Goal: Transaction & Acquisition: Purchase product/service

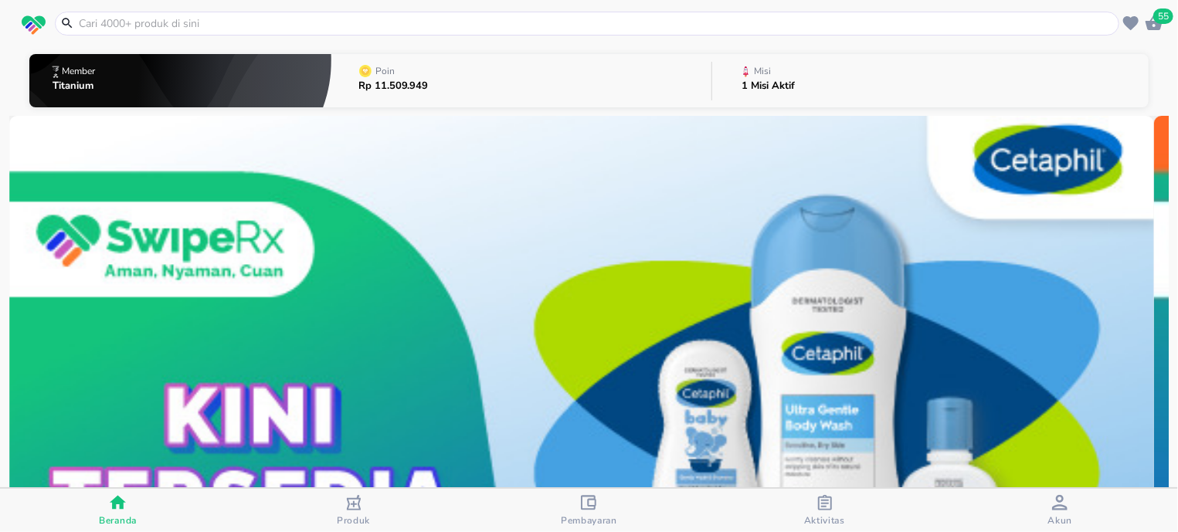
click at [405, 29] on input "text" at bounding box center [596, 23] width 1038 height 16
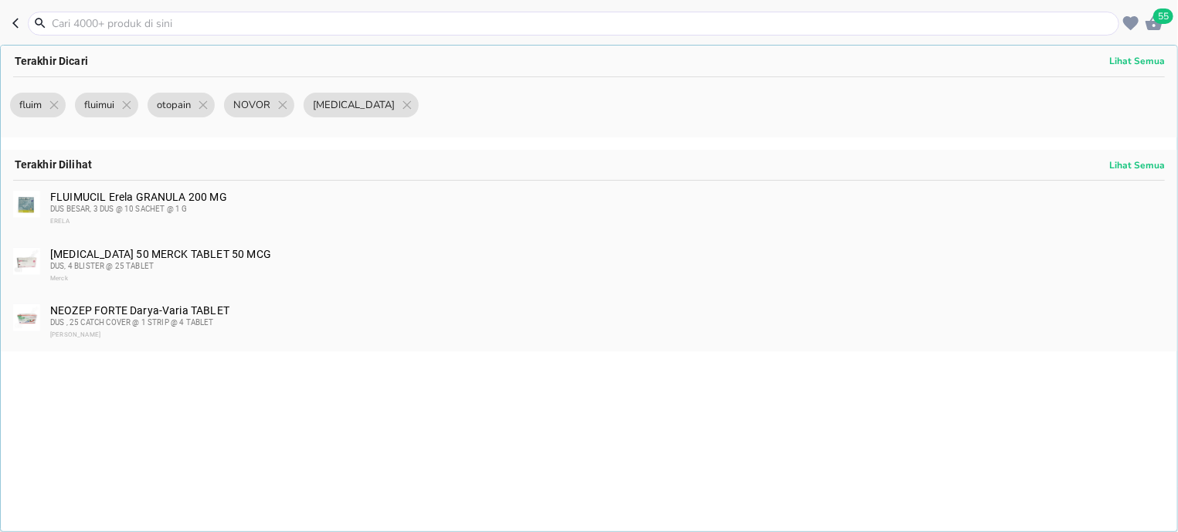
click at [405, 26] on input "text" at bounding box center [582, 23] width 1065 height 16
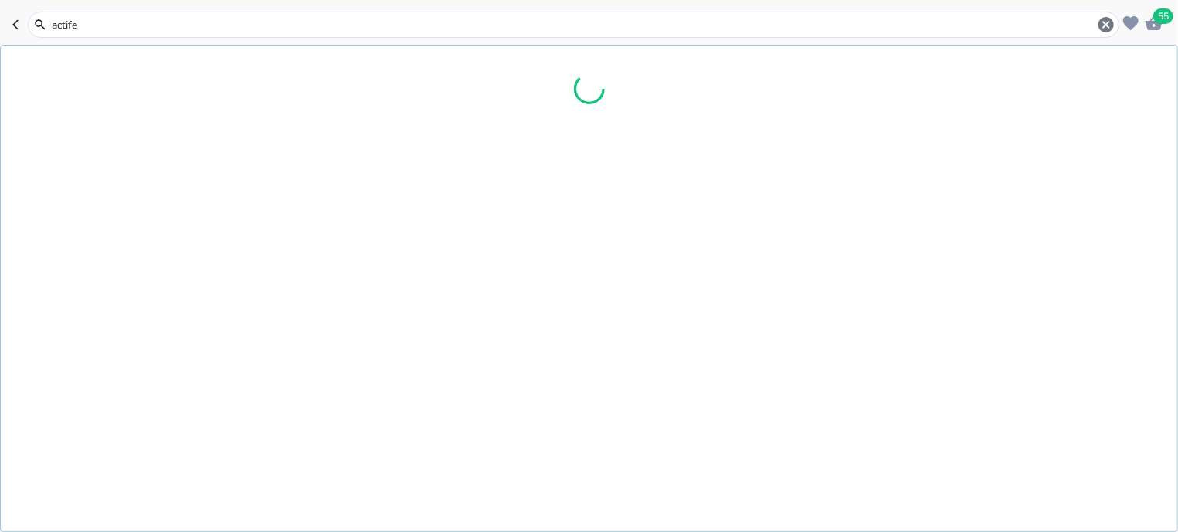
type input "[MEDICAL_DATA]"
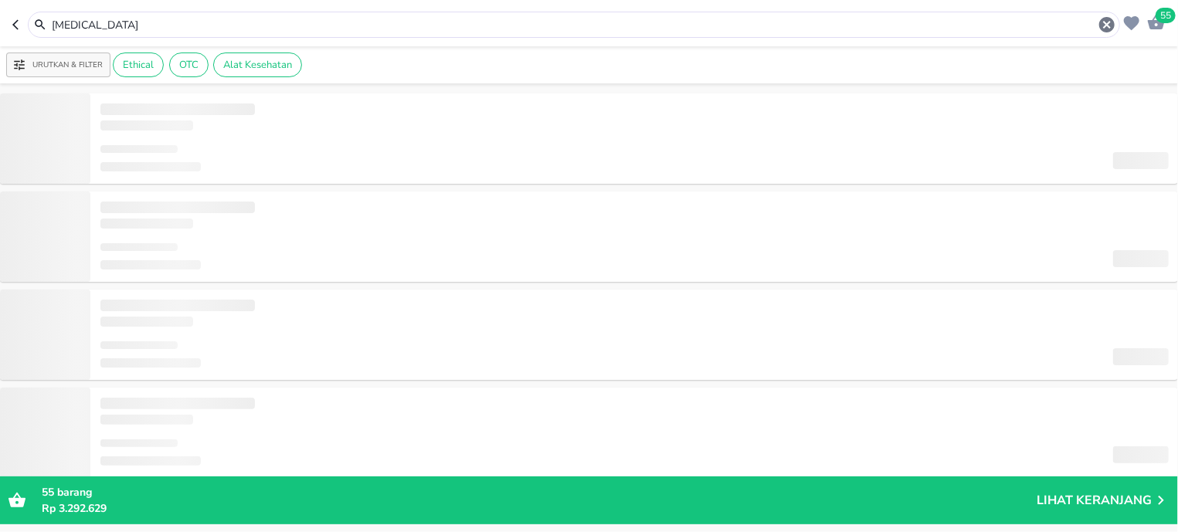
click at [346, 31] on input "[MEDICAL_DATA]" at bounding box center [573, 25] width 1047 height 16
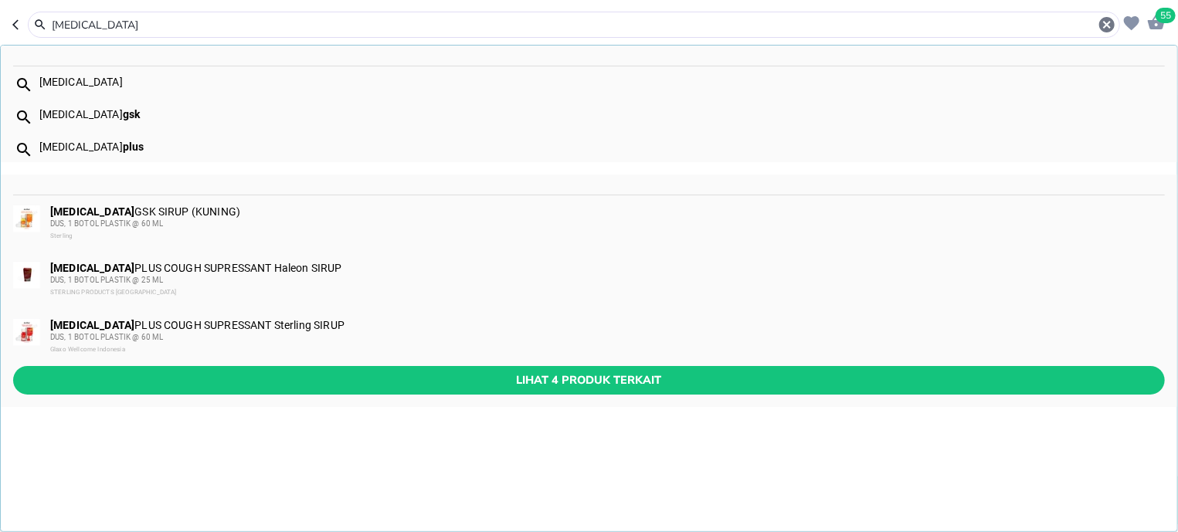
click at [273, 71] on div "[MEDICAL_DATA]" at bounding box center [589, 82] width 1176 height 32
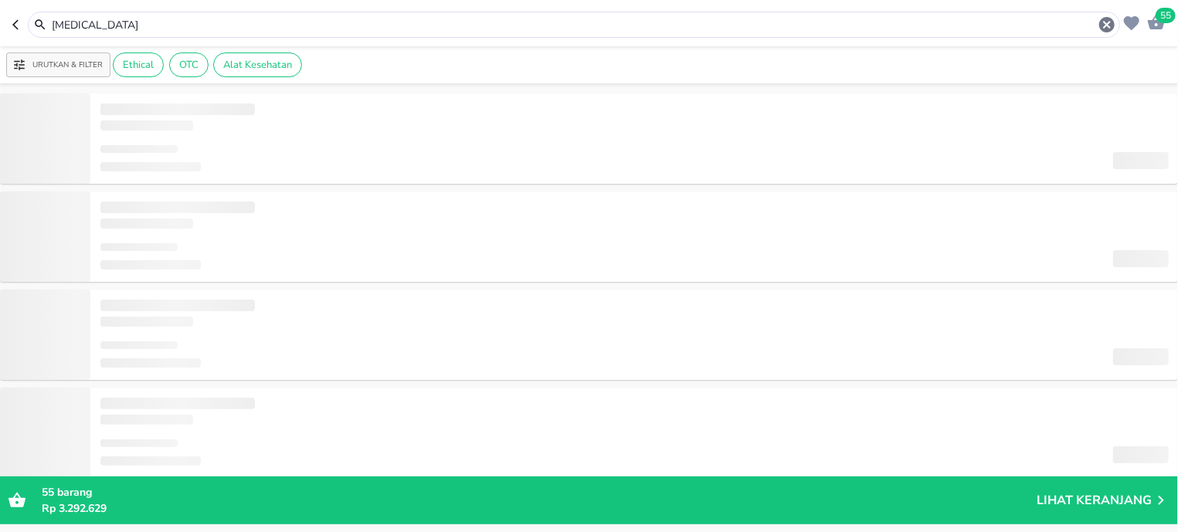
click at [189, 9] on header "55 actifed" at bounding box center [589, 23] width 1178 height 46
click at [185, 16] on div "[MEDICAL_DATA]" at bounding box center [574, 25] width 1092 height 26
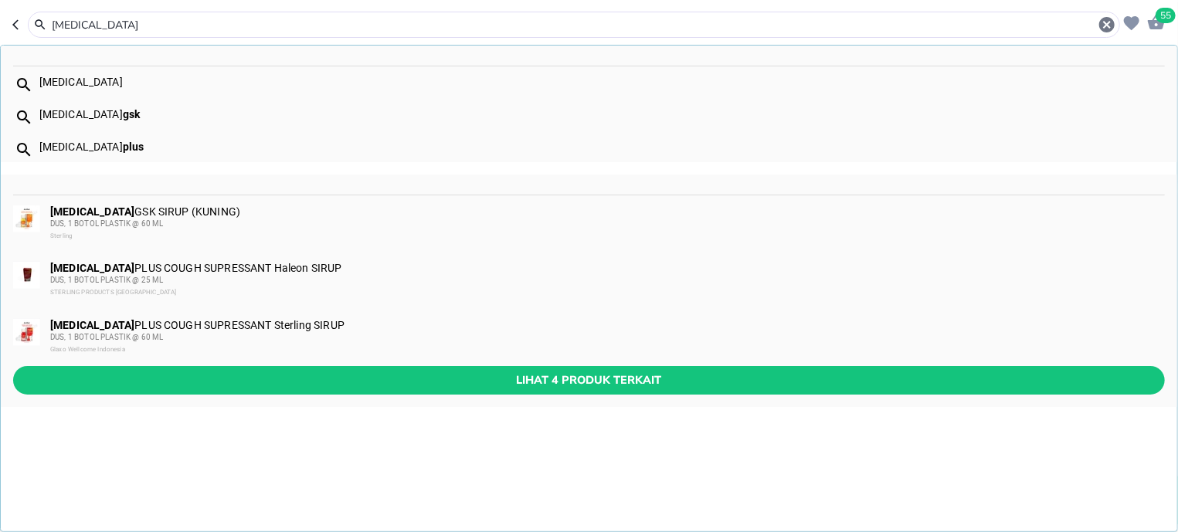
click at [185, 26] on input "[MEDICAL_DATA]" at bounding box center [573, 25] width 1047 height 16
click at [126, 215] on div "ACTIFED GSK SIRUP (KUNING) DUS, 1 BOTOL PLASTIK @ 60 ML Sterling" at bounding box center [606, 223] width 1113 height 37
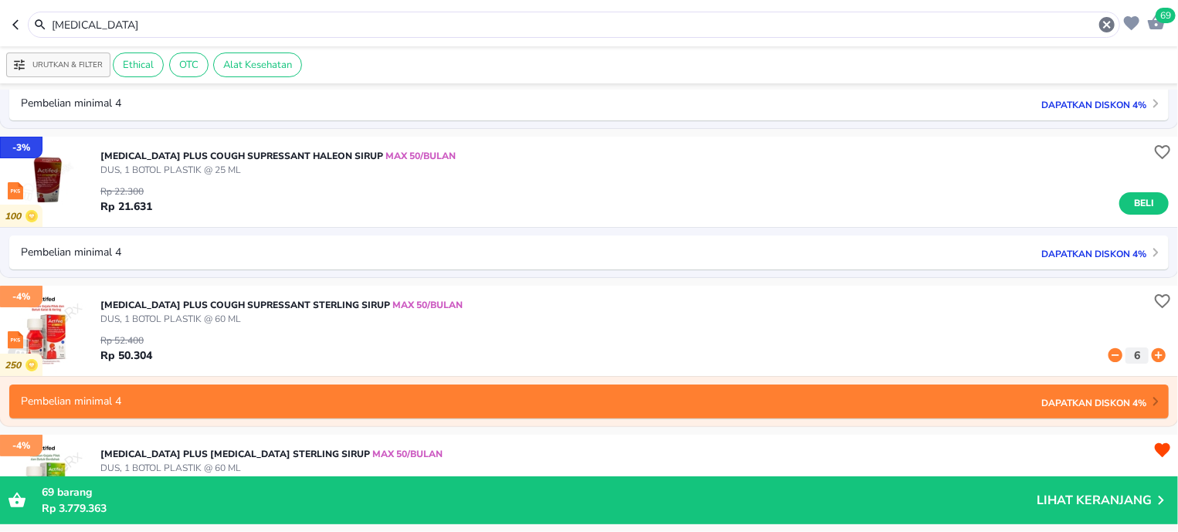
scroll to position [98, 0]
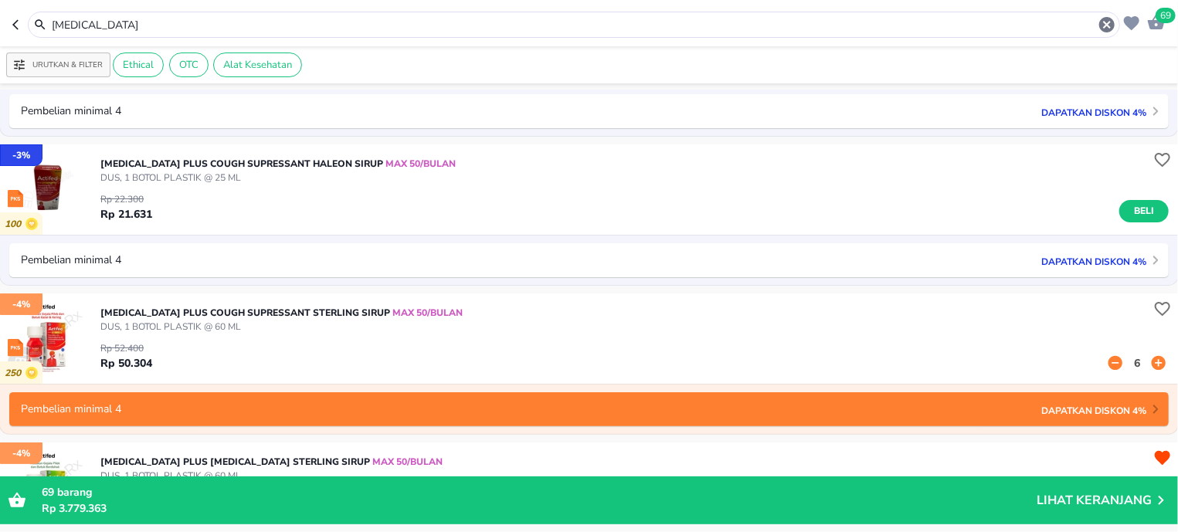
click at [1130, 359] on p "6" at bounding box center [1137, 363] width 14 height 16
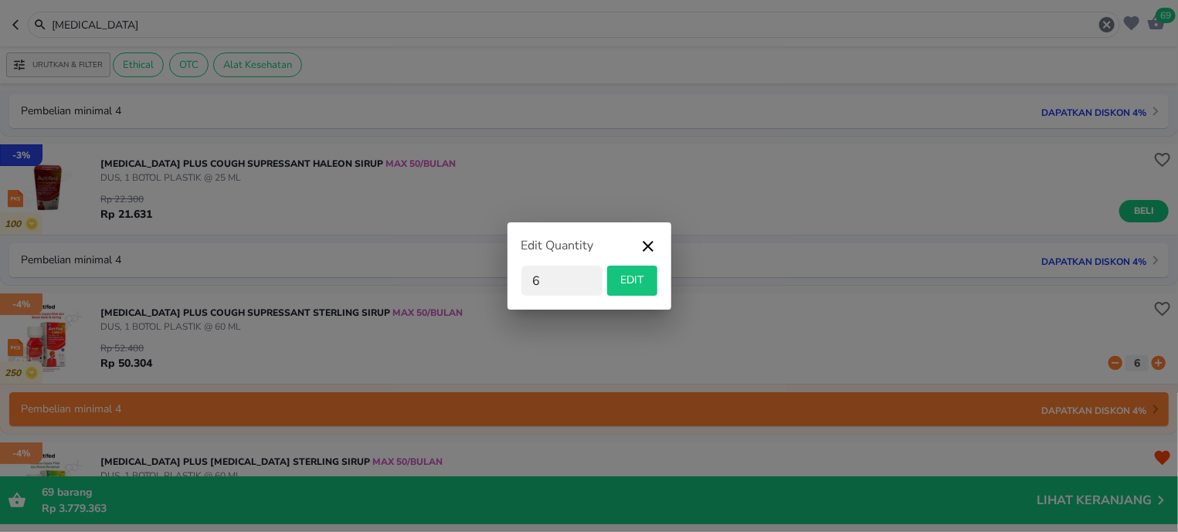
drag, startPoint x: 576, startPoint y: 287, endPoint x: 493, endPoint y: 274, distance: 84.4
click at [521, 274] on input "6" at bounding box center [561, 281] width 81 height 30
type input "10"
click at [629, 285] on span "EDIT" at bounding box center [632, 280] width 38 height 19
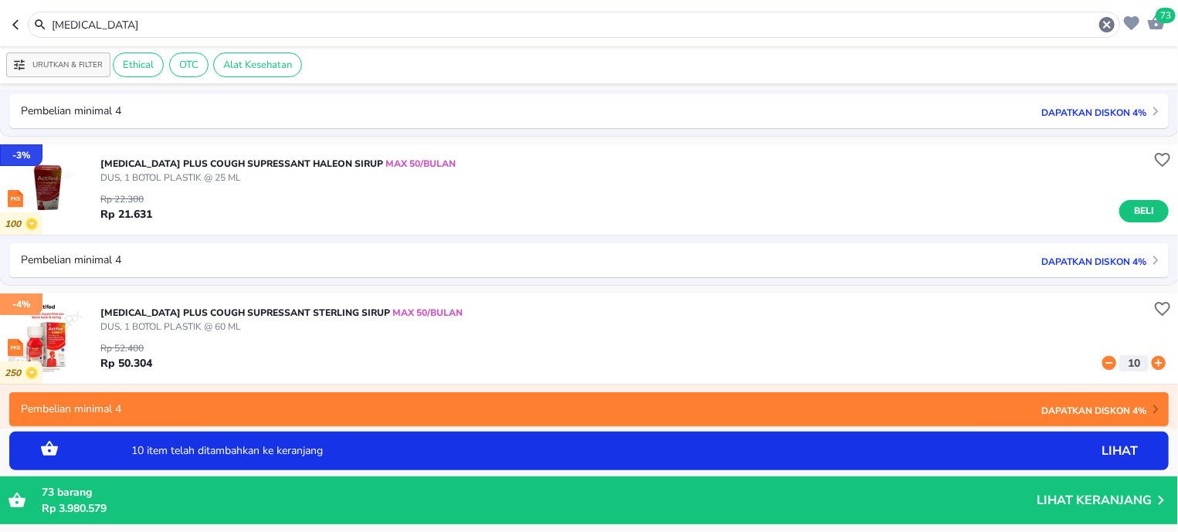
click at [178, 21] on input "[MEDICAL_DATA]" at bounding box center [573, 25] width 1047 height 16
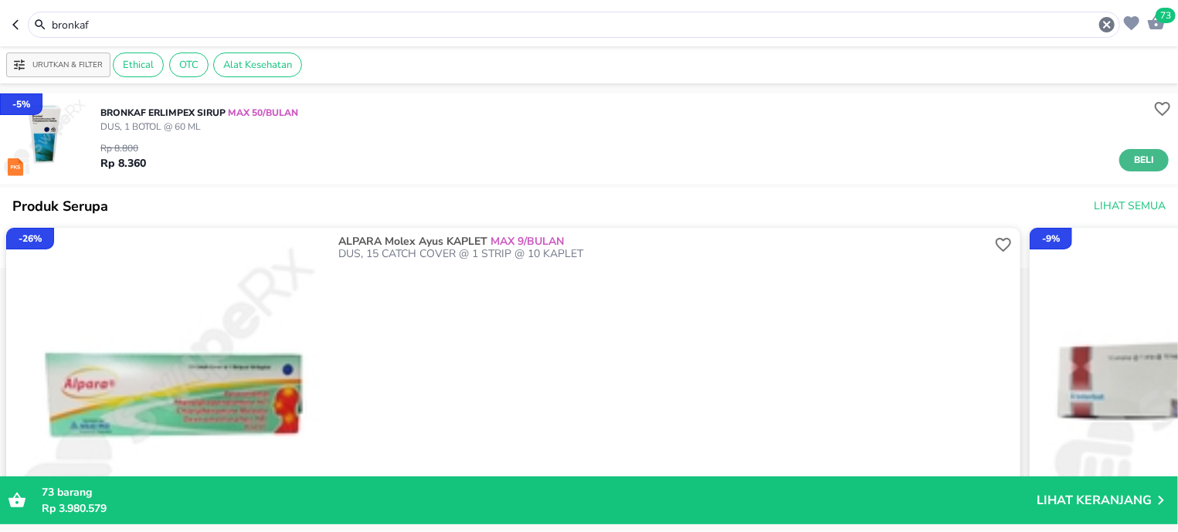
click at [1107, 154] on div "Rp 8.800 Rp 8.360 Beli" at bounding box center [634, 153] width 1068 height 38
click at [1119, 156] on button "Beli" at bounding box center [1143, 160] width 49 height 22
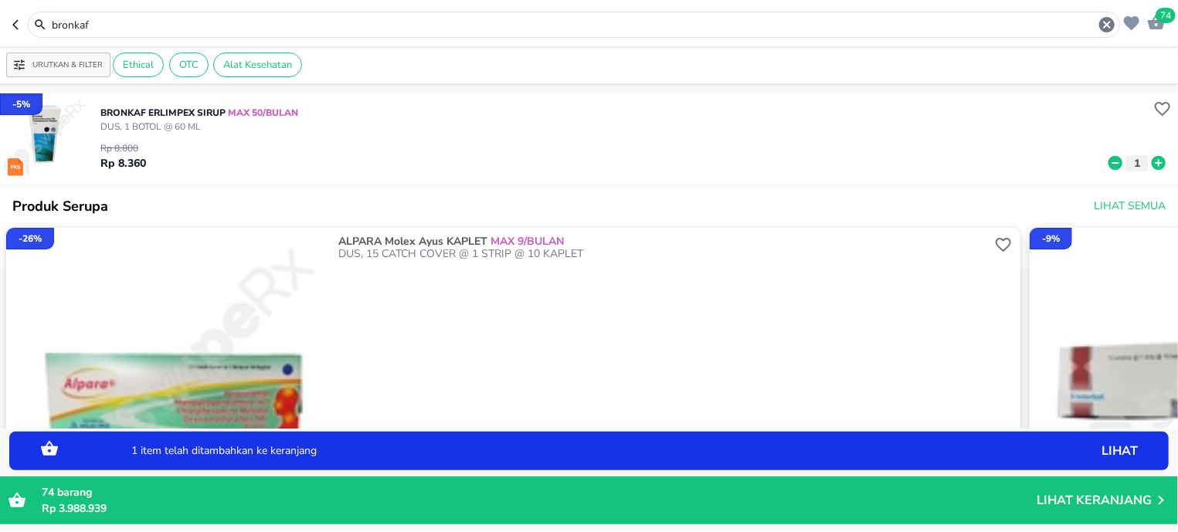
click at [148, 27] on input "bronkaf" at bounding box center [573, 25] width 1047 height 16
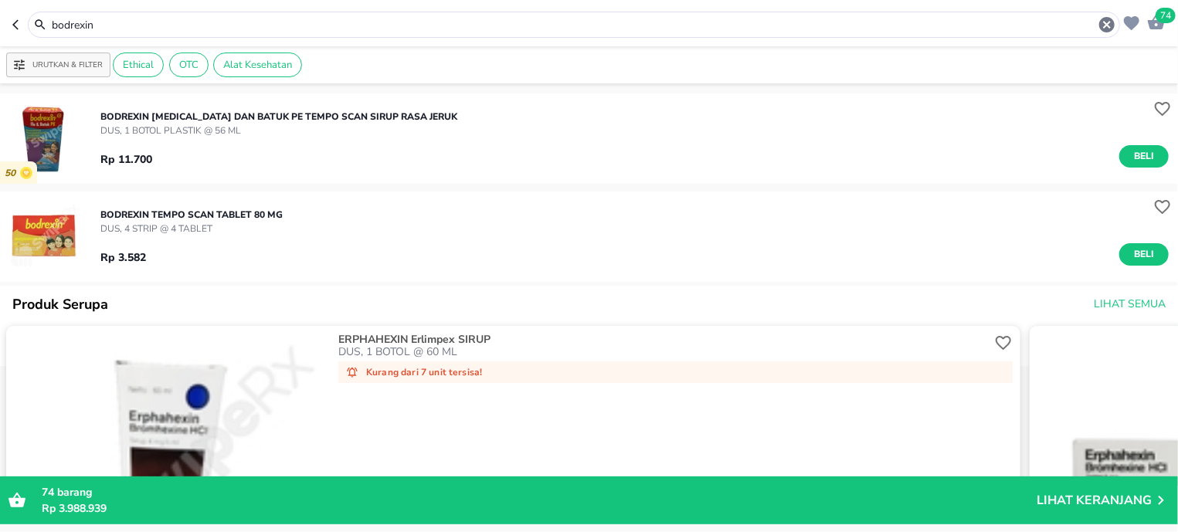
drag, startPoint x: 1137, startPoint y: 153, endPoint x: 575, endPoint y: 135, distance: 562.5
click at [1136, 153] on span "Beli" at bounding box center [1144, 156] width 26 height 16
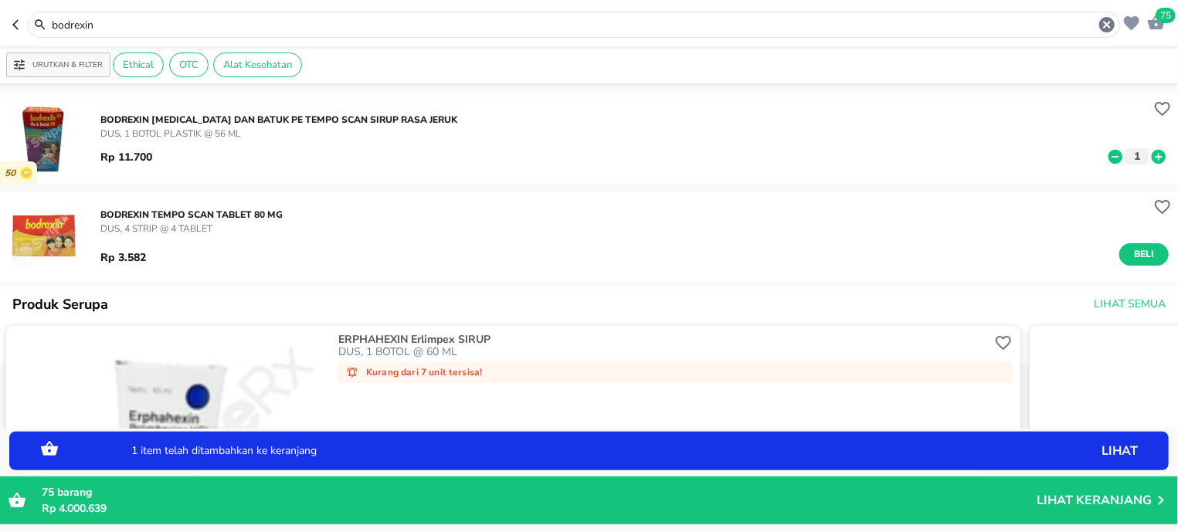
click at [92, 32] on div "bodrexin" at bounding box center [583, 24] width 1066 height 19
click at [93, 29] on input "bodrexin" at bounding box center [573, 25] width 1047 height 16
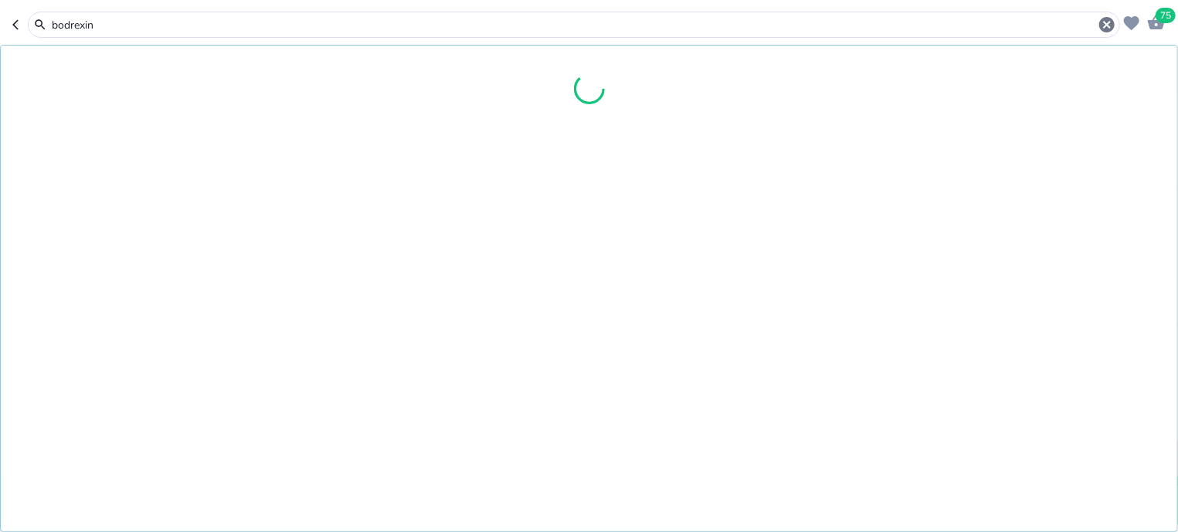
click at [93, 29] on input "bodrexin" at bounding box center [573, 25] width 1047 height 16
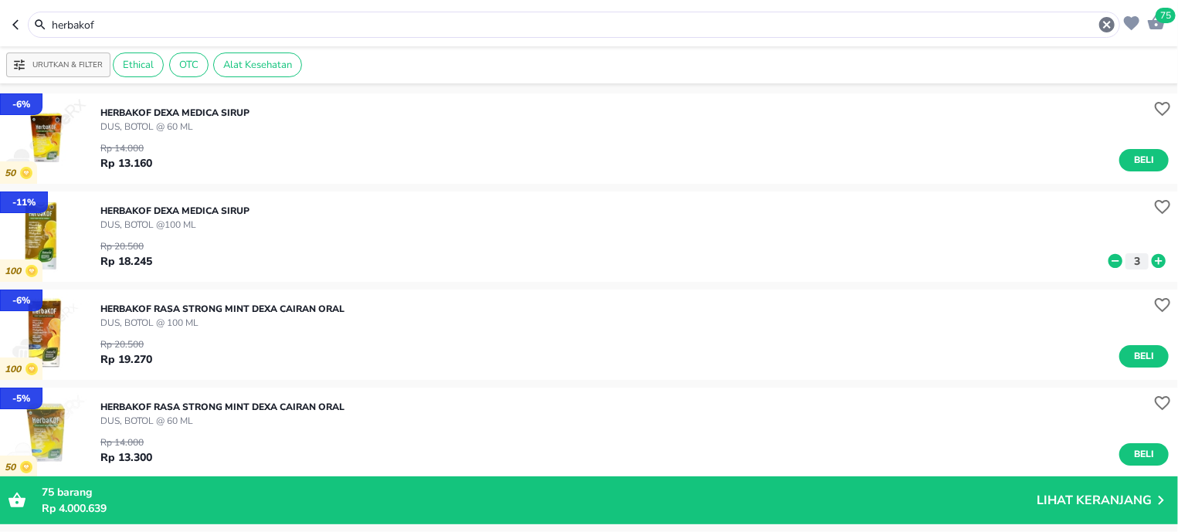
click at [133, 29] on input "herbakof" at bounding box center [573, 25] width 1047 height 16
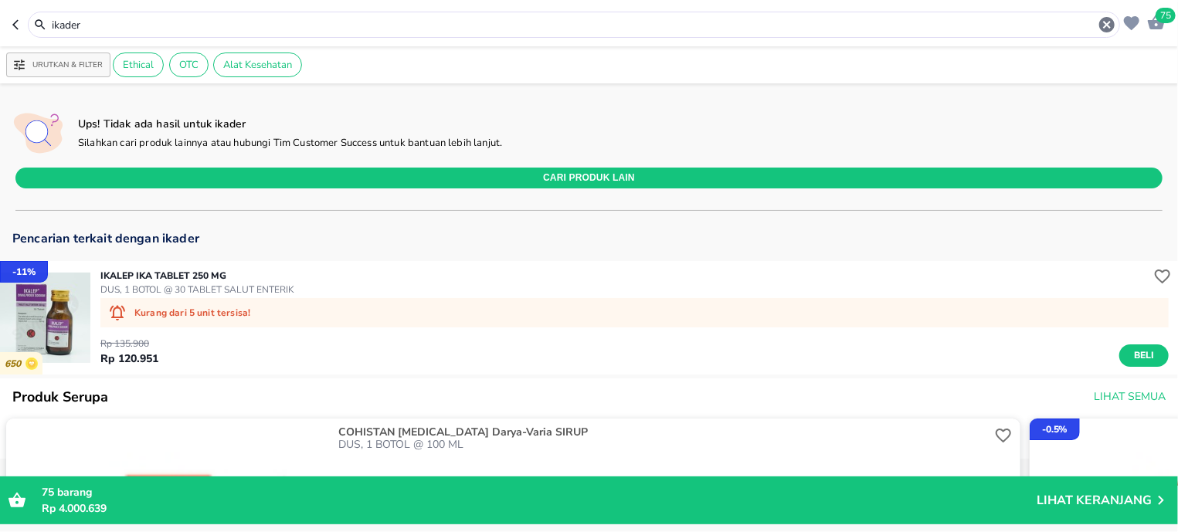
click at [114, 17] on input "ikader" at bounding box center [573, 25] width 1047 height 16
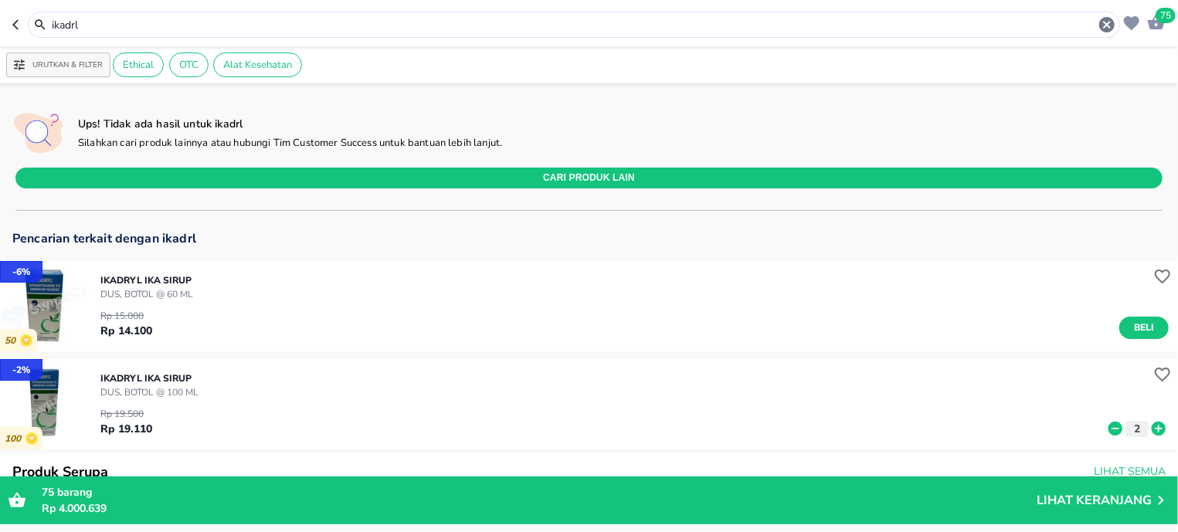
scroll to position [98, 0]
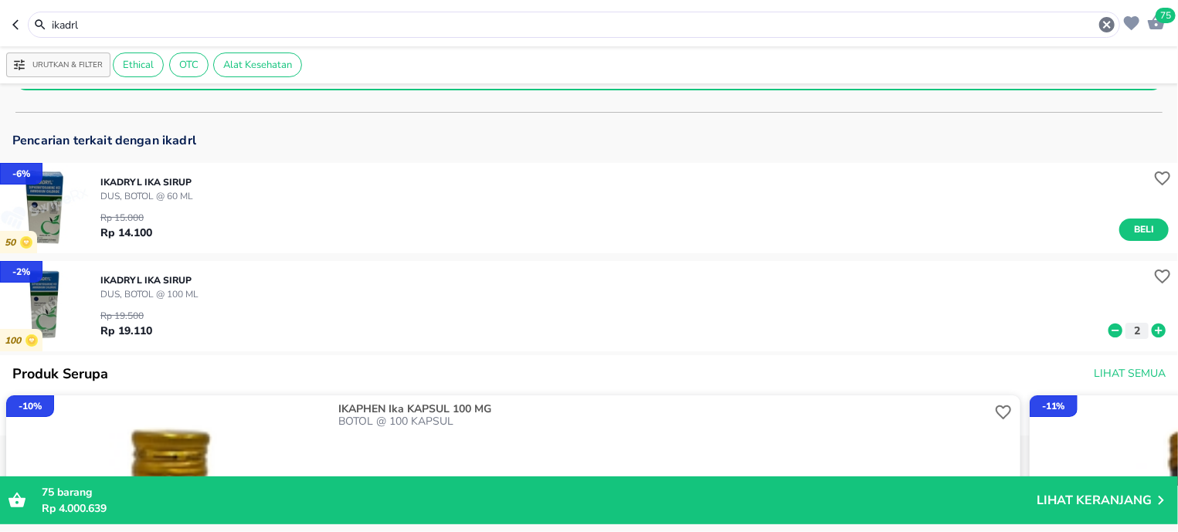
click at [207, 29] on input "ikadrl" at bounding box center [573, 25] width 1047 height 16
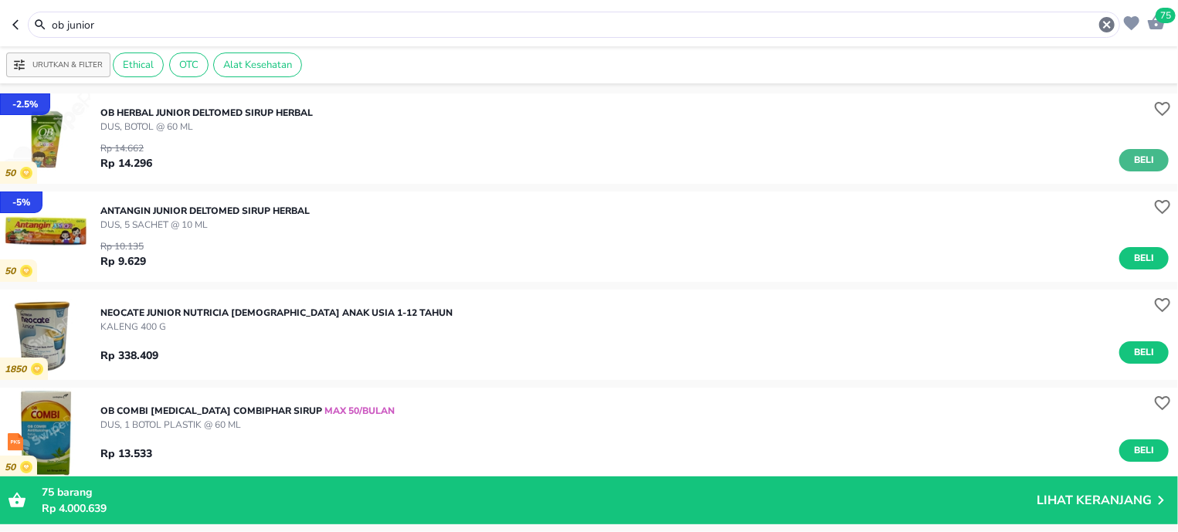
click at [1131, 160] on span "Beli" at bounding box center [1144, 160] width 26 height 16
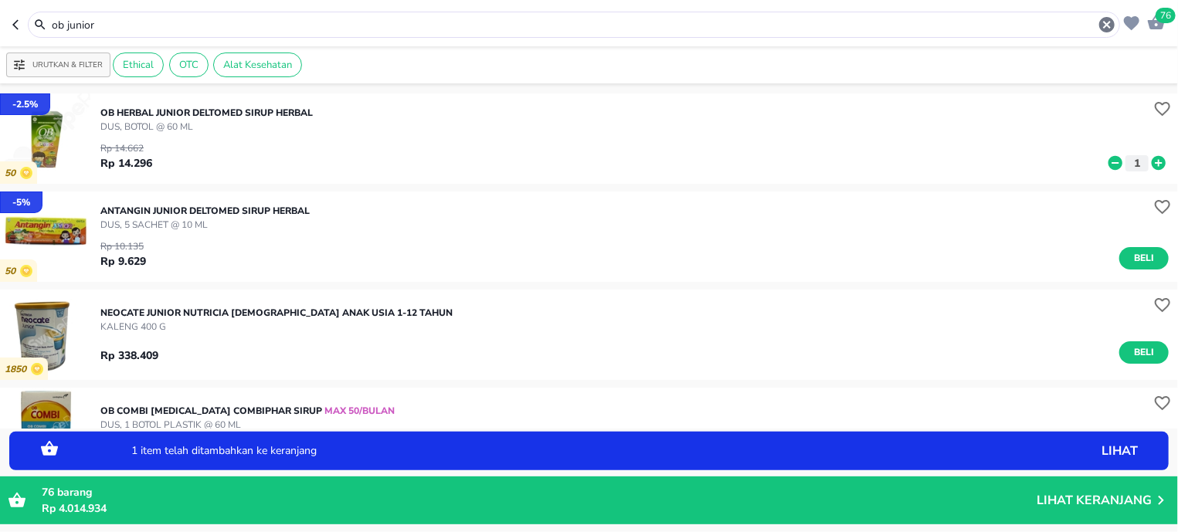
click at [1148, 163] on icon at bounding box center [1158, 162] width 20 height 17
click at [126, 30] on input "ob junior" at bounding box center [573, 25] width 1047 height 16
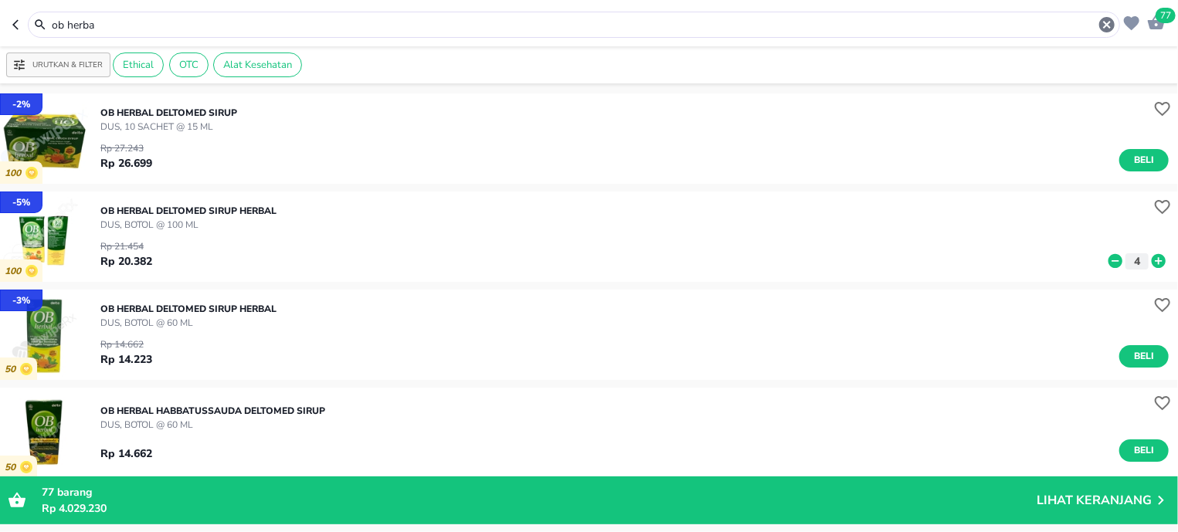
click at [133, 25] on input "ob herba" at bounding box center [573, 25] width 1047 height 16
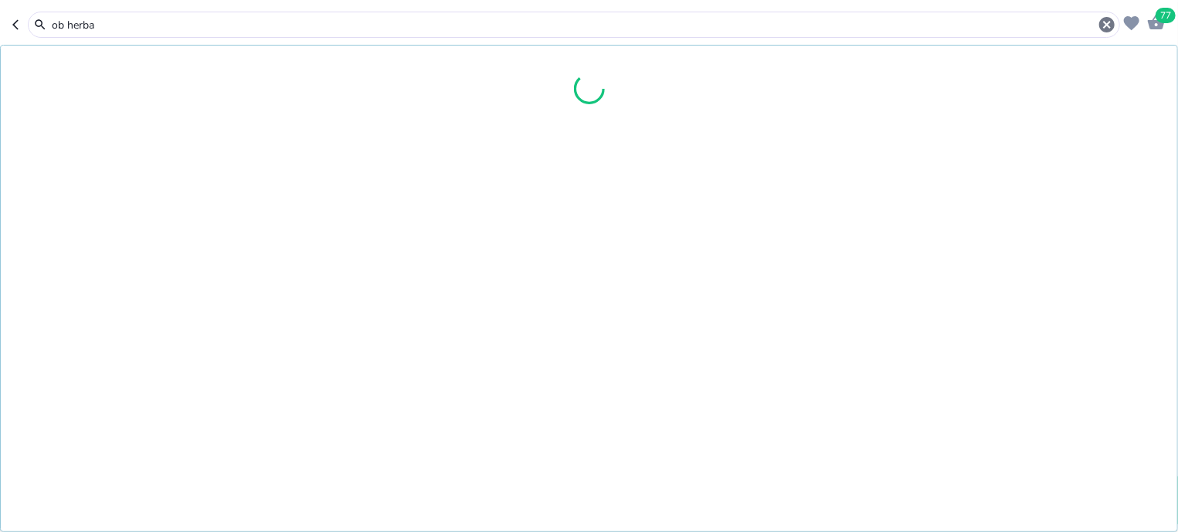
click at [133, 25] on input "ob herba" at bounding box center [573, 25] width 1047 height 16
type input "o"
type input "promedex"
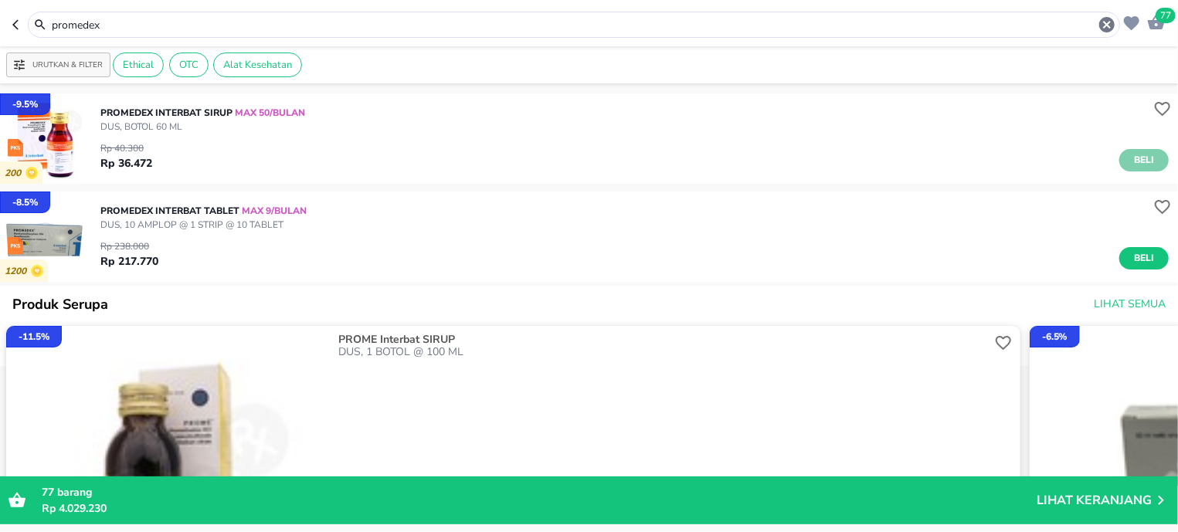
click at [1131, 162] on span "Beli" at bounding box center [1144, 160] width 26 height 16
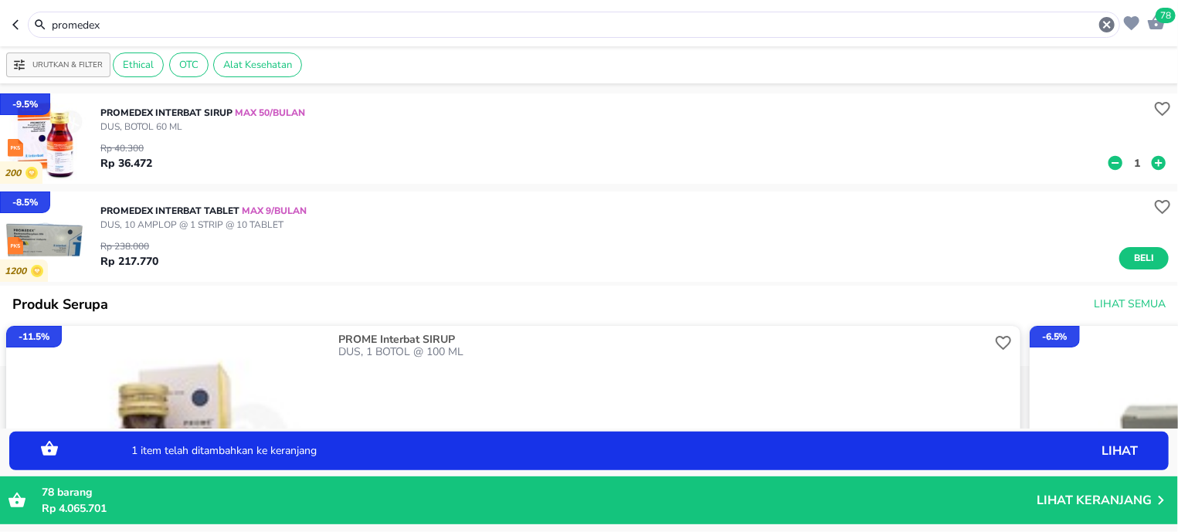
click at [1131, 164] on button "1" at bounding box center [1136, 163] width 23 height 16
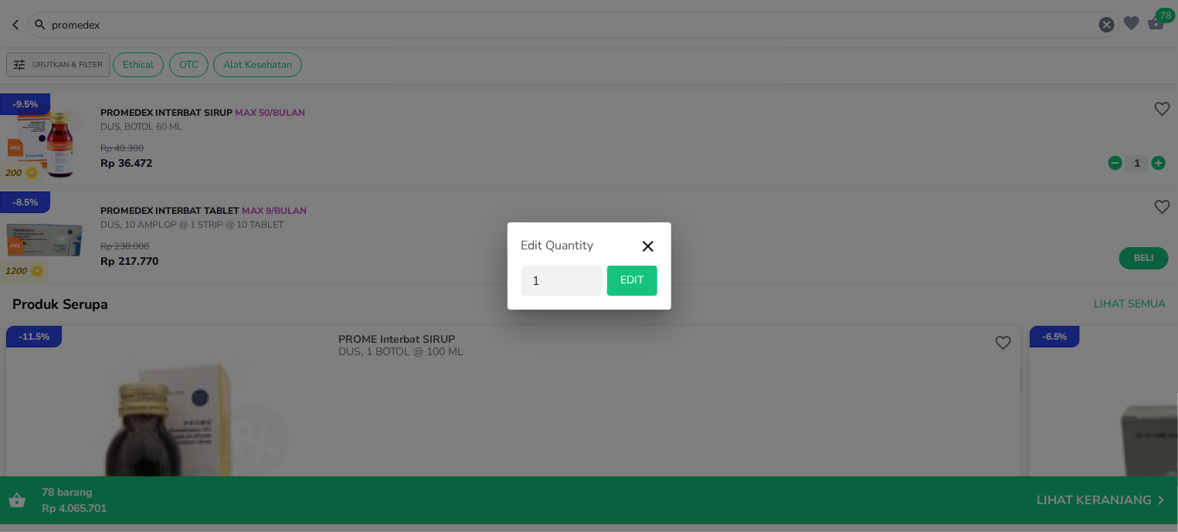
click at [548, 285] on input "1" at bounding box center [561, 281] width 81 height 30
type input "12"
click at [633, 280] on span "EDIT" at bounding box center [632, 280] width 38 height 19
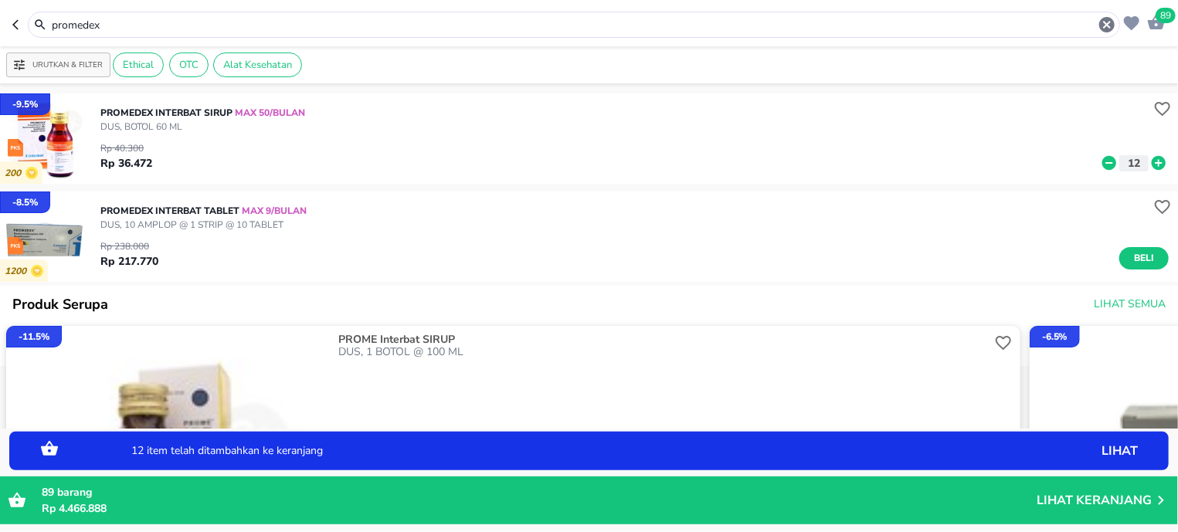
click at [120, 23] on input "promedex" at bounding box center [573, 25] width 1047 height 16
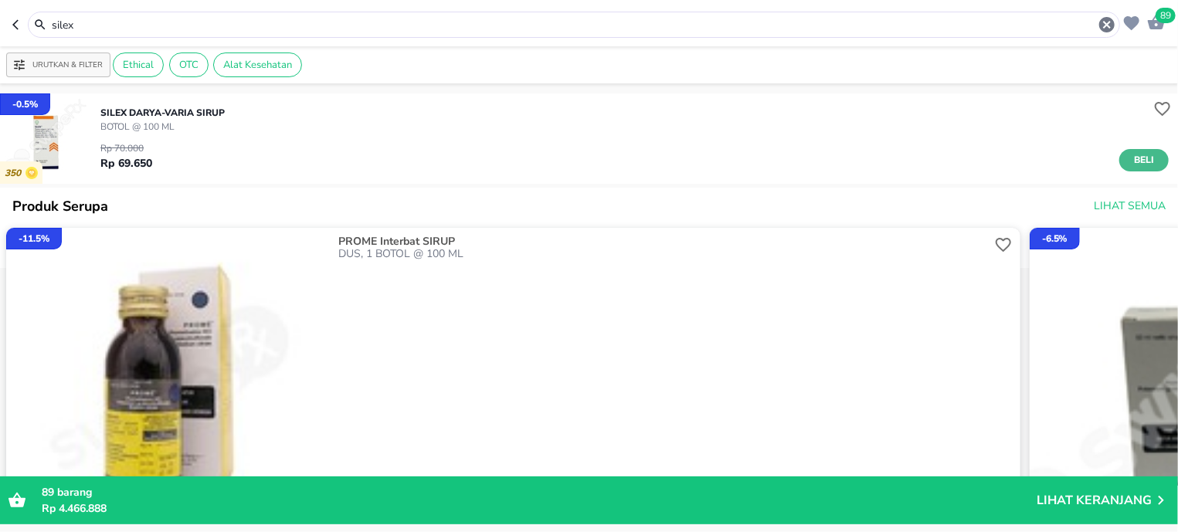
click at [1155, 157] on div "SILEX Darya-Varia SIRUP BOTOL @ 100 ML Rp 70.000 Rp 69.650 Beli" at bounding box center [638, 138] width 1077 height 81
click at [1140, 161] on span "Beli" at bounding box center [1144, 160] width 26 height 16
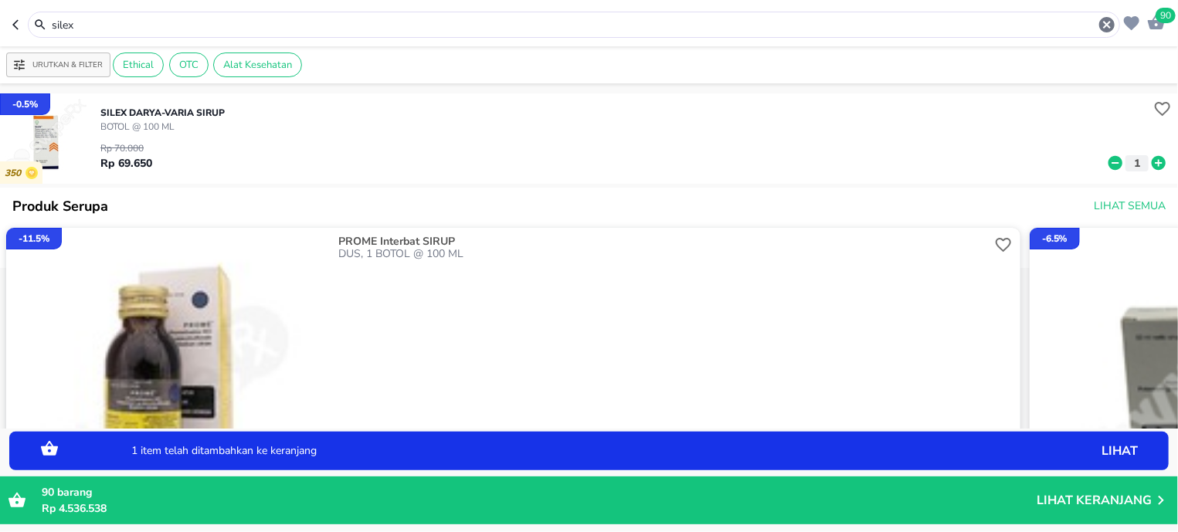
click at [1151, 161] on icon at bounding box center [1158, 163] width 14 height 14
click at [206, 29] on input "silex" at bounding box center [573, 25] width 1047 height 16
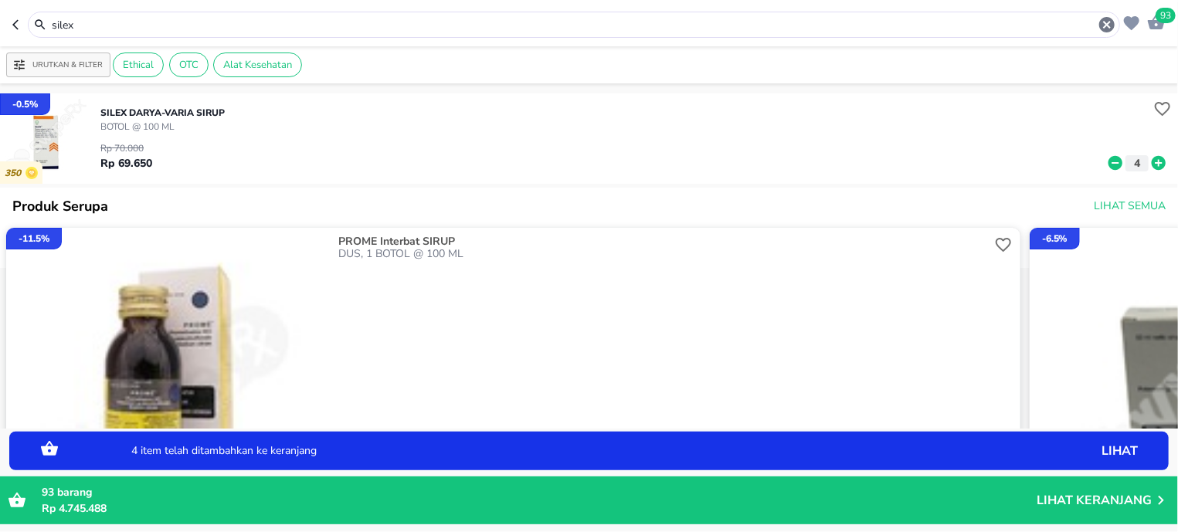
click at [206, 29] on input "silex" at bounding box center [573, 25] width 1047 height 16
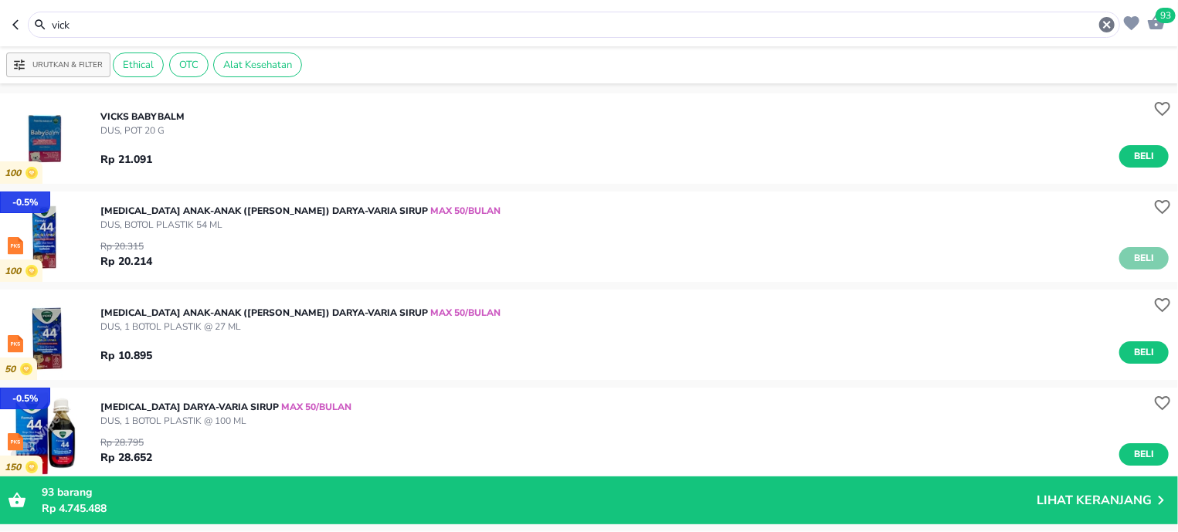
click at [1131, 253] on span "Beli" at bounding box center [1144, 258] width 26 height 16
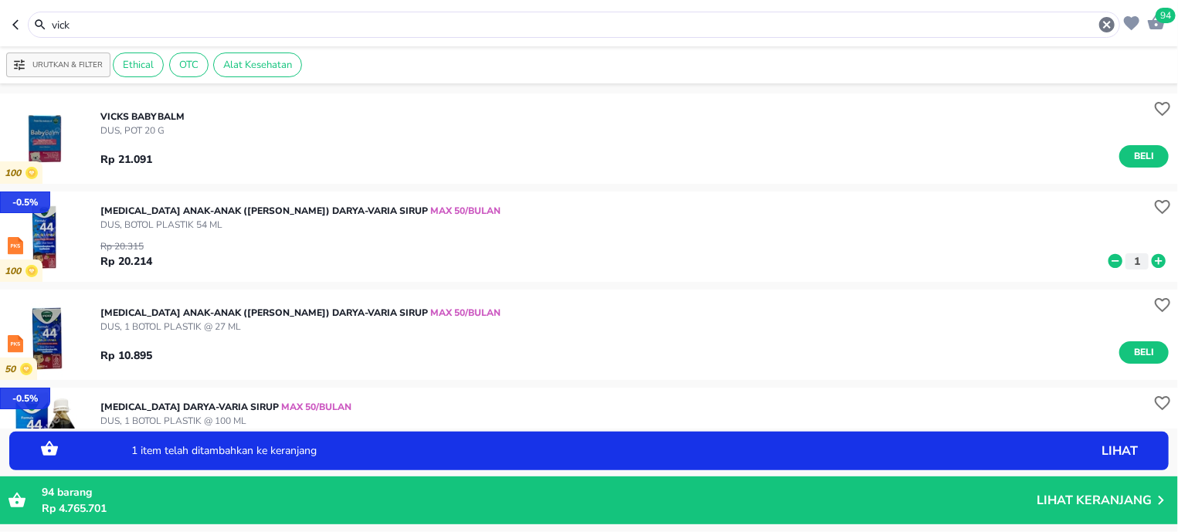
click at [1151, 265] on icon at bounding box center [1158, 261] width 14 height 14
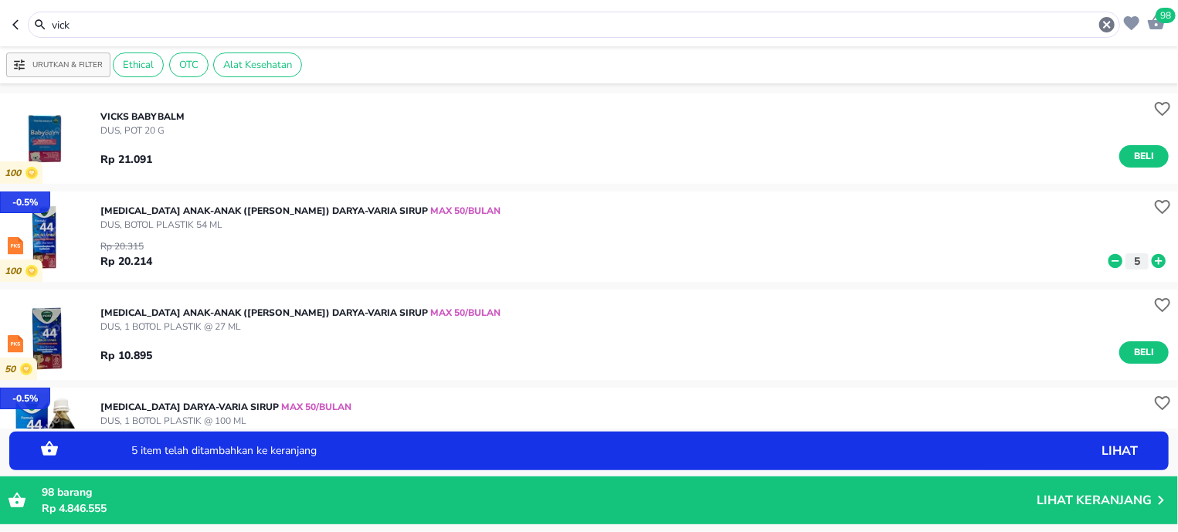
click at [1151, 265] on icon at bounding box center [1158, 261] width 14 height 14
click at [119, 22] on input "vick" at bounding box center [573, 25] width 1047 height 16
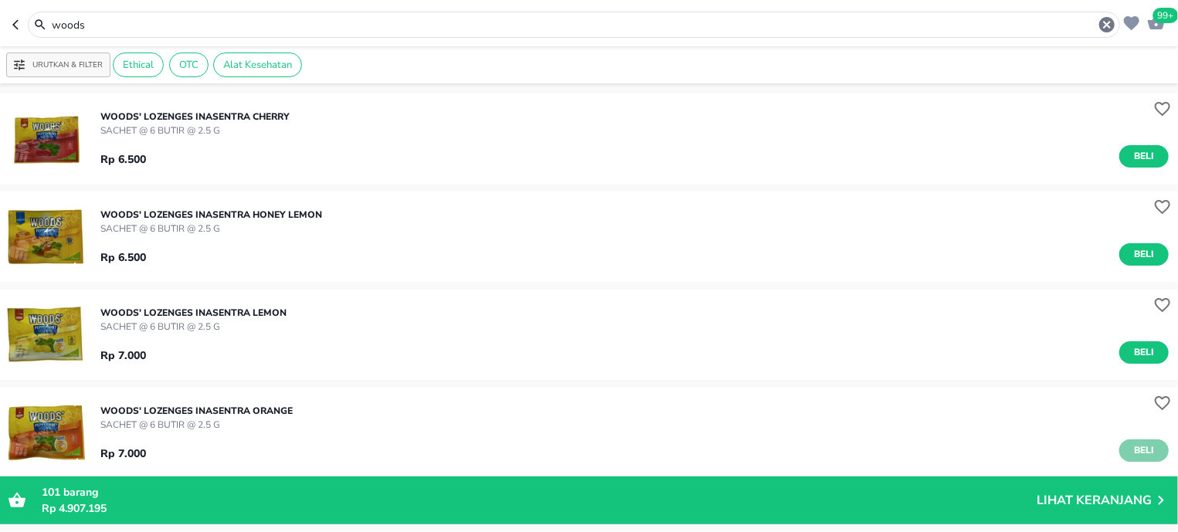
click at [1131, 443] on span "Beli" at bounding box center [1144, 451] width 26 height 16
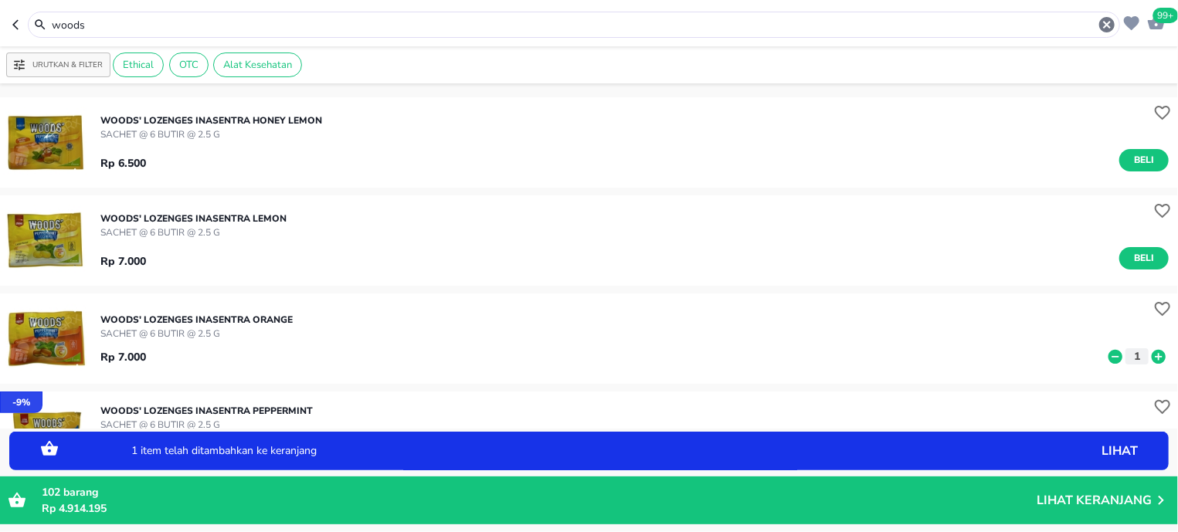
scroll to position [98, 0]
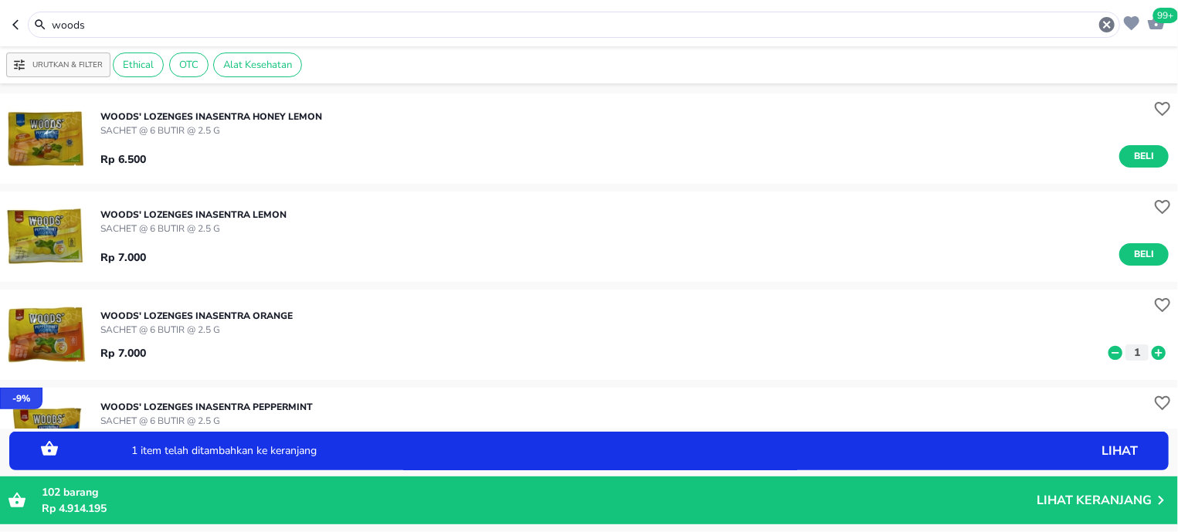
click at [1151, 358] on icon at bounding box center [1158, 352] width 14 height 14
click at [1131, 246] on span "Beli" at bounding box center [1144, 254] width 26 height 16
click at [1151, 251] on icon at bounding box center [1158, 254] width 14 height 14
click at [1148, 345] on icon at bounding box center [1158, 352] width 20 height 17
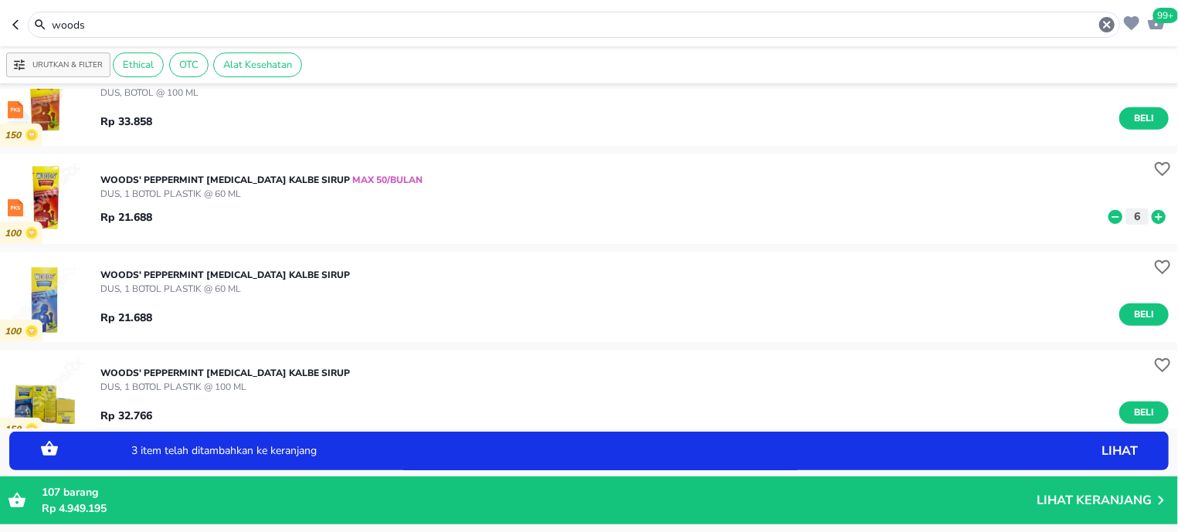
scroll to position [491, 0]
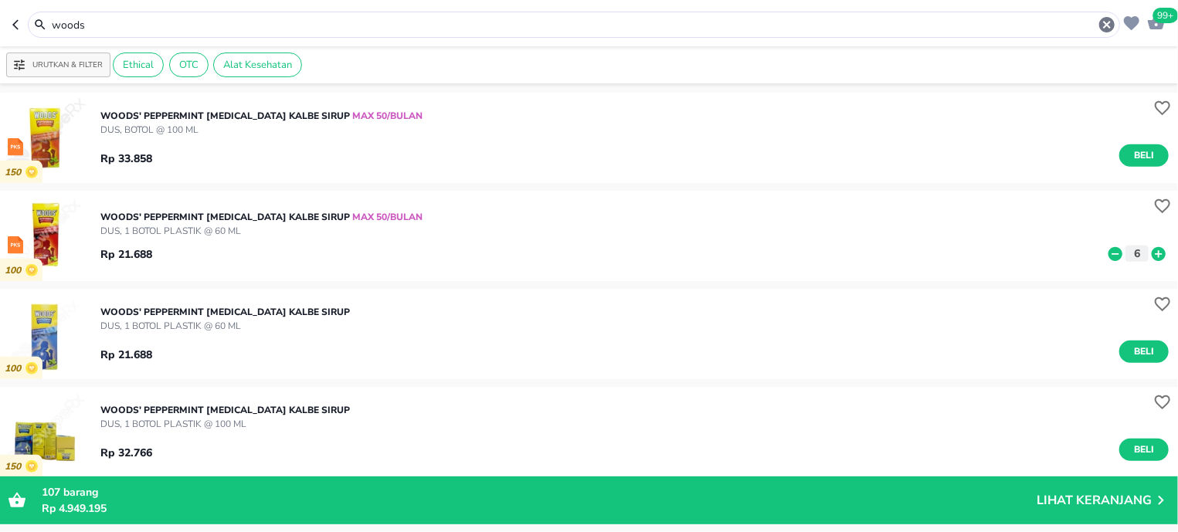
click at [117, 24] on input "woods" at bounding box center [573, 25] width 1047 height 16
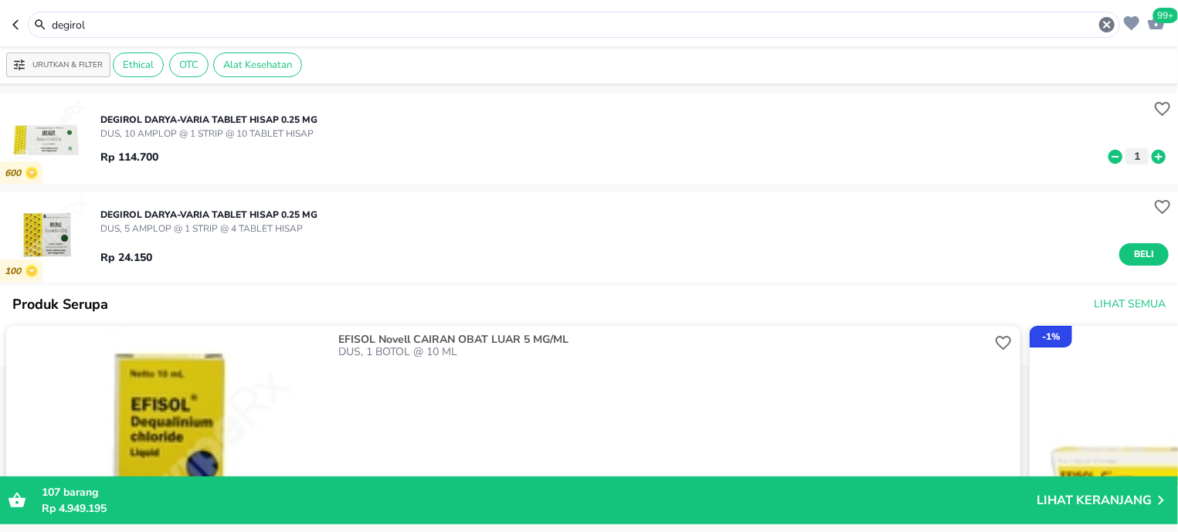
click at [1148, 156] on icon at bounding box center [1158, 156] width 20 height 17
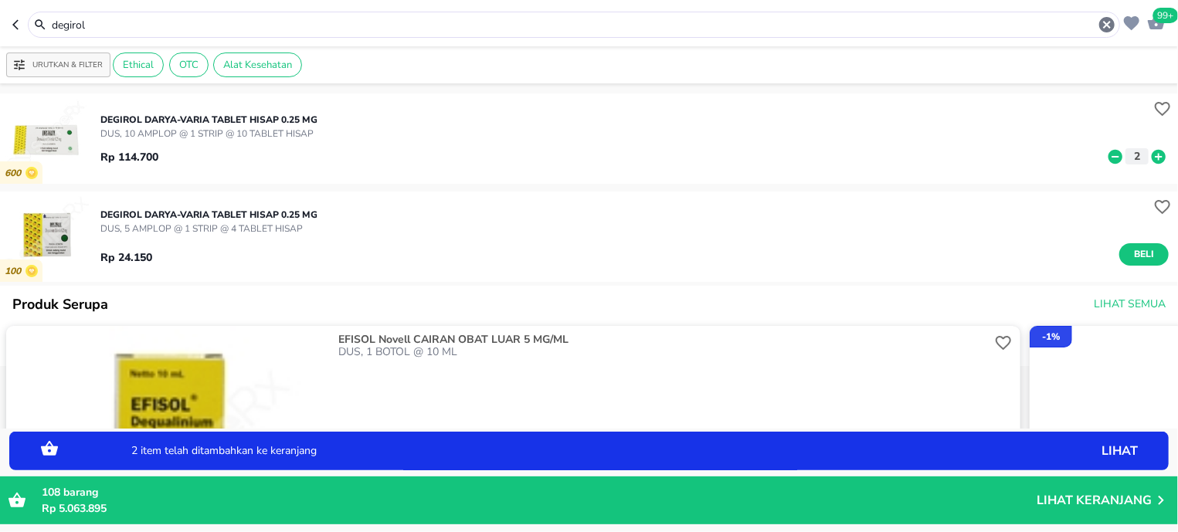
click at [100, 18] on input "degirol" at bounding box center [573, 25] width 1047 height 16
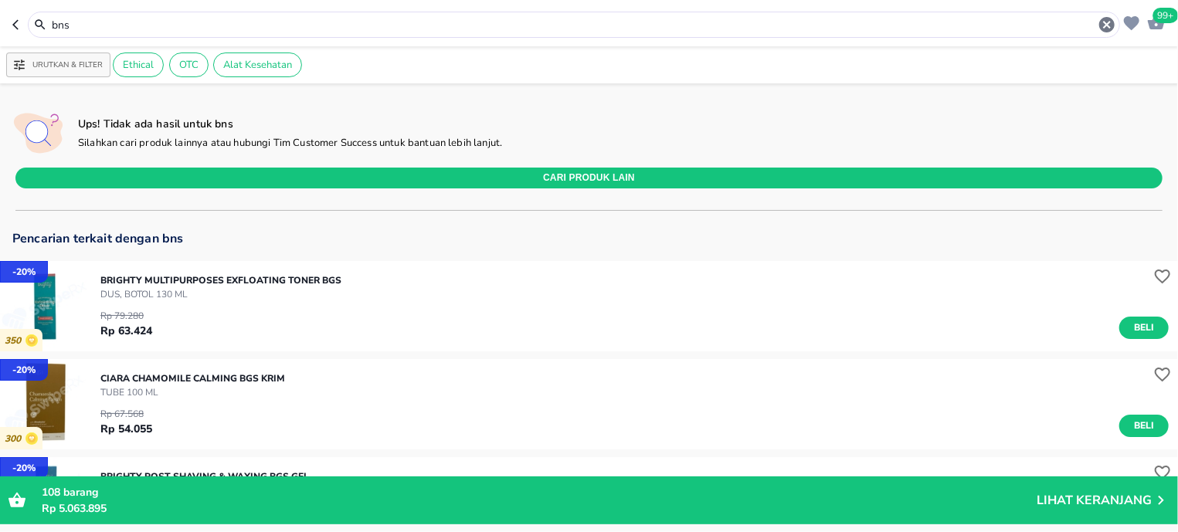
click at [111, 20] on input "bns" at bounding box center [573, 25] width 1047 height 16
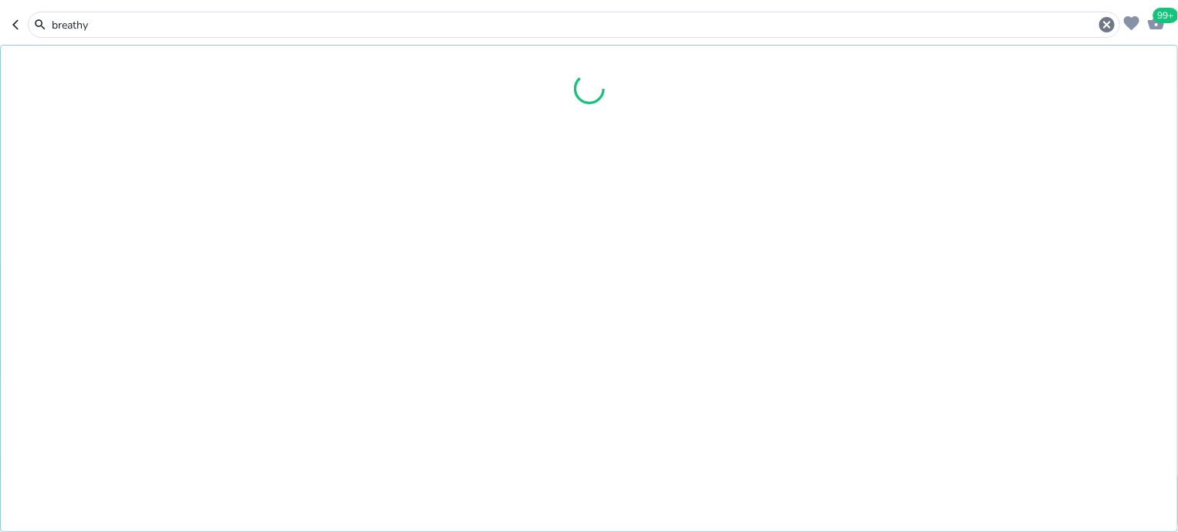
type input "breathy"
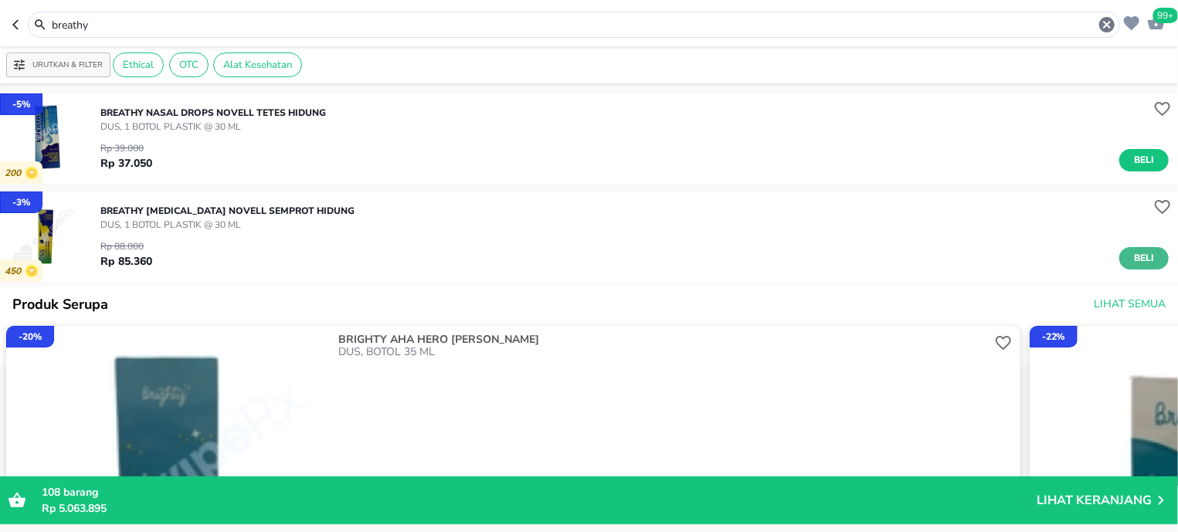
click at [1143, 259] on button "Beli" at bounding box center [1143, 258] width 49 height 22
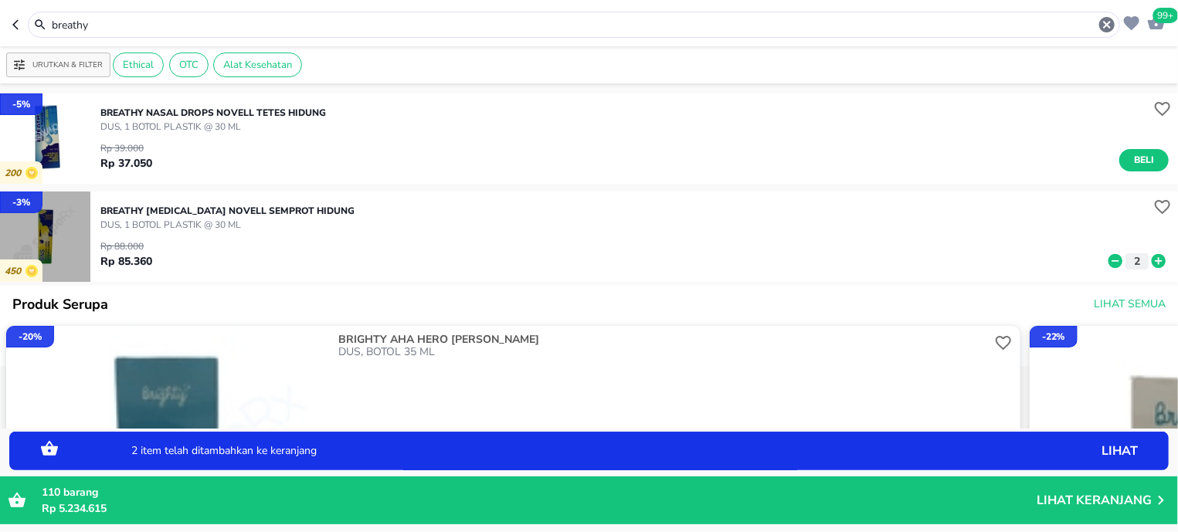
click at [30, 229] on img "button" at bounding box center [45, 237] width 90 height 90
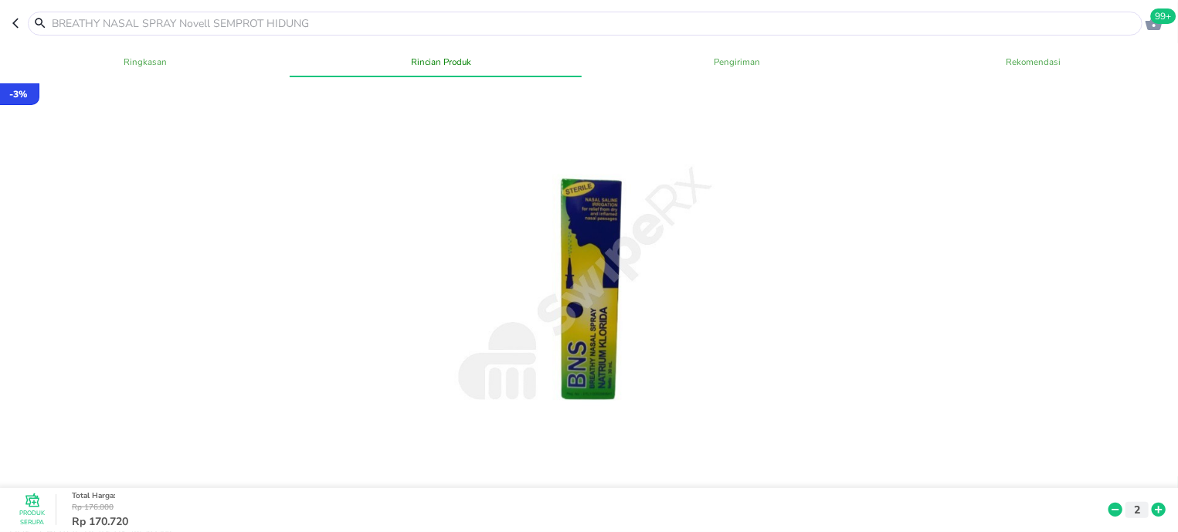
scroll to position [491, 0]
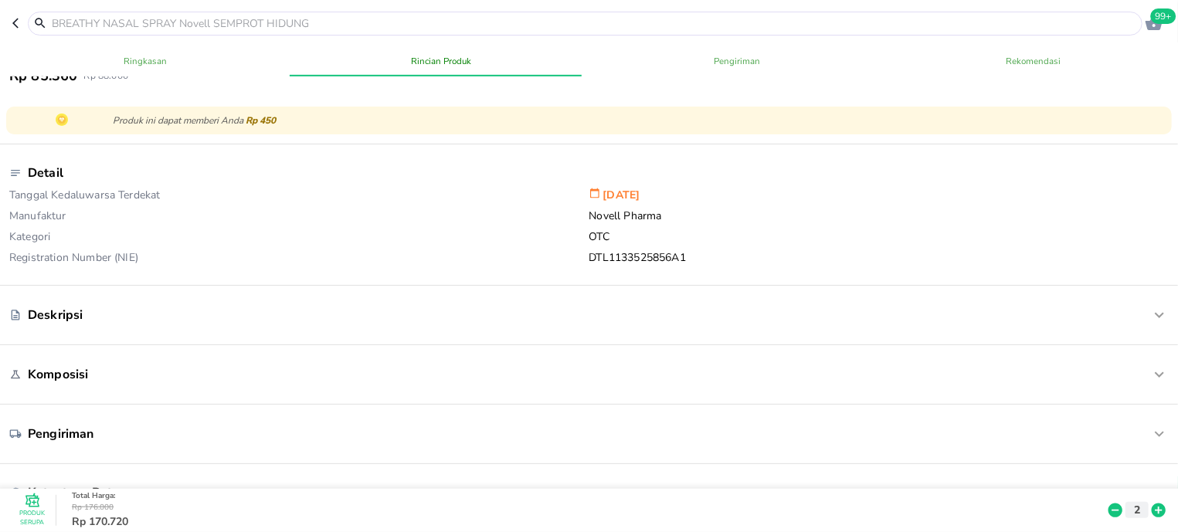
click at [96, 29] on input "text" at bounding box center [594, 23] width 1088 height 16
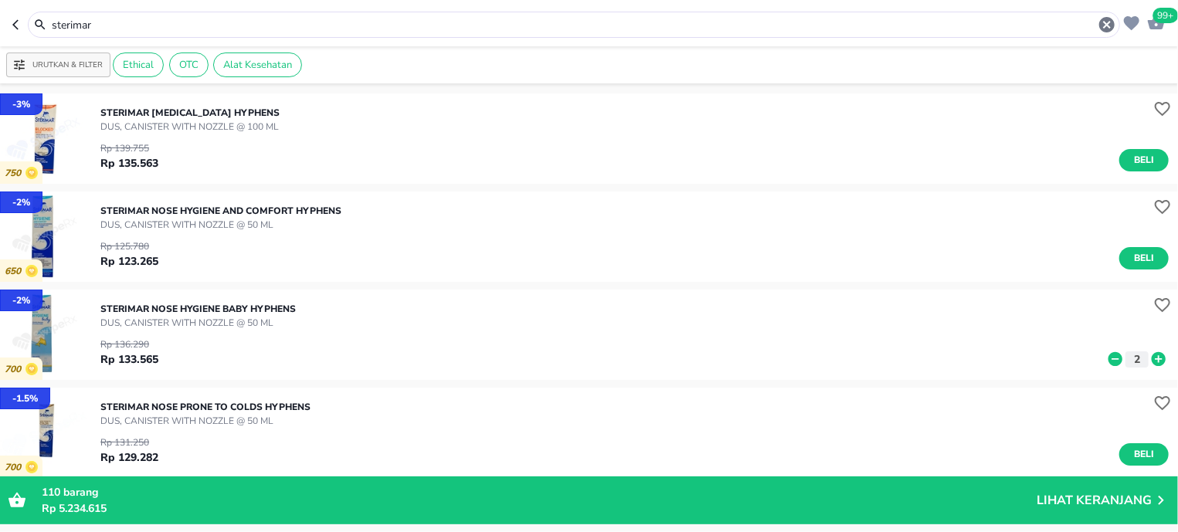
scroll to position [98, 0]
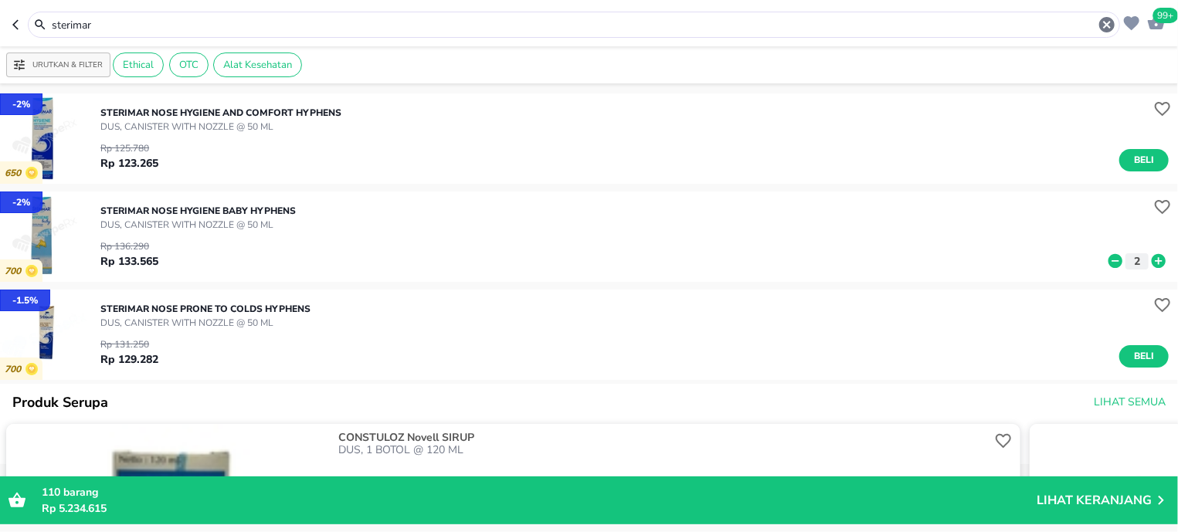
click at [95, 22] on input "sterimar" at bounding box center [573, 25] width 1047 height 16
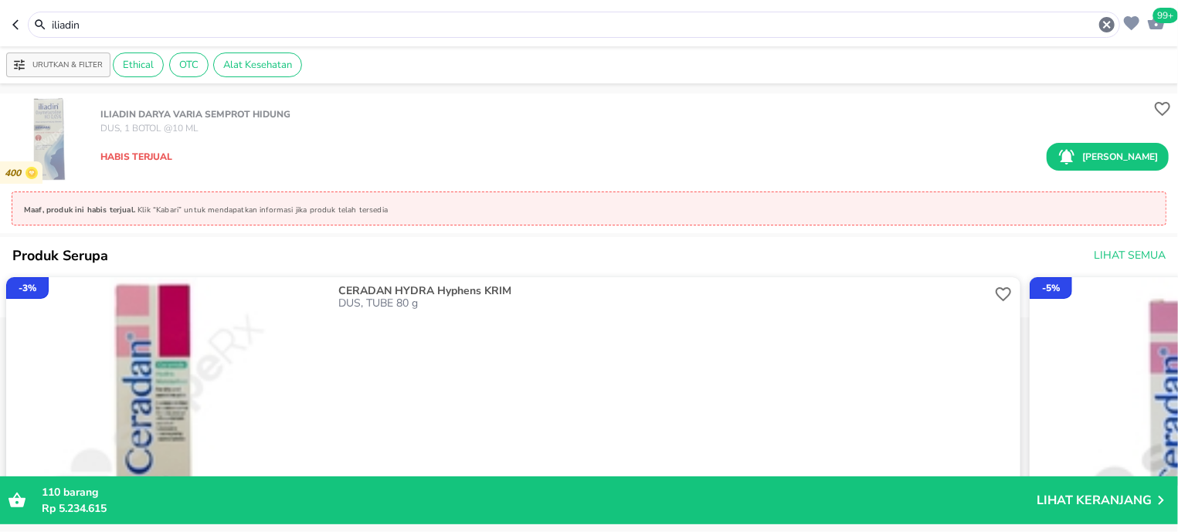
click at [273, 29] on input "iliadin" at bounding box center [573, 25] width 1047 height 16
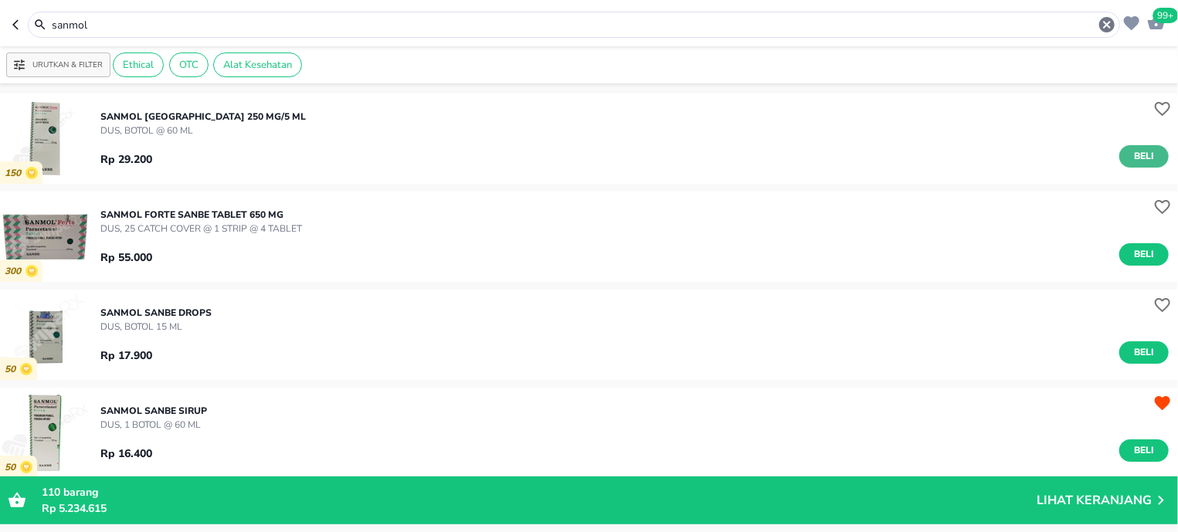
click at [1131, 156] on span "Beli" at bounding box center [1144, 156] width 26 height 16
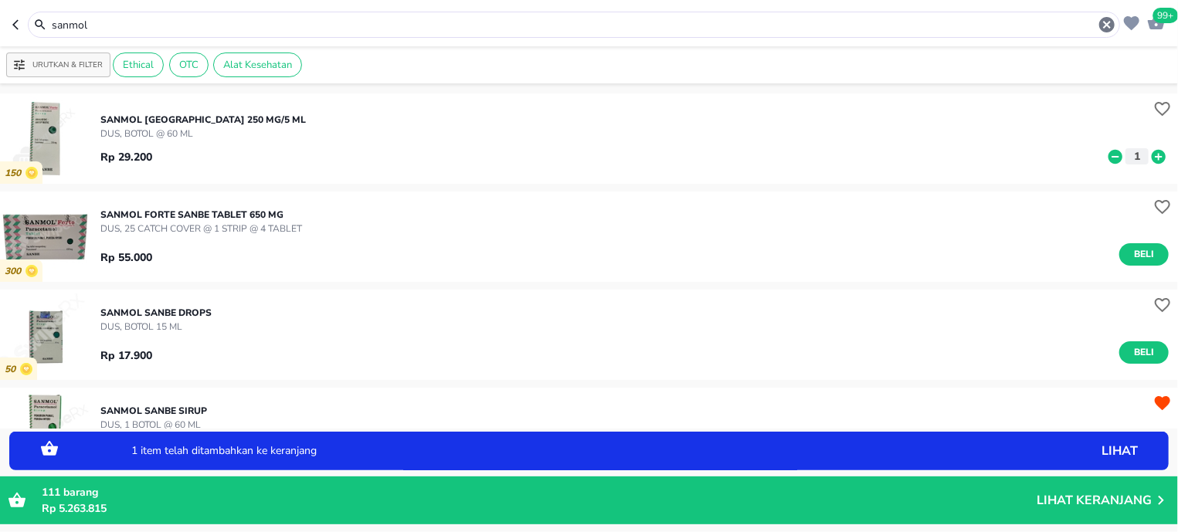
click at [1151, 157] on icon at bounding box center [1158, 156] width 14 height 14
click at [1151, 155] on icon at bounding box center [1158, 156] width 14 height 14
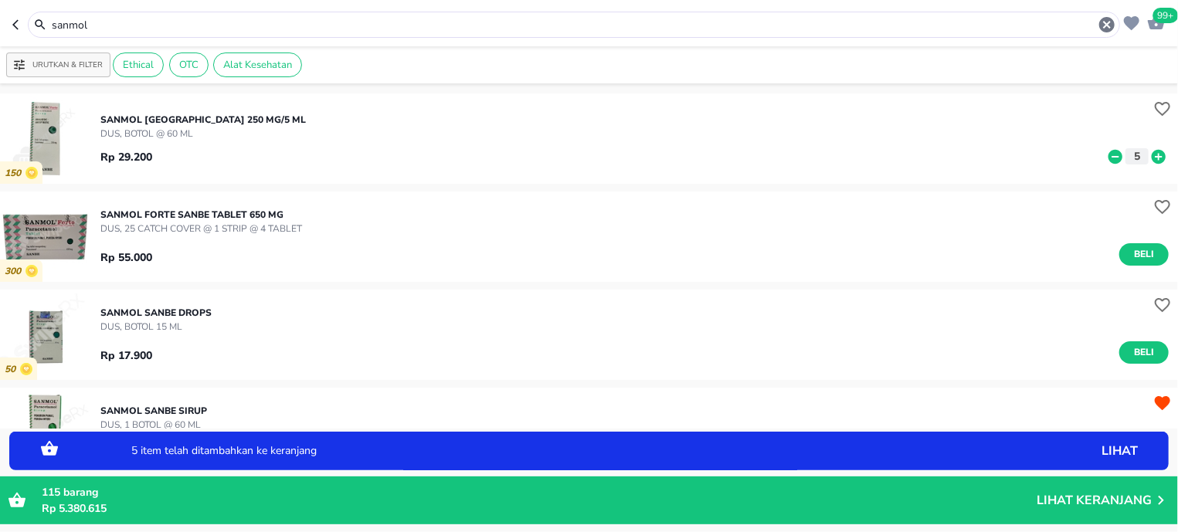
click at [1151, 155] on icon at bounding box center [1158, 156] width 14 height 14
click at [1108, 151] on icon at bounding box center [1115, 156] width 14 height 14
click at [222, 22] on input "sanmol" at bounding box center [573, 25] width 1047 height 16
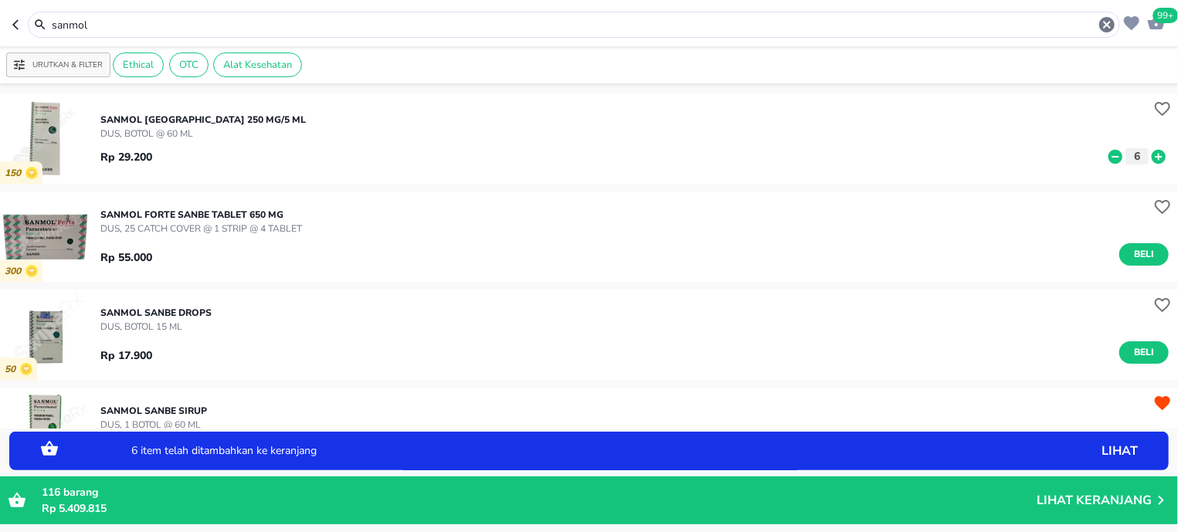
click at [222, 22] on input "sanmol" at bounding box center [573, 25] width 1047 height 16
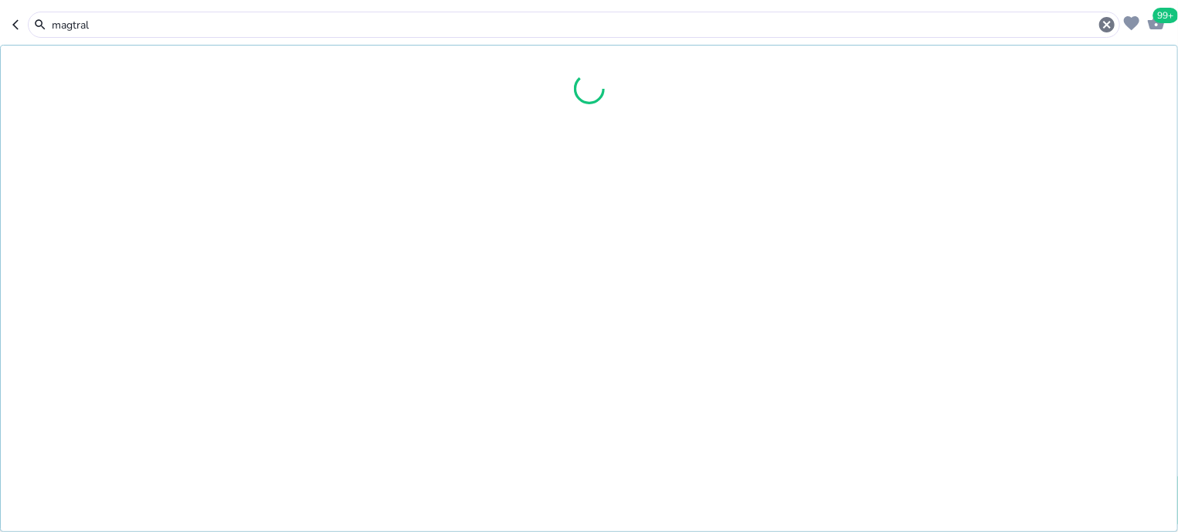
type input "magtral"
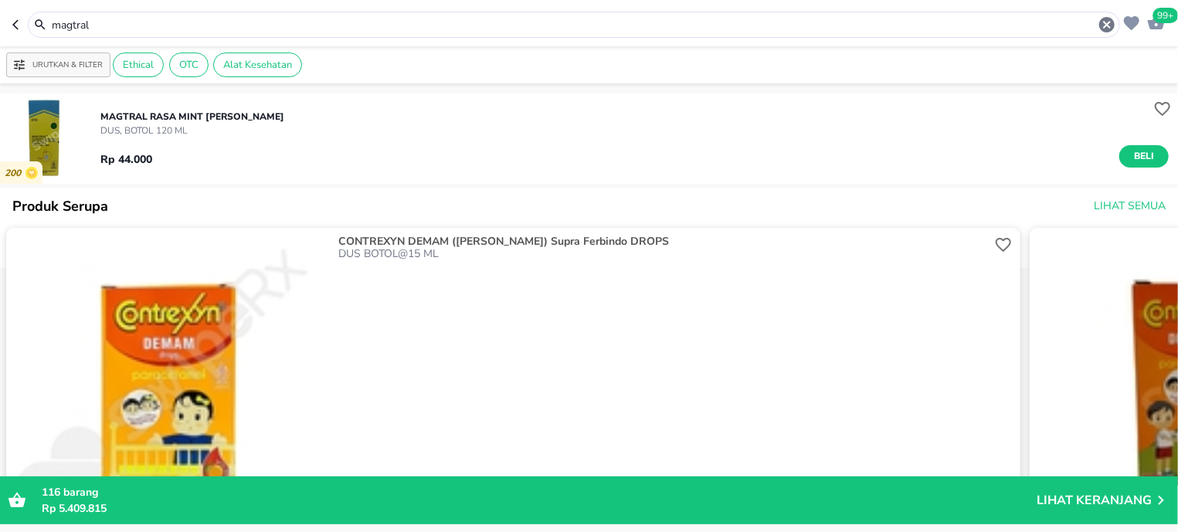
click at [30, 127] on img "button" at bounding box center [45, 138] width 90 height 90
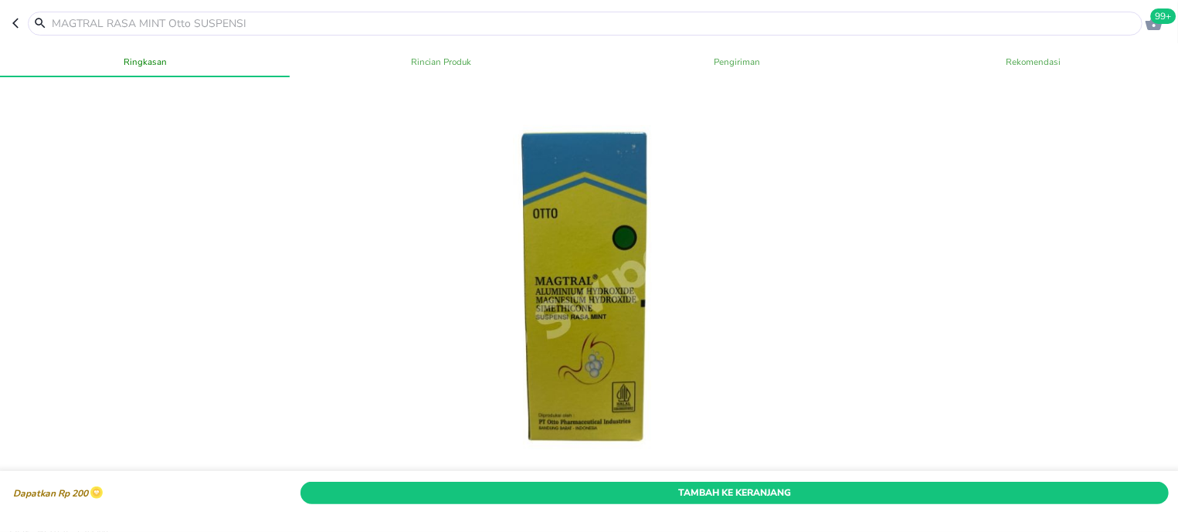
scroll to position [491, 0]
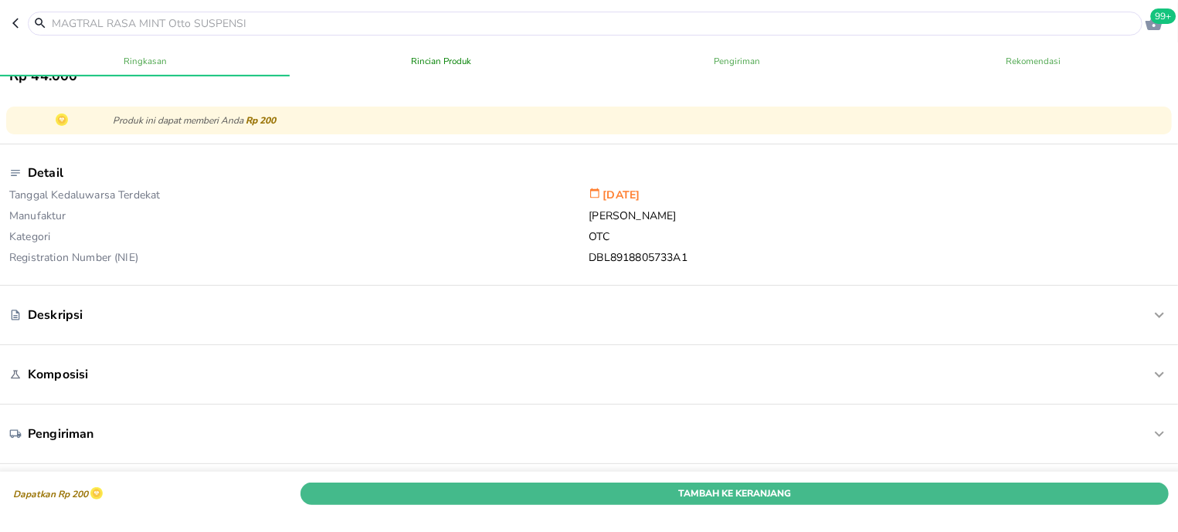
click at [609, 482] on button "Tambah Ke Keranjang" at bounding box center [734, 493] width 868 height 22
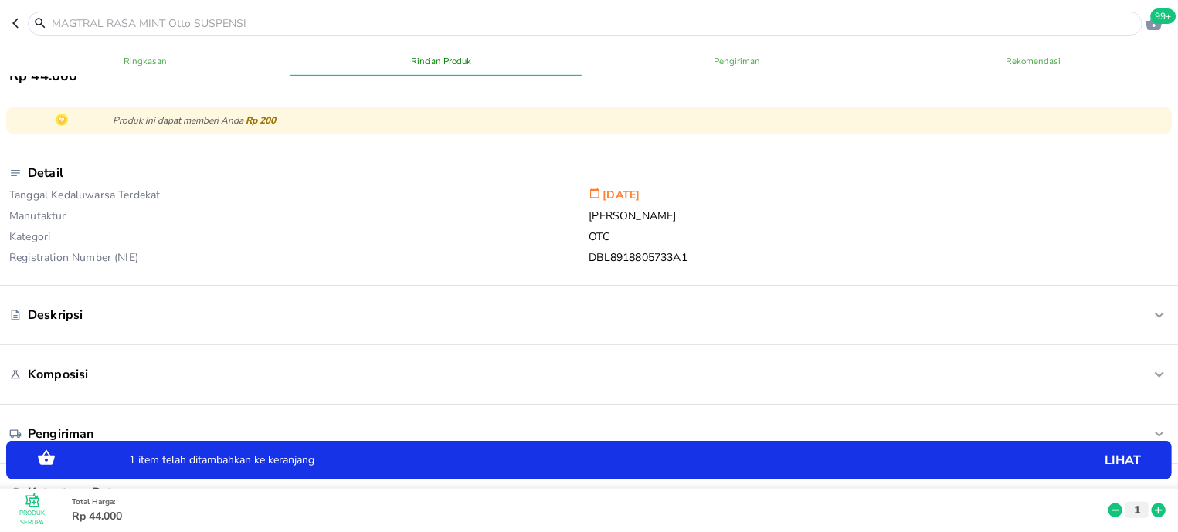
click at [178, 19] on input "text" at bounding box center [594, 23] width 1088 height 16
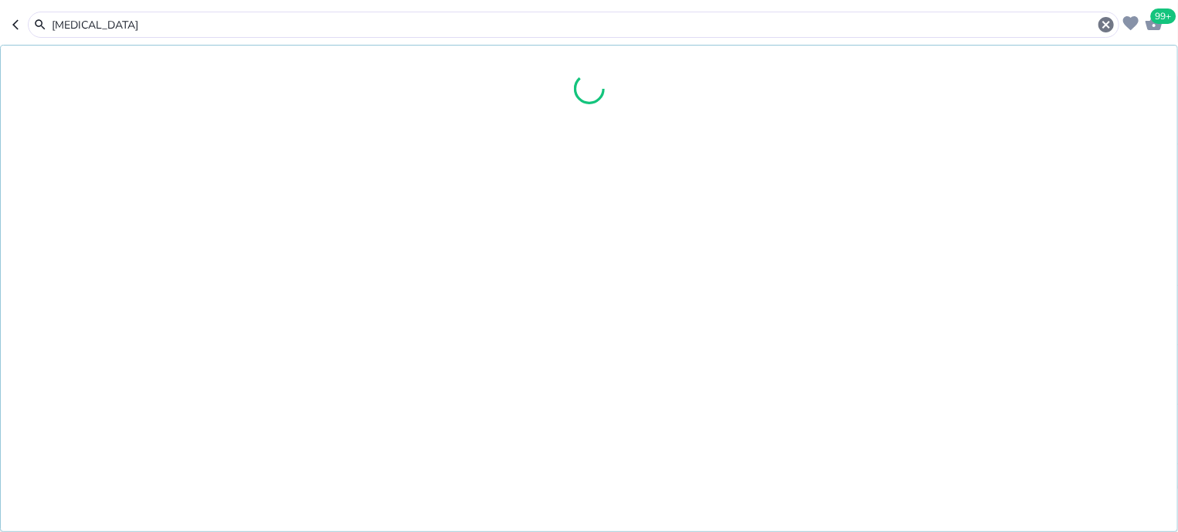
type input "dulcolaxt"
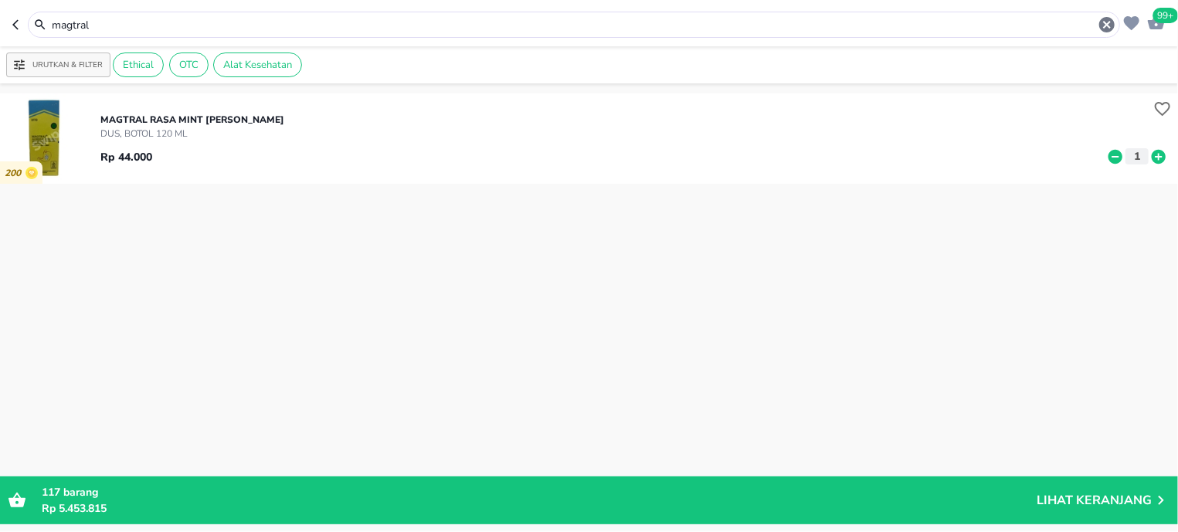
type input "dulcolaxt"
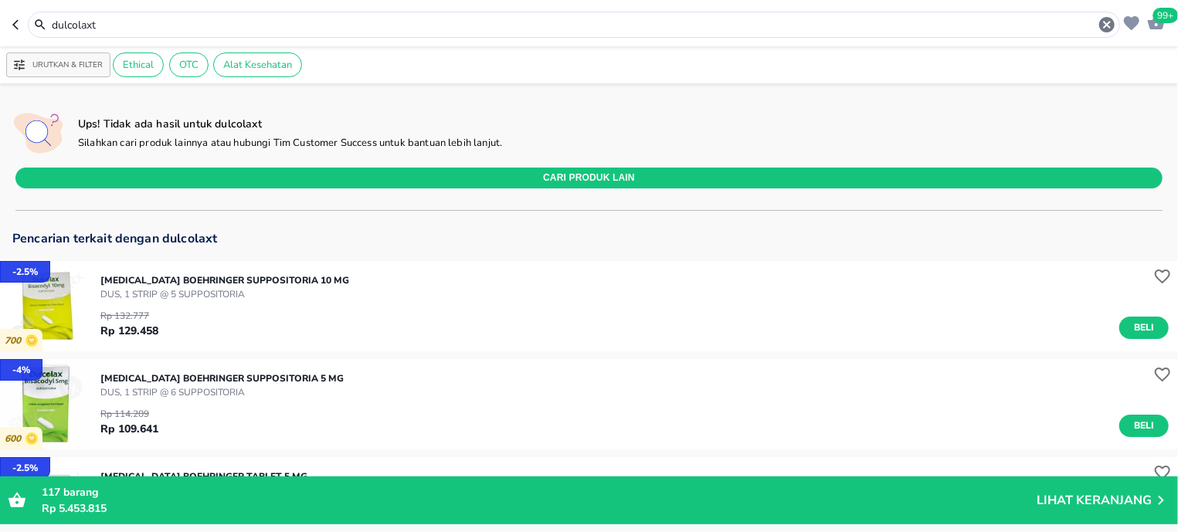
click at [185, 20] on input "dulcolaxt" at bounding box center [573, 25] width 1047 height 16
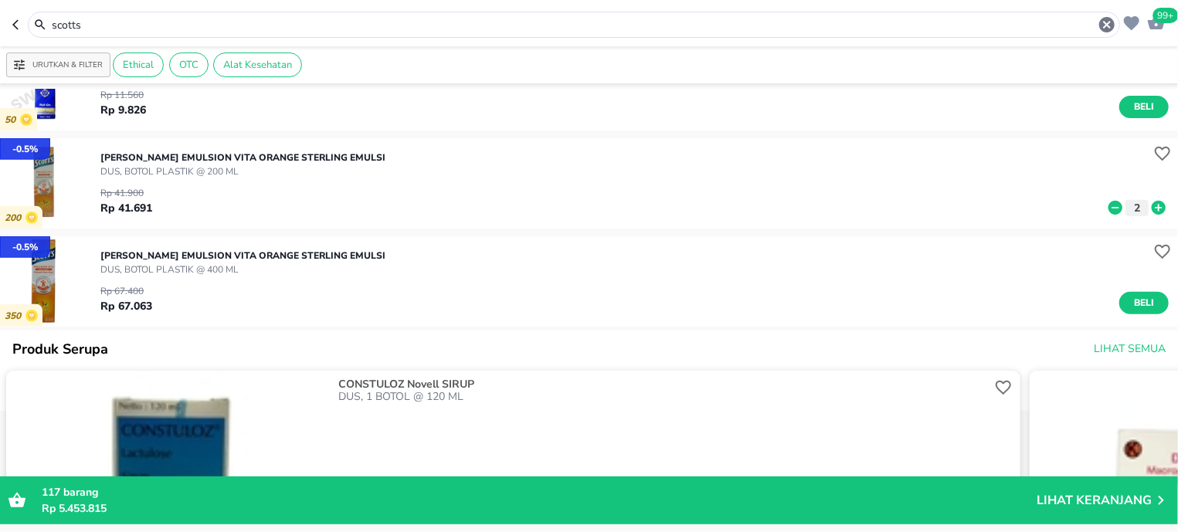
scroll to position [393, 0]
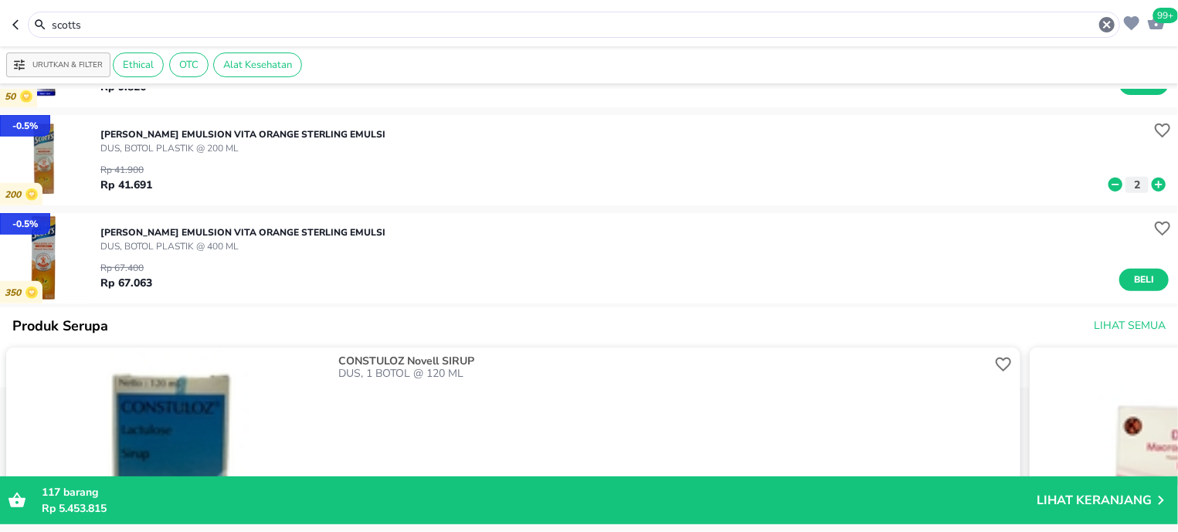
click at [201, 31] on input "scotts" at bounding box center [573, 25] width 1047 height 16
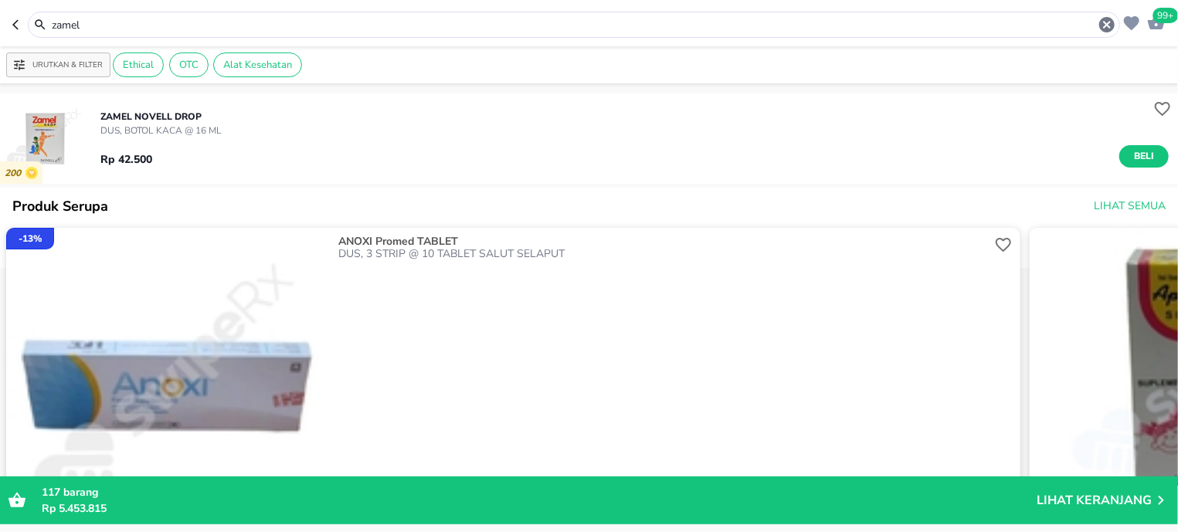
click at [161, 28] on input "zamel" at bounding box center [573, 25] width 1047 height 16
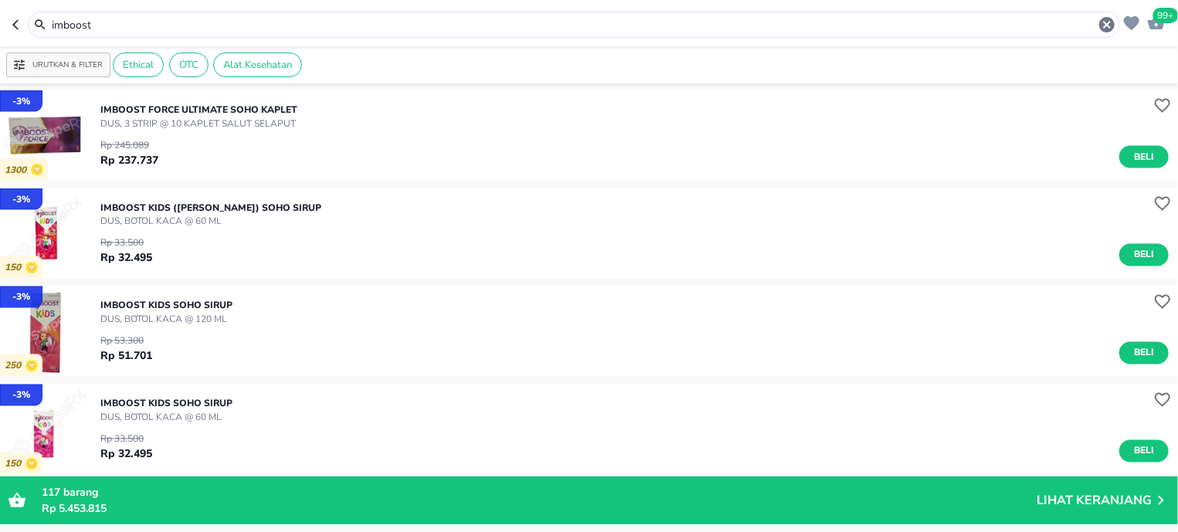
scroll to position [1511, 0]
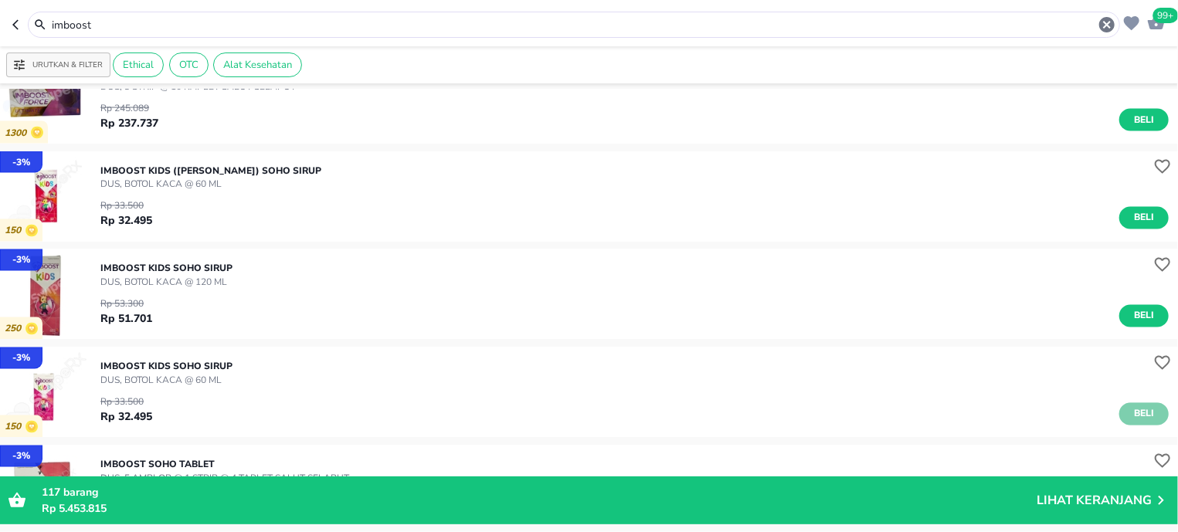
click at [1139, 415] on span "Beli" at bounding box center [1144, 414] width 26 height 16
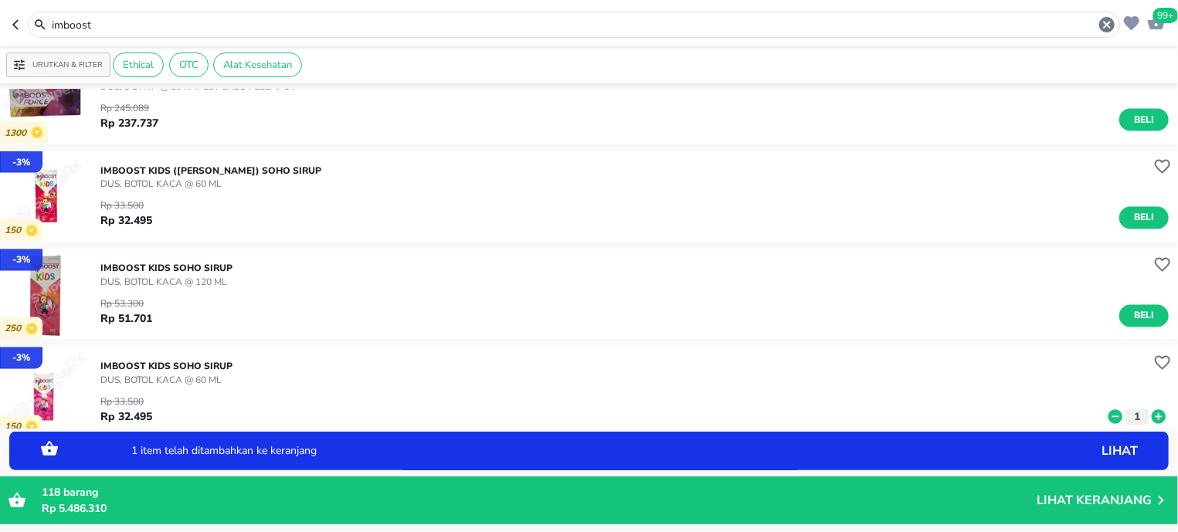
click at [1151, 413] on icon at bounding box center [1158, 417] width 14 height 14
click at [224, 17] on input "imboost" at bounding box center [573, 25] width 1047 height 16
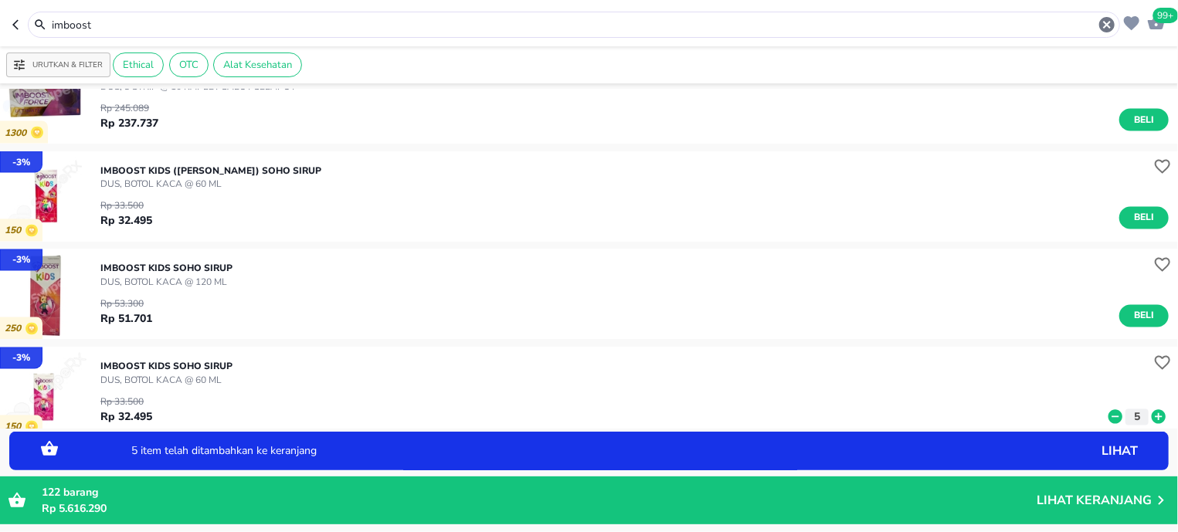
click at [224, 17] on input "imboost" at bounding box center [573, 25] width 1047 height 16
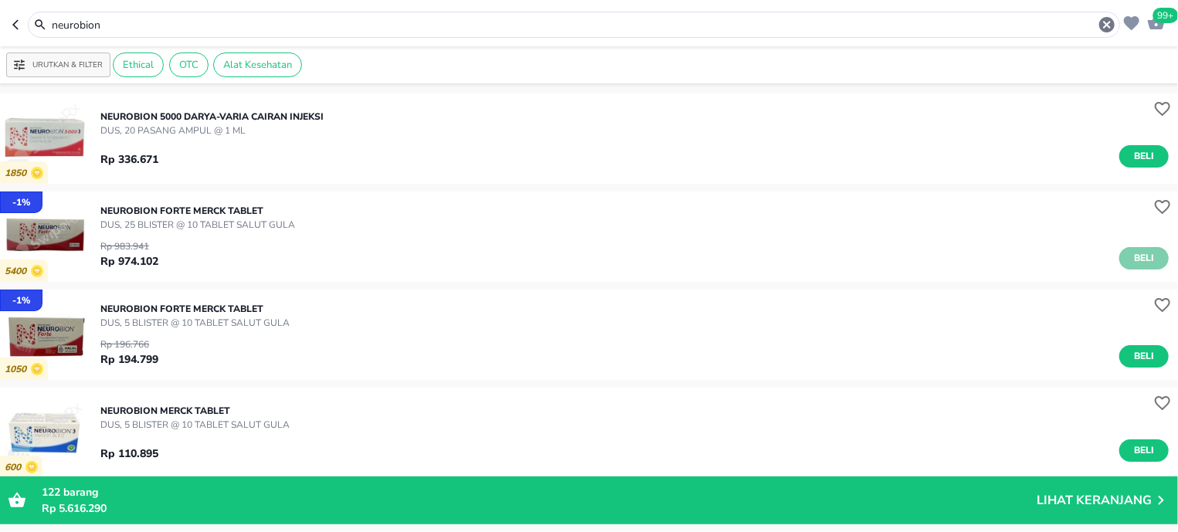
click at [1131, 256] on span "Beli" at bounding box center [1144, 258] width 26 height 16
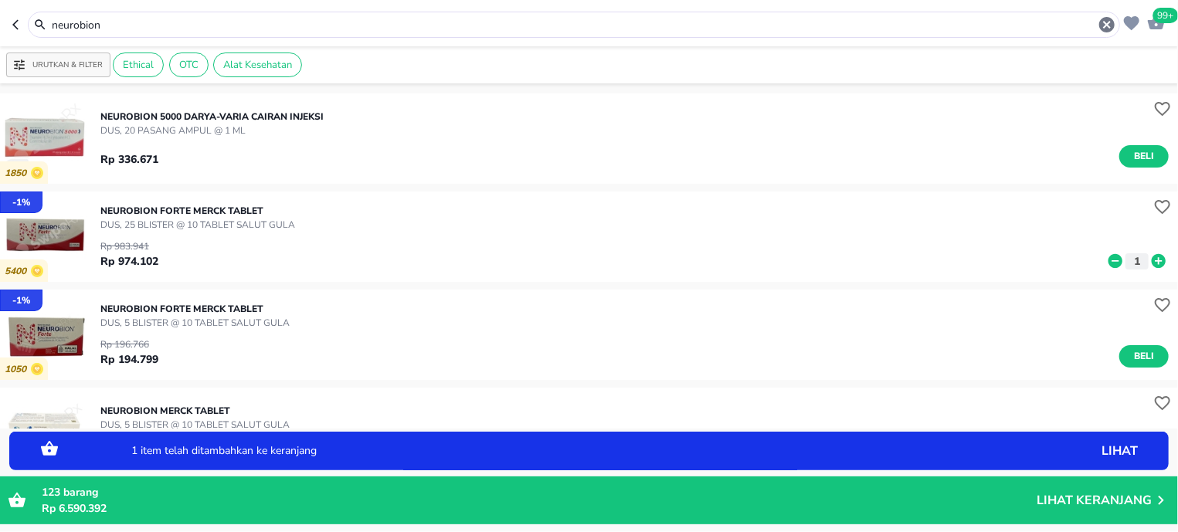
click at [91, 23] on input "neurobion" at bounding box center [573, 25] width 1047 height 16
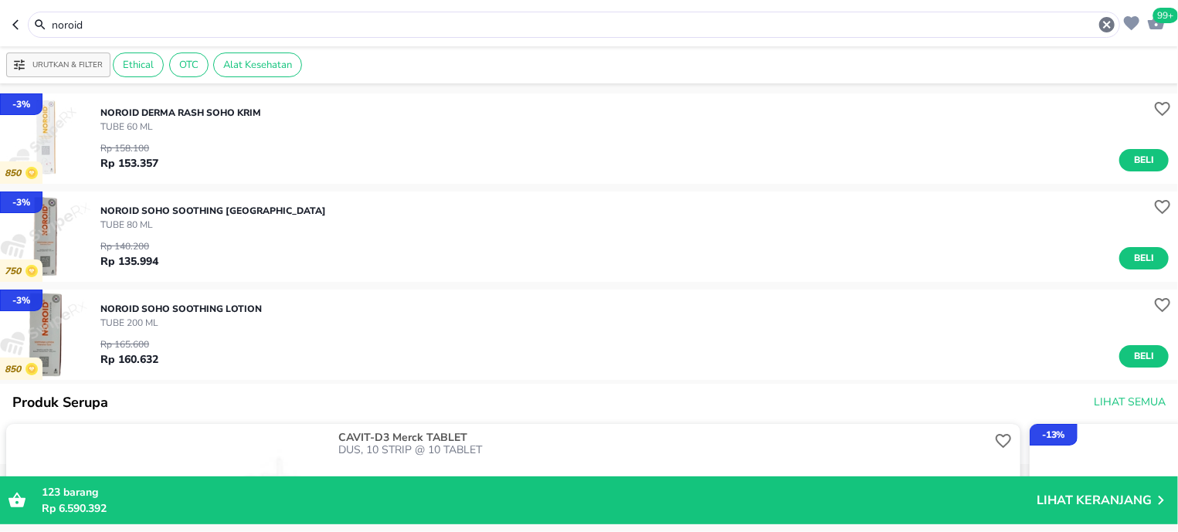
click at [202, 30] on input "noroid" at bounding box center [573, 25] width 1047 height 16
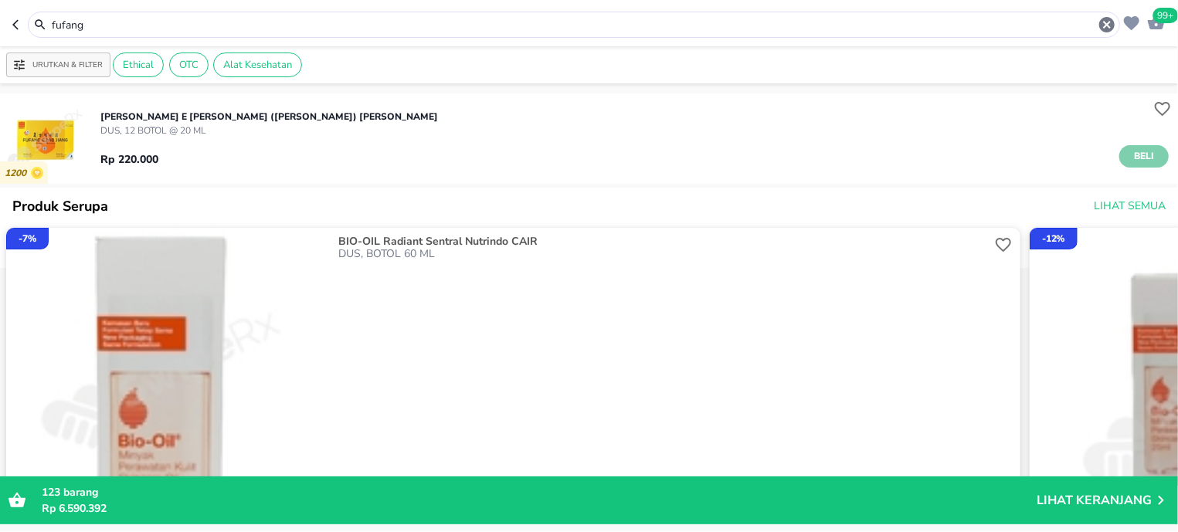
drag, startPoint x: 1119, startPoint y: 158, endPoint x: 247, endPoint y: 208, distance: 873.3
click at [1131, 158] on span "Beli" at bounding box center [1144, 156] width 26 height 16
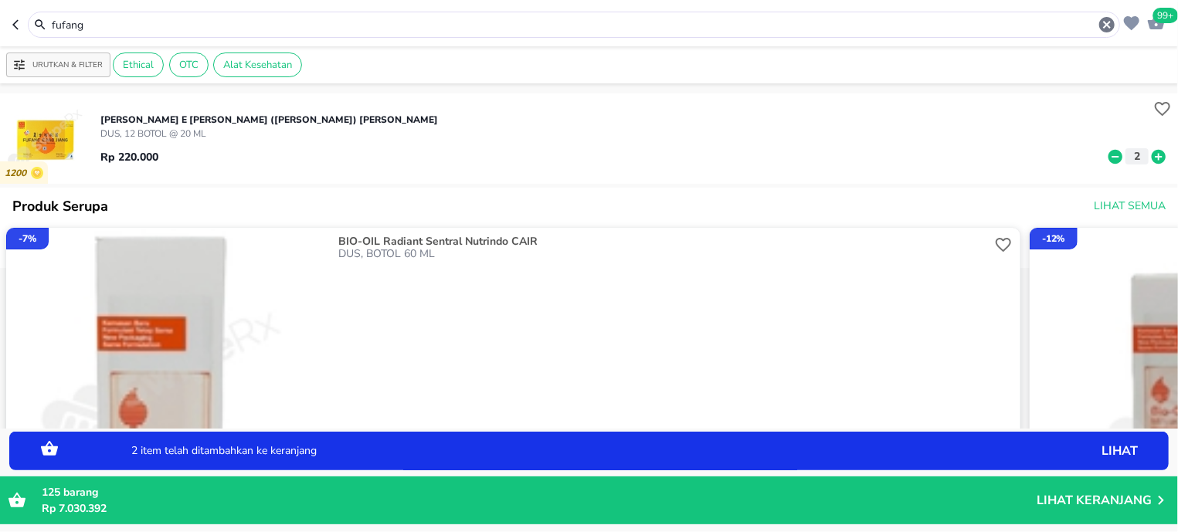
click at [171, 29] on input "fufang" at bounding box center [573, 25] width 1047 height 16
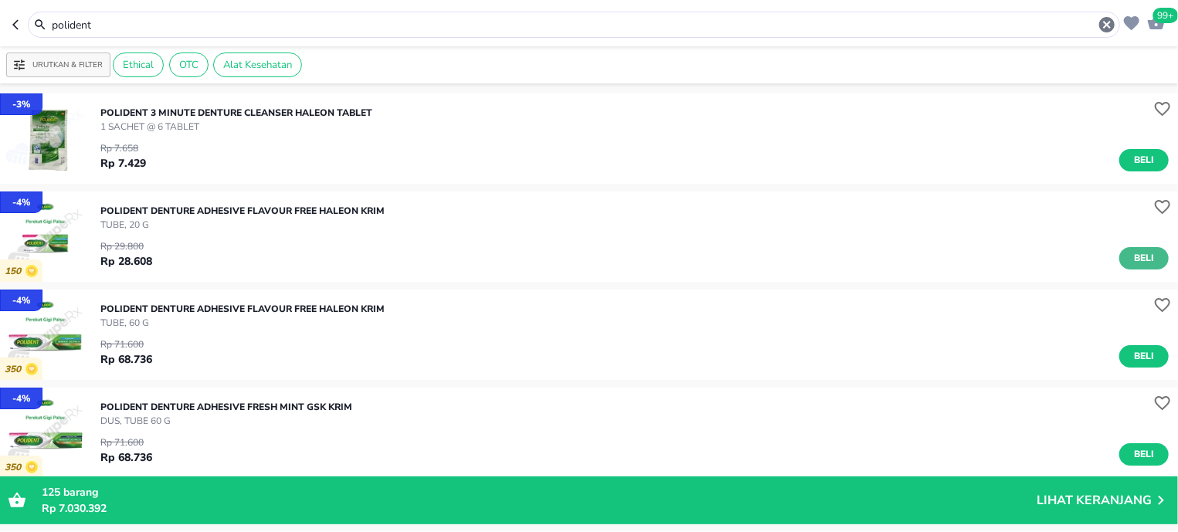
click at [1131, 252] on span "Beli" at bounding box center [1144, 258] width 26 height 16
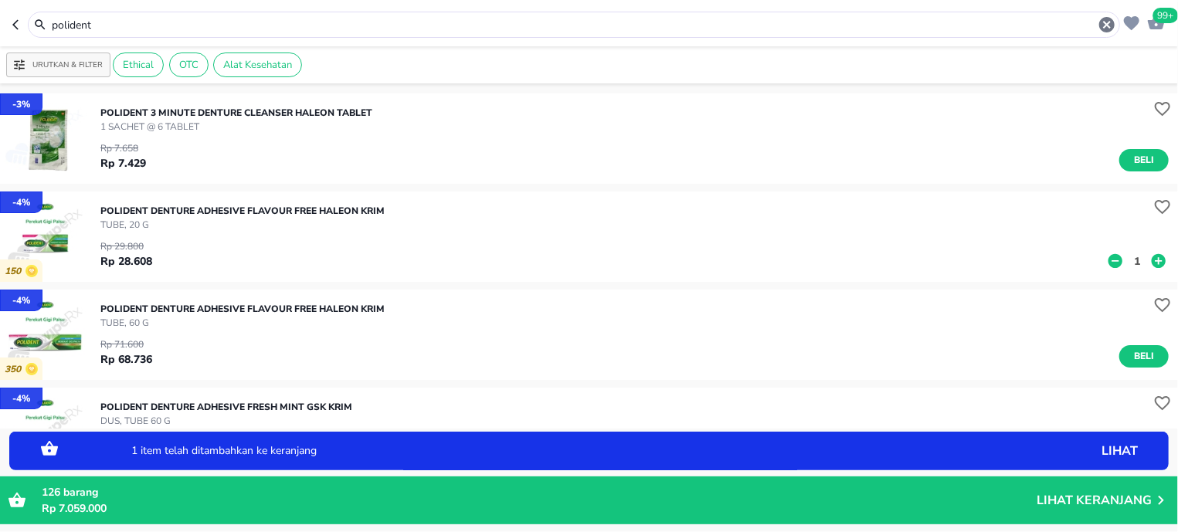
click at [1125, 259] on button "1" at bounding box center [1136, 261] width 23 height 16
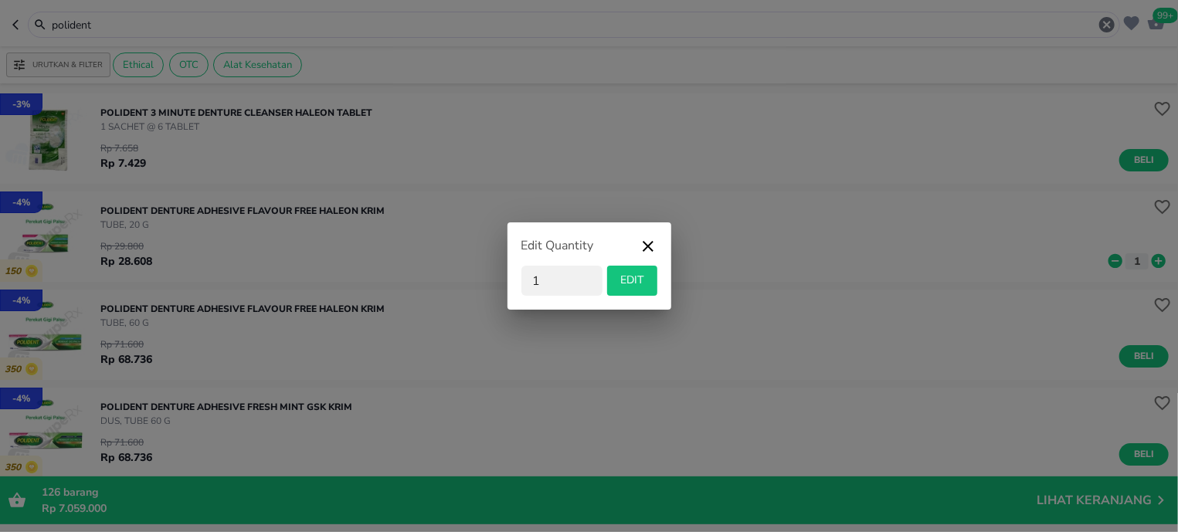
click at [651, 243] on icon "button" at bounding box center [648, 246] width 11 height 11
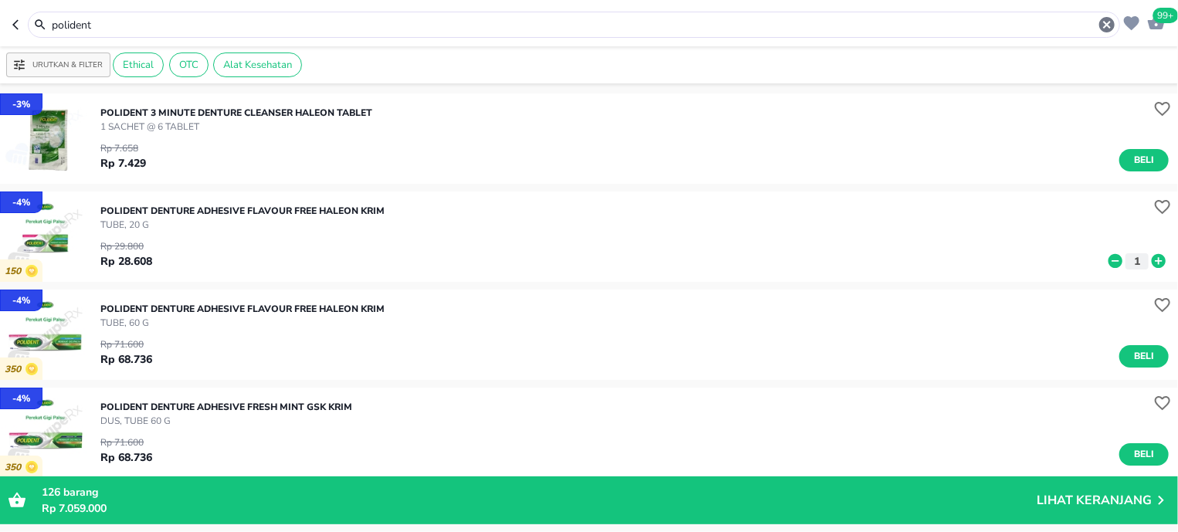
click at [1108, 258] on icon at bounding box center [1115, 261] width 14 height 14
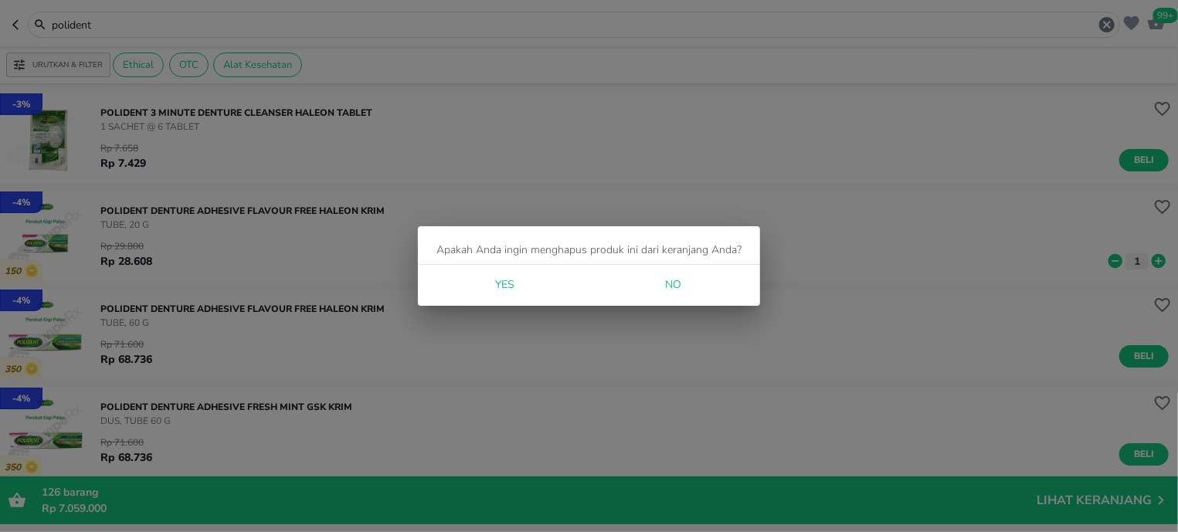
click at [538, 285] on div "Yes No" at bounding box center [589, 285] width 342 height 41
click at [533, 290] on div "Yes No" at bounding box center [589, 285] width 342 height 41
click at [516, 295] on button "Yes" at bounding box center [504, 285] width 49 height 29
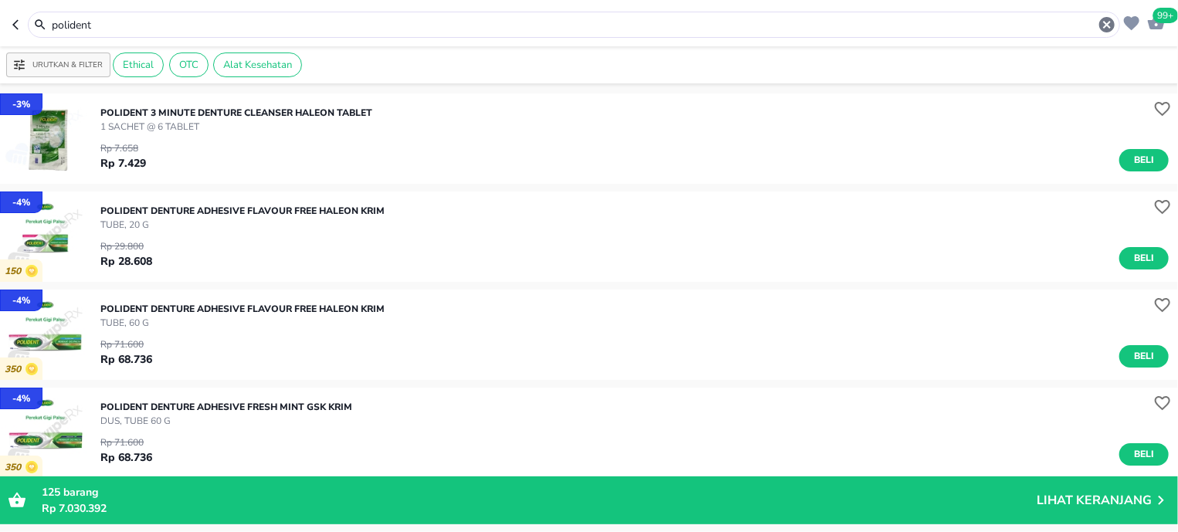
click at [507, 293] on div "- 4 % 350 POLIDENT DENTURE ADHESIVE FLAVOUR FREE Haleon KRIM TUBE, 60 G Rp 71.6…" at bounding box center [589, 335] width 1178 height 90
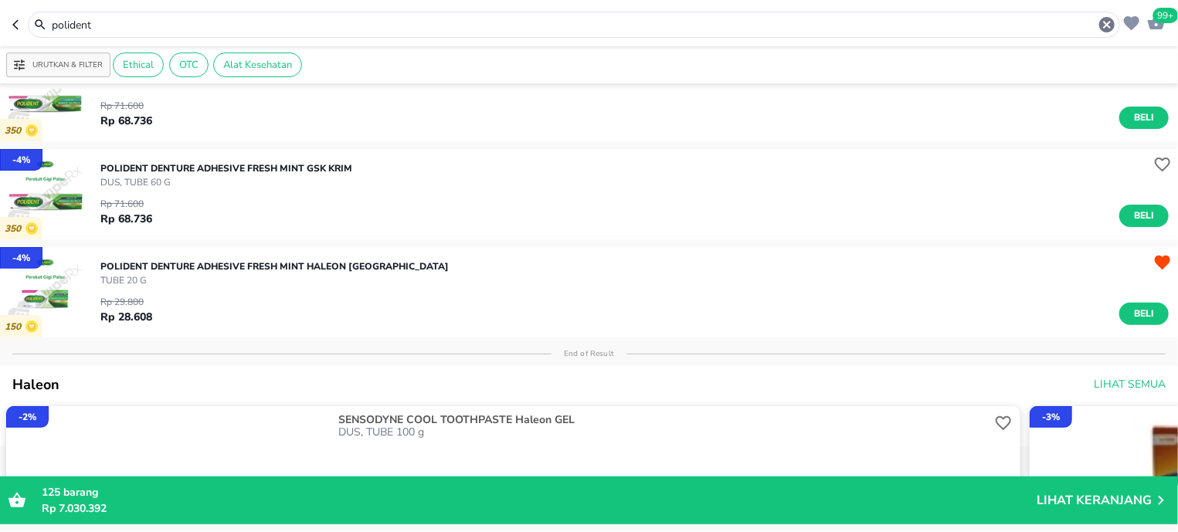
scroll to position [294, 0]
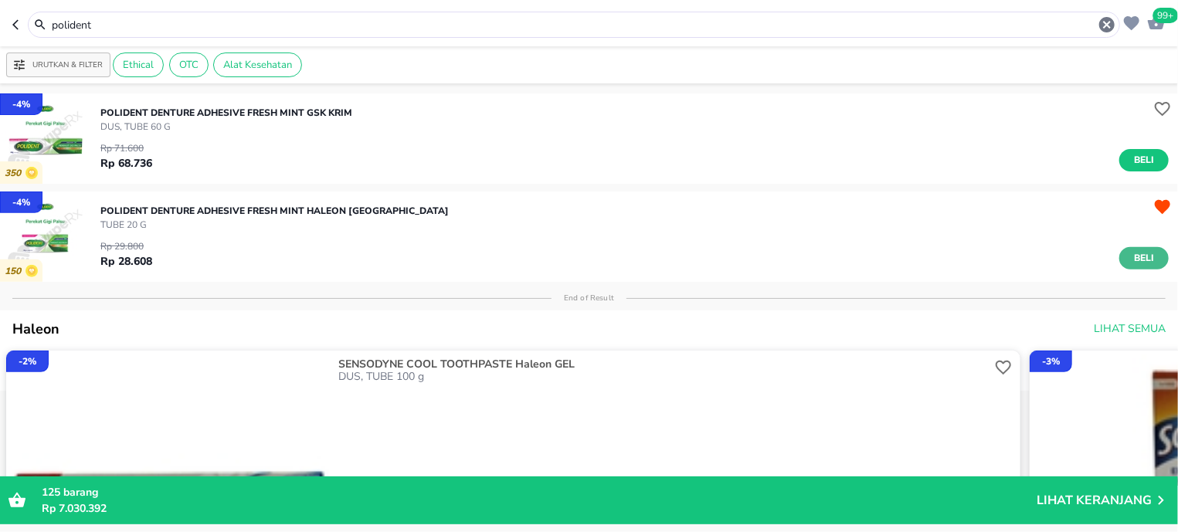
click at [1119, 253] on button "Beli" at bounding box center [1143, 258] width 49 height 22
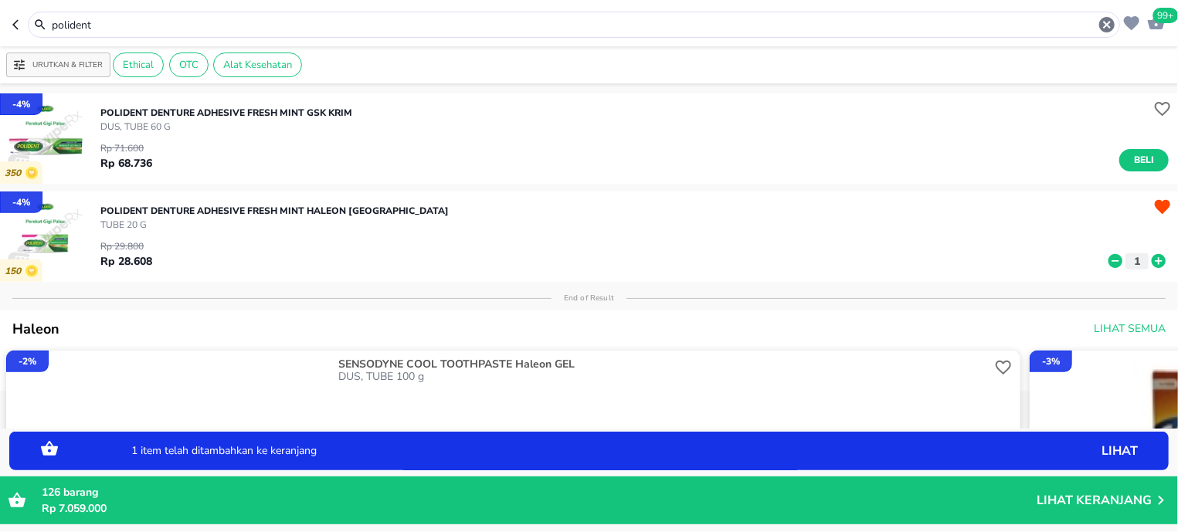
click at [1151, 257] on icon at bounding box center [1158, 261] width 14 height 14
click at [1151, 259] on icon at bounding box center [1158, 261] width 14 height 14
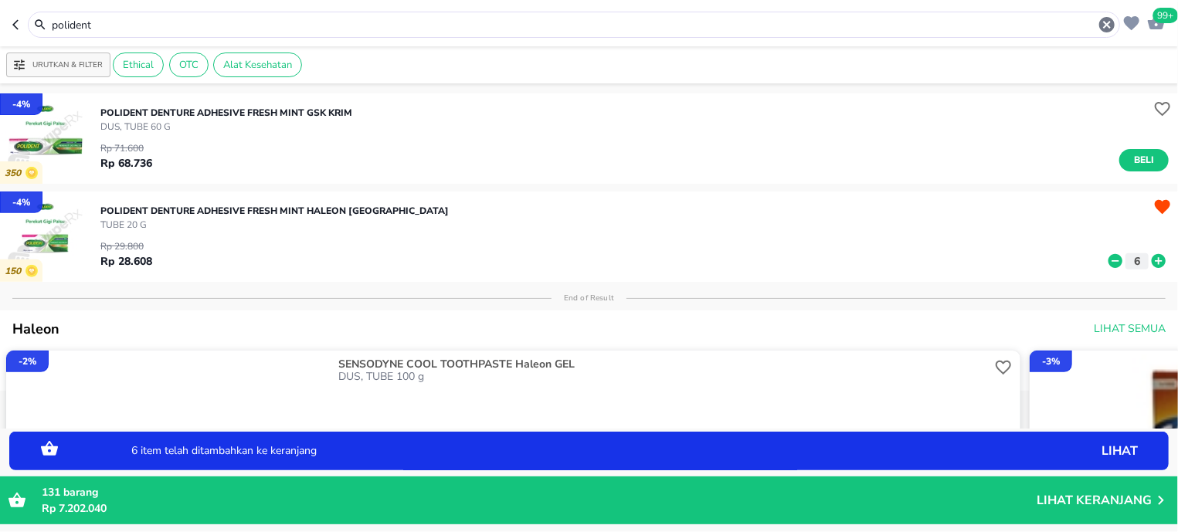
click at [184, 17] on input "polident" at bounding box center [573, 25] width 1047 height 16
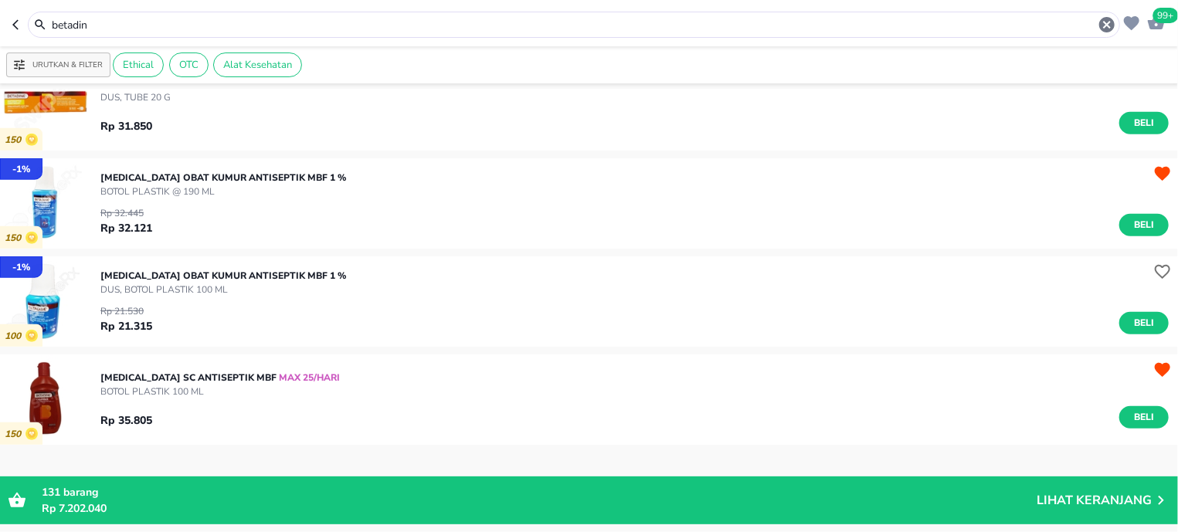
scroll to position [727, 0]
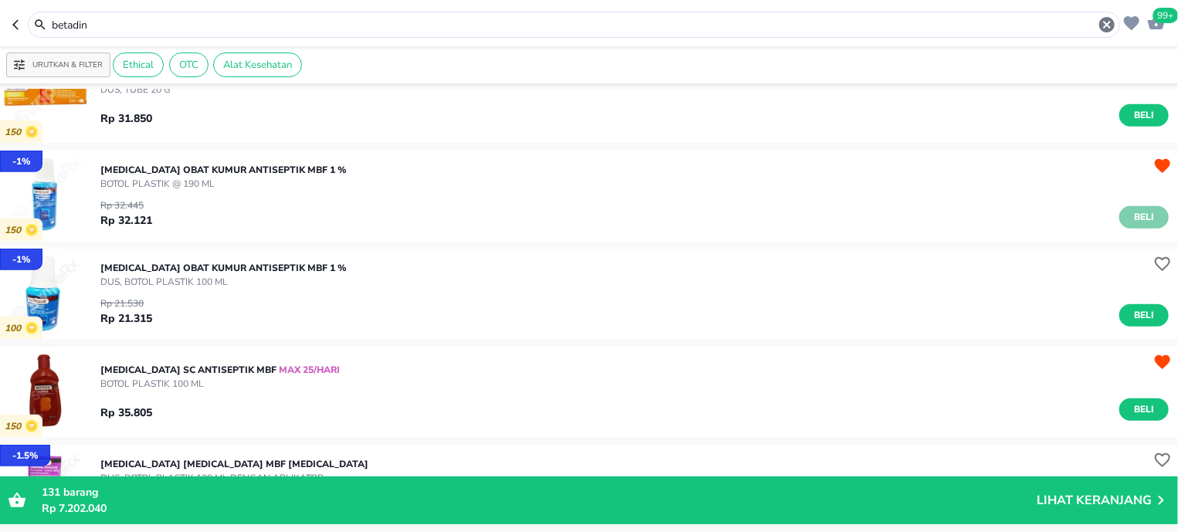
click at [1131, 222] on span "Beli" at bounding box center [1144, 217] width 26 height 16
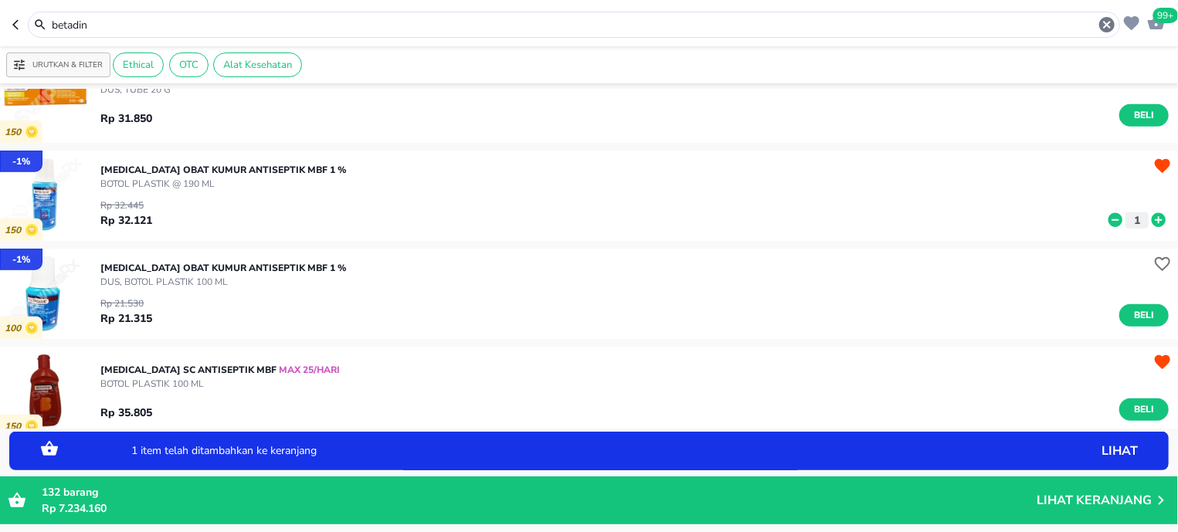
click at [1151, 219] on icon at bounding box center [1158, 220] width 14 height 14
click at [114, 18] on input "betadin" at bounding box center [573, 25] width 1047 height 16
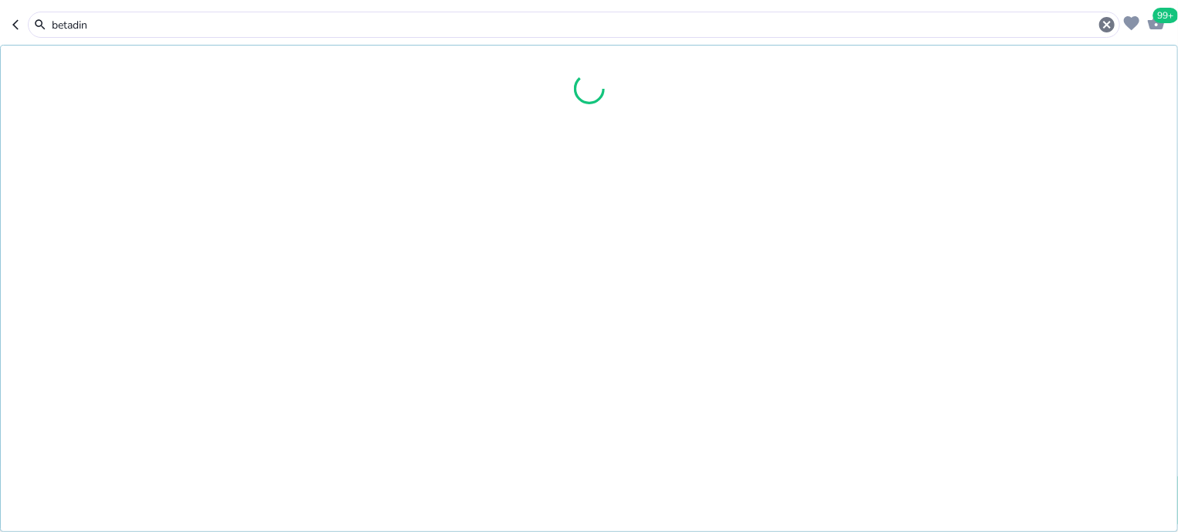
click at [114, 18] on input "betadin" at bounding box center [573, 25] width 1047 height 16
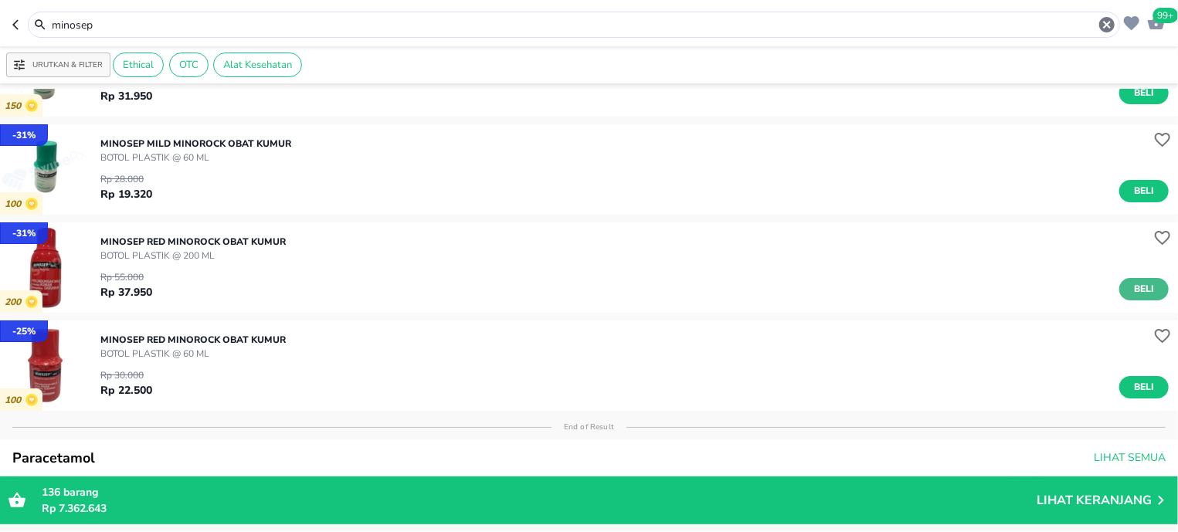
scroll to position [98, 0]
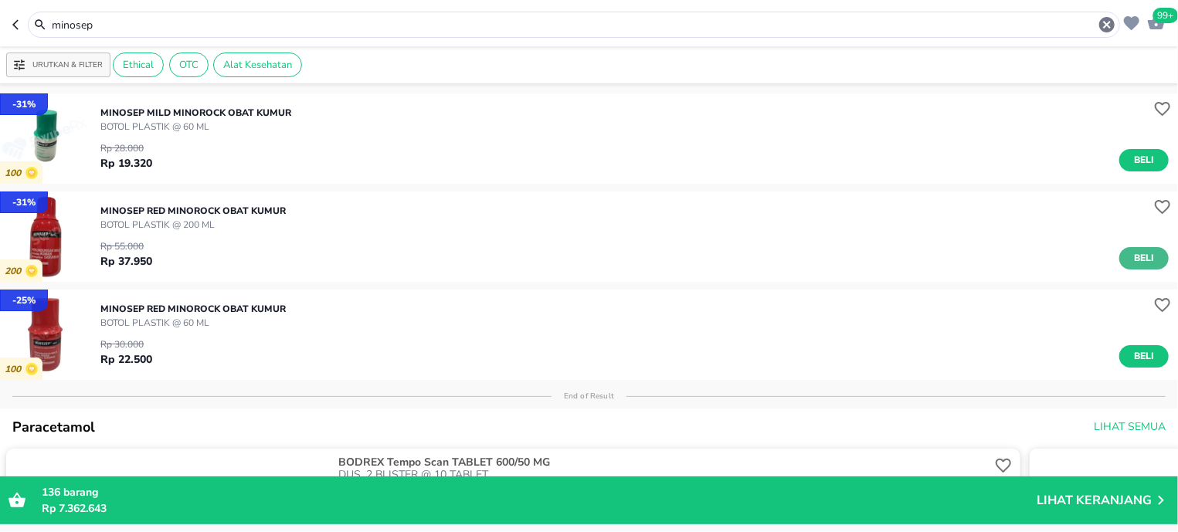
click at [1133, 260] on span "Beli" at bounding box center [1144, 258] width 26 height 16
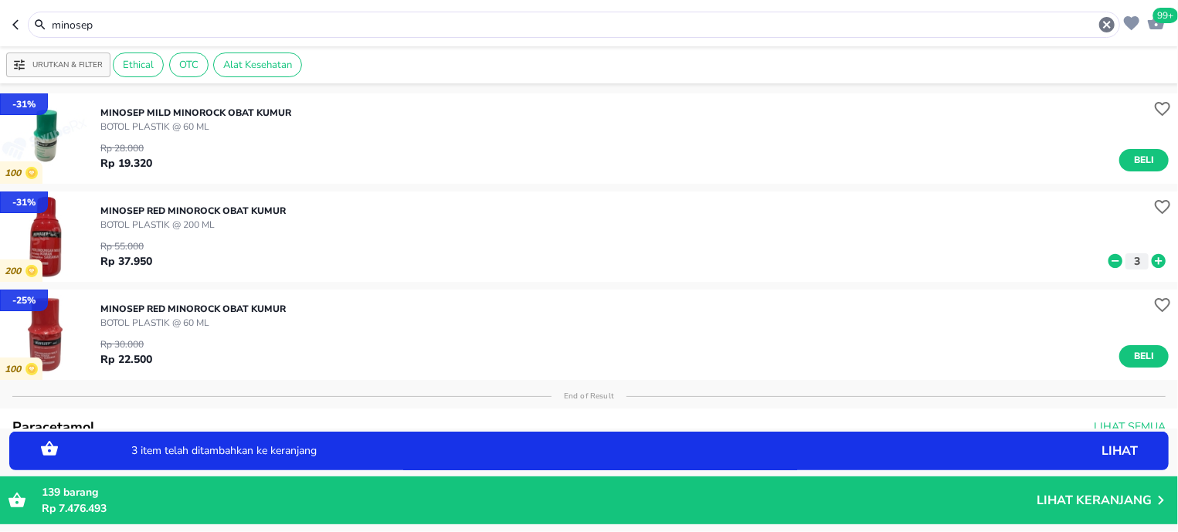
click at [1148, 254] on icon at bounding box center [1158, 261] width 20 height 17
click at [1151, 257] on icon at bounding box center [1158, 261] width 14 height 14
click at [1131, 350] on span "Beli" at bounding box center [1144, 356] width 26 height 16
click at [1148, 353] on icon at bounding box center [1158, 359] width 20 height 17
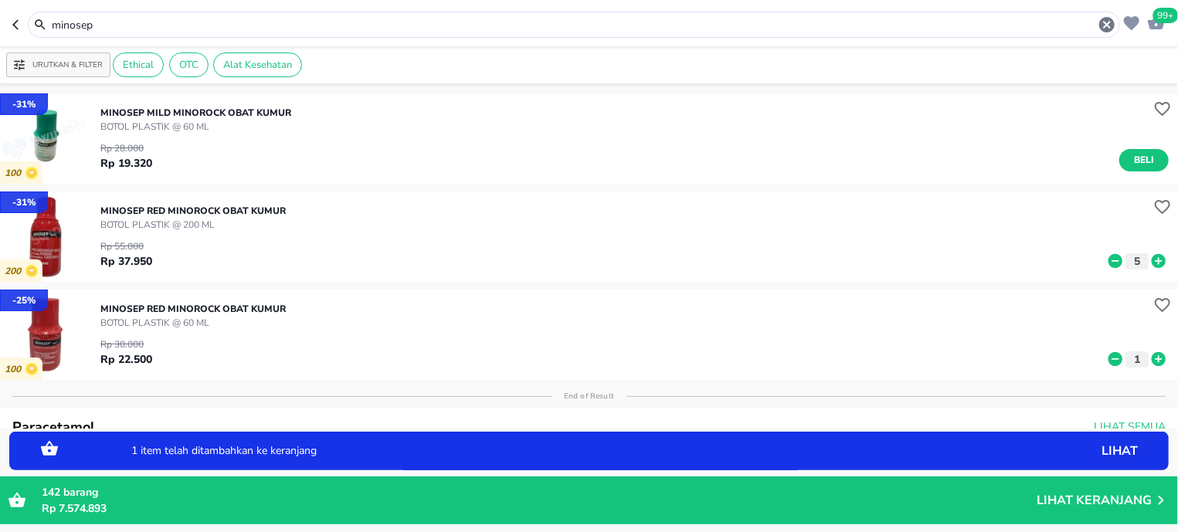
click at [1148, 353] on icon at bounding box center [1158, 359] width 20 height 17
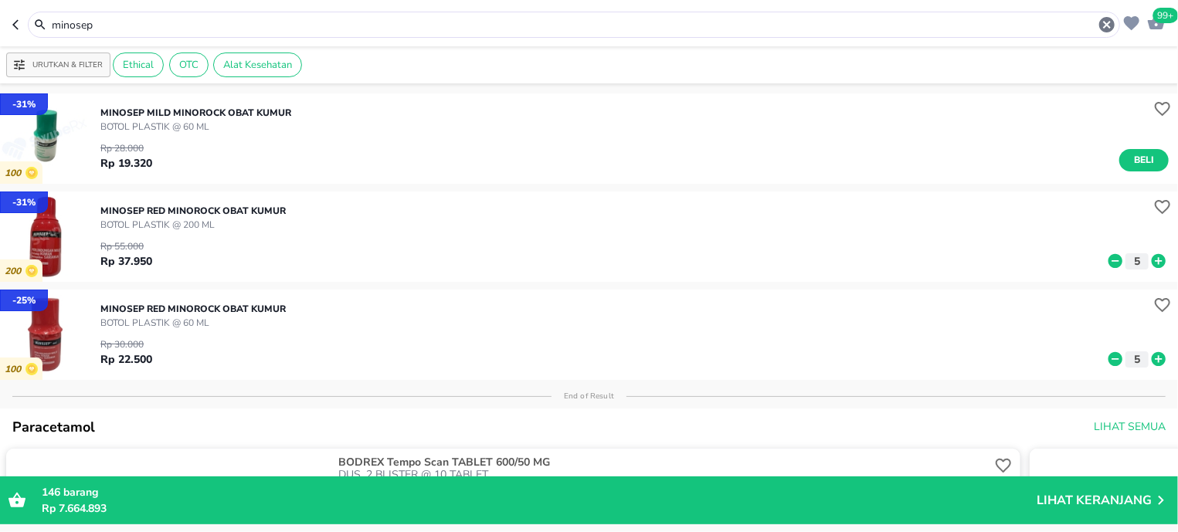
click at [126, 24] on input "minosep" at bounding box center [573, 25] width 1047 height 16
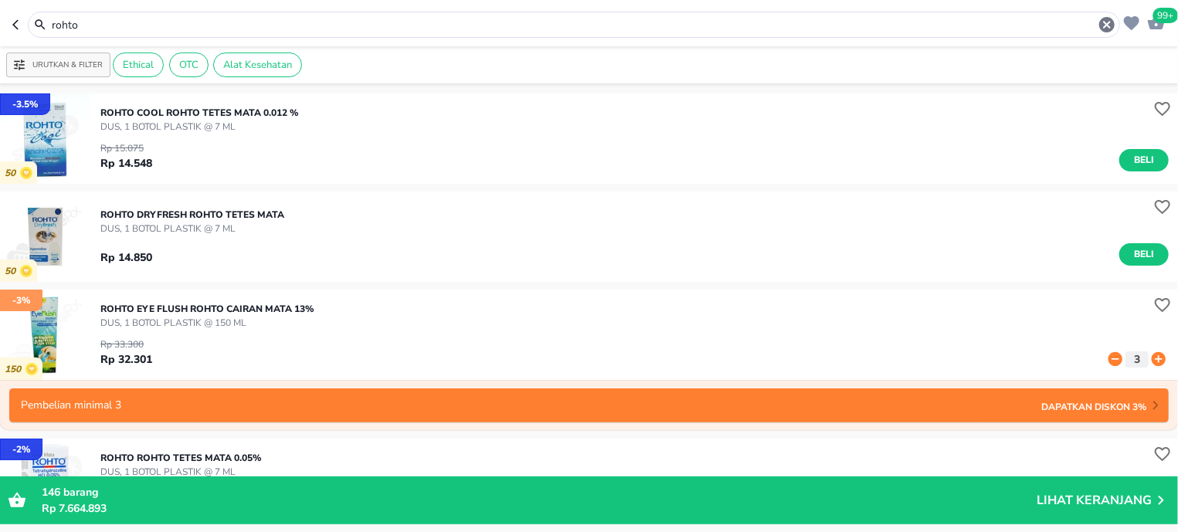
click at [84, 27] on input "rohto" at bounding box center [573, 25] width 1047 height 16
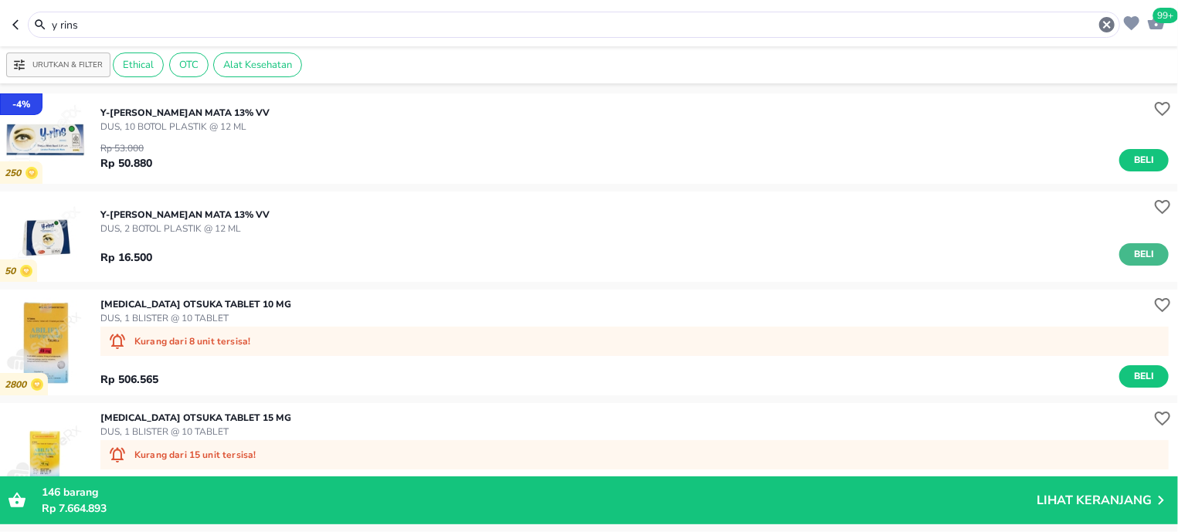
click at [1131, 256] on span "Beli" at bounding box center [1144, 254] width 26 height 16
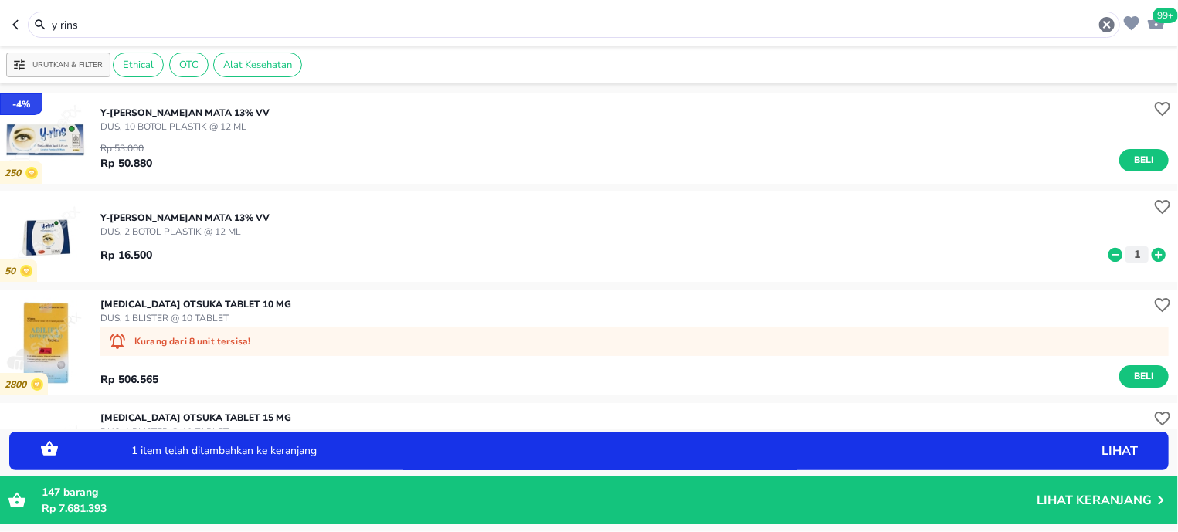
click at [1148, 254] on icon at bounding box center [1158, 254] width 20 height 17
click at [134, 21] on input "y rins" at bounding box center [573, 25] width 1047 height 16
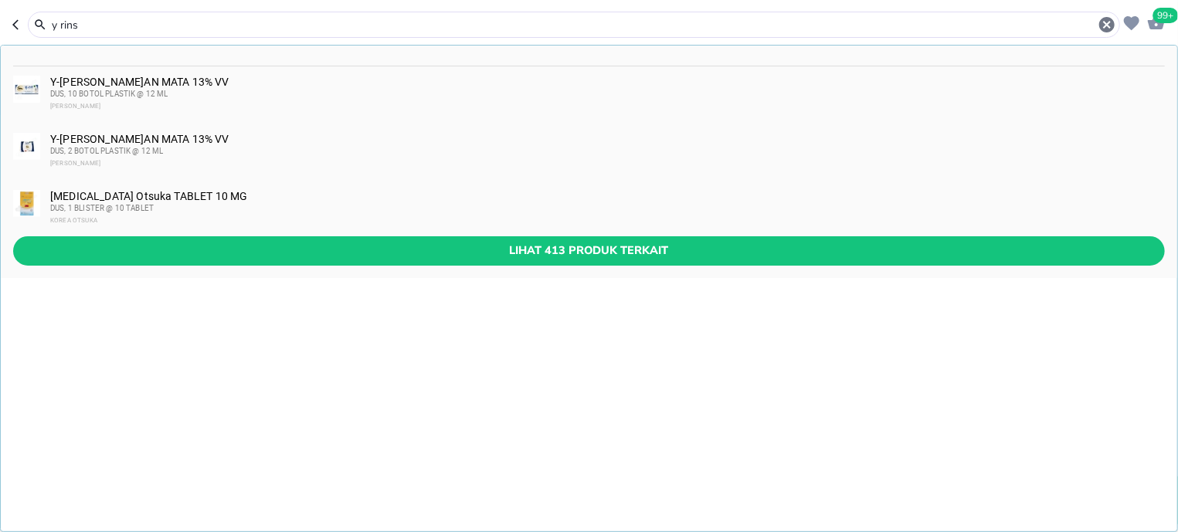
click at [134, 20] on input "y rins" at bounding box center [573, 25] width 1047 height 16
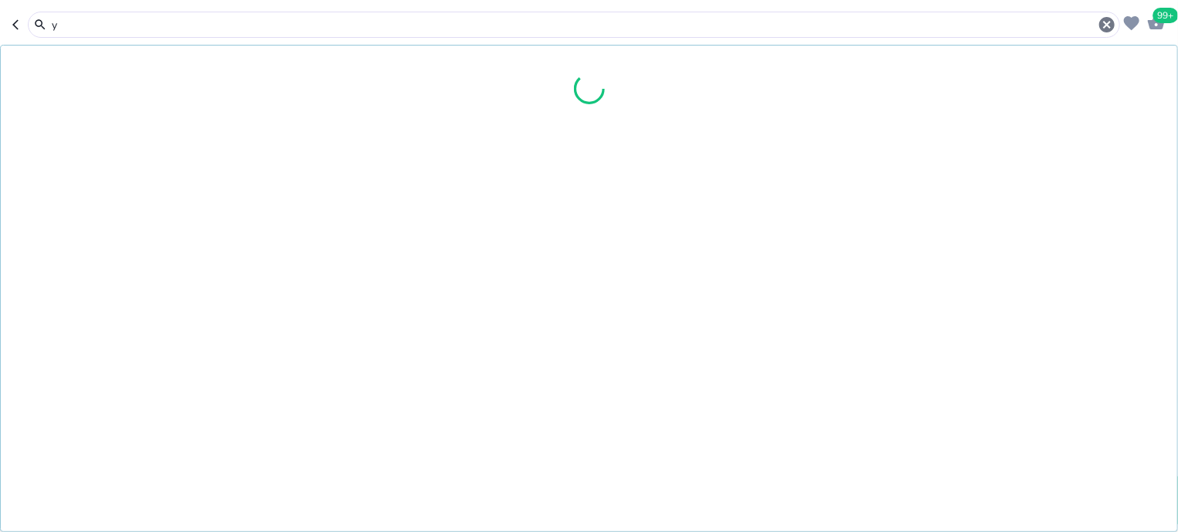
type input "y"
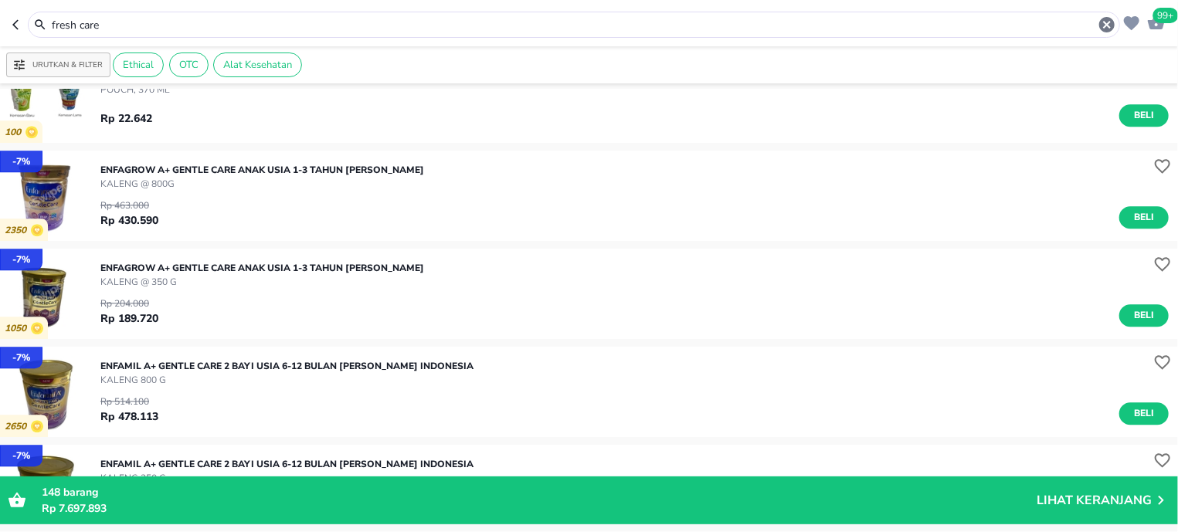
scroll to position [2399, 0]
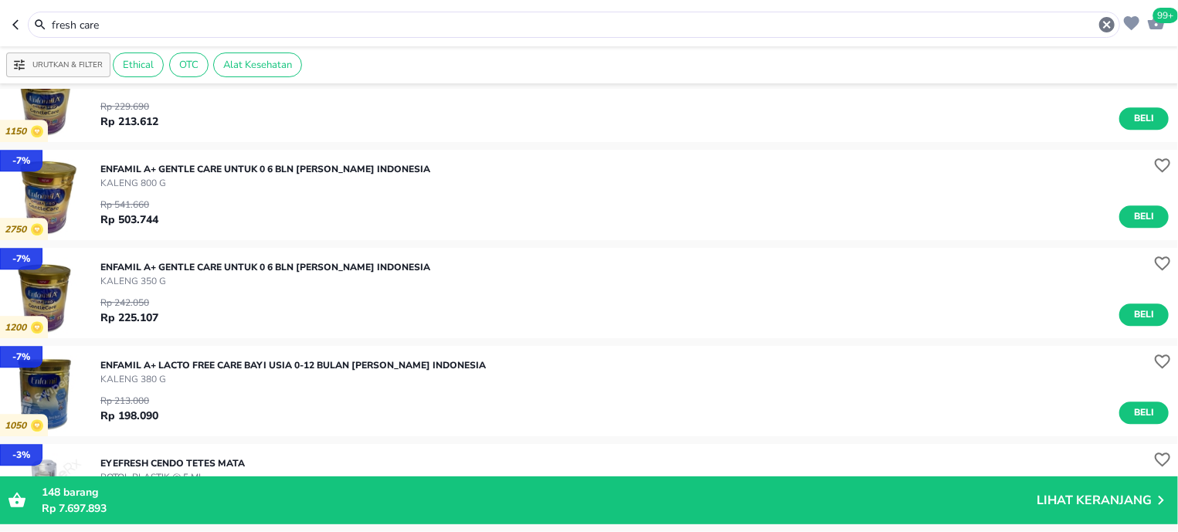
click at [80, 29] on input "fresh care" at bounding box center [573, 25] width 1047 height 16
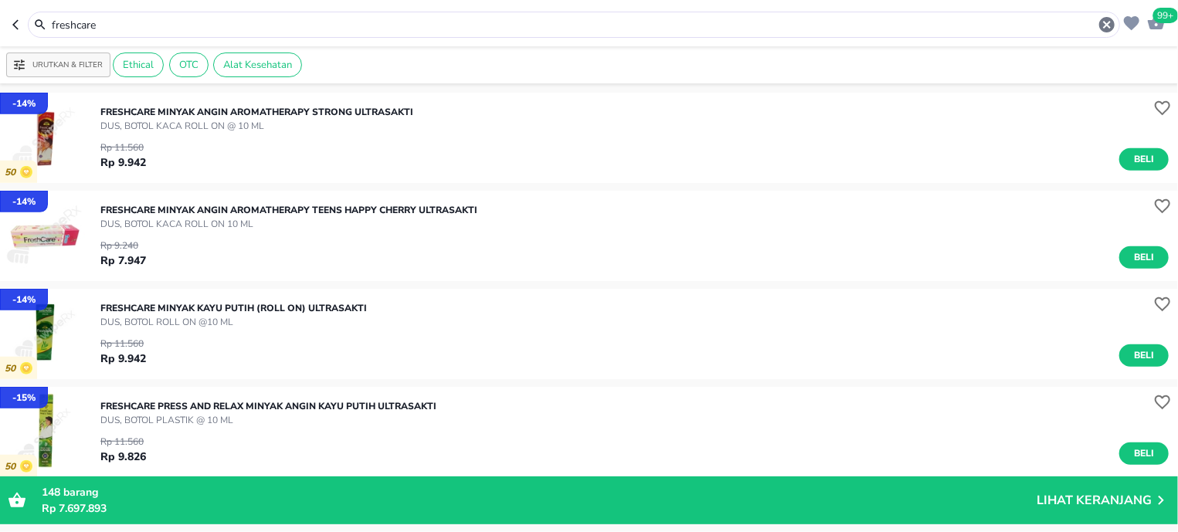
scroll to position [491, 0]
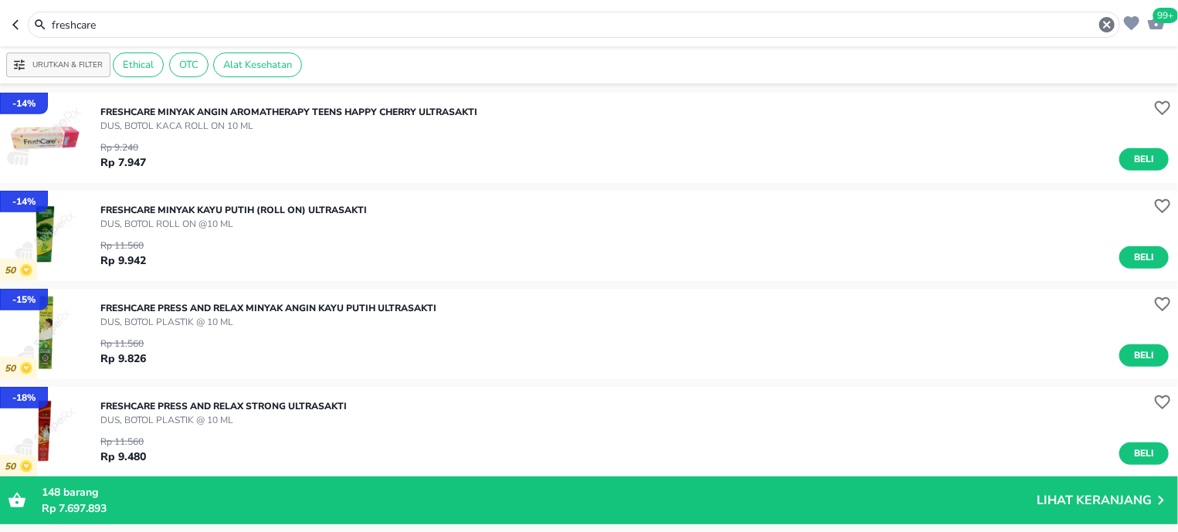
drag, startPoint x: 1138, startPoint y: 243, endPoint x: 1138, endPoint y: 259, distance: 16.2
click at [1138, 245] on div "Rp 11.560 Rp 9.942 Beli" at bounding box center [634, 250] width 1068 height 38
click at [1138, 259] on span "Beli" at bounding box center [1144, 257] width 26 height 16
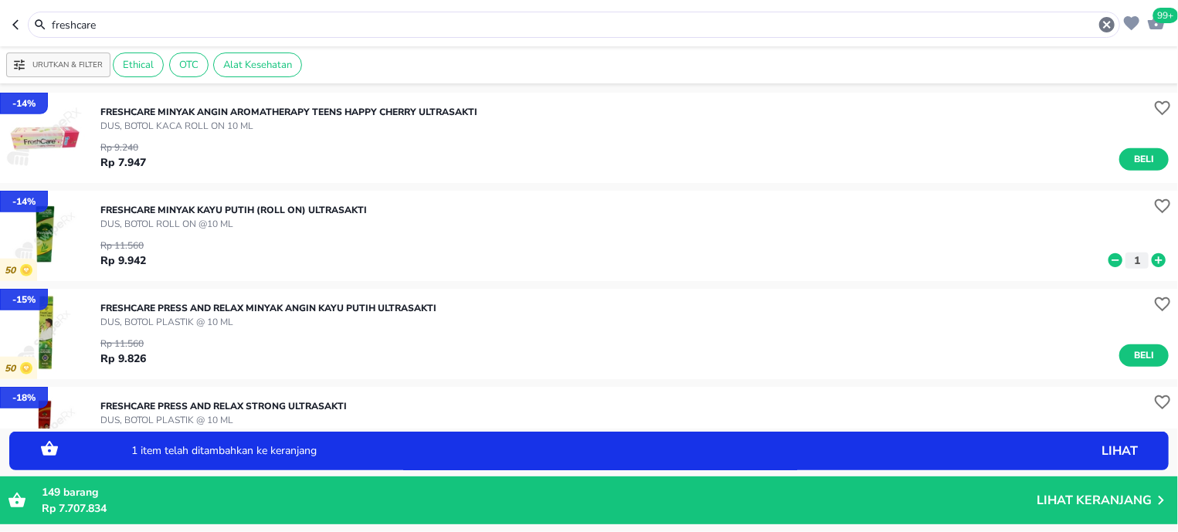
click at [1151, 260] on icon at bounding box center [1158, 260] width 14 height 14
click at [163, 29] on input "freshcare" at bounding box center [573, 25] width 1047 height 16
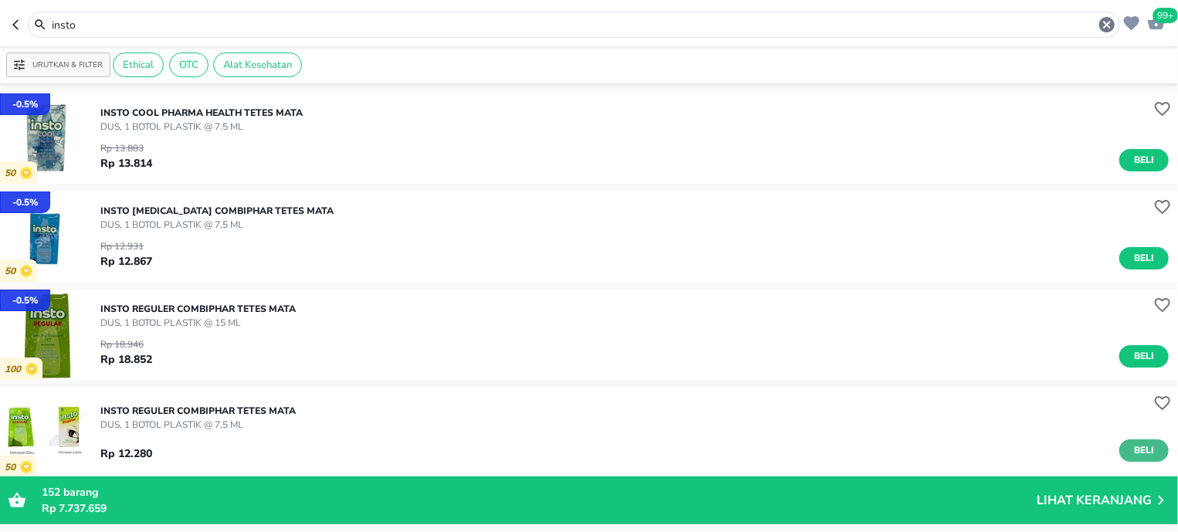
scroll to position [98, 0]
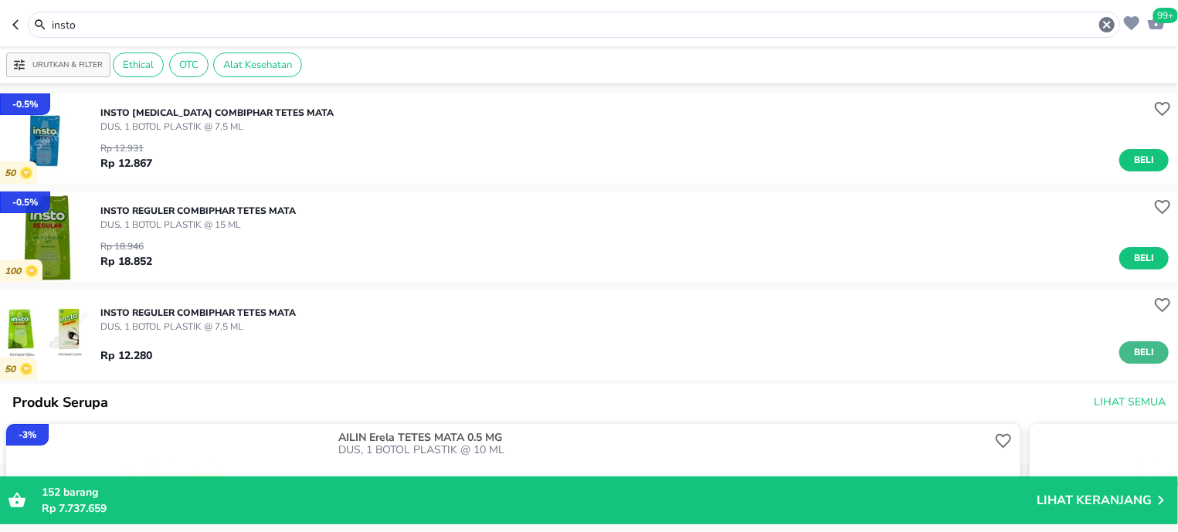
click at [1148, 353] on button "Beli" at bounding box center [1143, 352] width 49 height 22
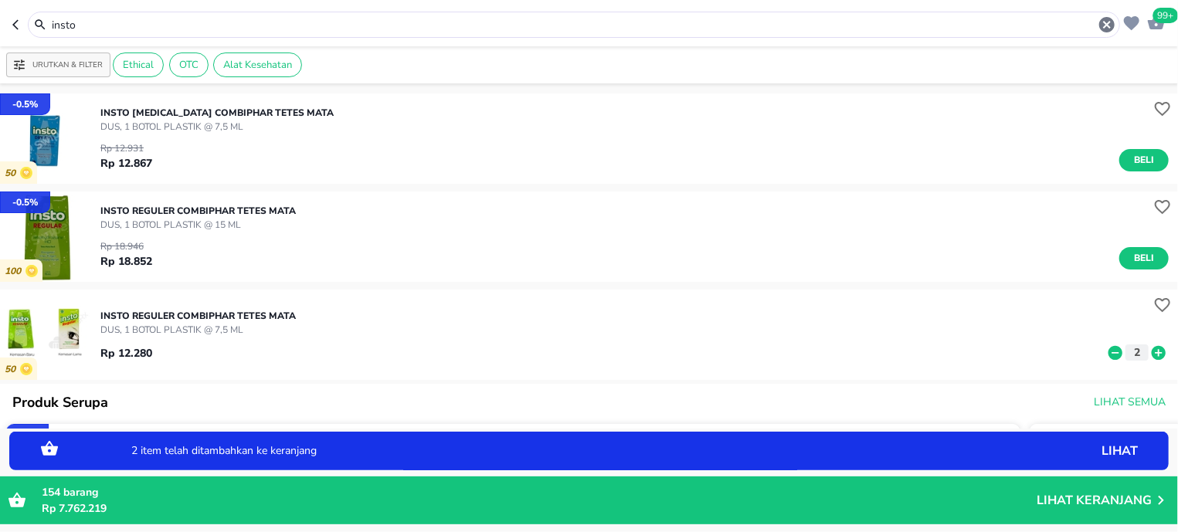
click at [1148, 353] on icon at bounding box center [1158, 352] width 20 height 17
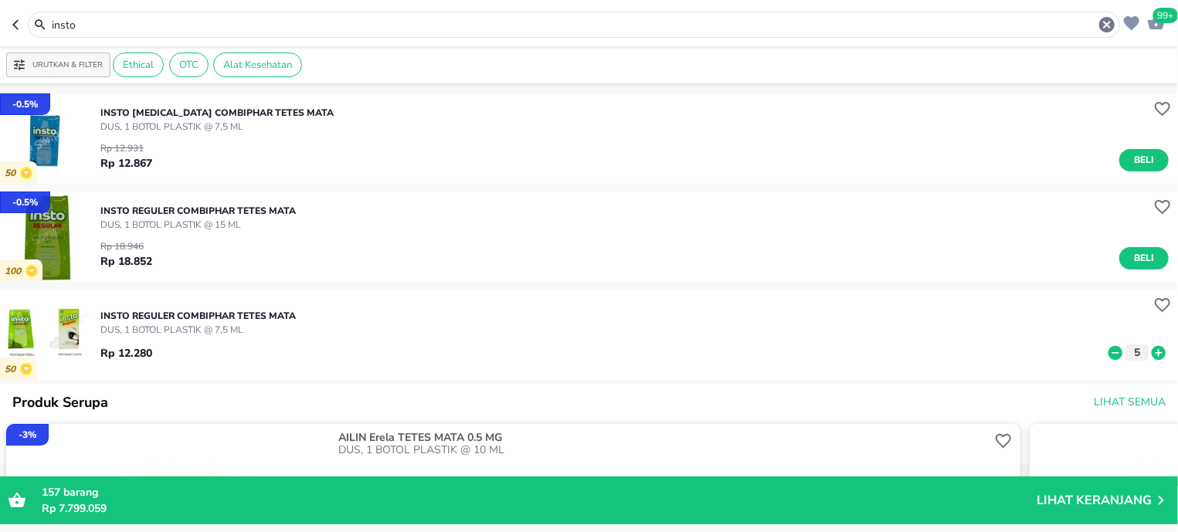
click at [118, 29] on input "insto" at bounding box center [573, 25] width 1047 height 16
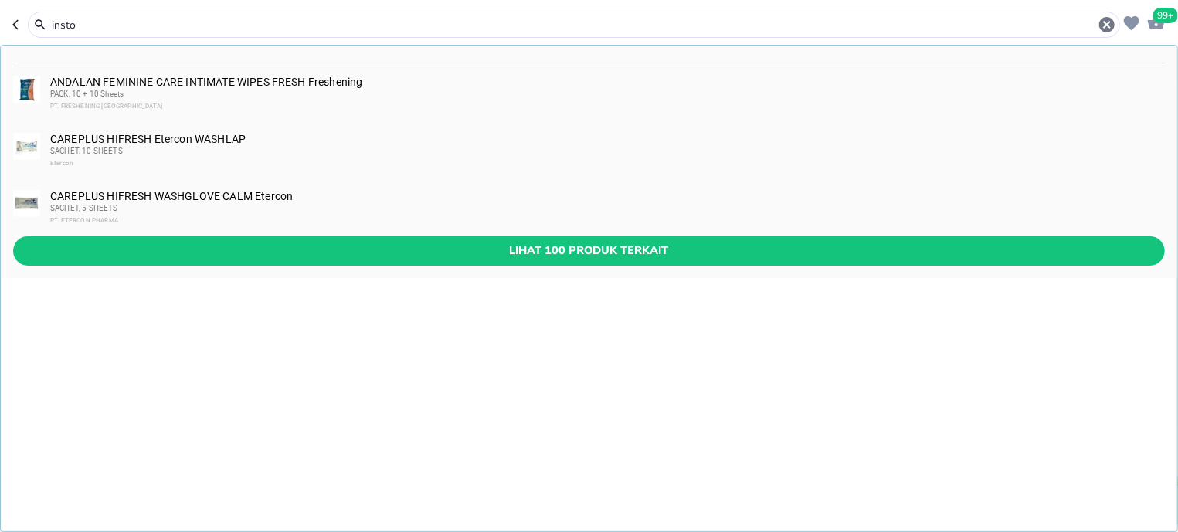
click at [118, 29] on input "insto" at bounding box center [573, 25] width 1047 height 16
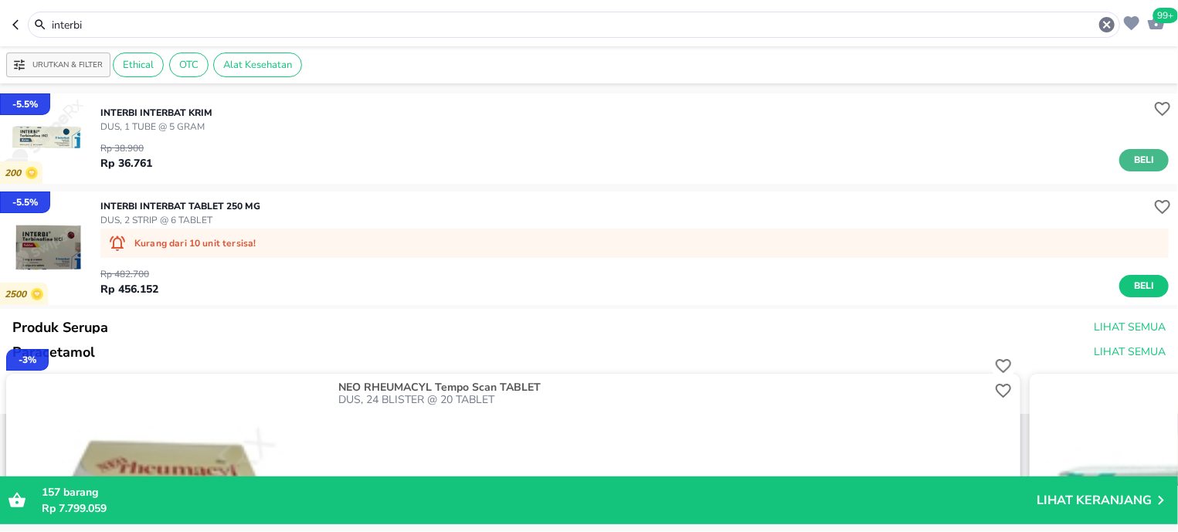
click at [1131, 155] on span "Beli" at bounding box center [1144, 160] width 26 height 16
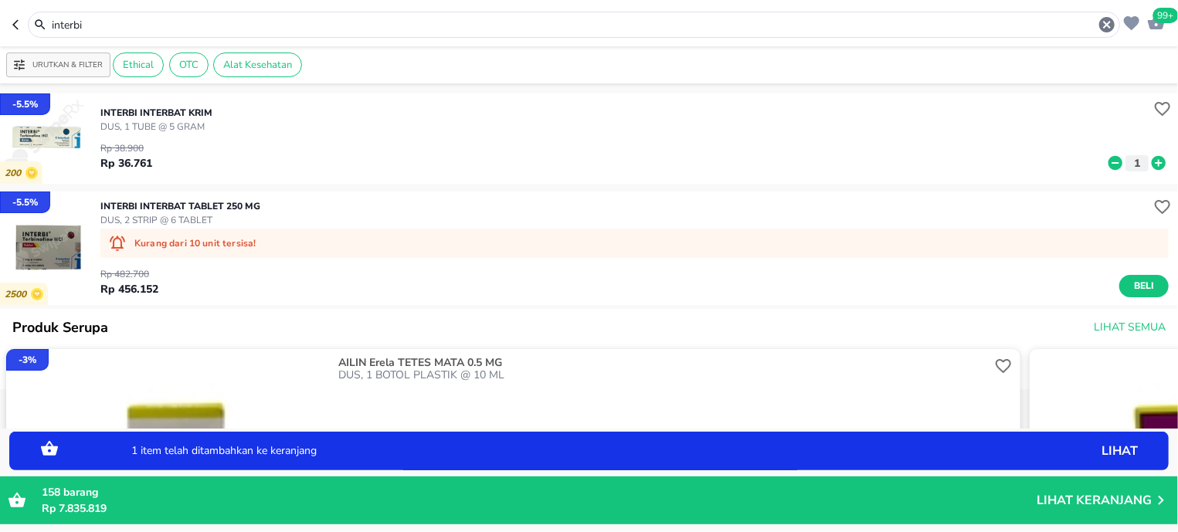
click at [1151, 161] on icon at bounding box center [1158, 163] width 14 height 14
click at [1105, 163] on icon at bounding box center [1115, 162] width 20 height 17
click at [116, 35] on div "interbi" at bounding box center [574, 25] width 1092 height 26
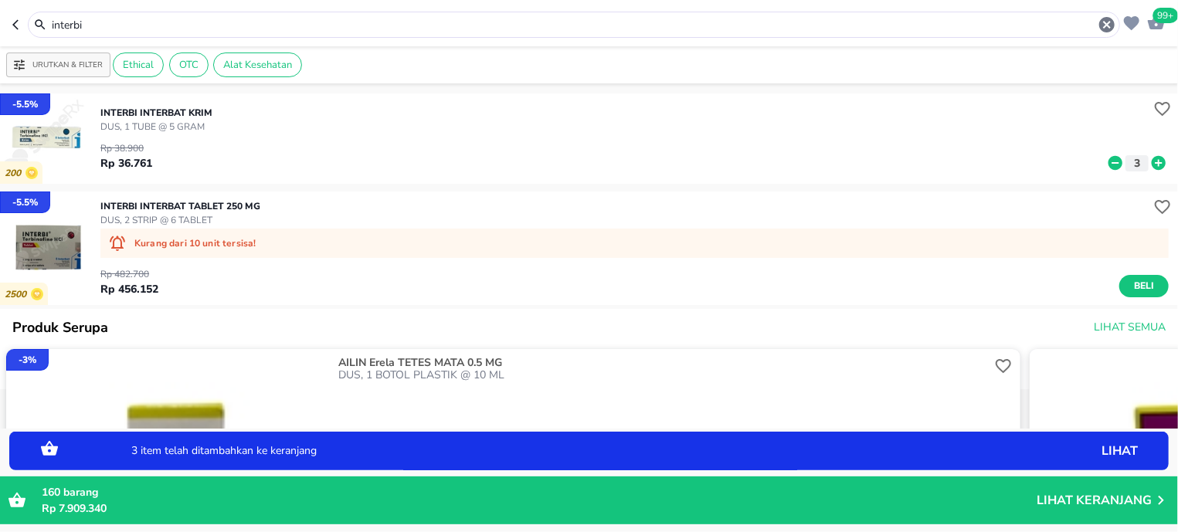
click at [115, 28] on input "interbi" at bounding box center [573, 25] width 1047 height 16
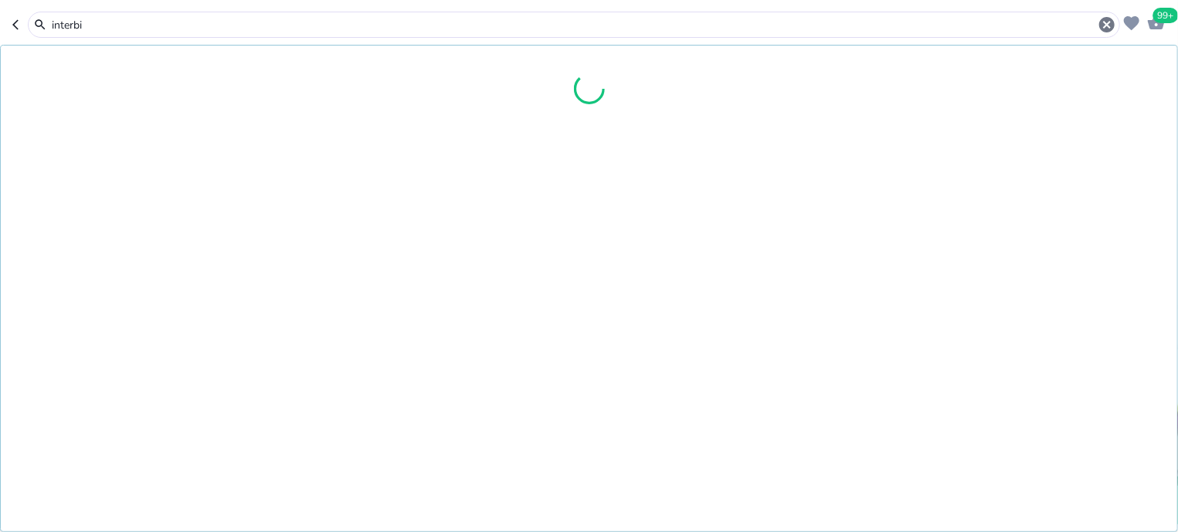
click at [115, 28] on input "interbi" at bounding box center [573, 25] width 1047 height 16
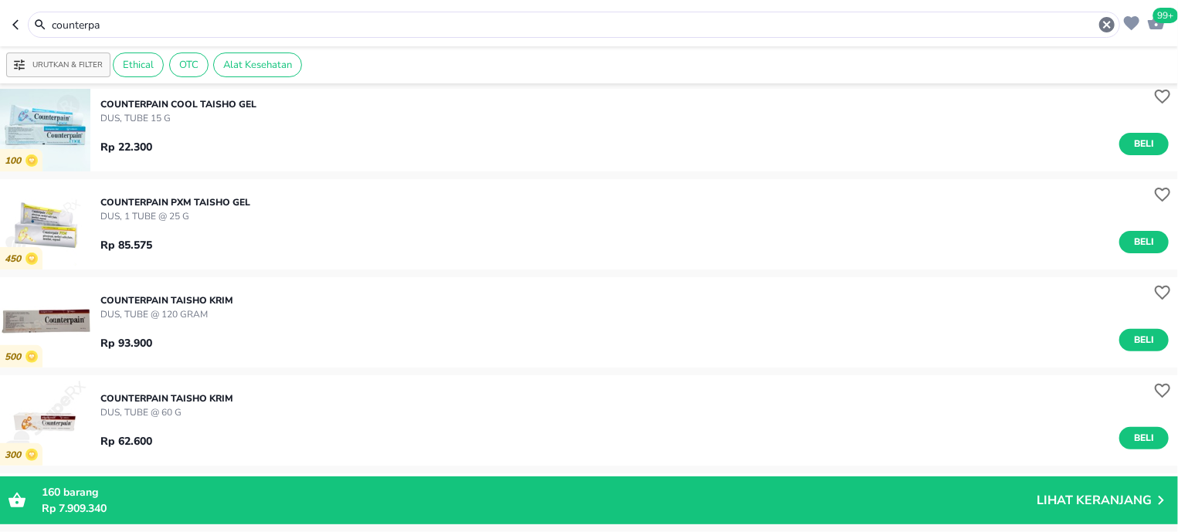
scroll to position [294, 0]
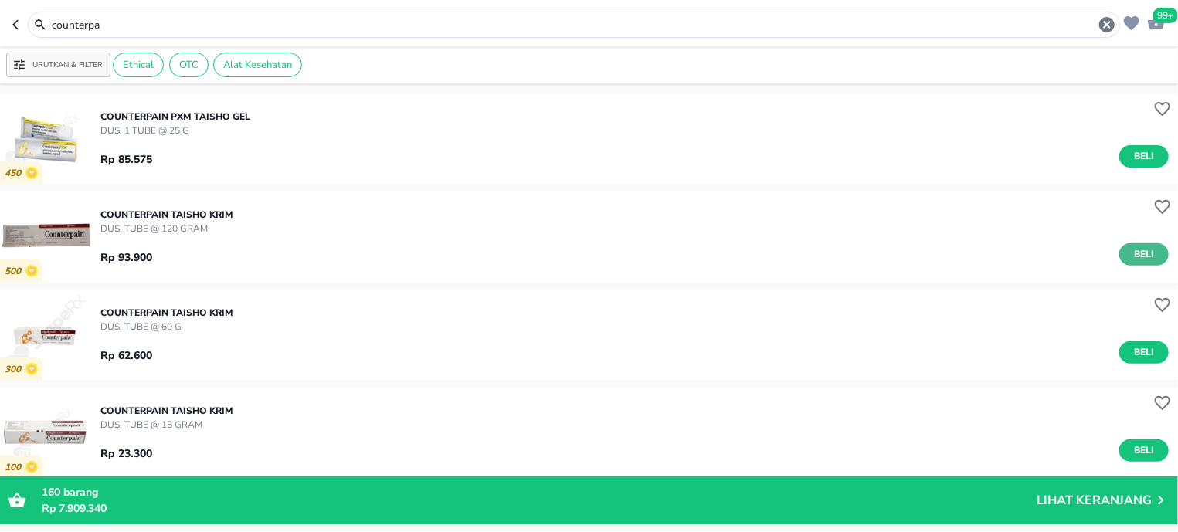
click at [1119, 250] on button "Beli" at bounding box center [1143, 254] width 49 height 22
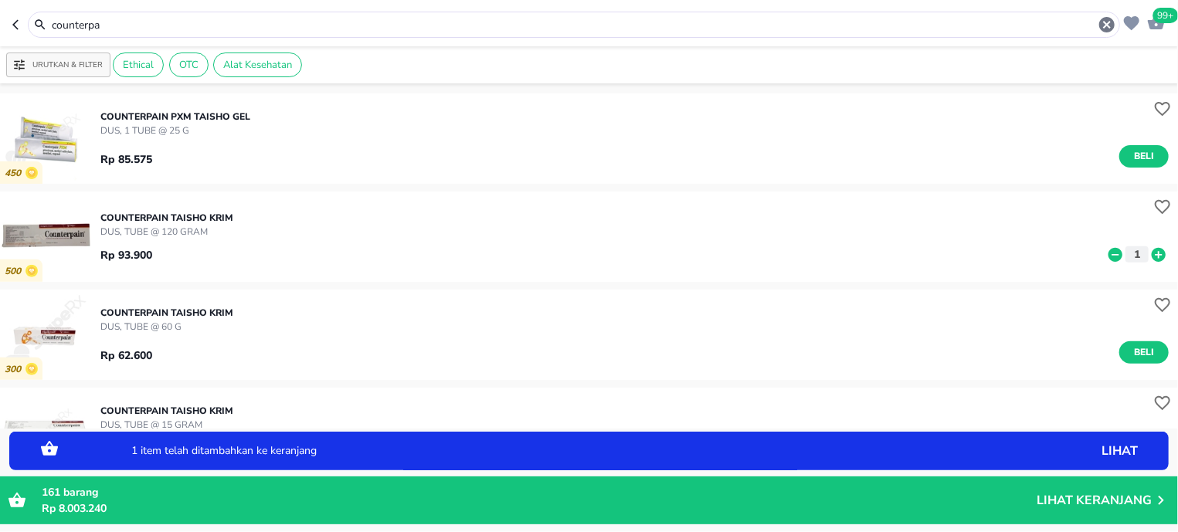
click at [1151, 257] on icon at bounding box center [1158, 254] width 14 height 14
click at [132, 26] on input "counterpa" at bounding box center [573, 25] width 1047 height 16
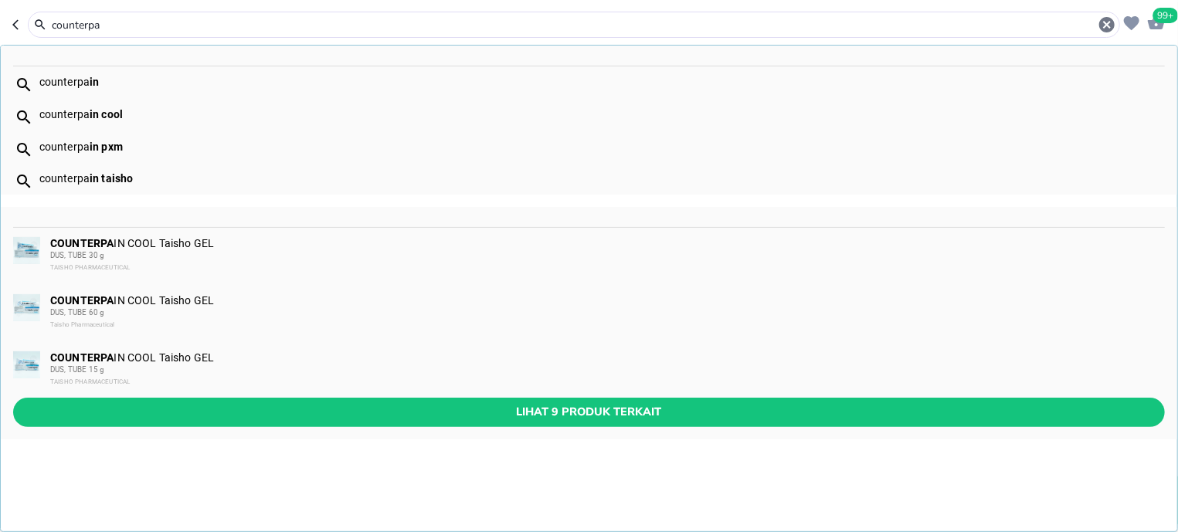
click at [132, 26] on input "counterpa" at bounding box center [573, 25] width 1047 height 16
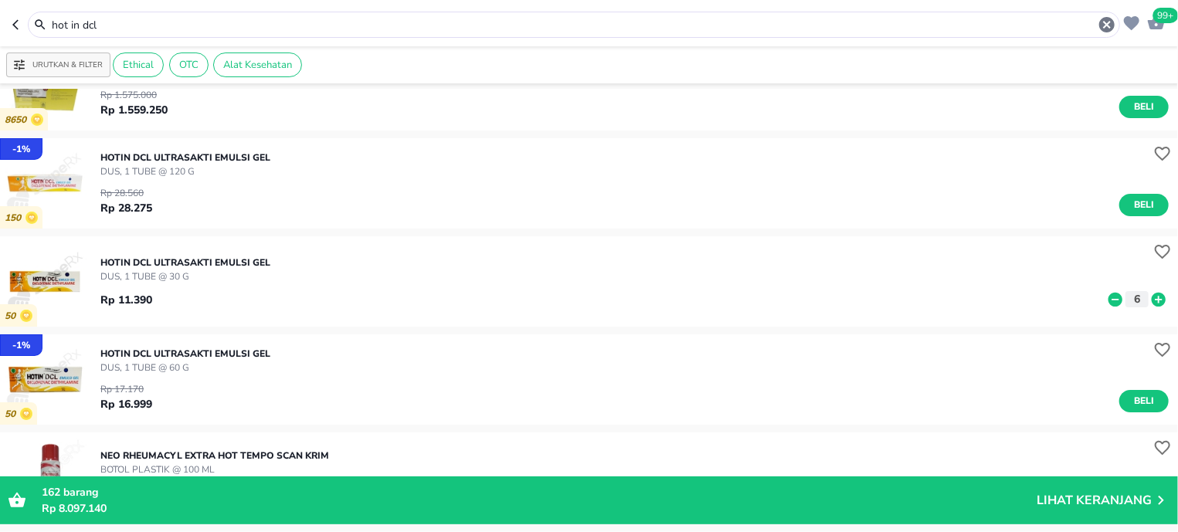
scroll to position [98, 0]
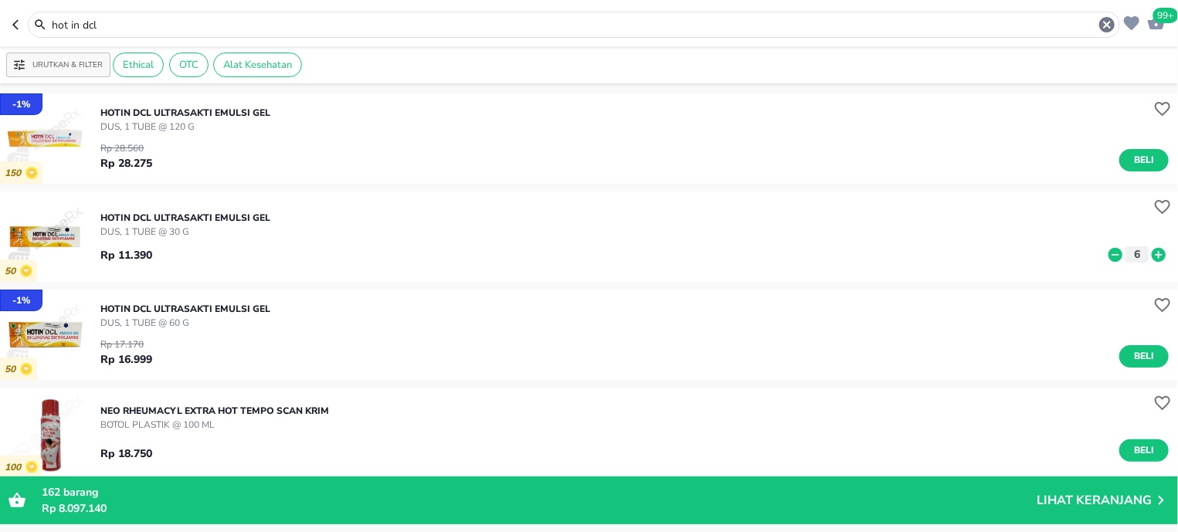
click at [1108, 256] on icon at bounding box center [1115, 254] width 14 height 14
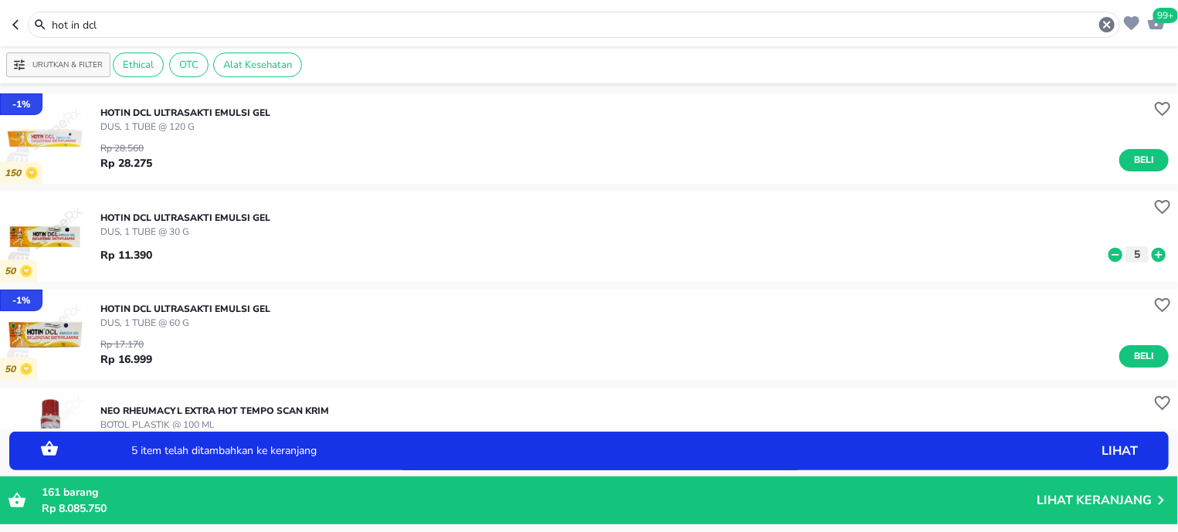
click at [120, 17] on input "hot in dcl" at bounding box center [573, 25] width 1047 height 16
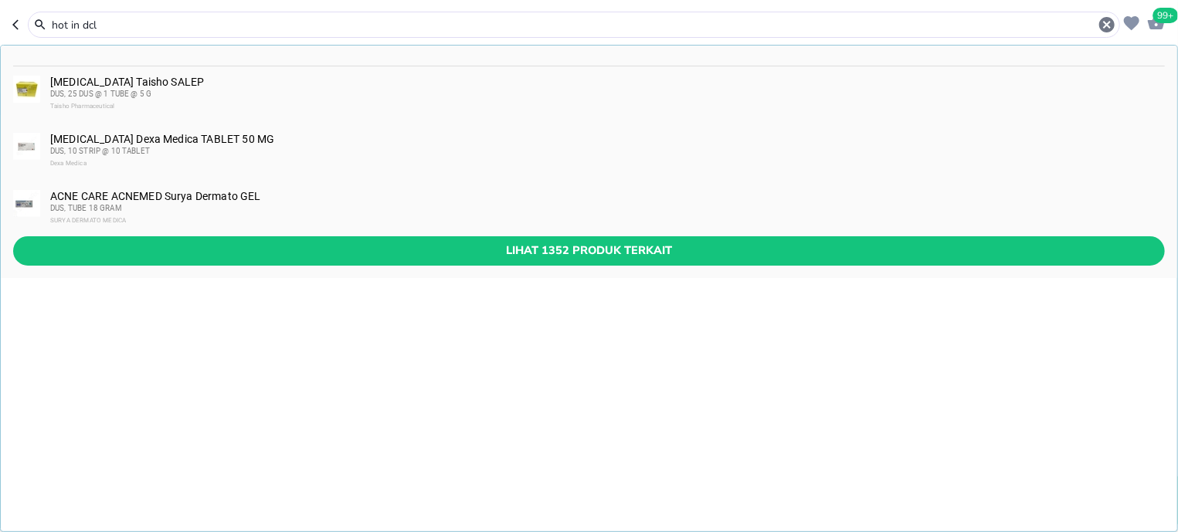
click at [120, 17] on input "hot in dcl" at bounding box center [573, 25] width 1047 height 16
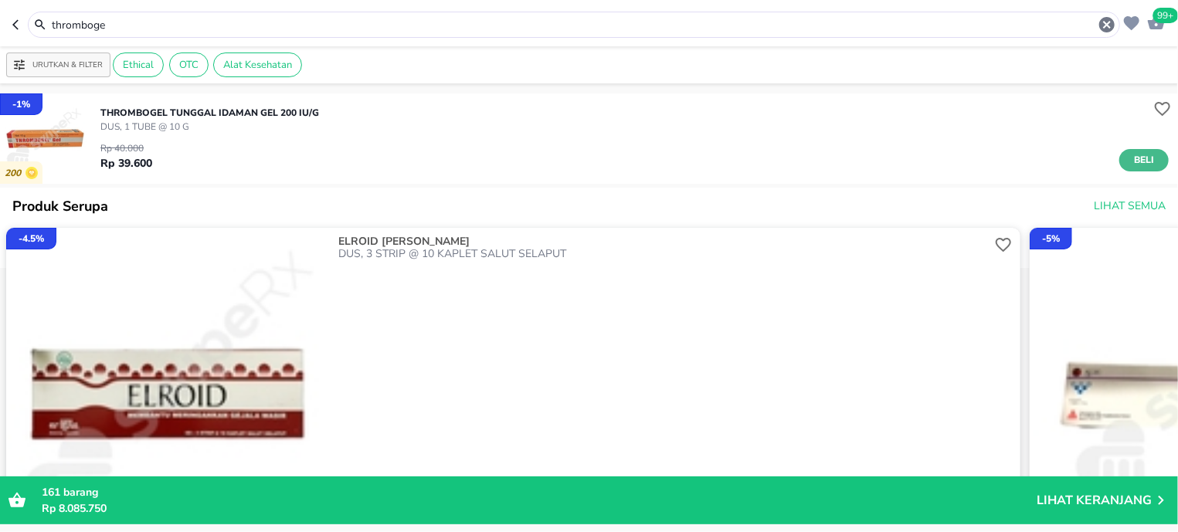
click at [1145, 163] on button "Beli" at bounding box center [1143, 160] width 49 height 22
click at [151, 23] on input "thromboge" at bounding box center [573, 25] width 1047 height 16
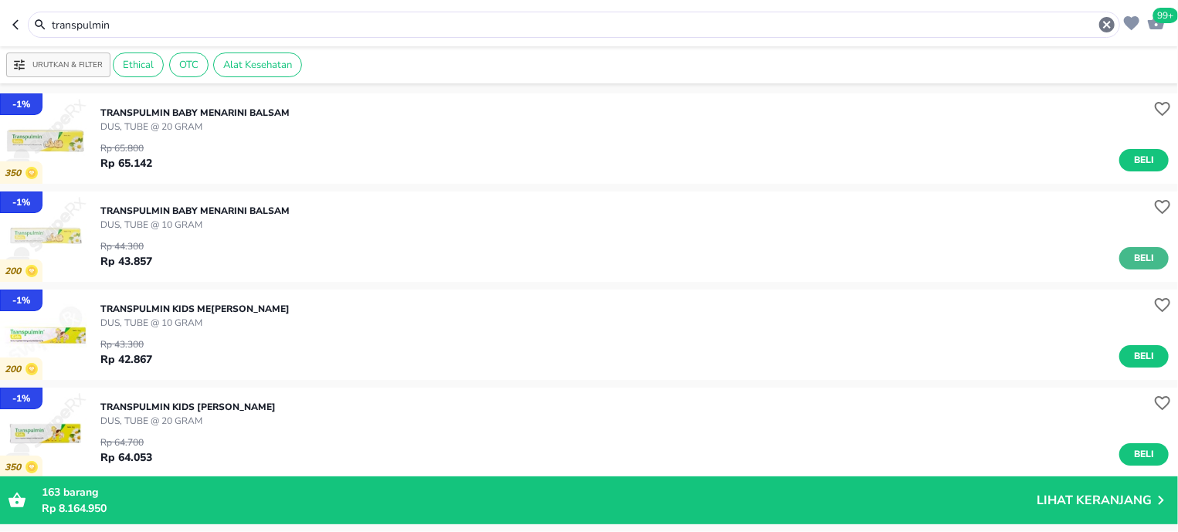
click at [1134, 256] on span "Beli" at bounding box center [1144, 258] width 26 height 16
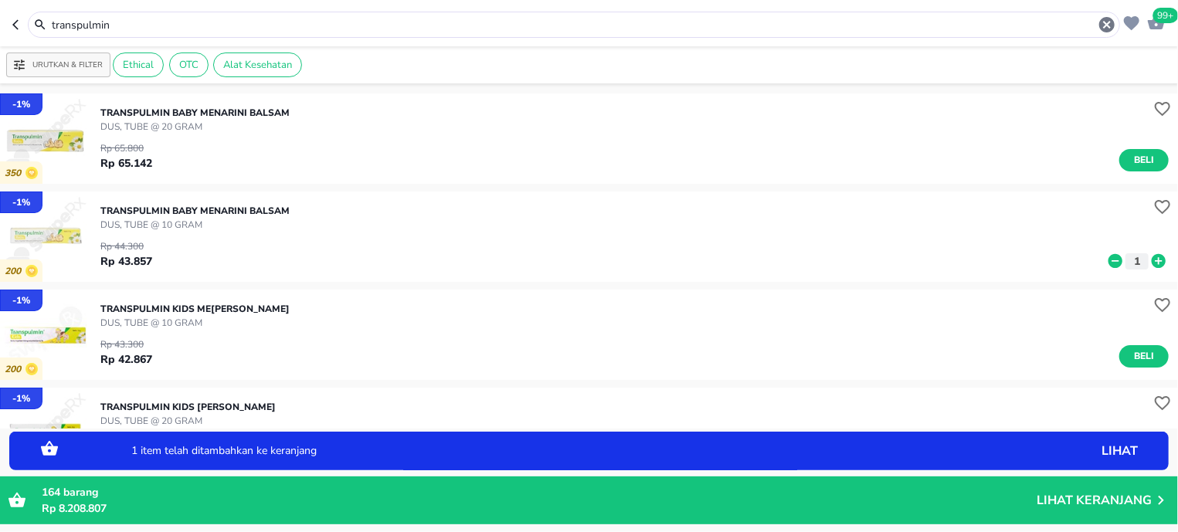
click at [1151, 256] on icon at bounding box center [1158, 261] width 14 height 14
click at [117, 26] on input "transpulmin" at bounding box center [573, 25] width 1047 height 16
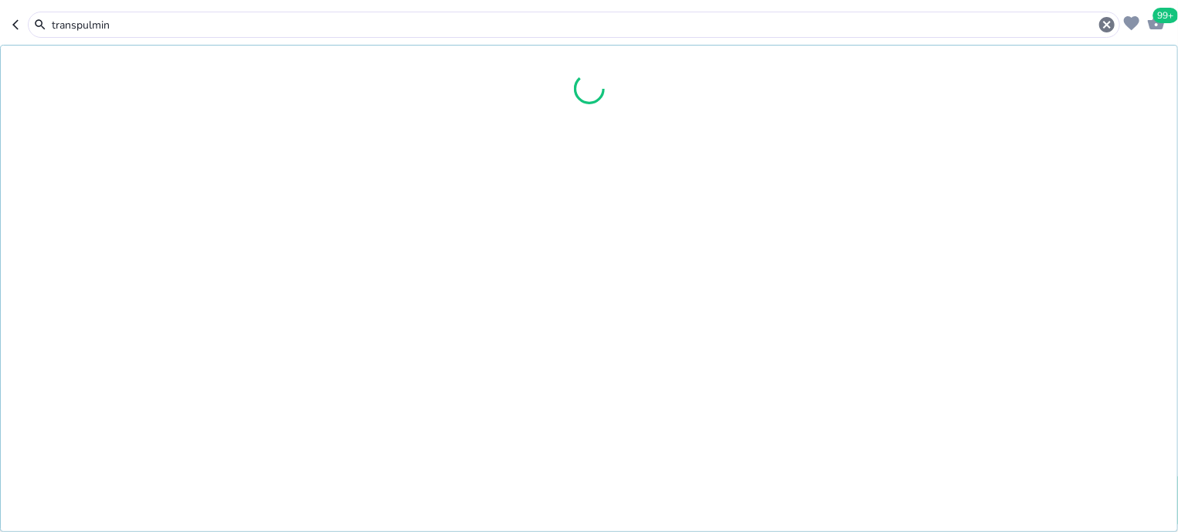
click at [117, 26] on input "transpulmin" at bounding box center [573, 25] width 1047 height 16
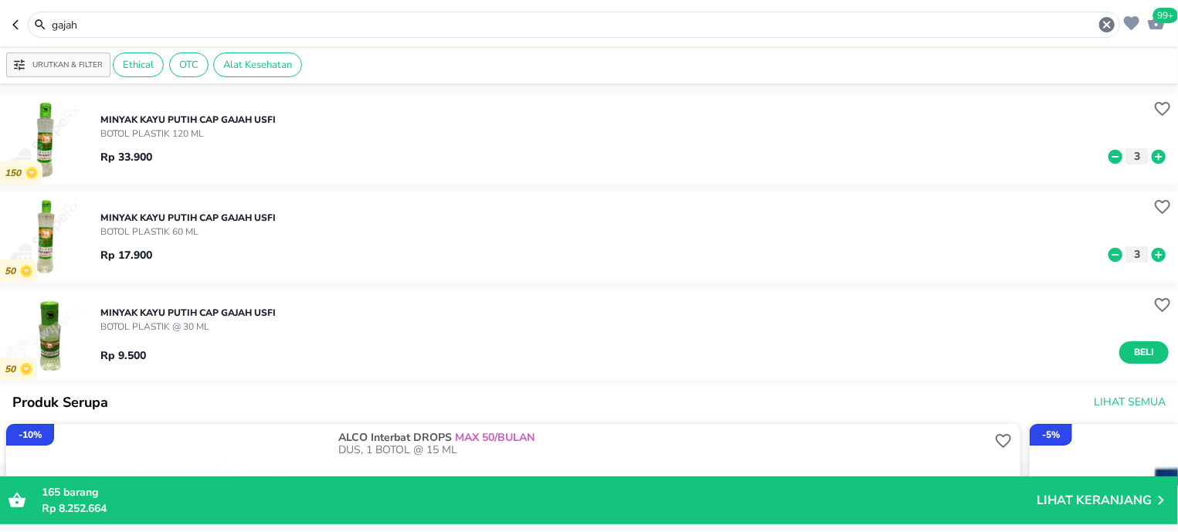
click at [120, 23] on input "gajah" at bounding box center [573, 25] width 1047 height 16
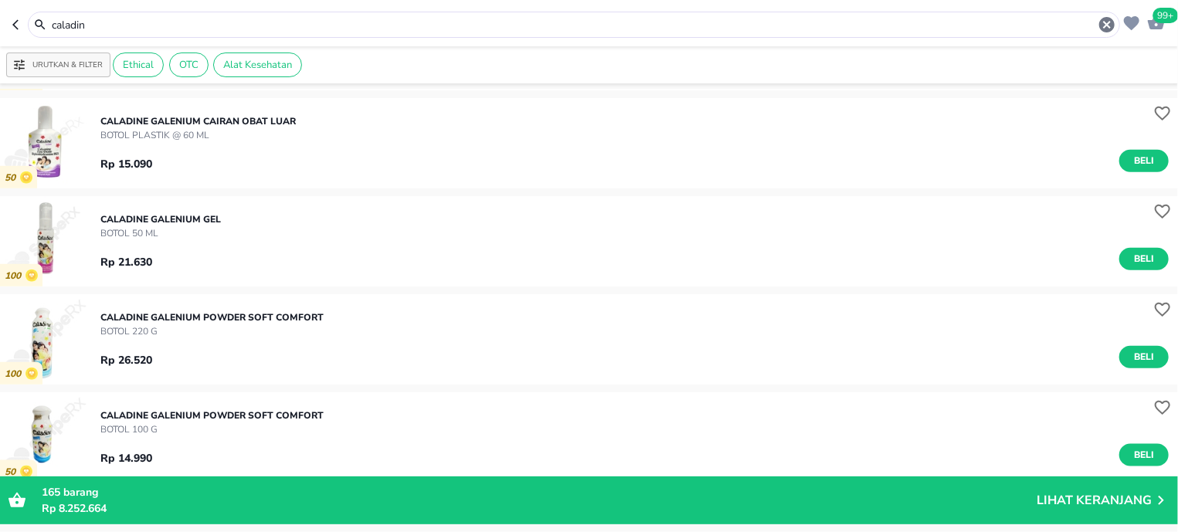
scroll to position [884, 0]
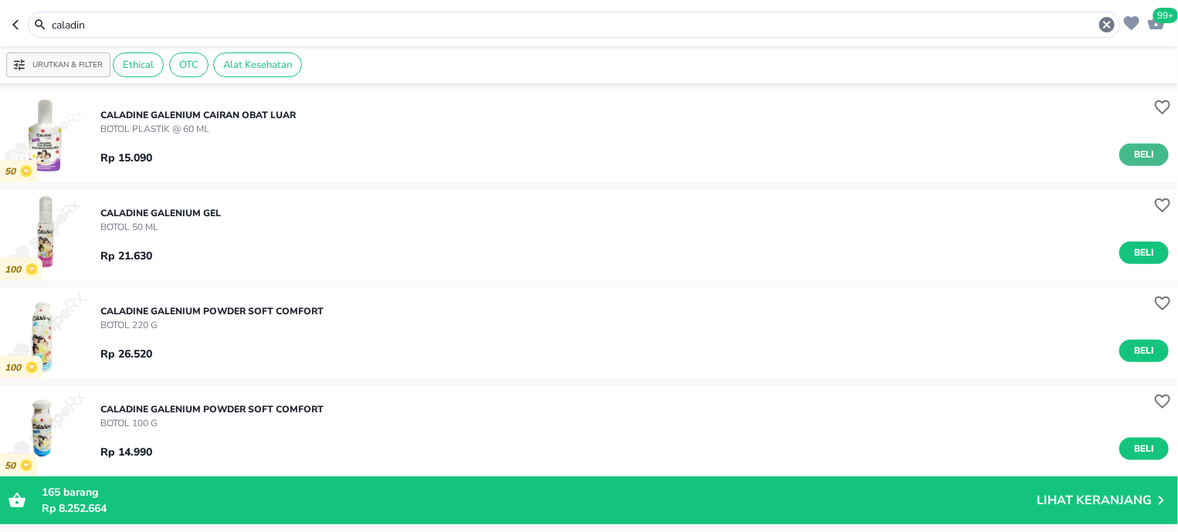
click at [1138, 148] on span "Beli" at bounding box center [1144, 155] width 26 height 16
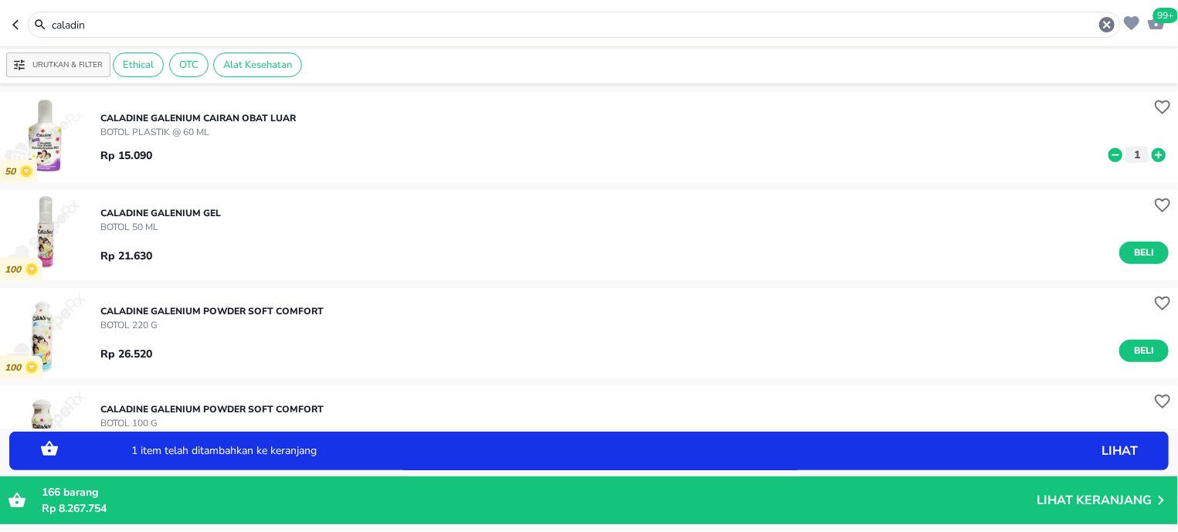
click at [1150, 149] on icon at bounding box center [1158, 155] width 20 height 17
click at [1151, 154] on icon at bounding box center [1158, 155] width 14 height 14
click at [110, 26] on input "caladin" at bounding box center [573, 25] width 1047 height 16
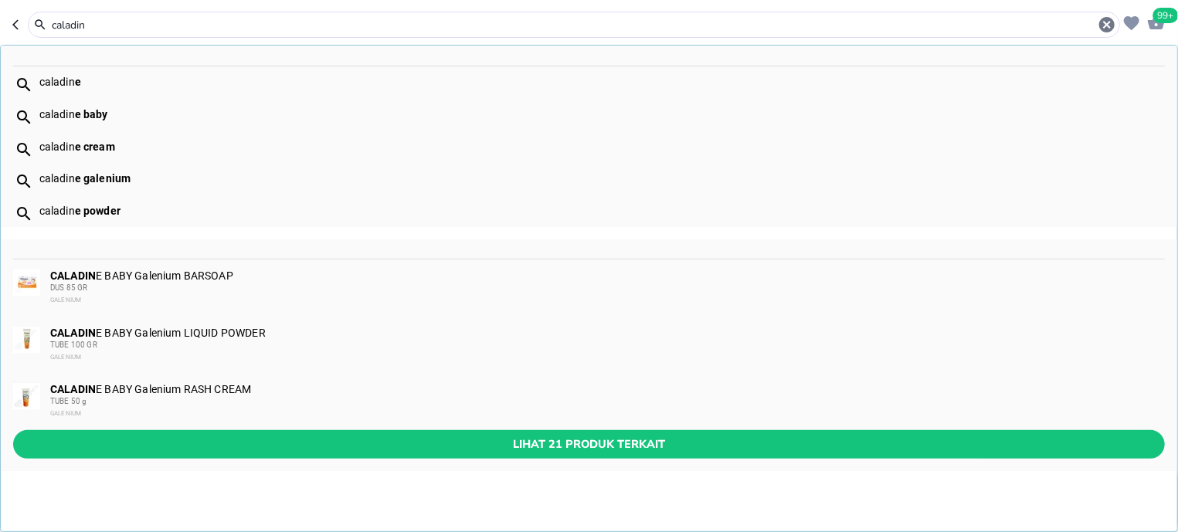
click at [110, 26] on input "caladin" at bounding box center [573, 25] width 1047 height 16
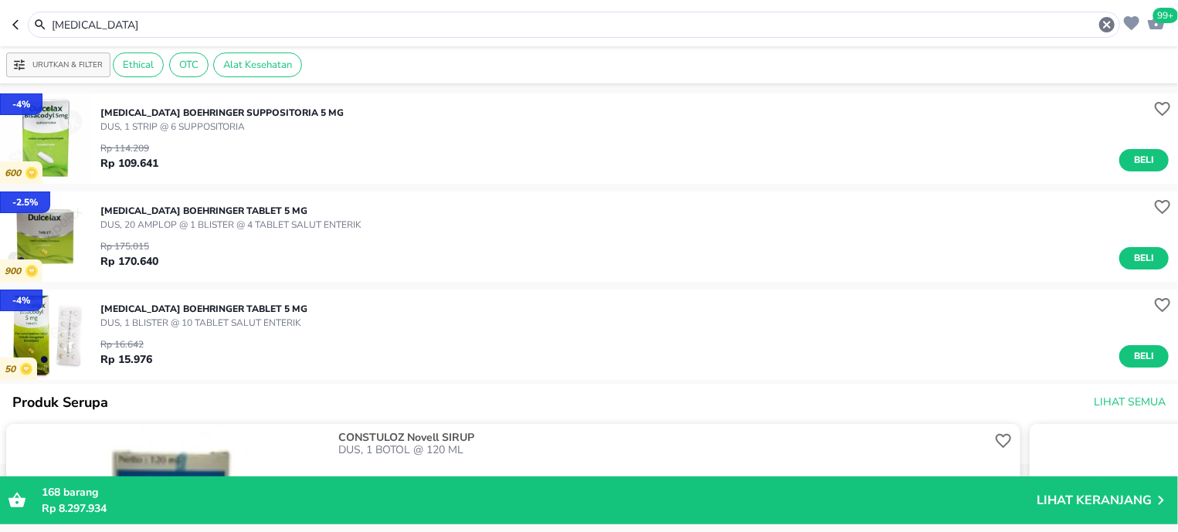
scroll to position [196, 0]
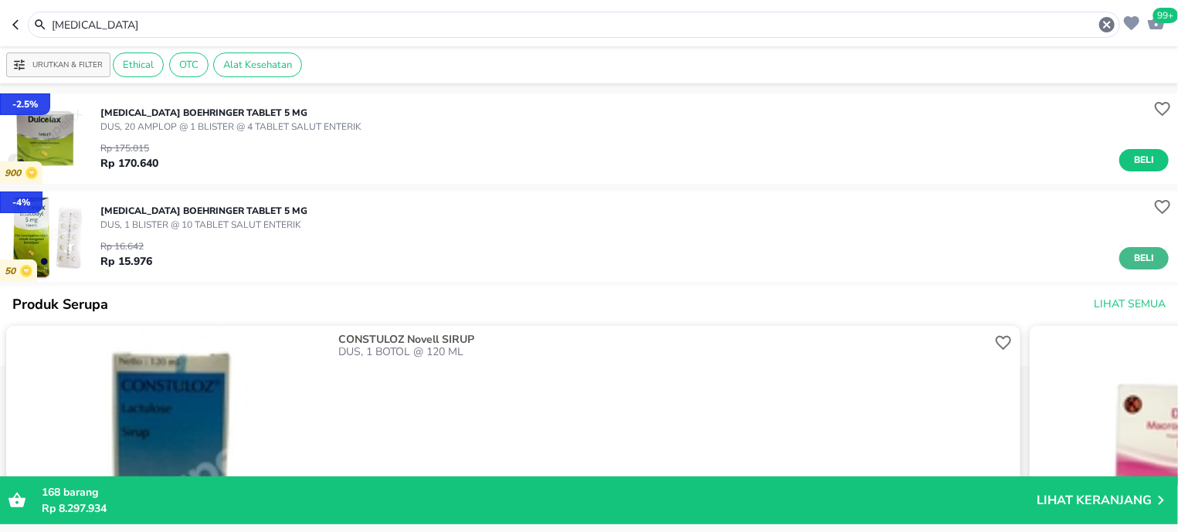
click at [1134, 250] on span "Beli" at bounding box center [1144, 258] width 26 height 16
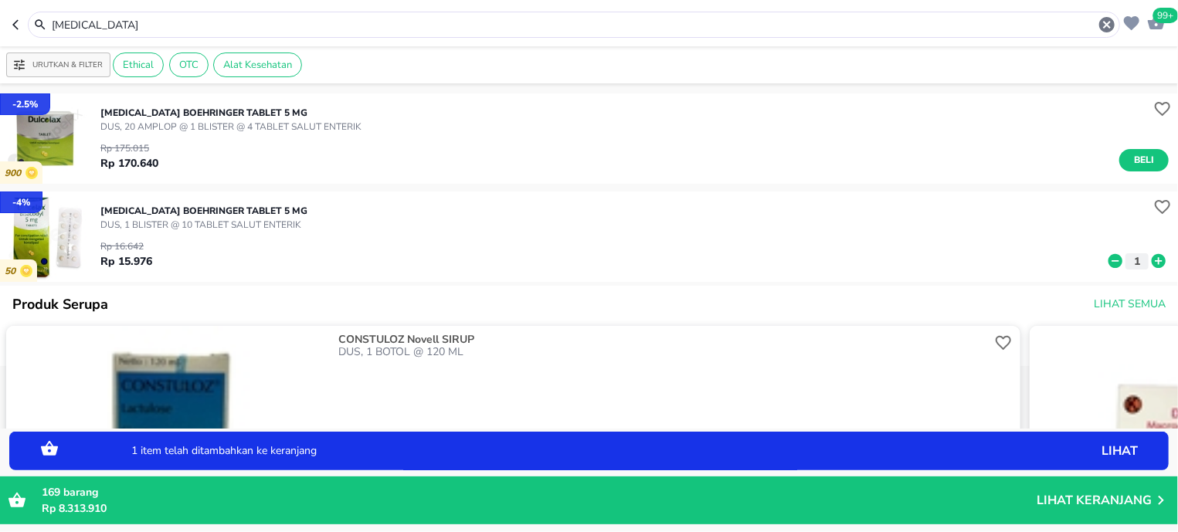
click at [1151, 256] on icon at bounding box center [1158, 261] width 14 height 14
drag, startPoint x: 1144, startPoint y: 256, endPoint x: 504, endPoint y: 206, distance: 642.2
click at [1151, 256] on icon at bounding box center [1158, 261] width 14 height 14
click at [1151, 265] on icon at bounding box center [1158, 261] width 14 height 14
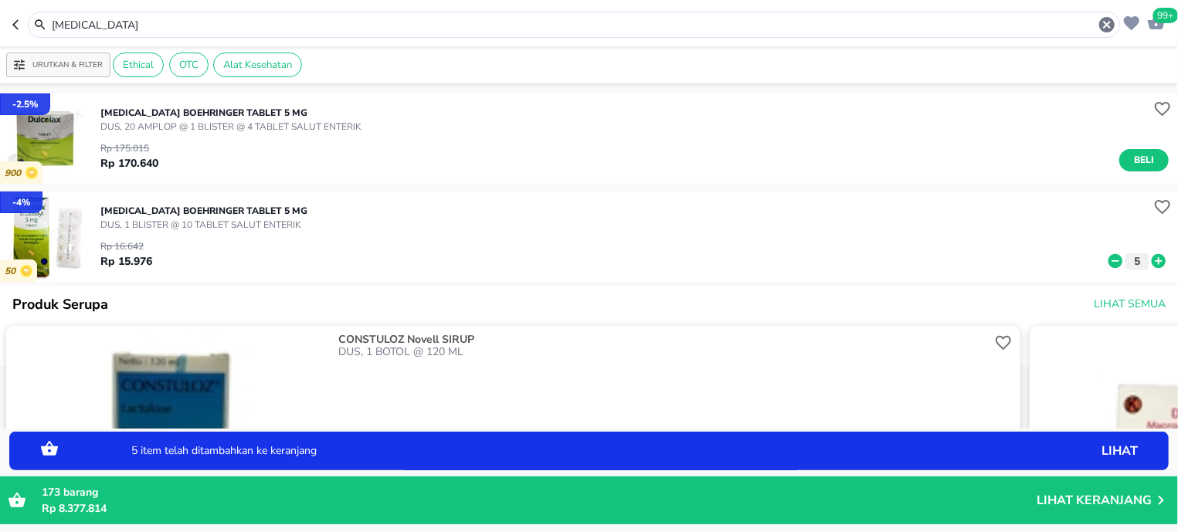
click at [147, 29] on input "[MEDICAL_DATA]" at bounding box center [573, 25] width 1047 height 16
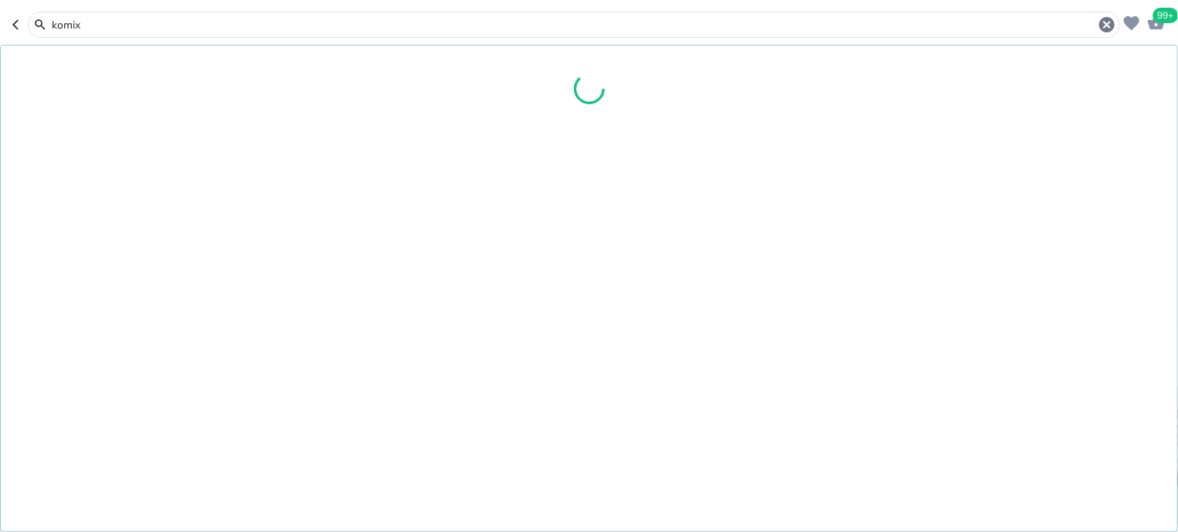
type input "komix"
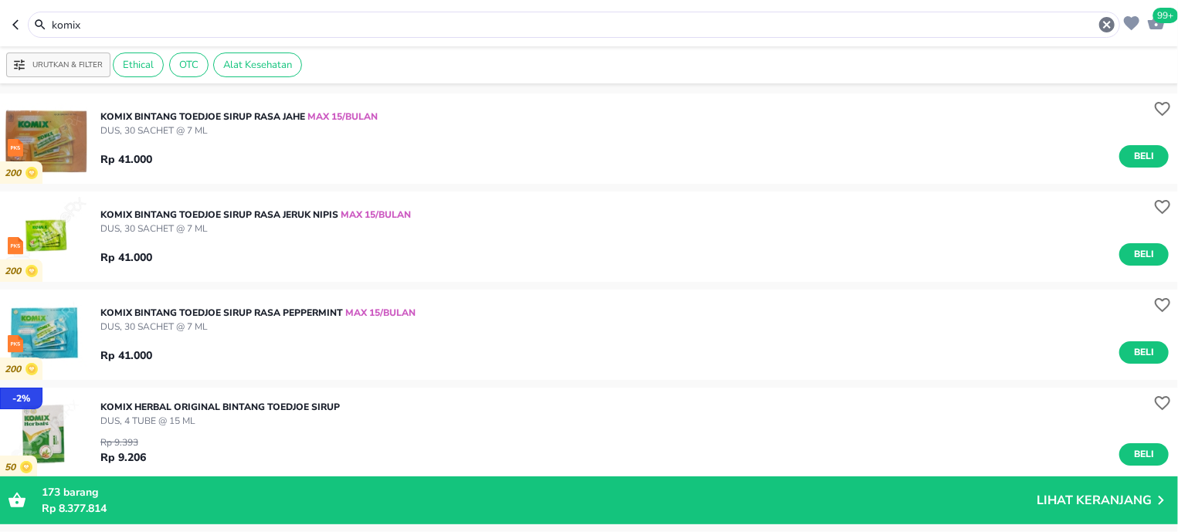
scroll to position [294, 0]
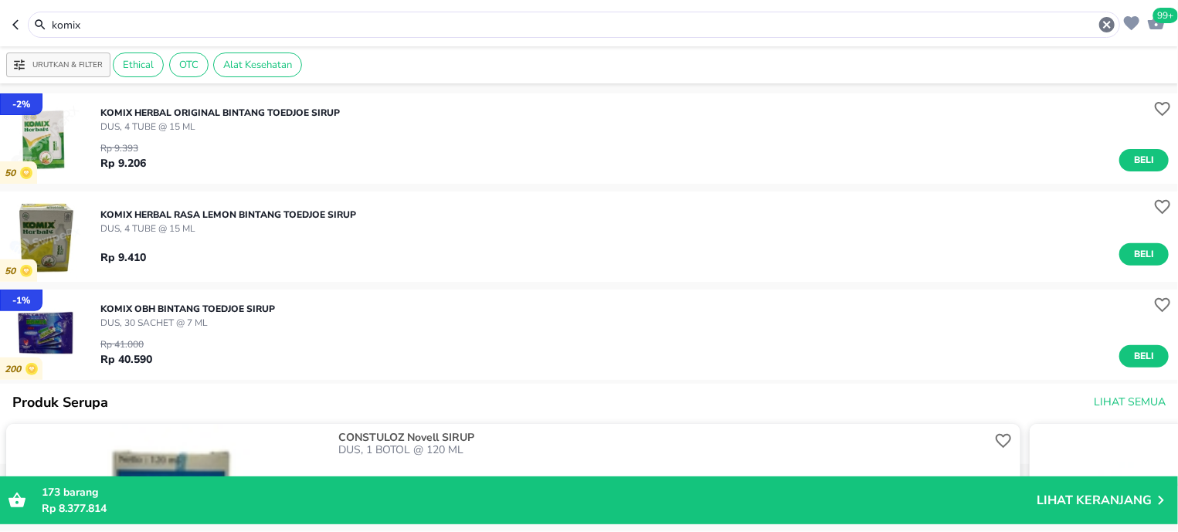
click at [1139, 360] on span "Beli" at bounding box center [1144, 356] width 26 height 16
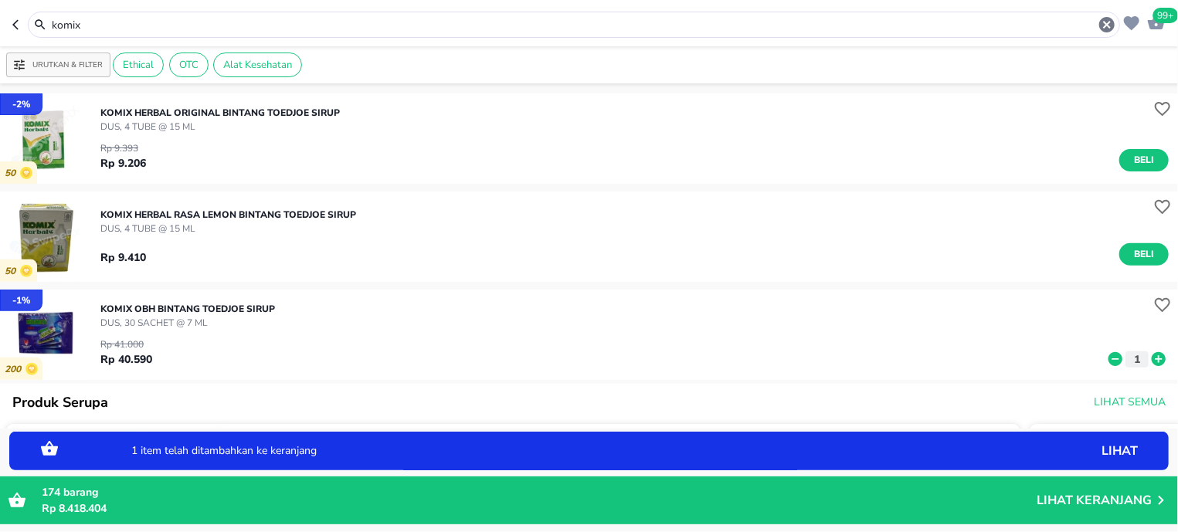
click at [59, 327] on img "button" at bounding box center [45, 335] width 90 height 90
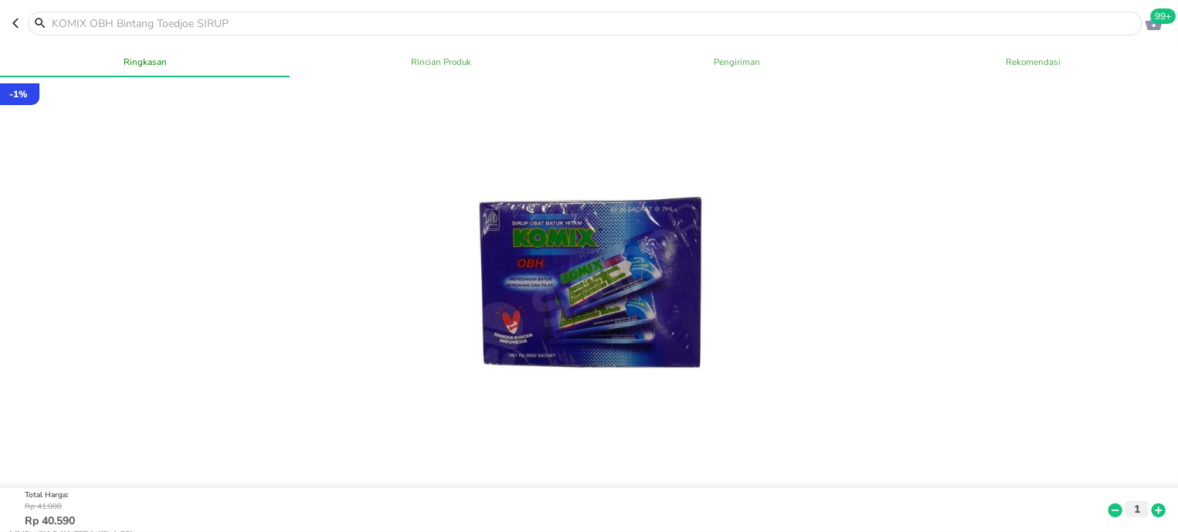
scroll to position [393, 0]
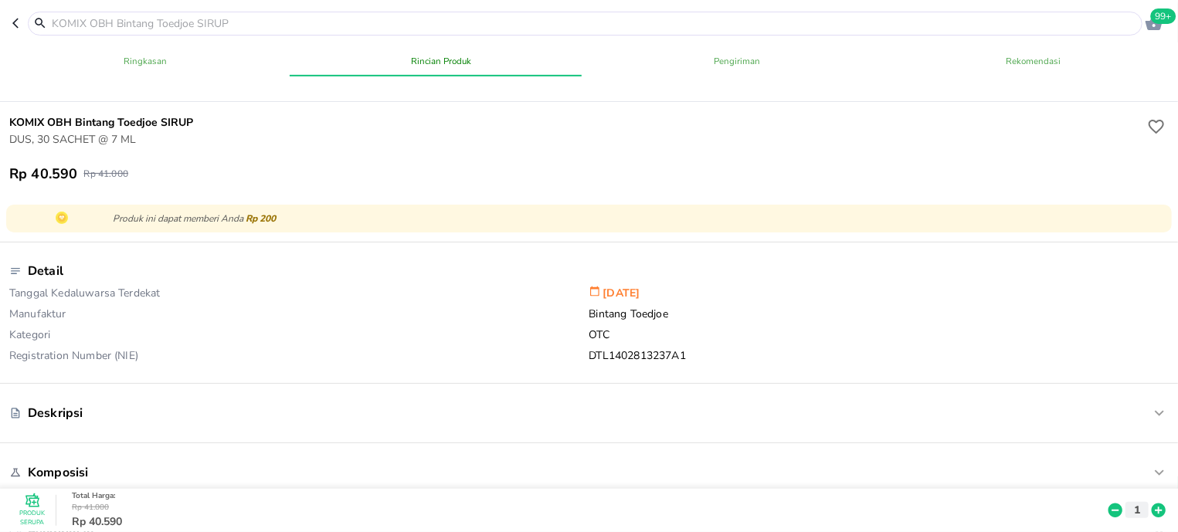
click at [134, 22] on input "text" at bounding box center [594, 23] width 1088 height 16
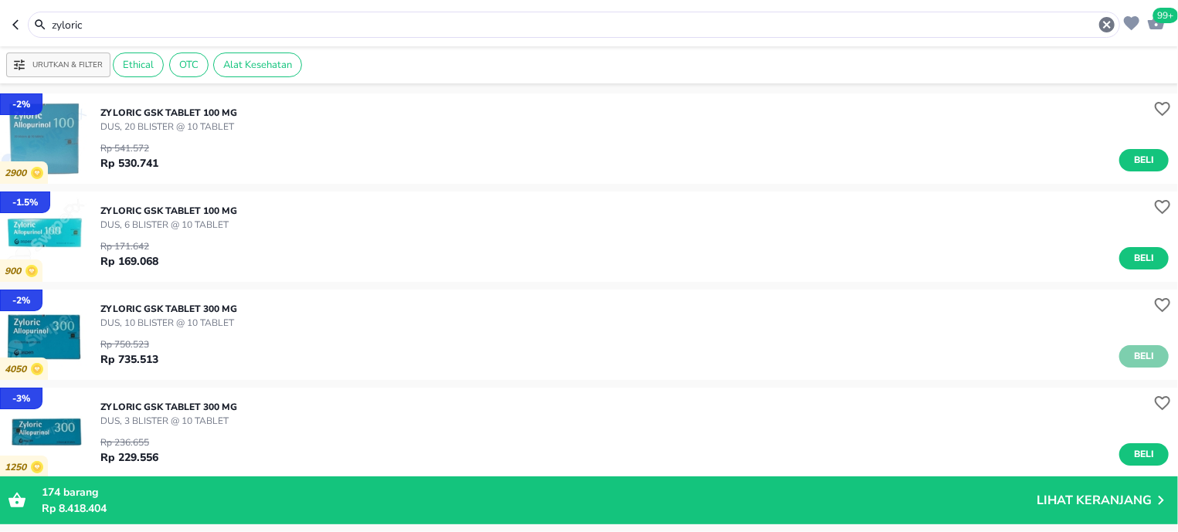
click at [1131, 355] on span "Beli" at bounding box center [1144, 356] width 26 height 16
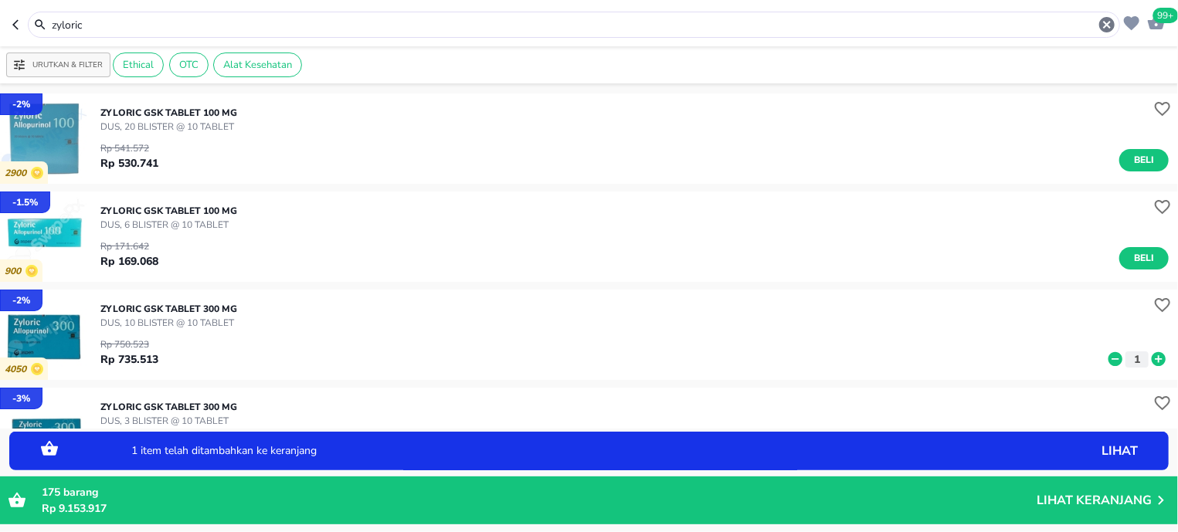
click at [167, 26] on input "zyloric" at bounding box center [573, 25] width 1047 height 16
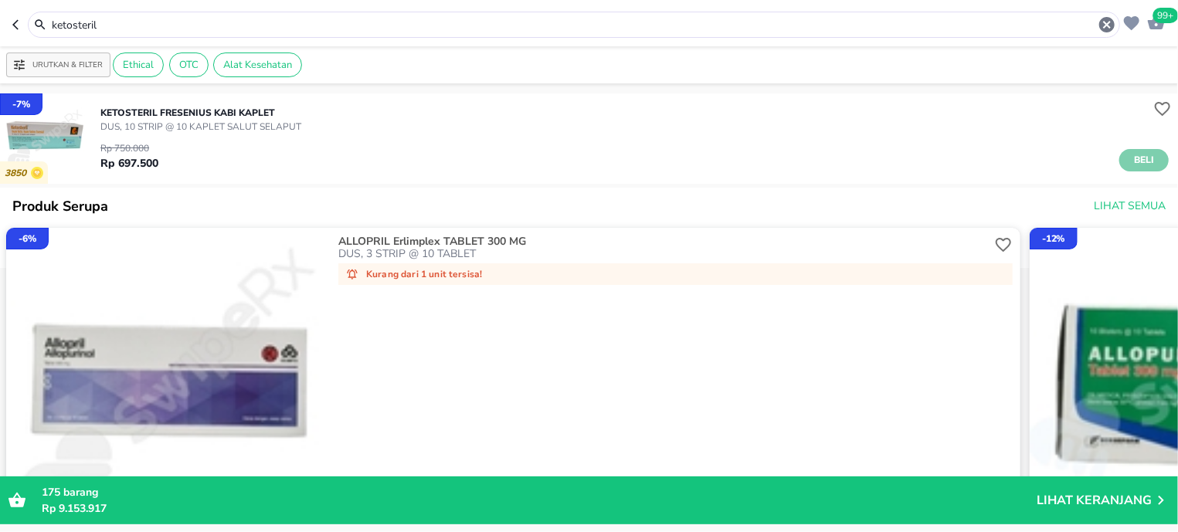
click at [1128, 168] on button "Beli" at bounding box center [1143, 160] width 49 height 22
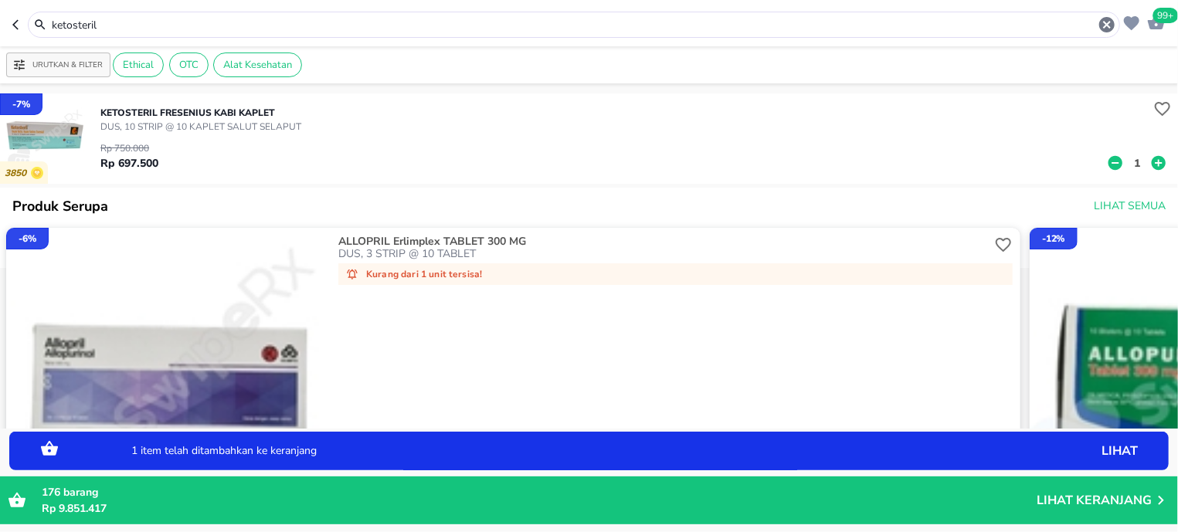
click at [1130, 163] on p "1" at bounding box center [1137, 163] width 14 height 16
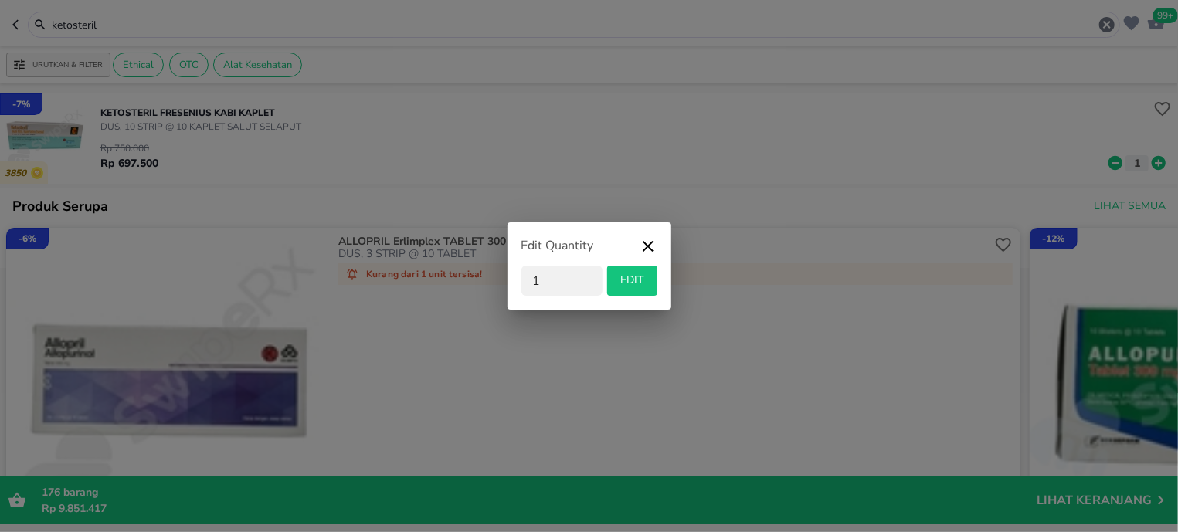
click at [127, 20] on div "Edit Quantity 1 EDIT" at bounding box center [589, 266] width 1178 height 532
click at [628, 276] on span "EDIT" at bounding box center [632, 280] width 38 height 19
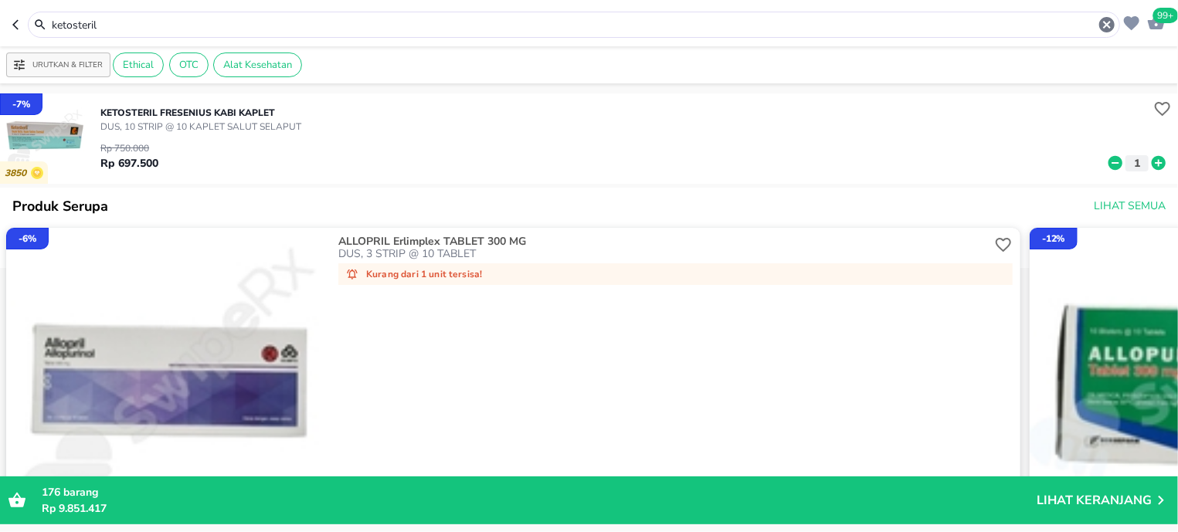
click at [108, 28] on input "ketosteril" at bounding box center [573, 25] width 1047 height 16
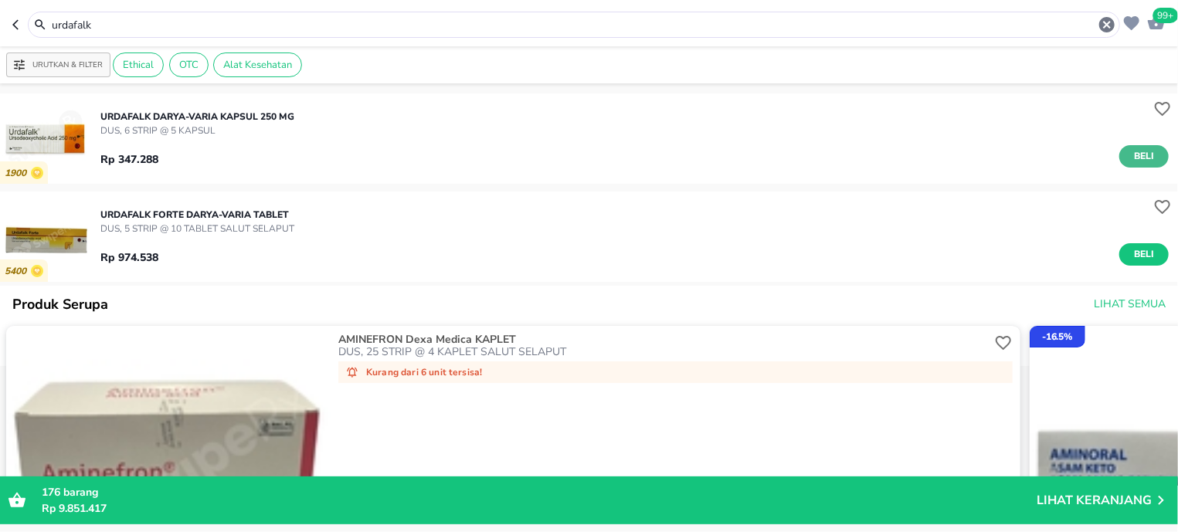
click at [1131, 153] on span "Beli" at bounding box center [1144, 156] width 26 height 16
click at [176, 19] on input "urdafalk" at bounding box center [573, 25] width 1047 height 16
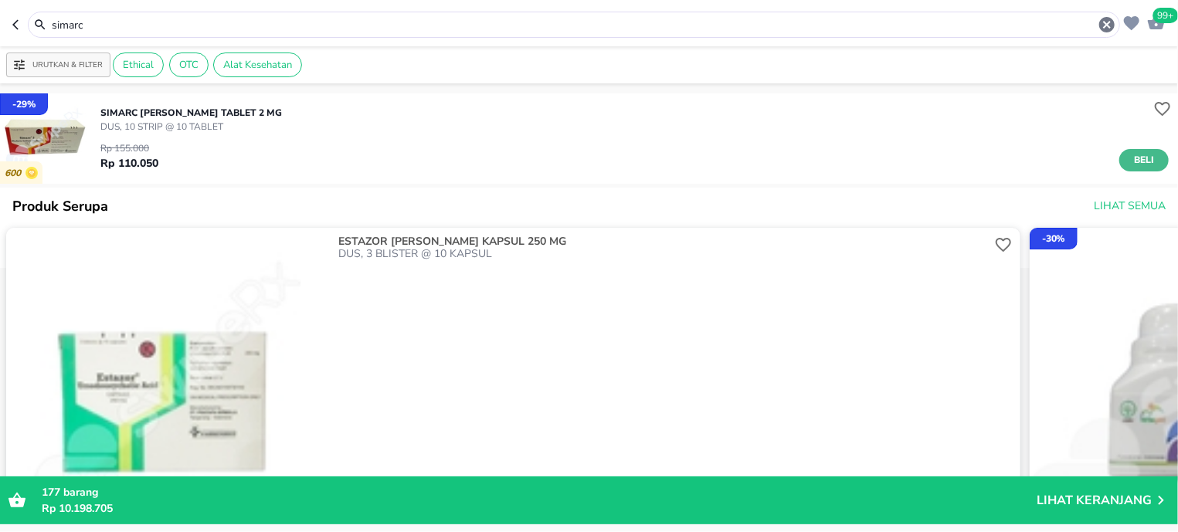
click at [1141, 154] on span "Beli" at bounding box center [1144, 160] width 26 height 16
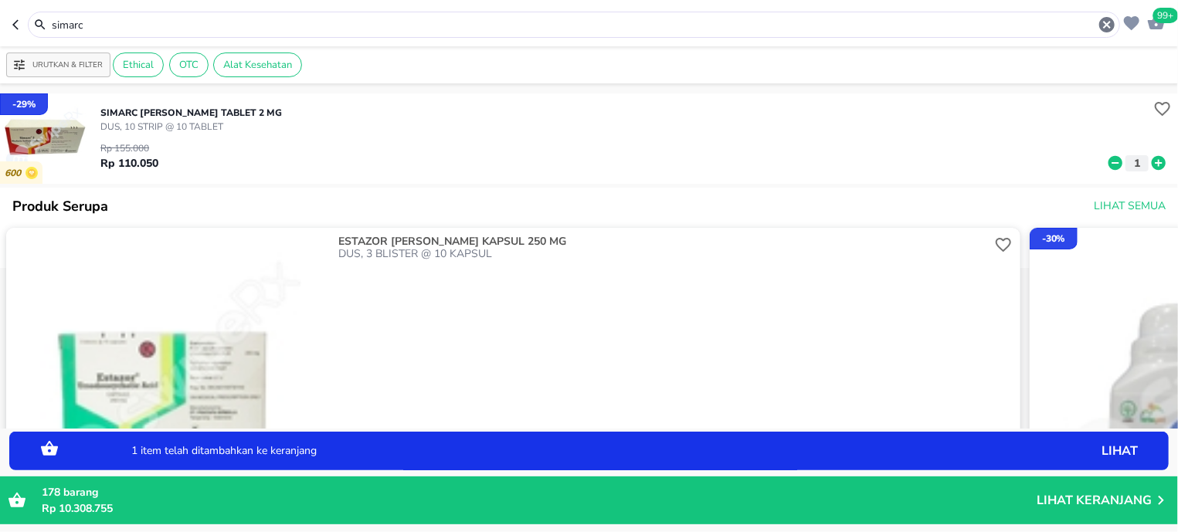
click at [124, 21] on input "simarc" at bounding box center [573, 25] width 1047 height 16
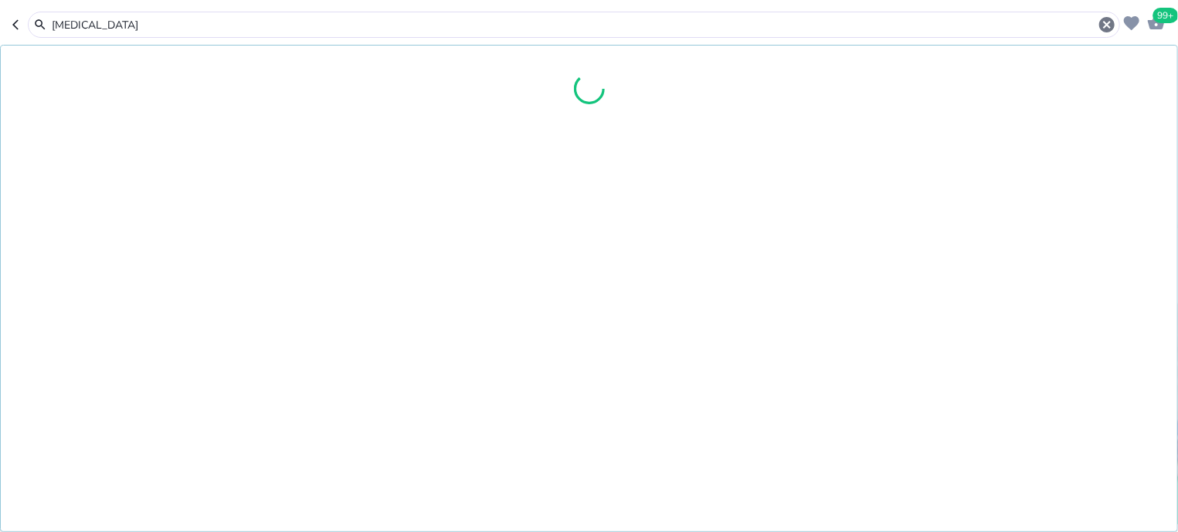
type input "[MEDICAL_DATA]"
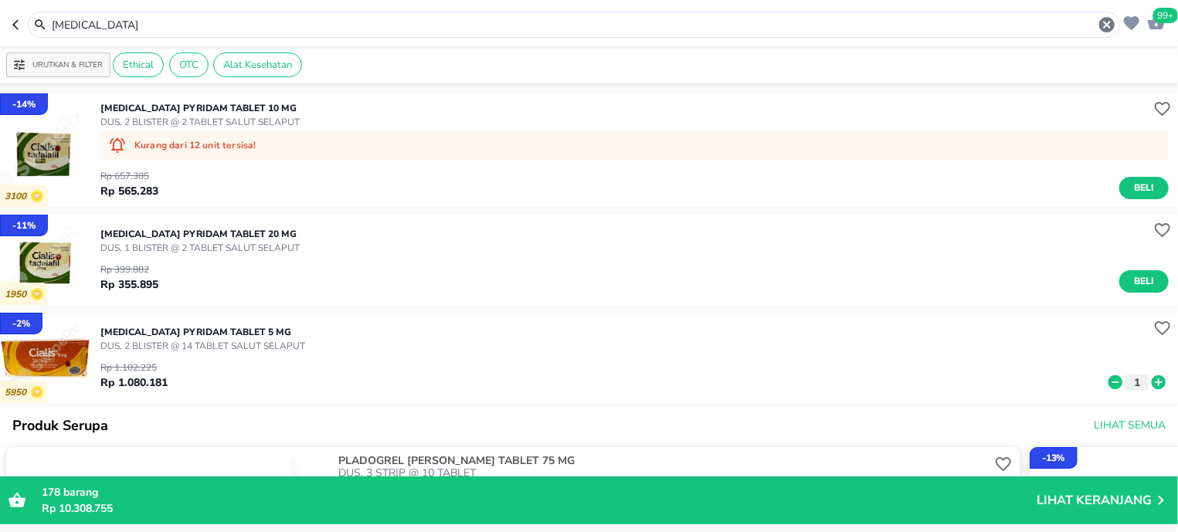
click at [73, 355] on img "button" at bounding box center [45, 358] width 90 height 90
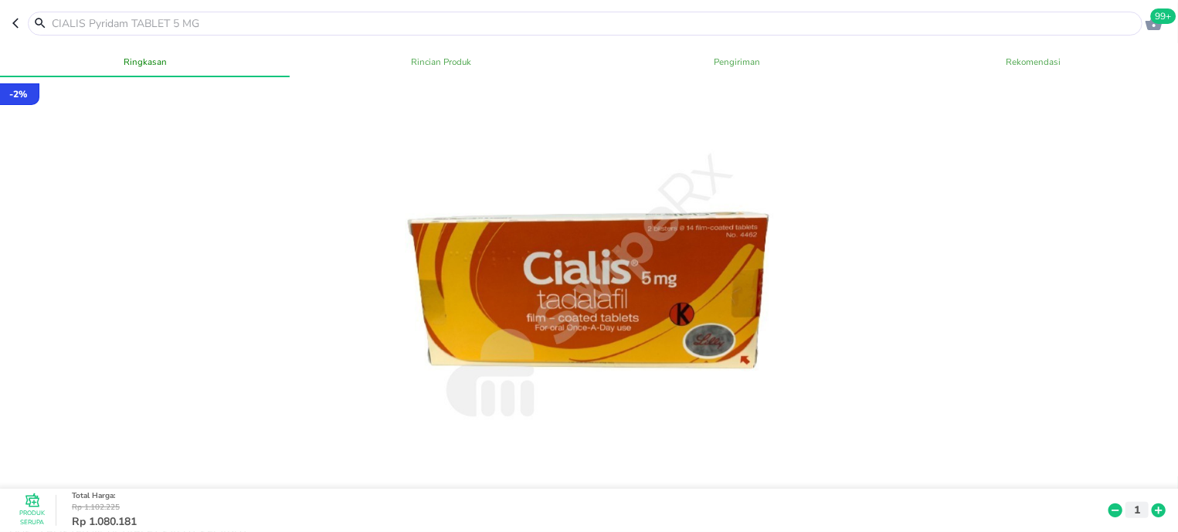
scroll to position [294, 0]
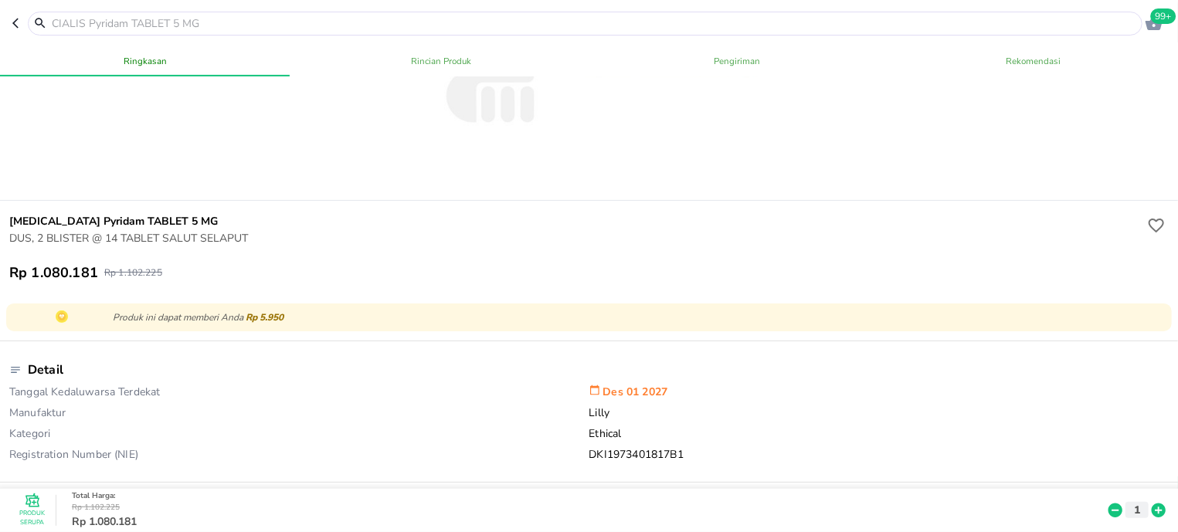
click at [168, 24] on input "text" at bounding box center [594, 23] width 1088 height 16
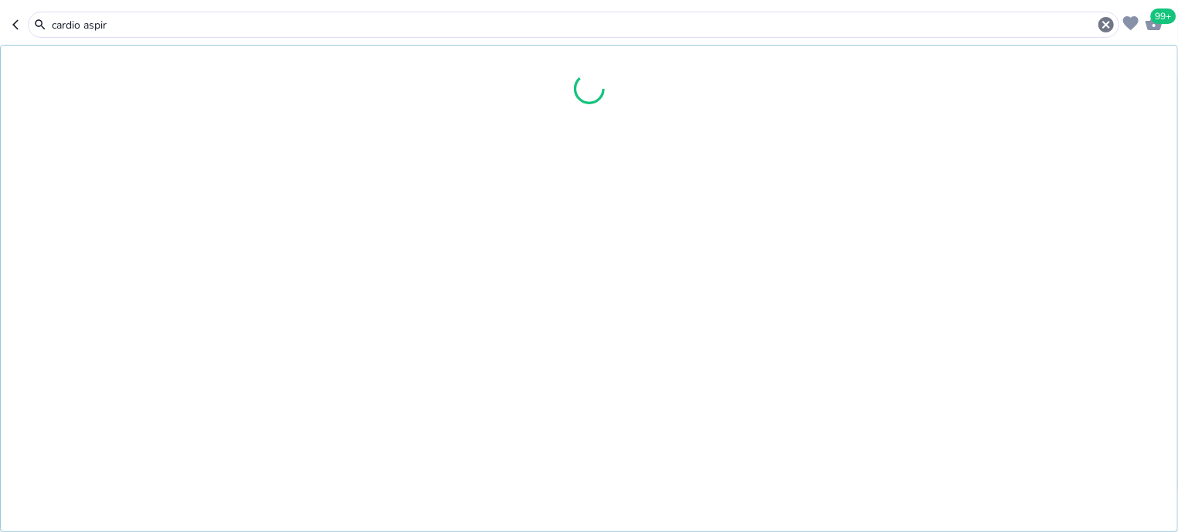
type input "cardio aspiri"
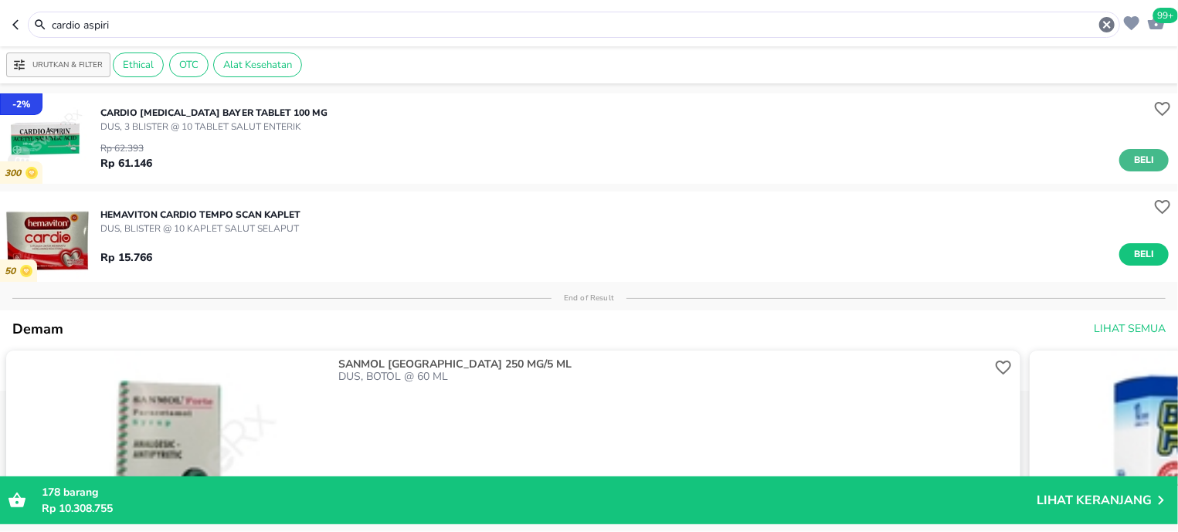
click at [1119, 152] on button "Beli" at bounding box center [1143, 160] width 49 height 22
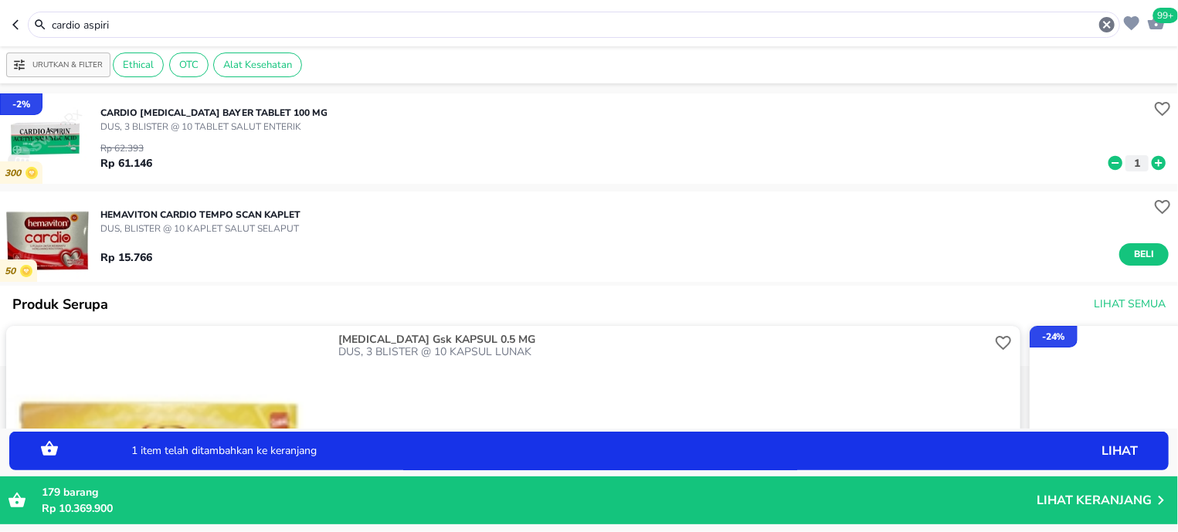
click at [1151, 163] on icon at bounding box center [1158, 163] width 14 height 14
drag, startPoint x: 1148, startPoint y: 163, endPoint x: 1100, endPoint y: 164, distance: 47.9
click at [1148, 163] on icon at bounding box center [1158, 162] width 20 height 17
click at [1105, 163] on icon at bounding box center [1115, 162] width 20 height 17
click at [135, 26] on input "cardio aspiri" at bounding box center [573, 25] width 1047 height 16
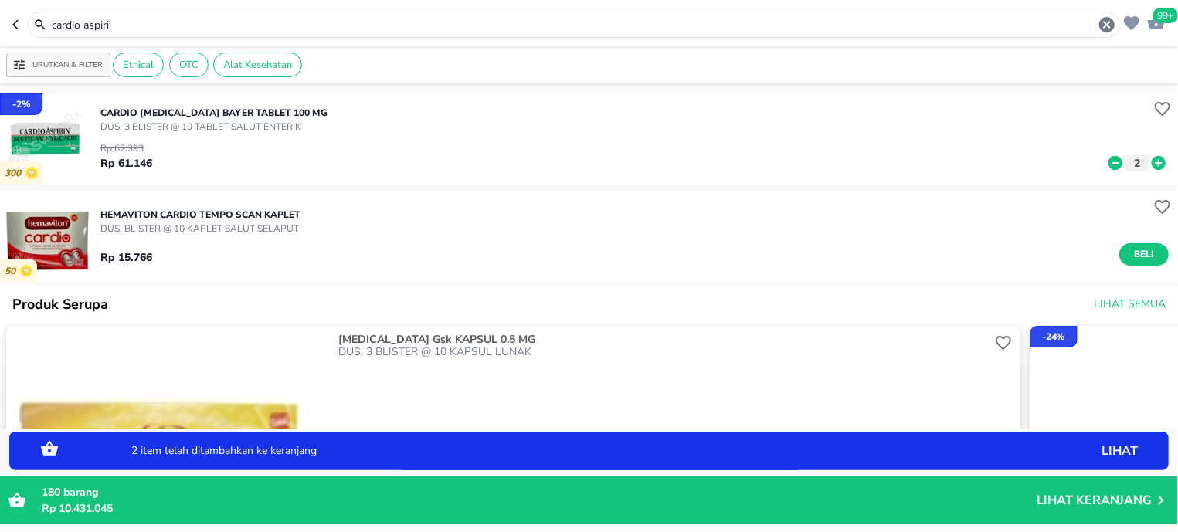
click at [135, 26] on input "cardio aspiri" at bounding box center [573, 25] width 1047 height 16
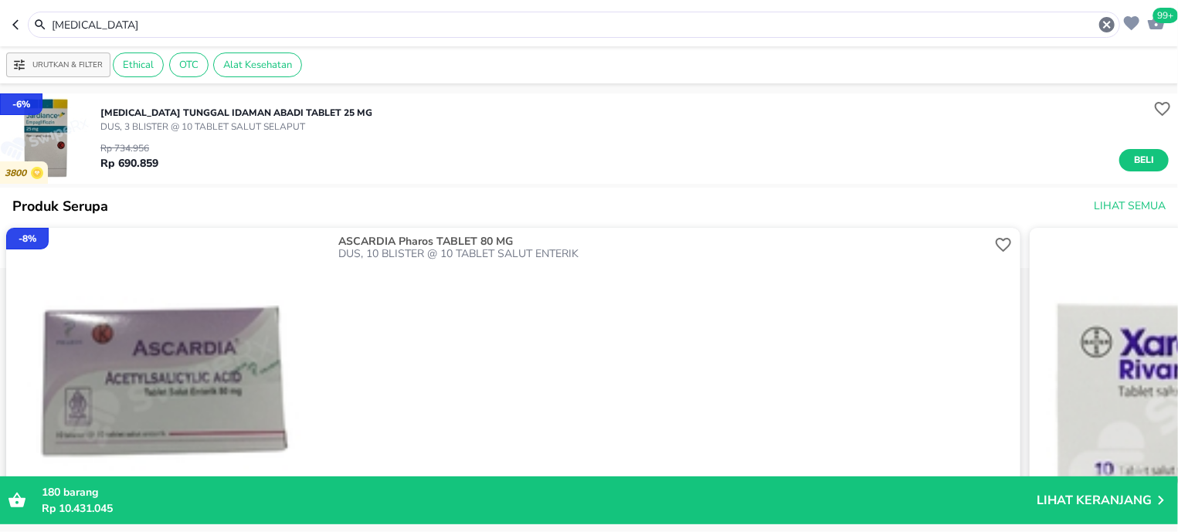
scroll to position [491, 0]
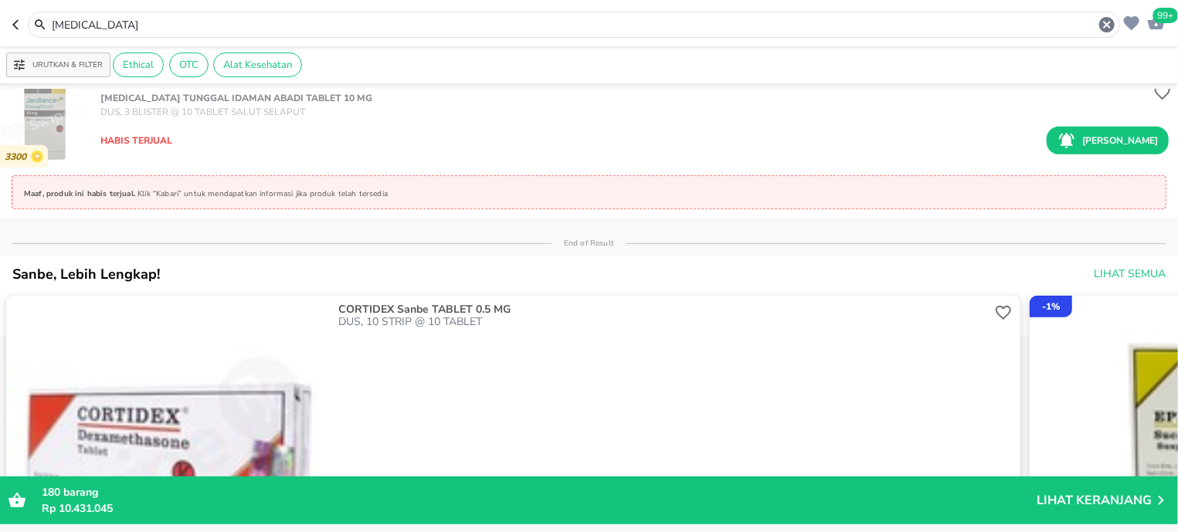
click at [156, 32] on div "[MEDICAL_DATA]" at bounding box center [583, 24] width 1066 height 19
click at [156, 32] on input "[MEDICAL_DATA]" at bounding box center [573, 25] width 1047 height 16
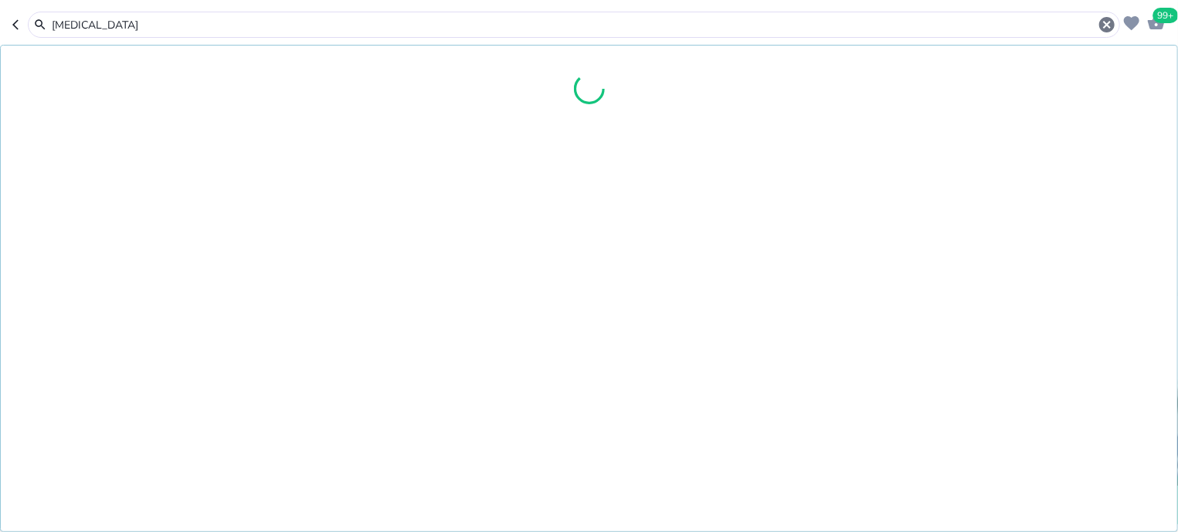
click at [153, 29] on input "[MEDICAL_DATA]" at bounding box center [573, 25] width 1047 height 16
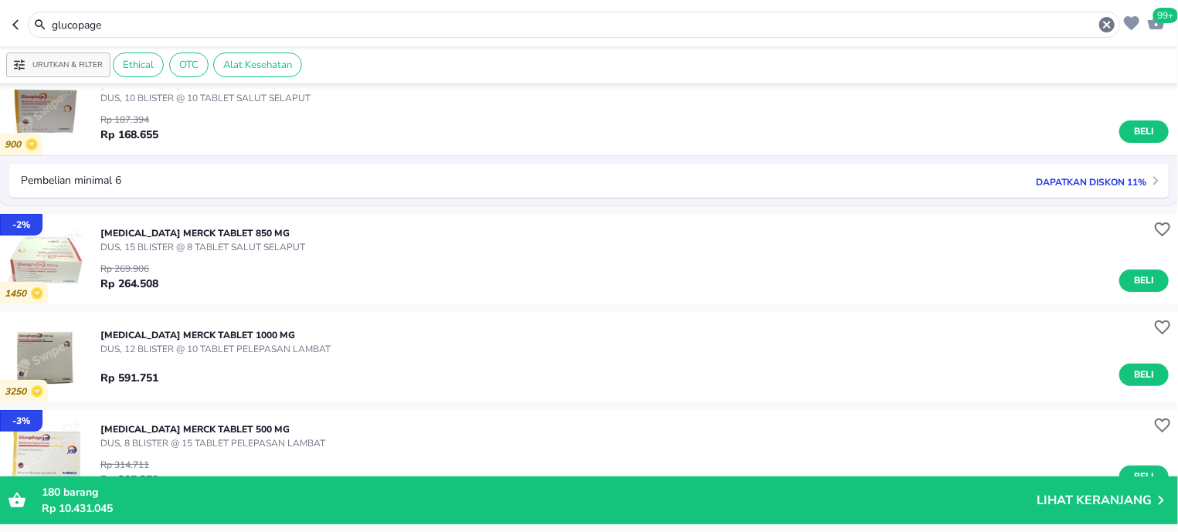
scroll to position [294, 0]
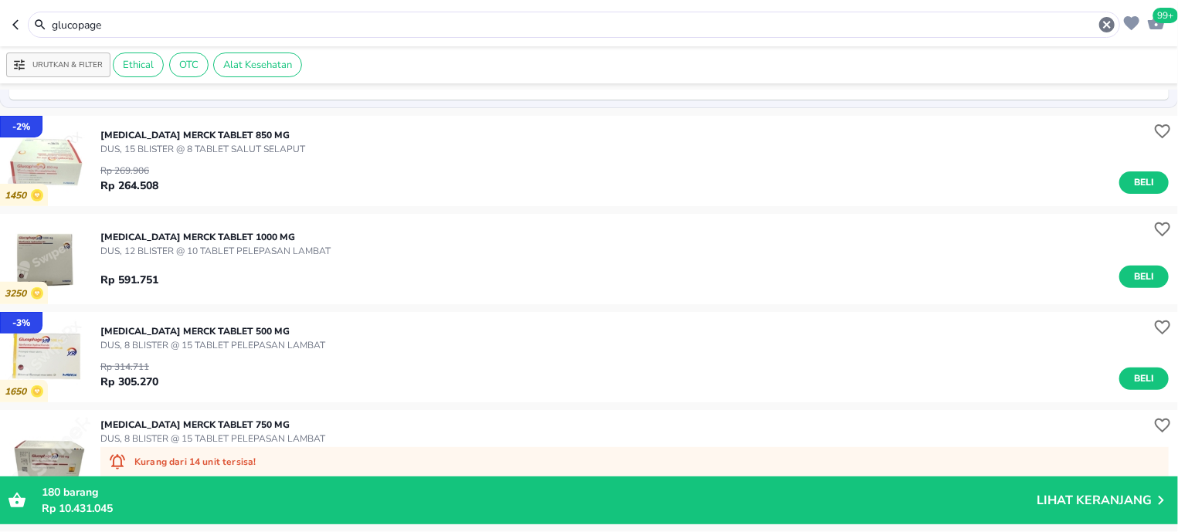
click at [1131, 382] on span "Beli" at bounding box center [1144, 379] width 26 height 16
click at [124, 29] on input "glucopage" at bounding box center [573, 25] width 1047 height 16
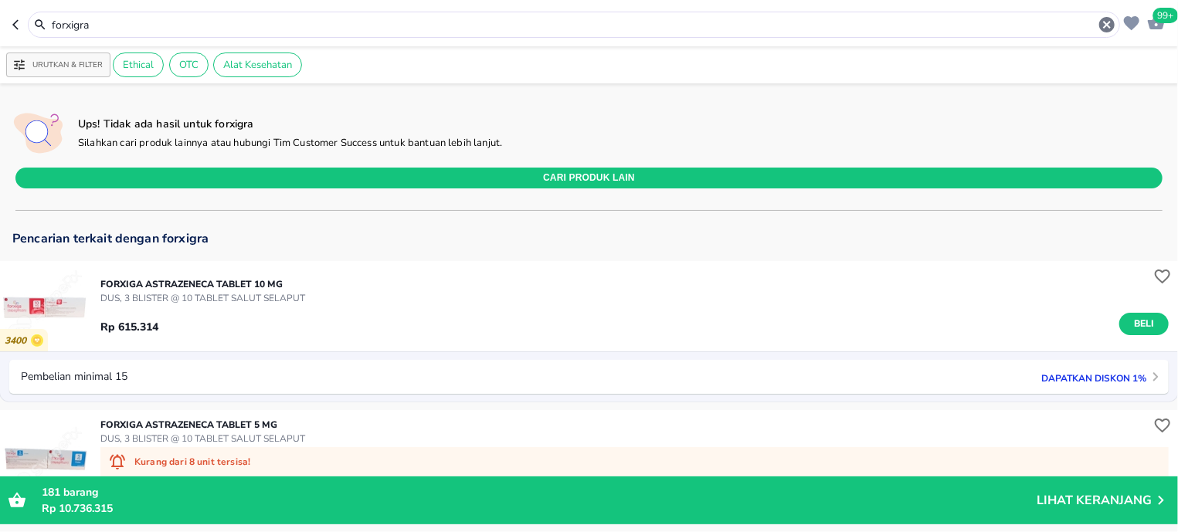
drag, startPoint x: 1123, startPoint y: 310, endPoint x: 1113, endPoint y: 310, distance: 10.0
click at [1122, 310] on div "Rp 615.314 Beli" at bounding box center [634, 320] width 1068 height 30
click at [1131, 322] on span "Beli" at bounding box center [1144, 324] width 26 height 16
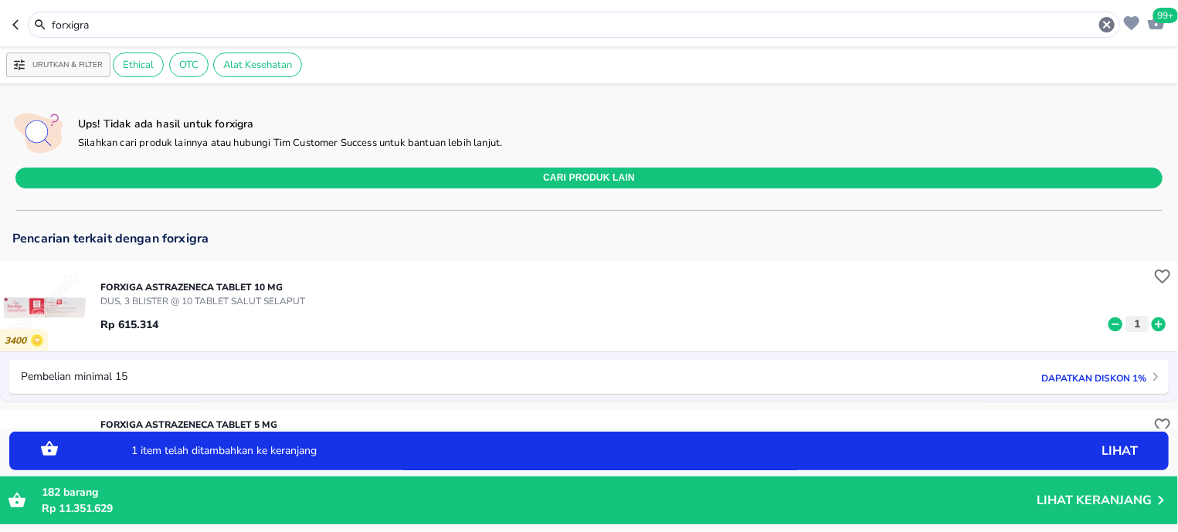
click at [130, 20] on input "forxigra" at bounding box center [573, 25] width 1047 height 16
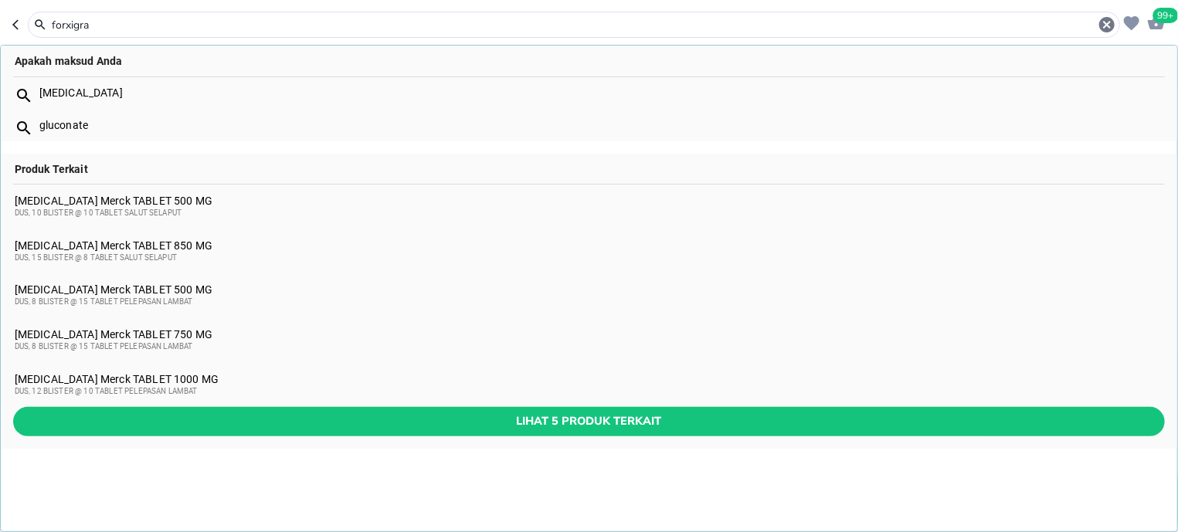
click at [130, 20] on input "forxigra" at bounding box center [573, 25] width 1047 height 16
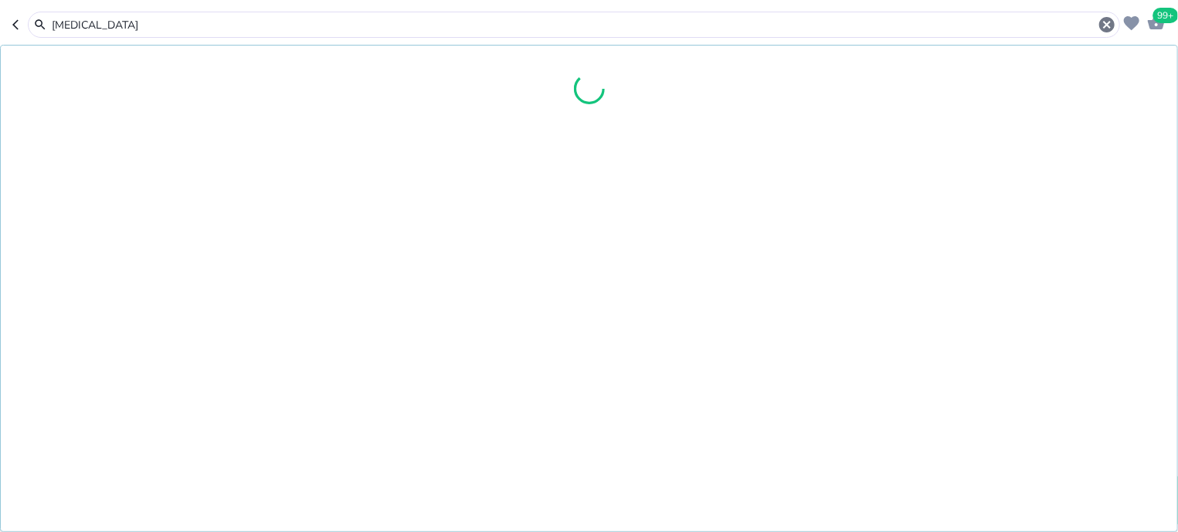
type input "[MEDICAL_DATA]"
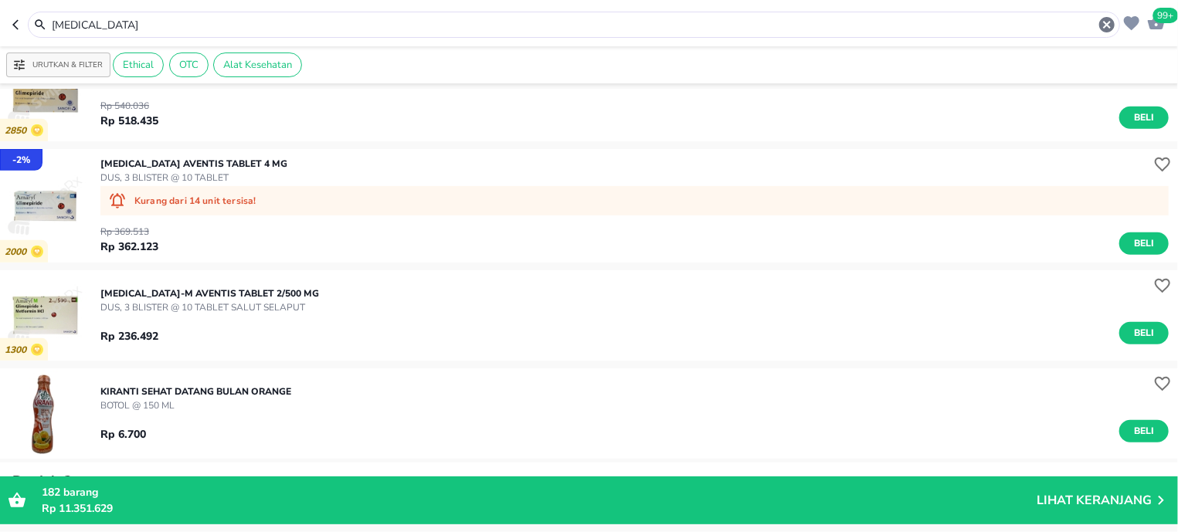
scroll to position [393, 0]
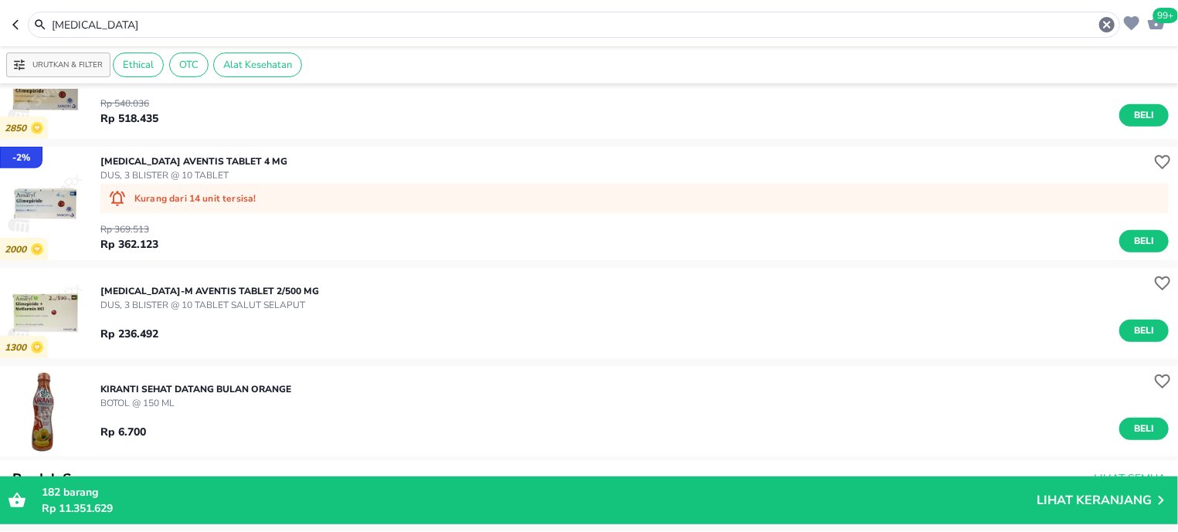
click at [36, 325] on img "button" at bounding box center [45, 313] width 90 height 90
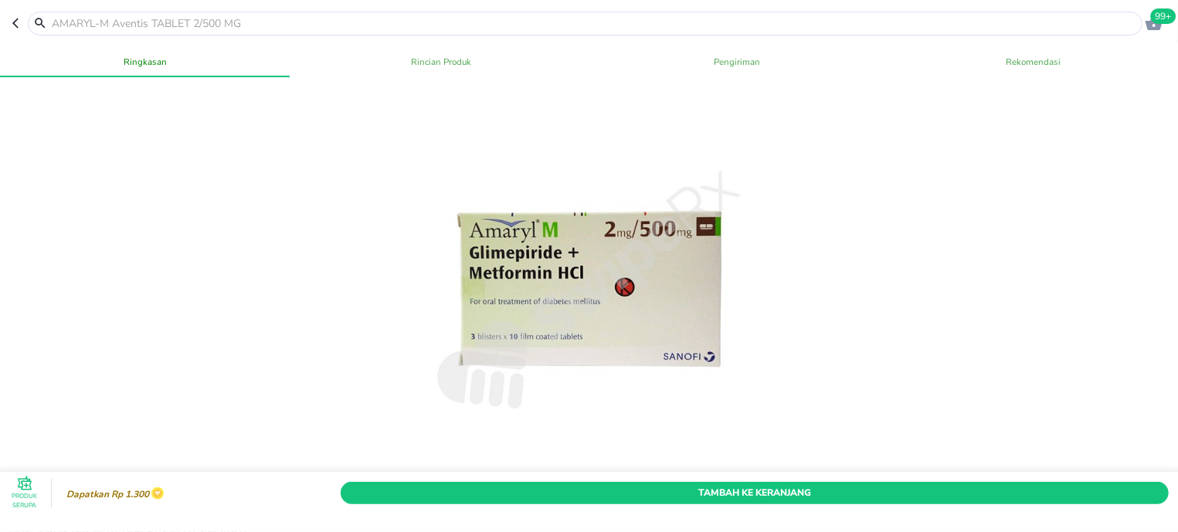
click at [205, 28] on input "text" at bounding box center [594, 23] width 1088 height 16
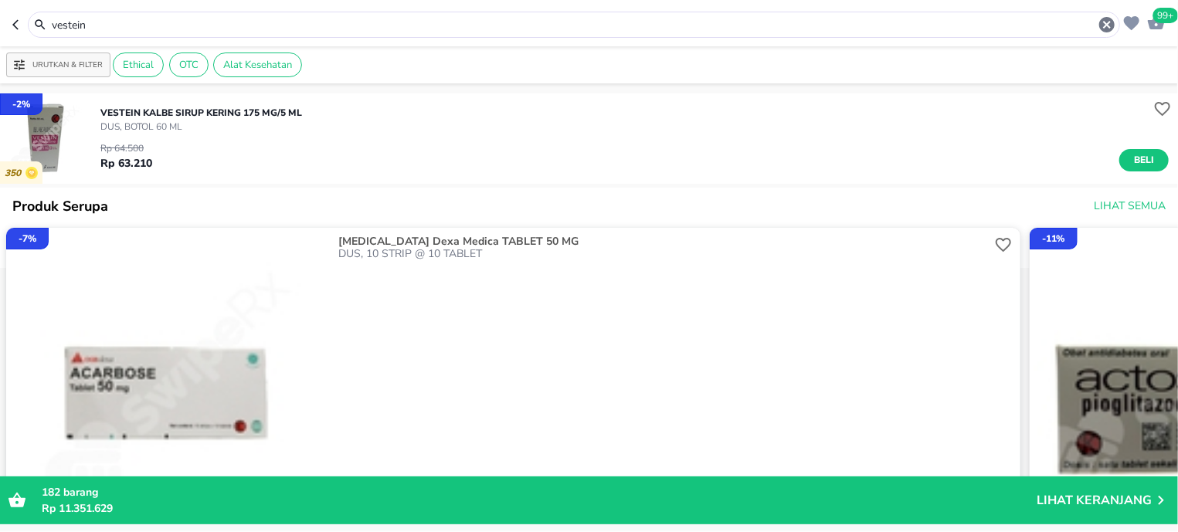
click at [265, 10] on header "99+ vestein" at bounding box center [589, 23] width 1178 height 46
click at [266, 19] on input "vestein" at bounding box center [573, 25] width 1047 height 16
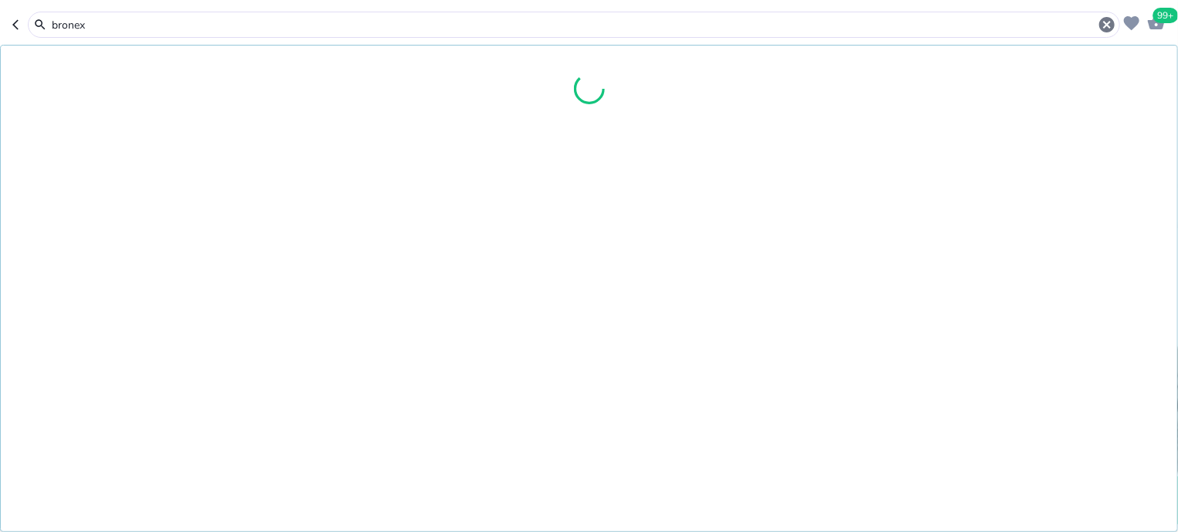
type input "bronex"
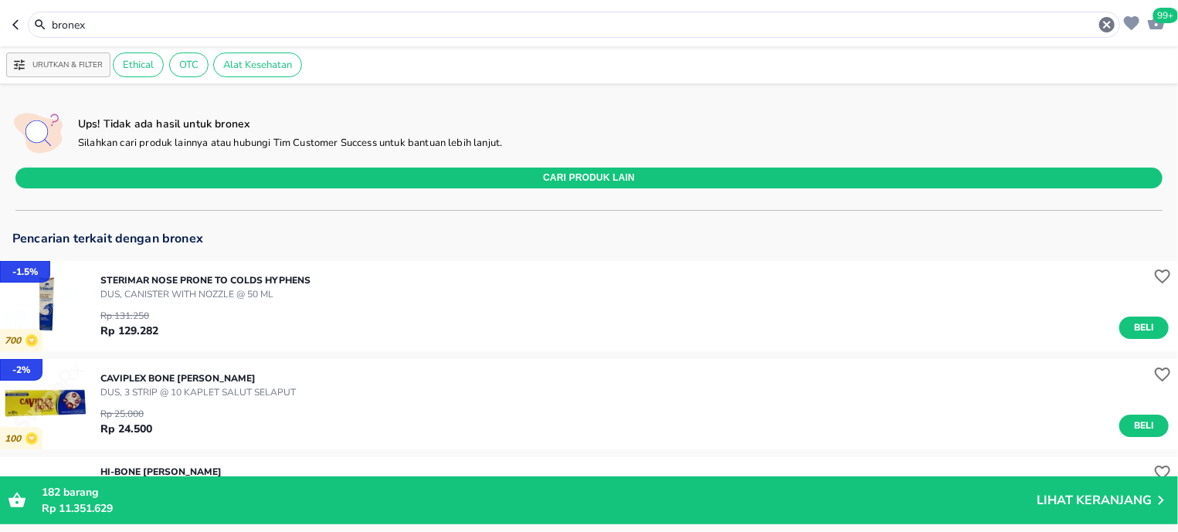
click at [195, 15] on div "bronex" at bounding box center [574, 25] width 1092 height 26
click at [197, 25] on input "bronex" at bounding box center [573, 25] width 1047 height 16
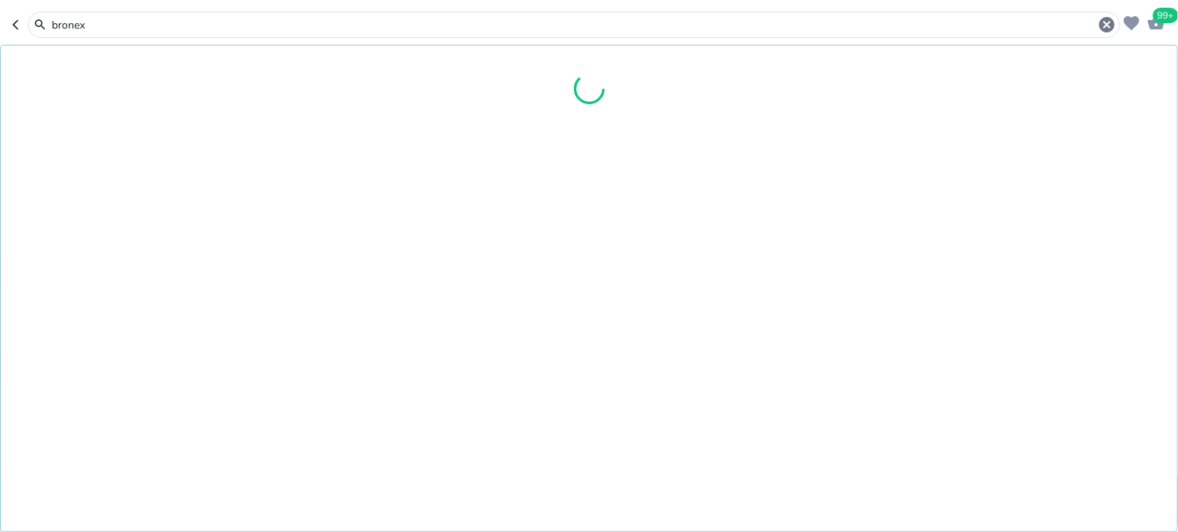
click at [197, 26] on input "bronex" at bounding box center [573, 25] width 1047 height 16
type input "retivit"
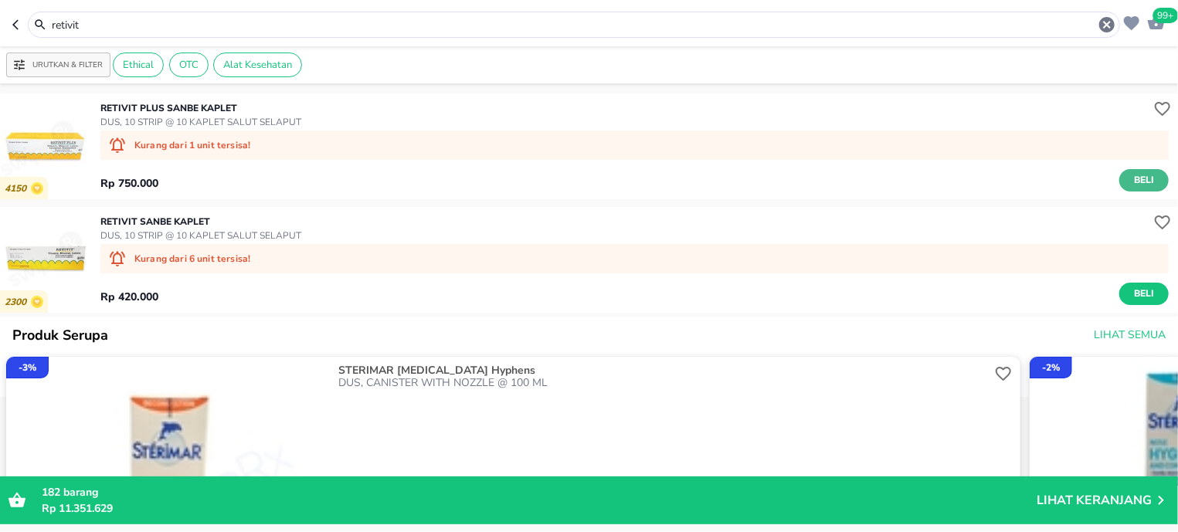
click at [1139, 182] on span "Beli" at bounding box center [1144, 180] width 26 height 16
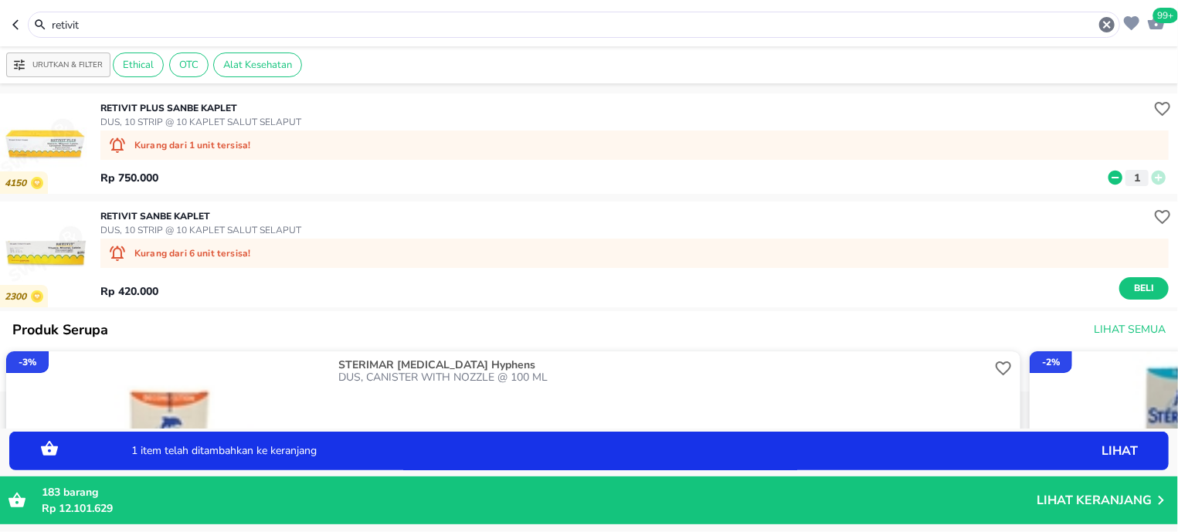
click at [39, 138] on img "button" at bounding box center [45, 144] width 90 height 90
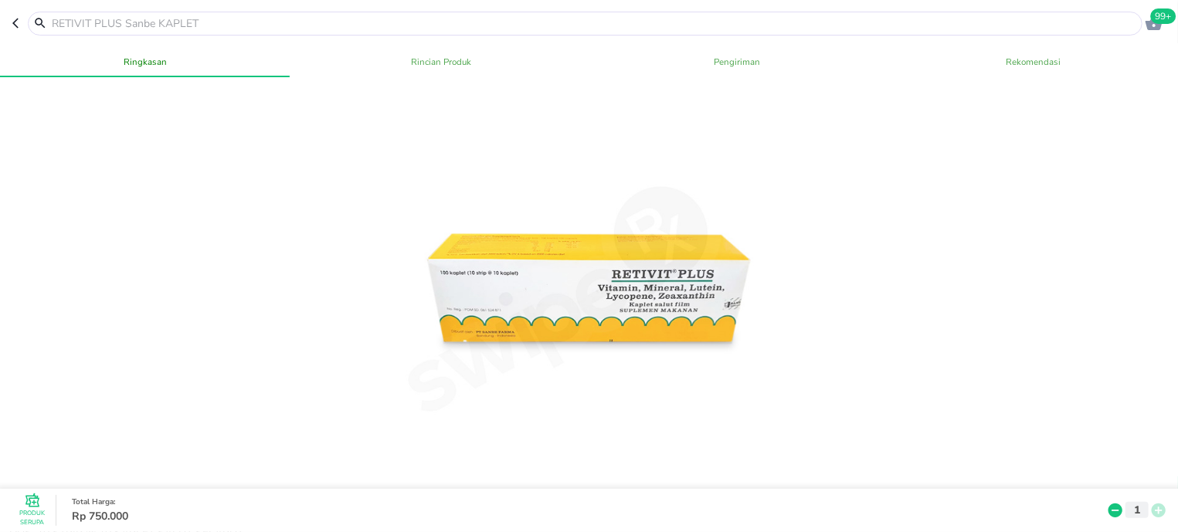
click at [212, 24] on input "text" at bounding box center [594, 23] width 1088 height 16
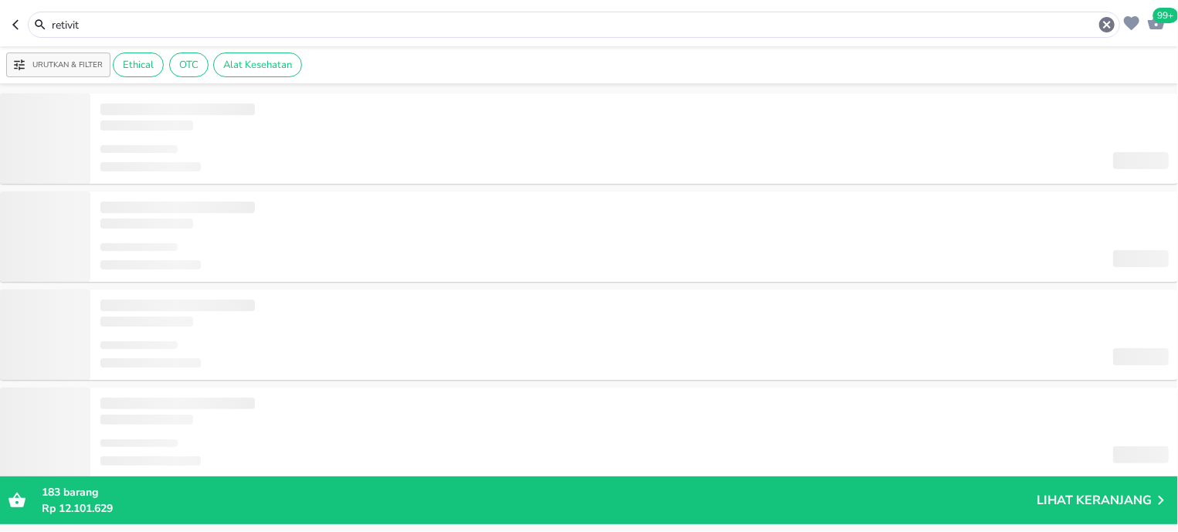
type input "oste forte"
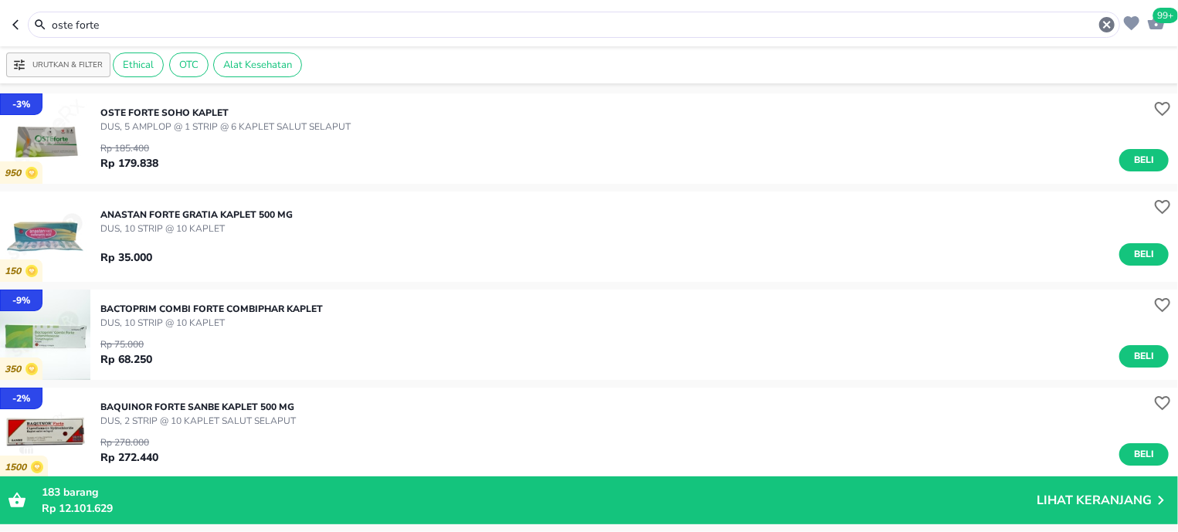
click at [36, 134] on img "button" at bounding box center [45, 138] width 90 height 90
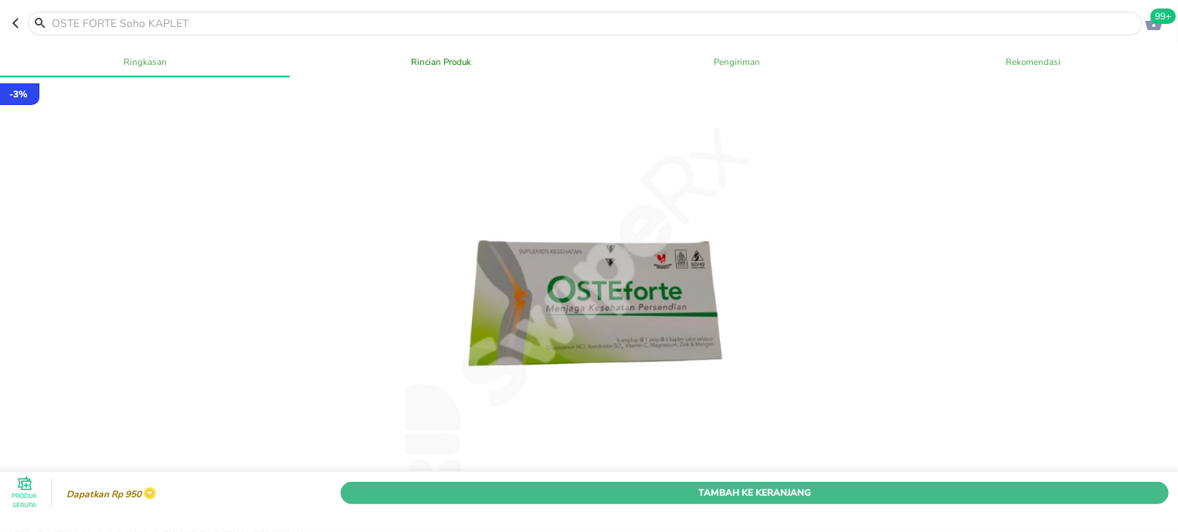
scroll to position [589, 0]
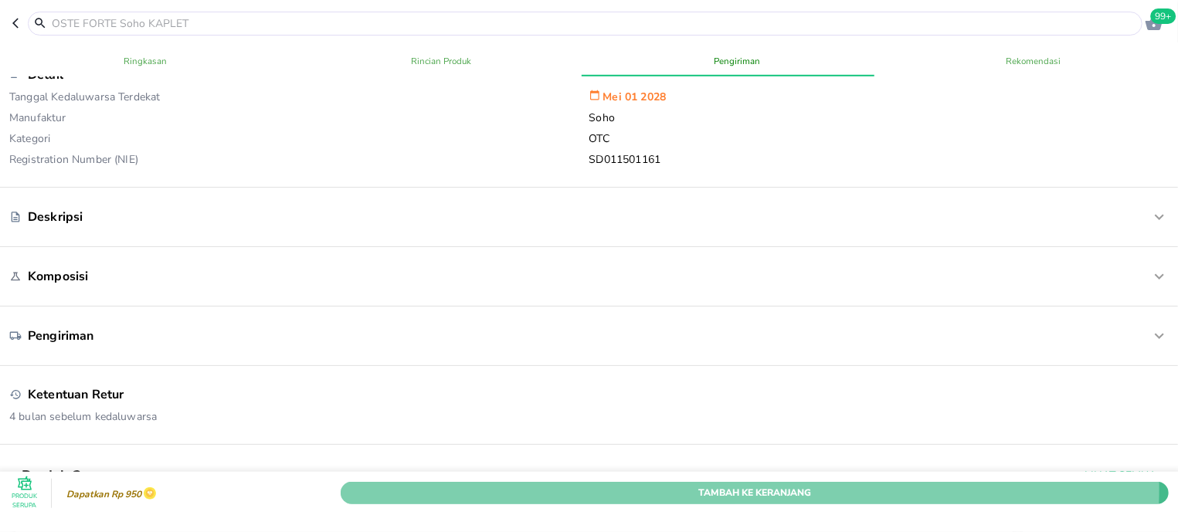
drag, startPoint x: 717, startPoint y: 459, endPoint x: 616, endPoint y: 338, distance: 157.3
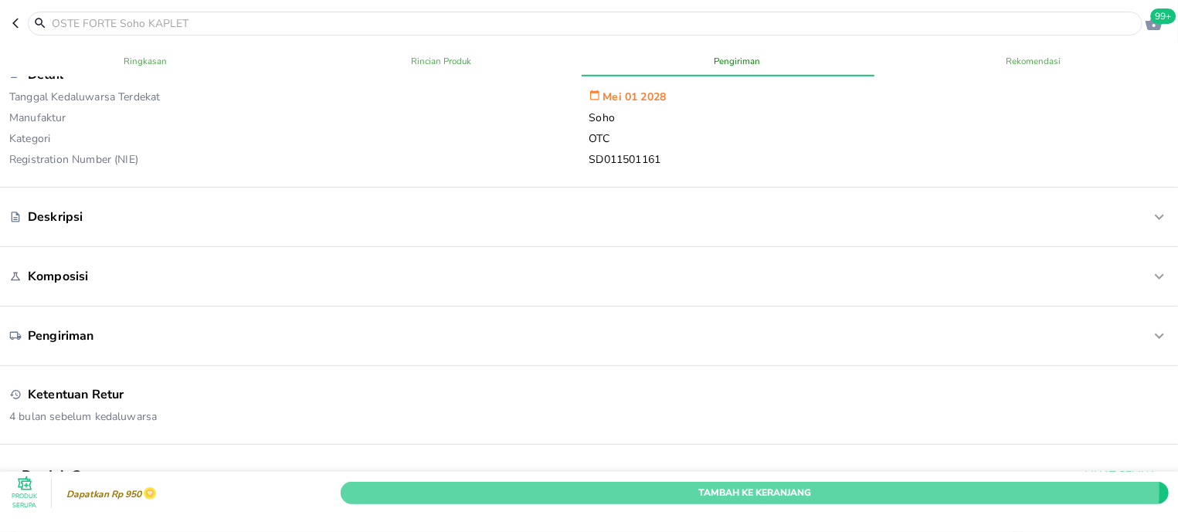
click at [717, 485] on span "Tambah Ke Keranjang" at bounding box center [754, 493] width 805 height 16
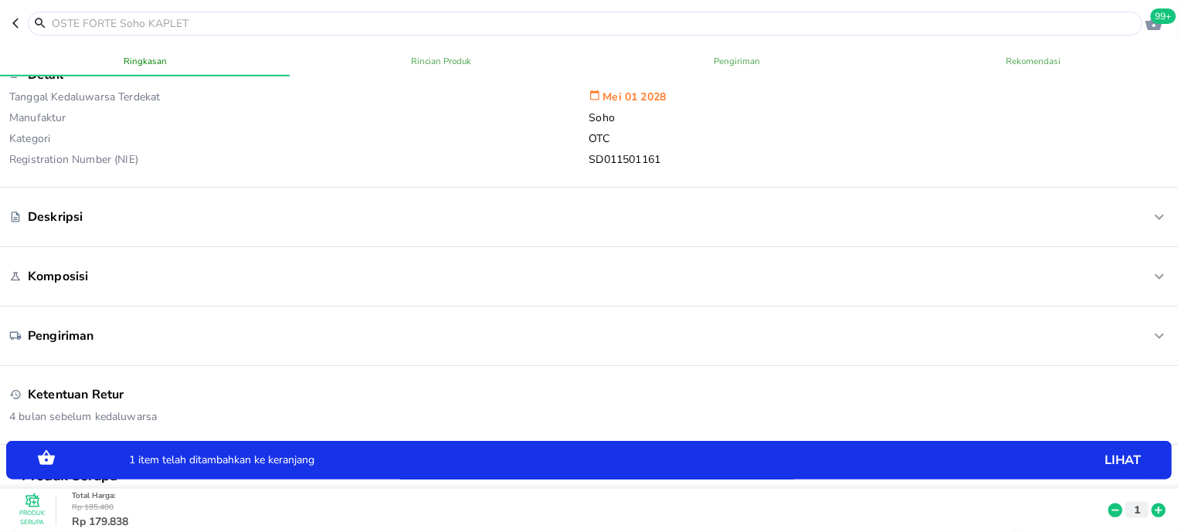
scroll to position [0, 0]
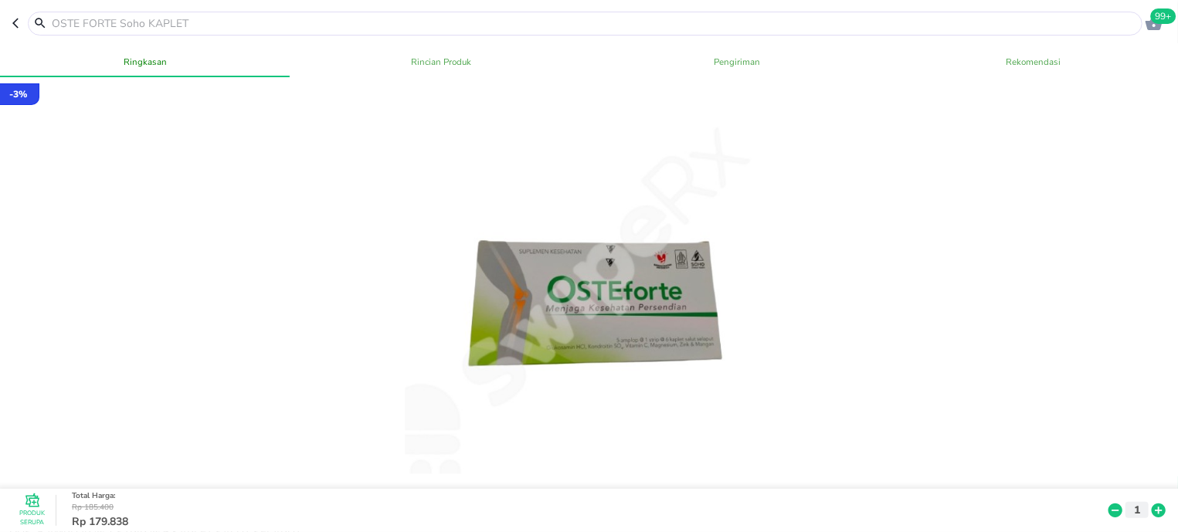
click at [132, 28] on input "text" at bounding box center [594, 23] width 1088 height 16
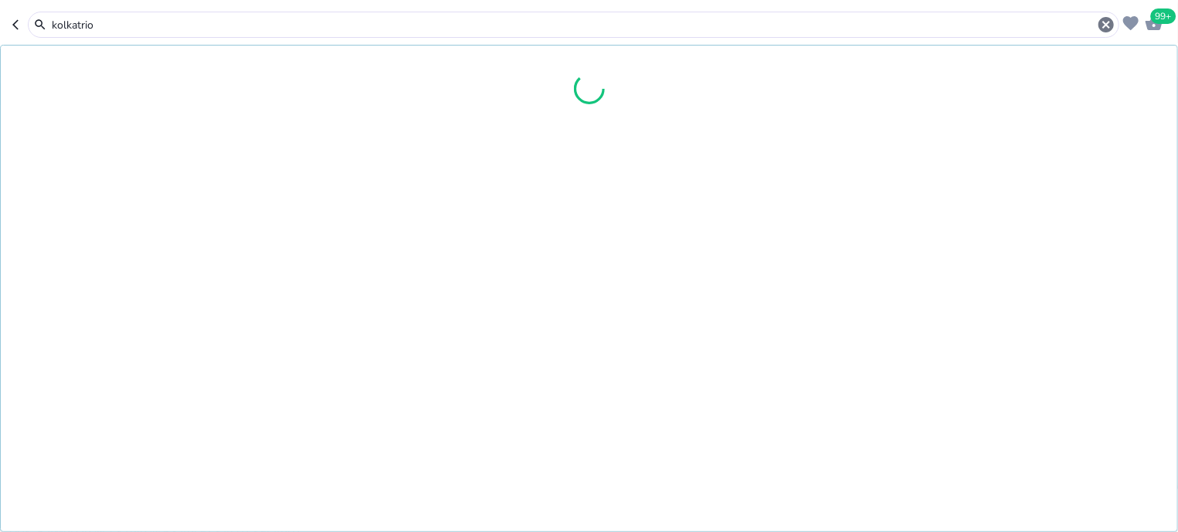
type input "kolkatriol"
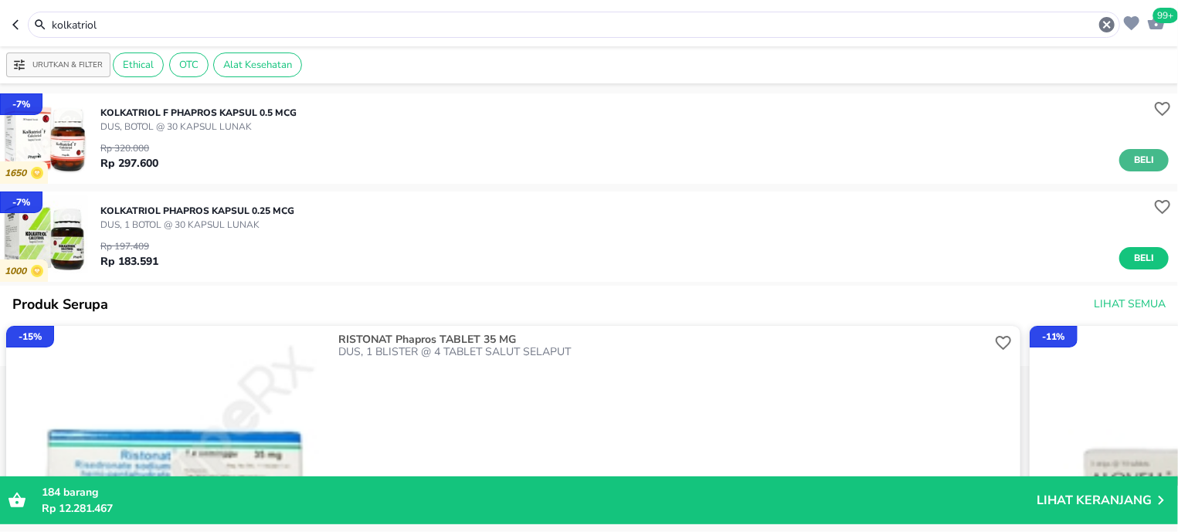
click at [1131, 161] on span "Beli" at bounding box center [1144, 160] width 26 height 16
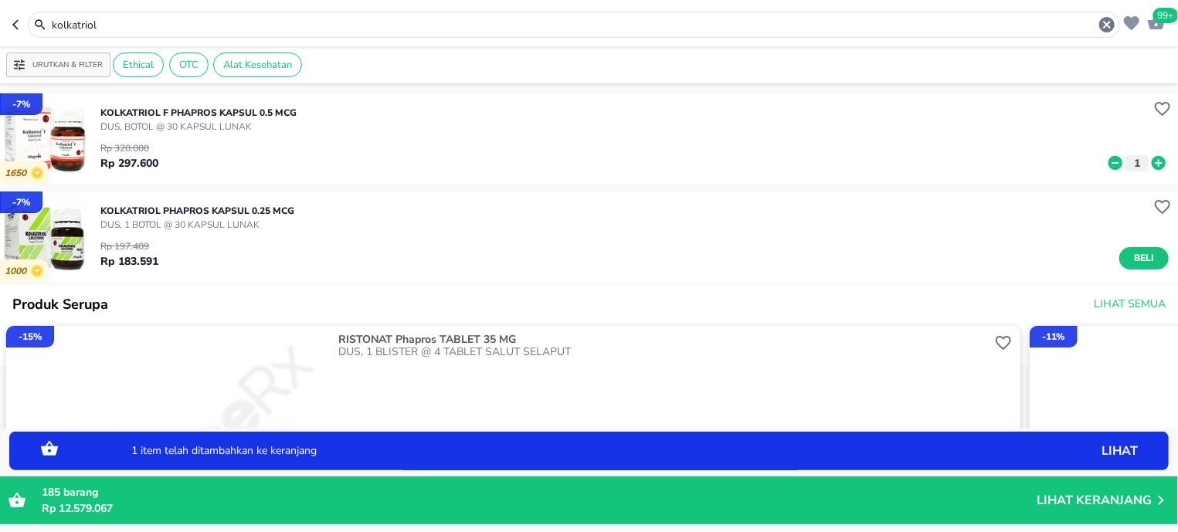
click at [132, 31] on input "kolkatriol" at bounding box center [573, 25] width 1047 height 16
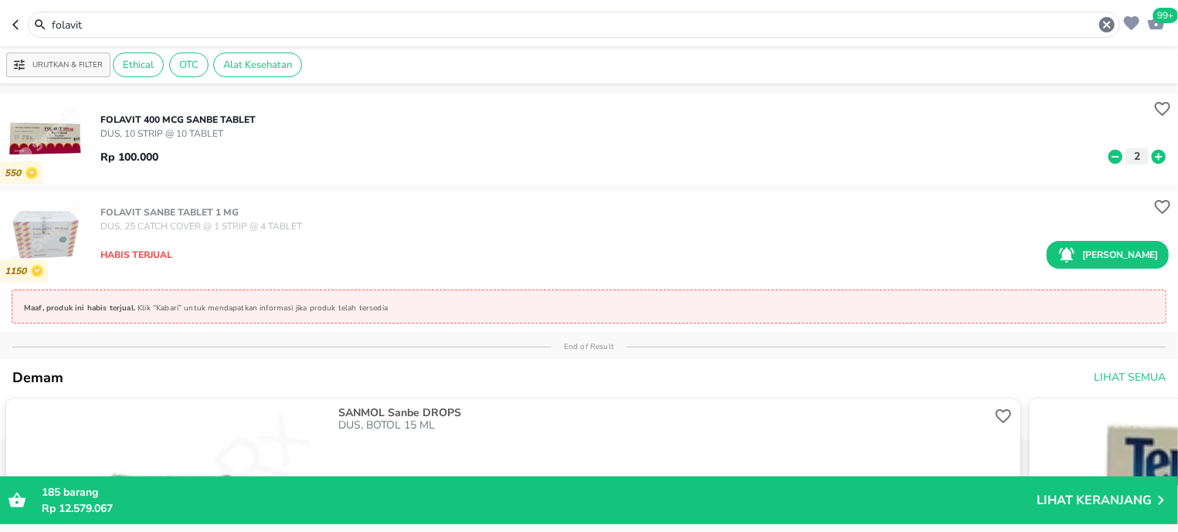
click at [131, 32] on div "folavit" at bounding box center [583, 24] width 1066 height 19
click at [131, 32] on input "folavit" at bounding box center [573, 25] width 1047 height 16
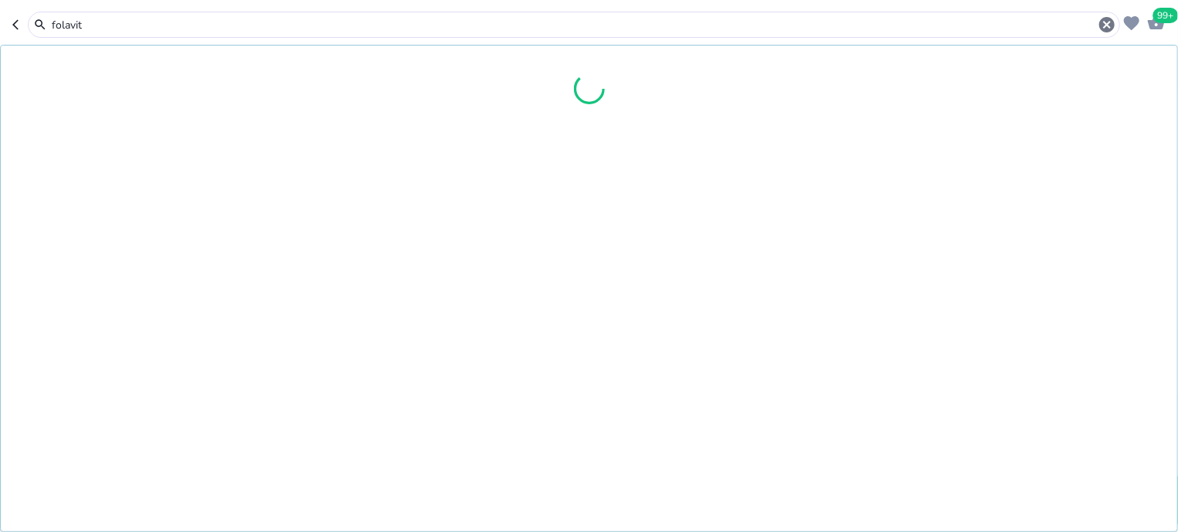
click at [130, 30] on input "folavit" at bounding box center [573, 25] width 1047 height 16
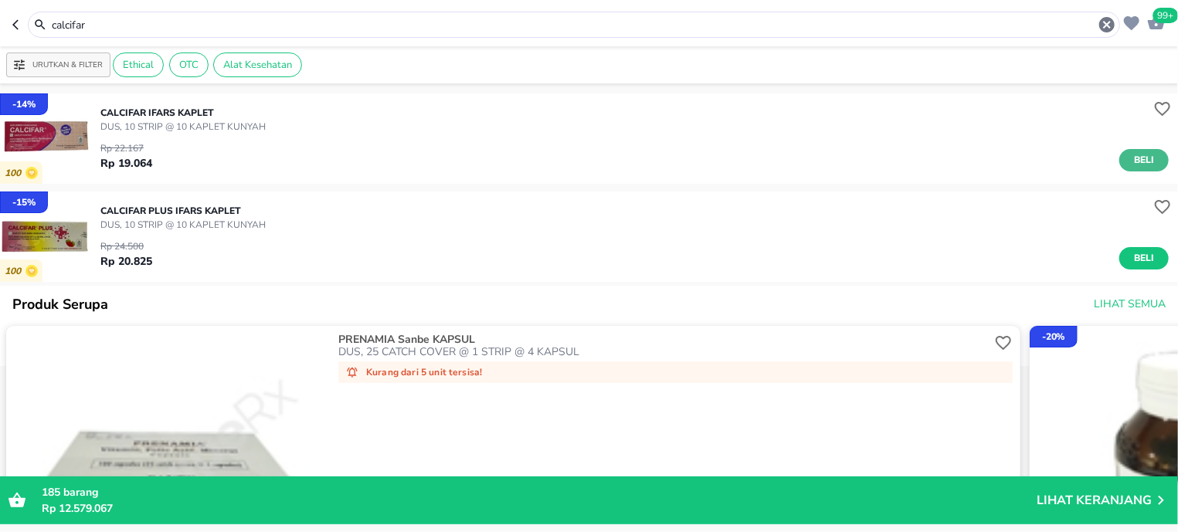
click at [1147, 160] on button "Beli" at bounding box center [1143, 160] width 49 height 22
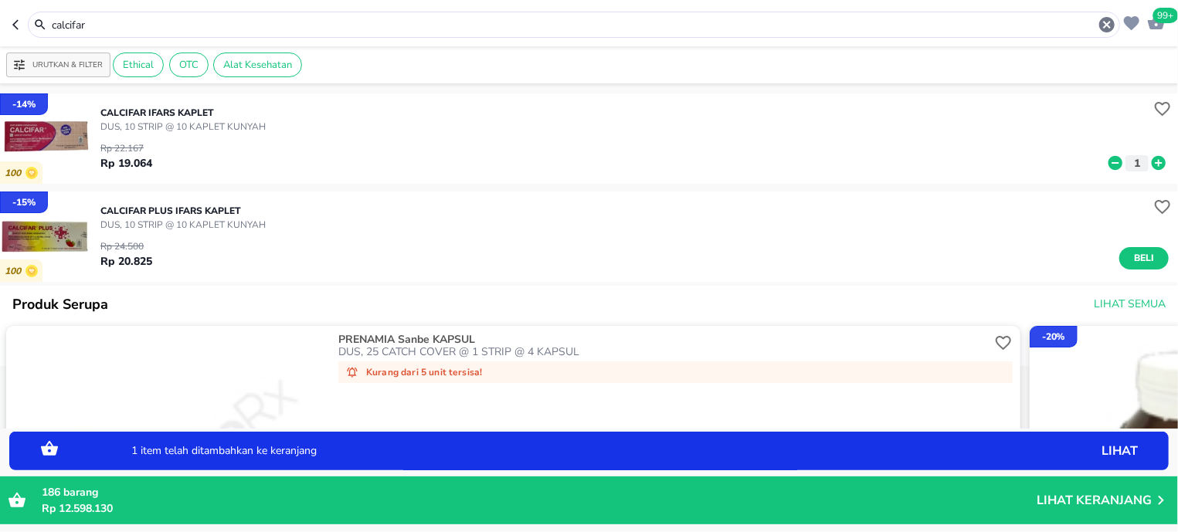
click at [285, 28] on input "calcifar" at bounding box center [573, 25] width 1047 height 16
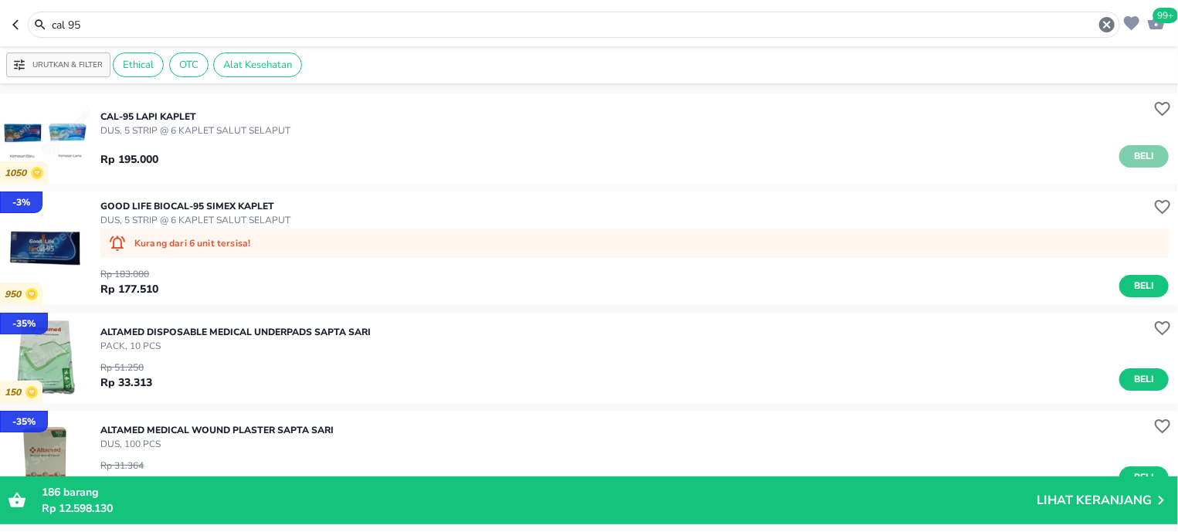
click at [1119, 154] on button "Beli" at bounding box center [1143, 156] width 49 height 22
click at [193, 29] on input "cal 95" at bounding box center [573, 25] width 1047 height 16
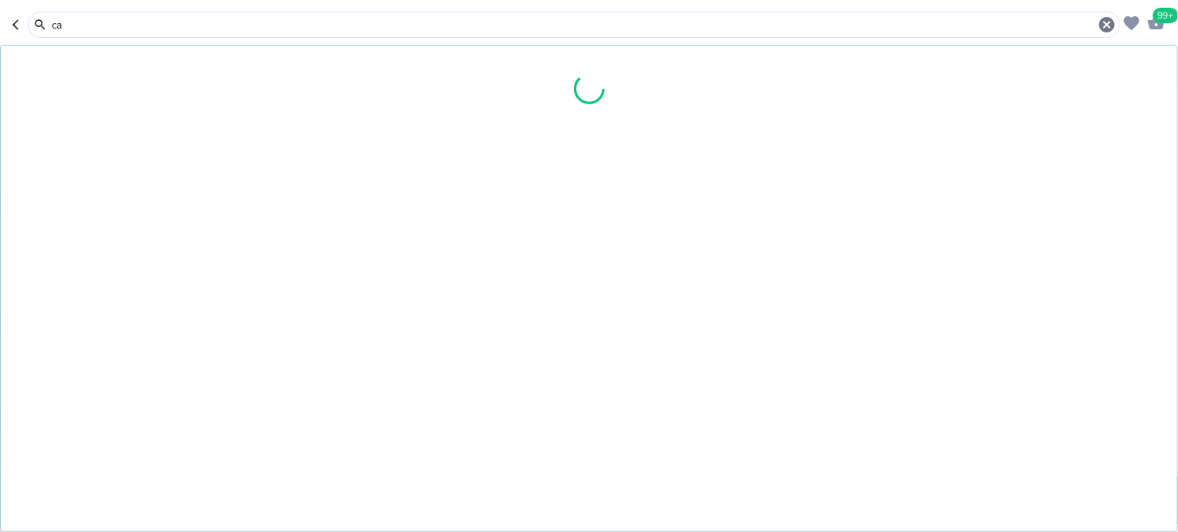
type input "c"
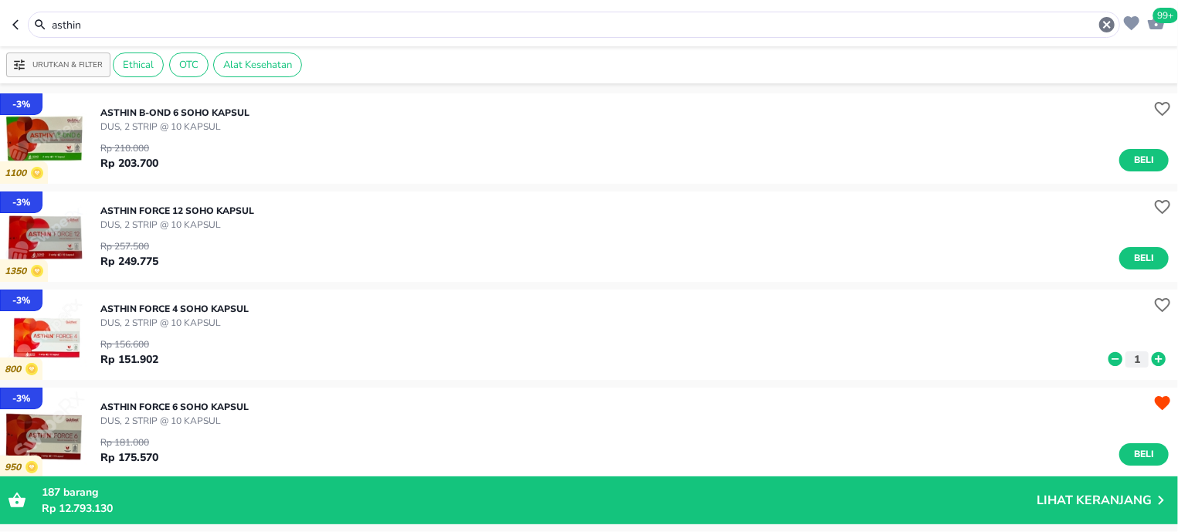
click at [134, 28] on input "asthin" at bounding box center [573, 25] width 1047 height 16
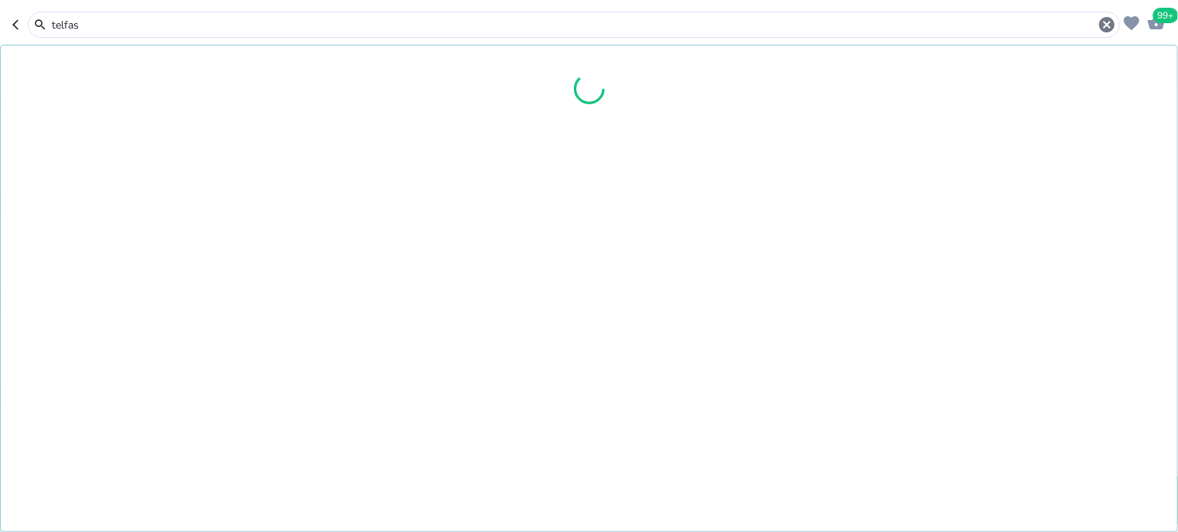
type input "telfas"
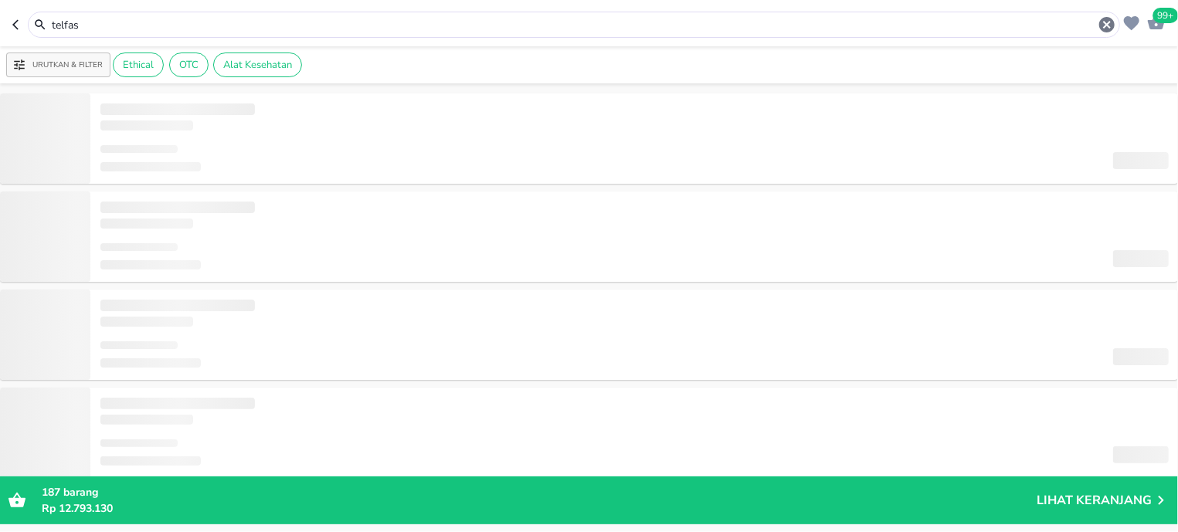
click at [146, 17] on input "telfas" at bounding box center [573, 25] width 1047 height 16
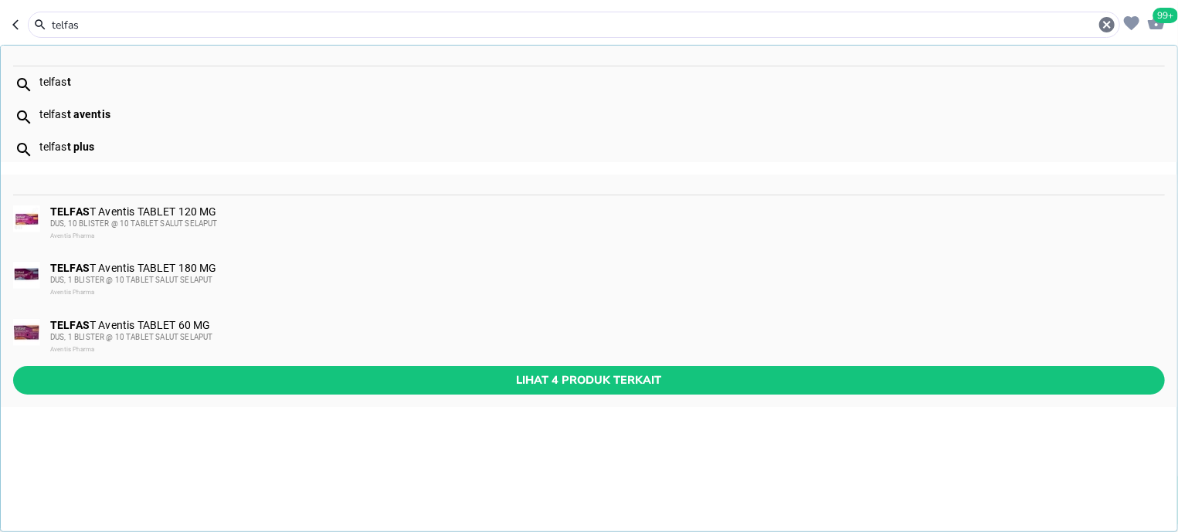
click at [175, 323] on div "TELFAS T Aventis TABLET 60 MG DUS, 1 BLISTER @ 10 TABLET SALUT SELAPUT Aventis …" at bounding box center [606, 337] width 1113 height 37
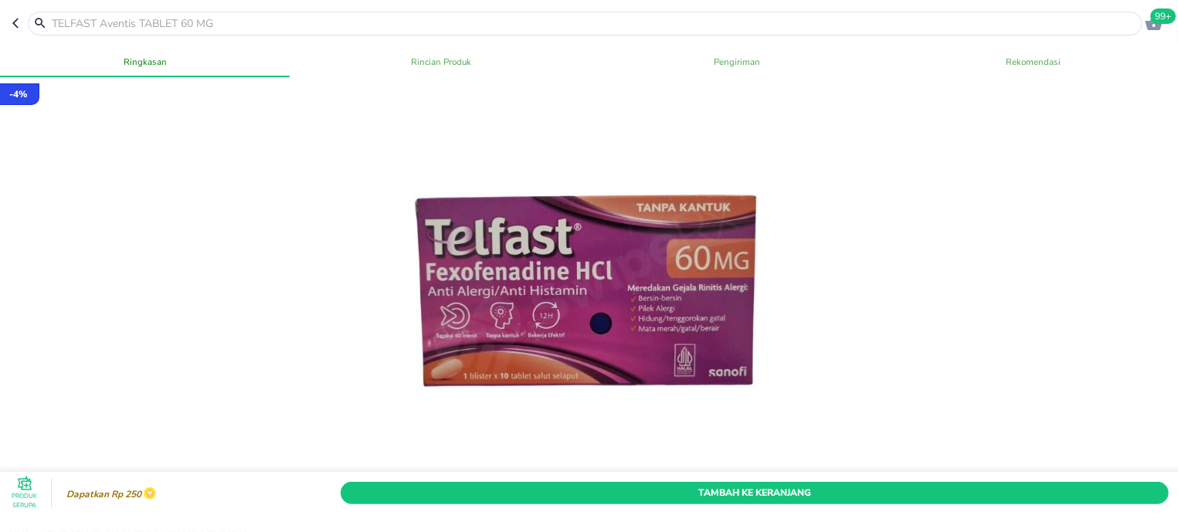
click at [461, 485] on span "Tambah Ke Keranjang" at bounding box center [754, 493] width 805 height 16
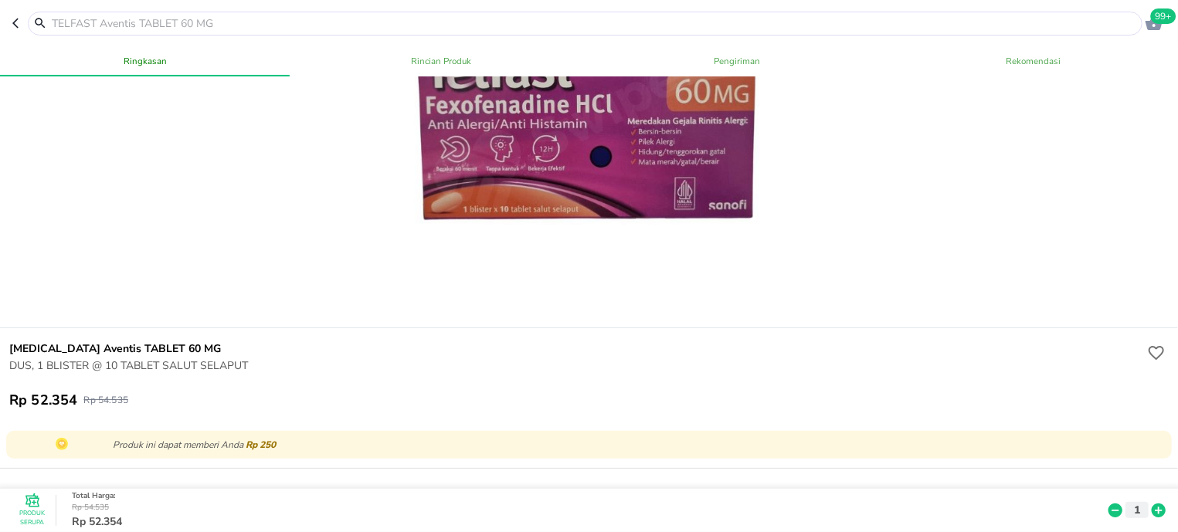
scroll to position [196, 0]
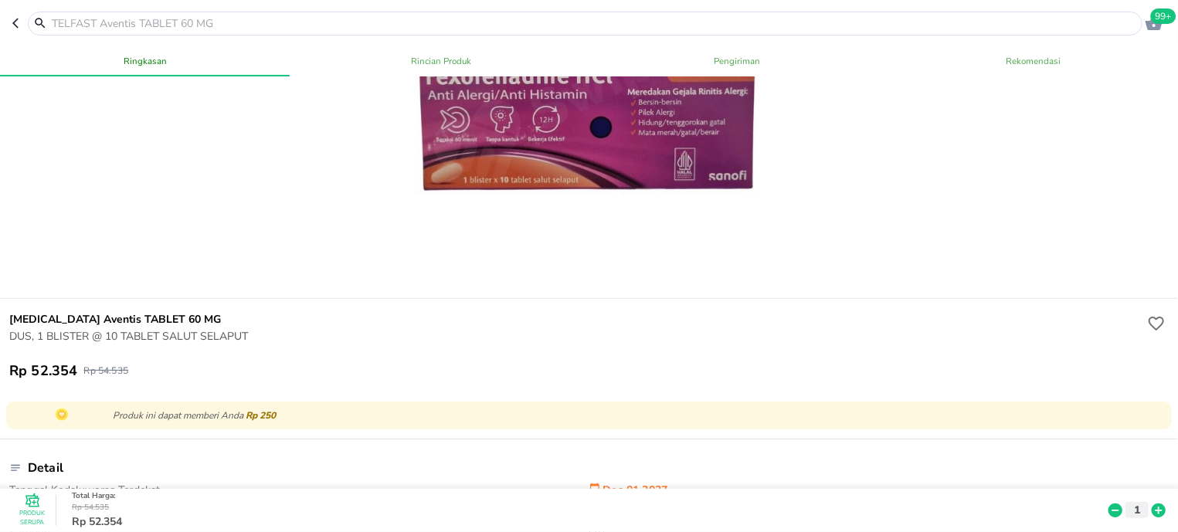
click at [1151, 504] on icon at bounding box center [1158, 511] width 14 height 14
click at [103, 14] on div at bounding box center [585, 24] width 1114 height 24
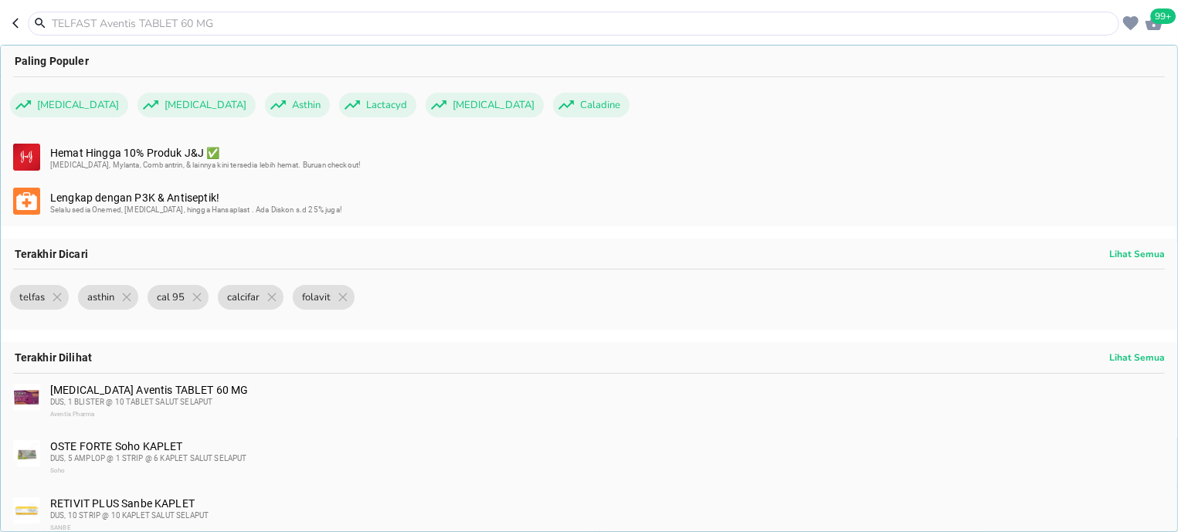
click at [111, 23] on input "text" at bounding box center [582, 23] width 1065 height 16
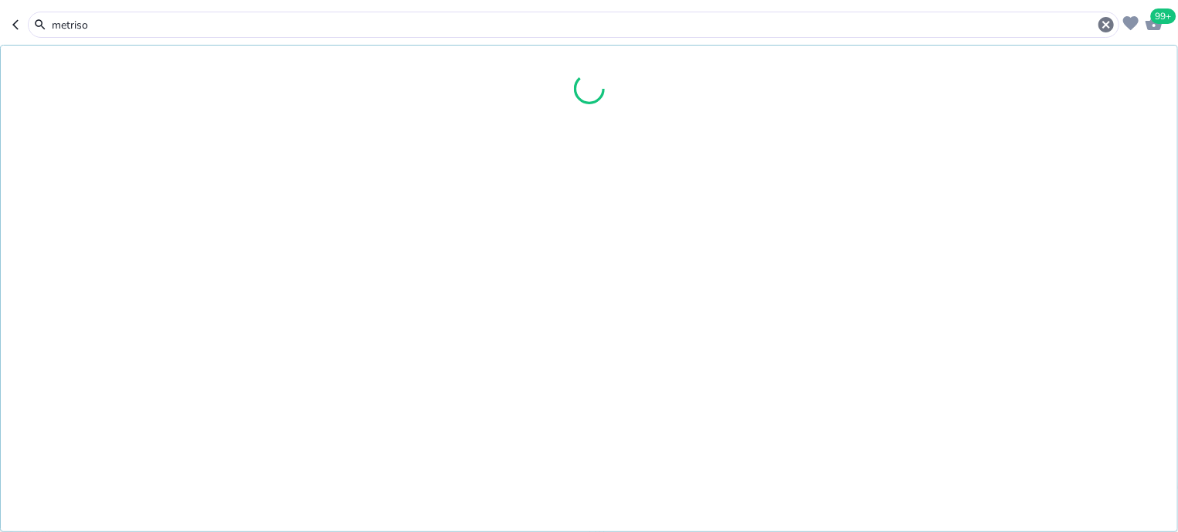
type input "metrison"
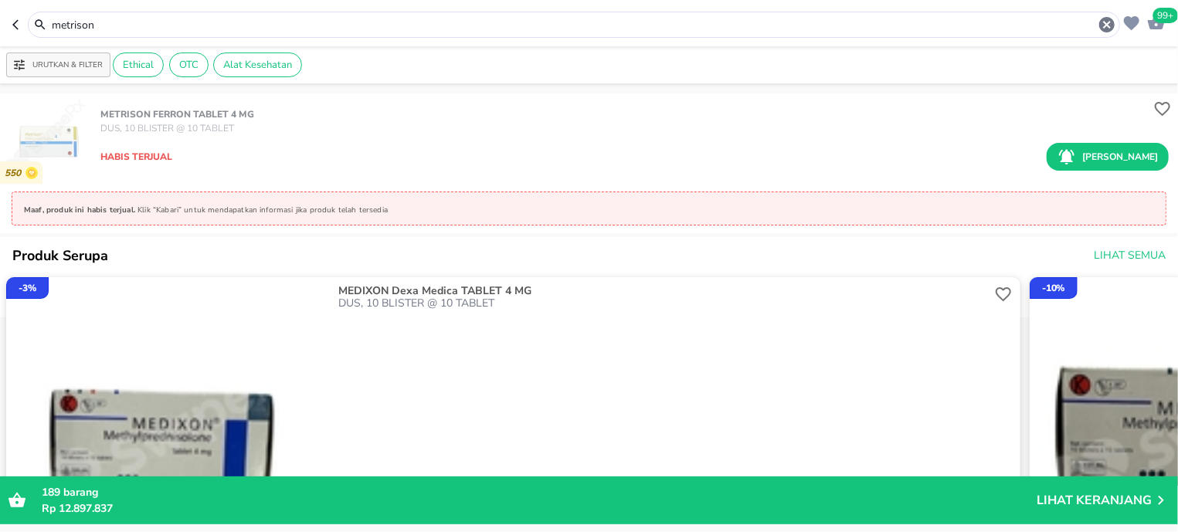
click at [112, 9] on header "99+ metrison" at bounding box center [589, 23] width 1178 height 46
click at [114, 19] on input "metrison" at bounding box center [573, 25] width 1047 height 16
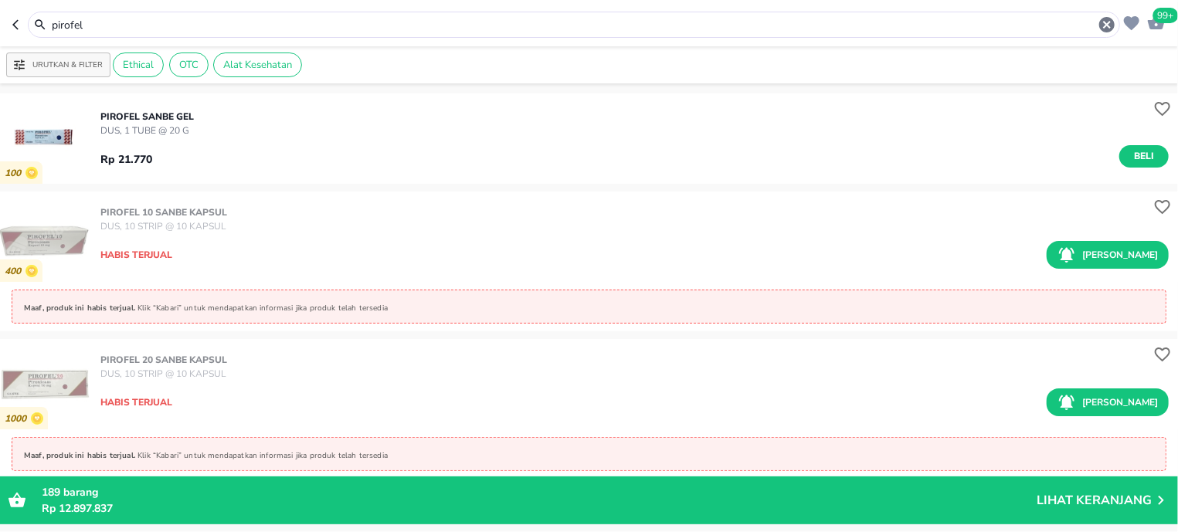
click at [183, 29] on input "pirofel" at bounding box center [573, 25] width 1047 height 16
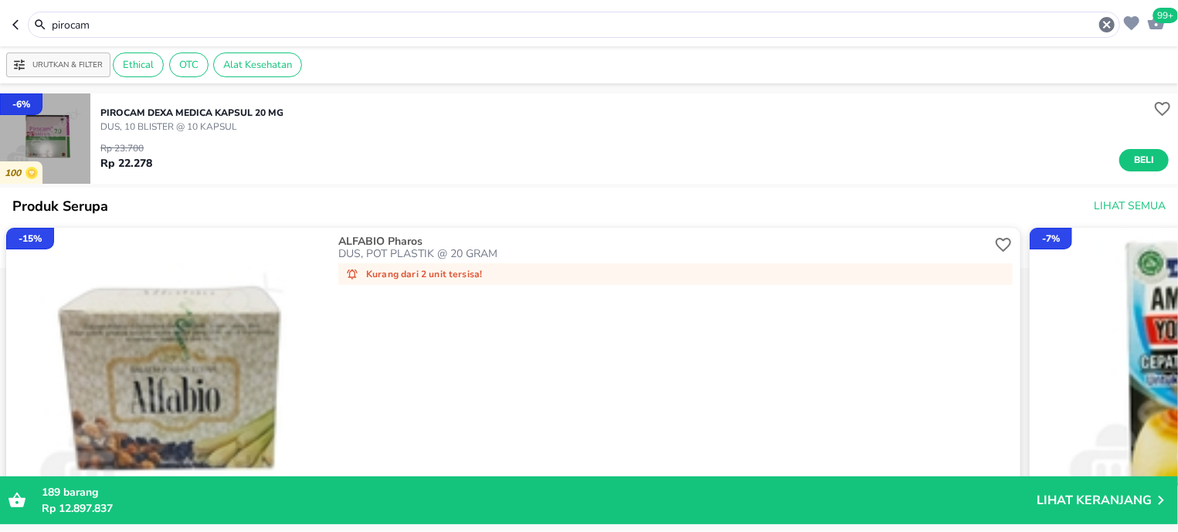
click at [35, 142] on img "button" at bounding box center [45, 138] width 90 height 90
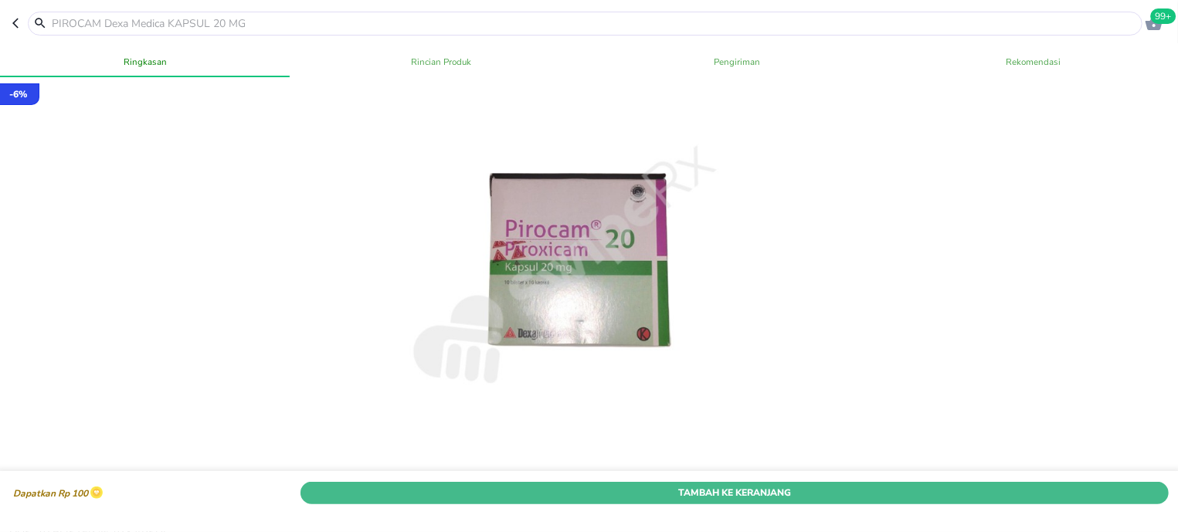
click at [629, 479] on div "Dapatkan Rp 100 Tambah Ke Keranjang" at bounding box center [588, 493] width 1165 height 29
click at [626, 482] on button "Tambah Ke Keranjang" at bounding box center [734, 493] width 868 height 22
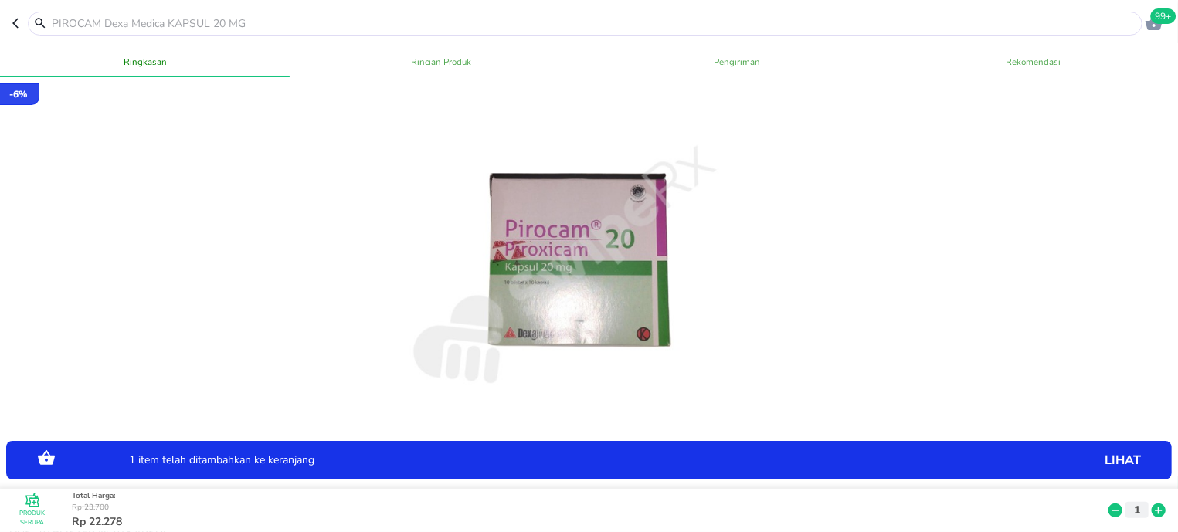
scroll to position [393, 0]
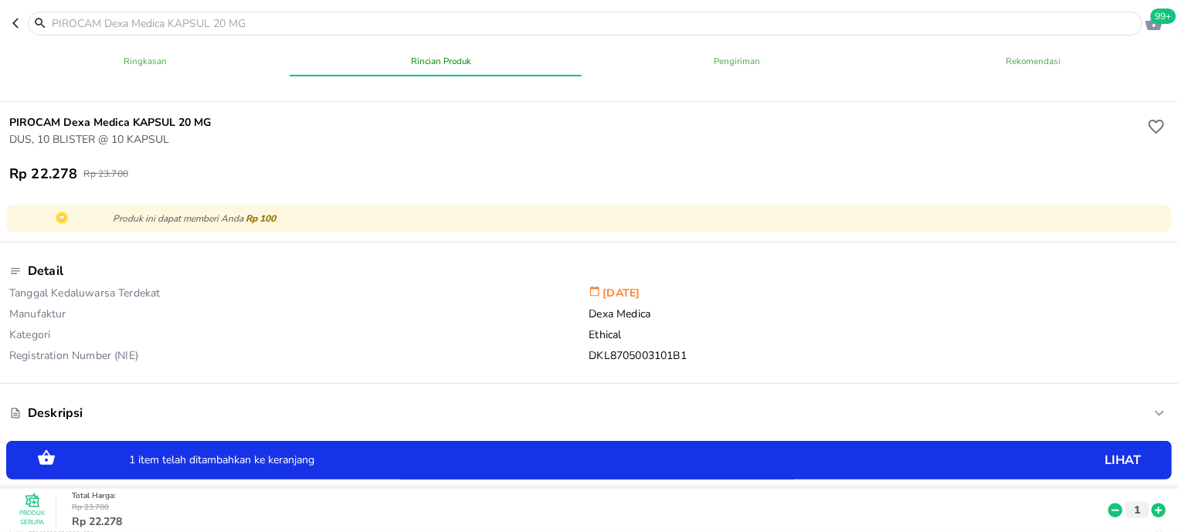
click at [156, 21] on input "text" at bounding box center [594, 23] width 1088 height 16
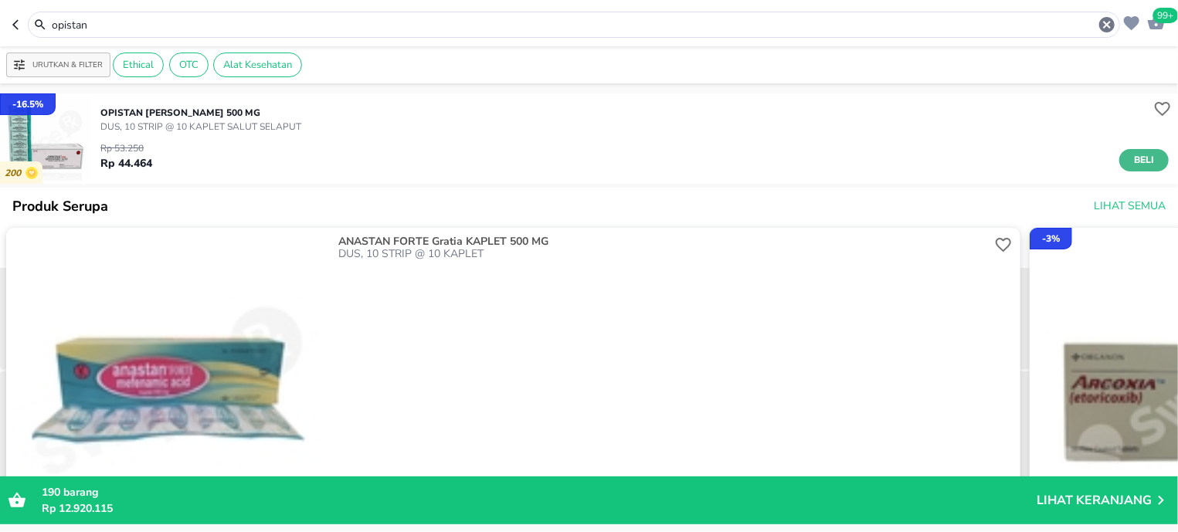
click at [1131, 158] on span "Beli" at bounding box center [1144, 160] width 26 height 16
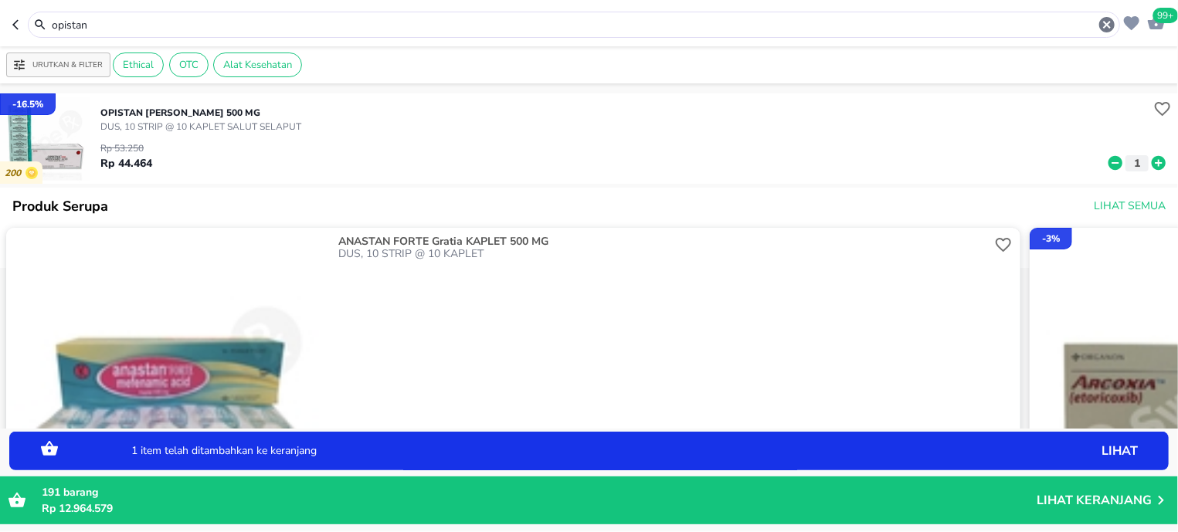
click at [103, 22] on input "opistan" at bounding box center [573, 25] width 1047 height 16
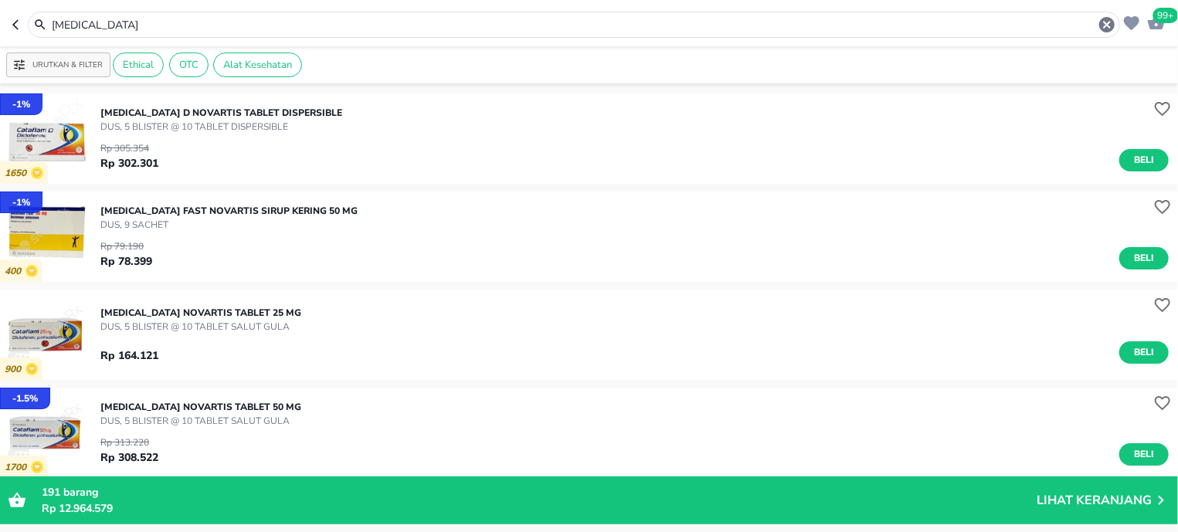
scroll to position [98, 0]
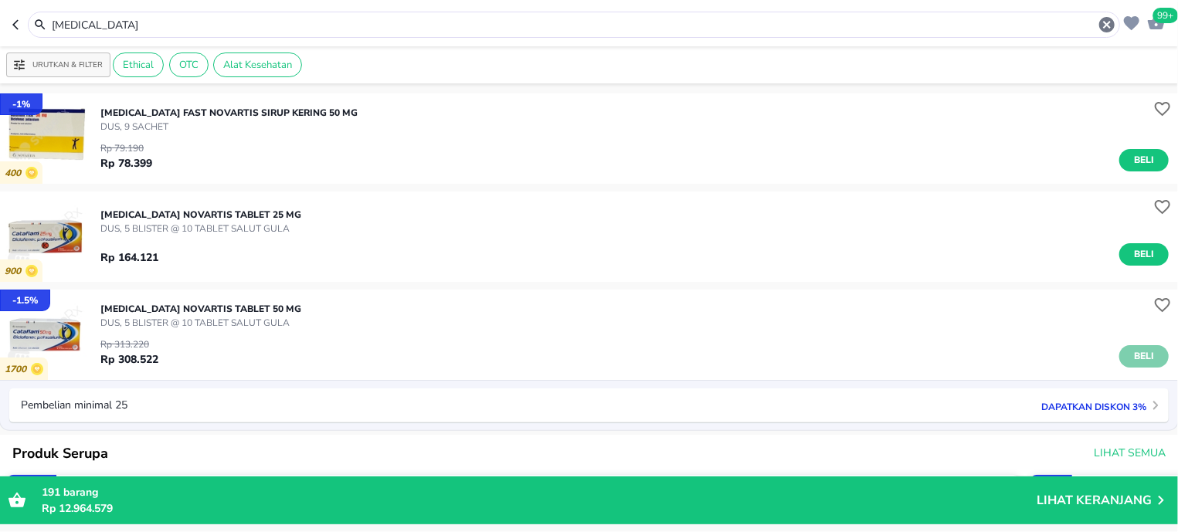
click at [1131, 354] on span "Beli" at bounding box center [1144, 356] width 26 height 16
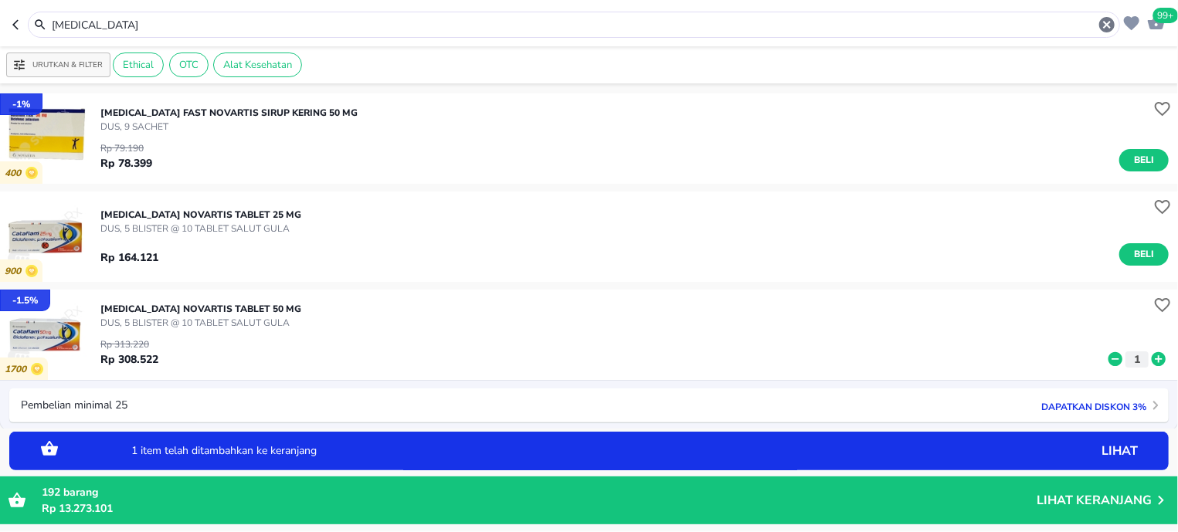
click at [1148, 359] on icon at bounding box center [1158, 359] width 20 height 17
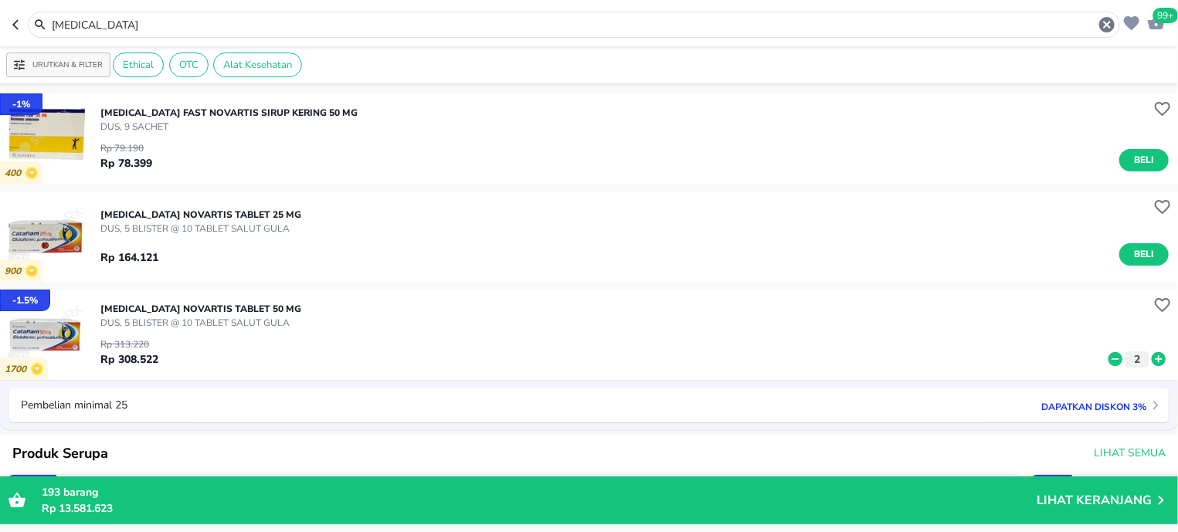
click at [107, 22] on input "[MEDICAL_DATA]" at bounding box center [573, 25] width 1047 height 16
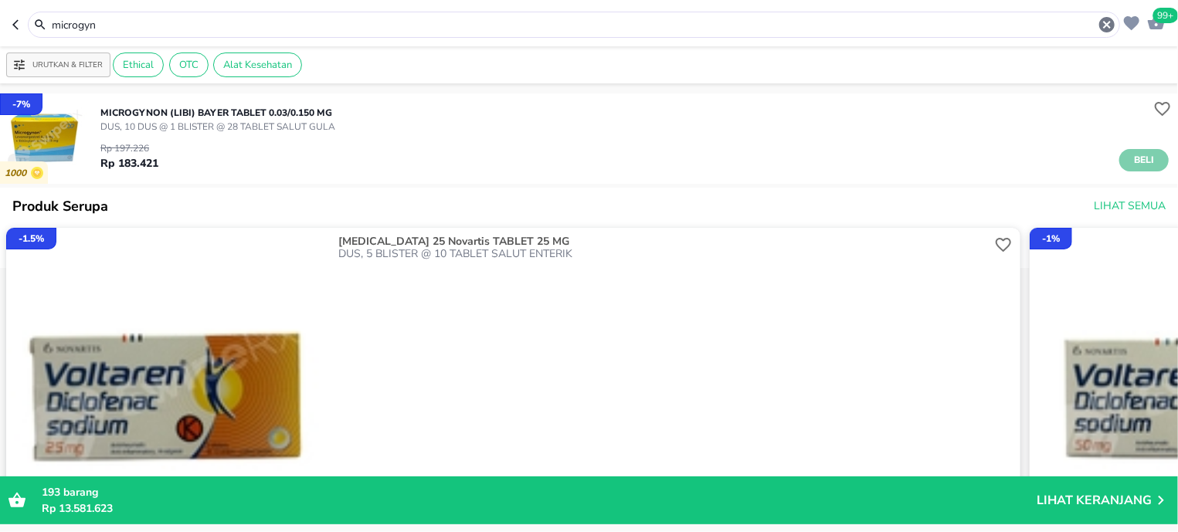
click at [1131, 161] on span "Beli" at bounding box center [1144, 160] width 26 height 16
click at [99, 31] on input "microgyn" at bounding box center [573, 25] width 1047 height 16
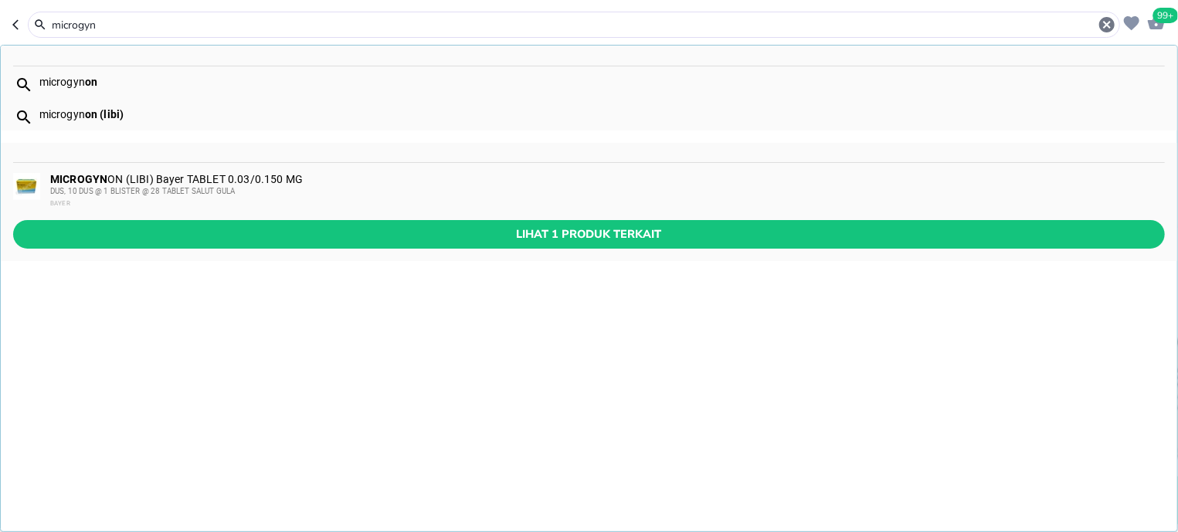
click at [99, 31] on input "microgyn" at bounding box center [573, 25] width 1047 height 16
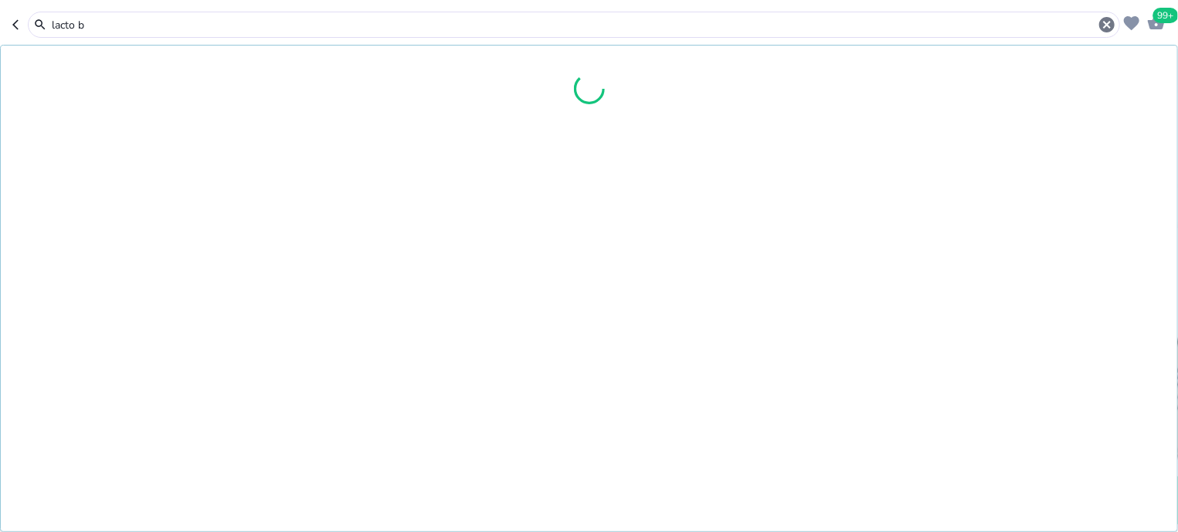
type input "lacto b"
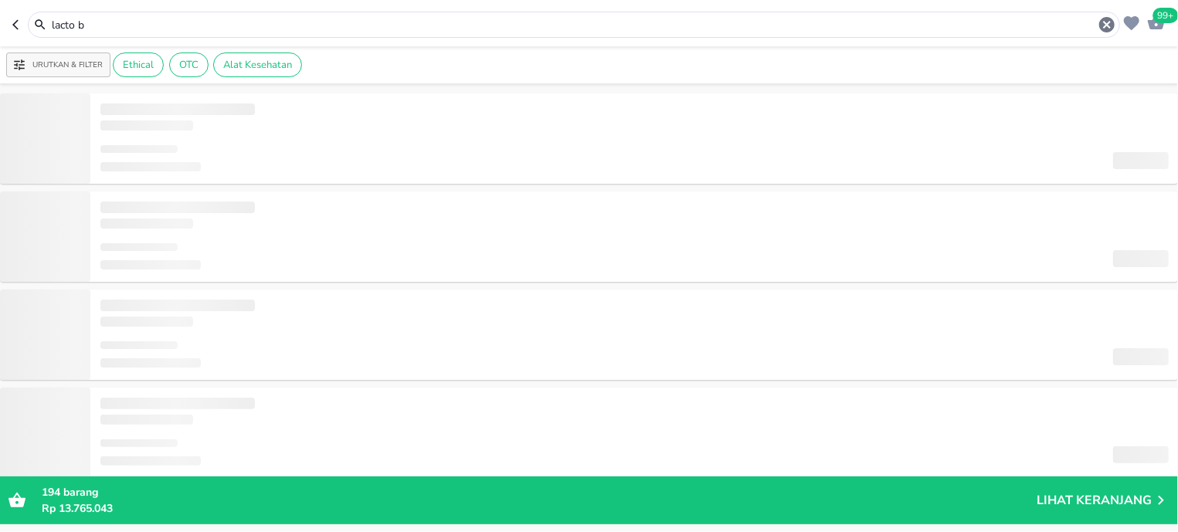
click at [96, 46] on header "99+ lacto b" at bounding box center [589, 23] width 1178 height 46
click at [97, 42] on header "99+ lacto b" at bounding box center [589, 23] width 1178 height 46
click at [103, 29] on input "lacto b" at bounding box center [573, 25] width 1047 height 16
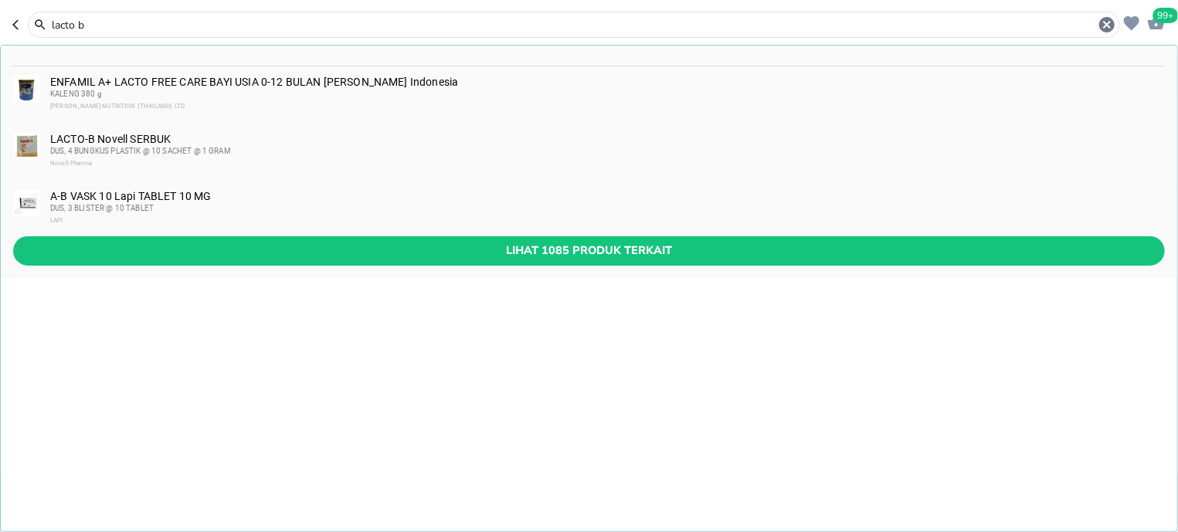
click at [137, 157] on div "DUS, 4 BUNGKUS PLASTIK @ 10 SACHET @ 1 GRAM" at bounding box center [606, 151] width 1113 height 12
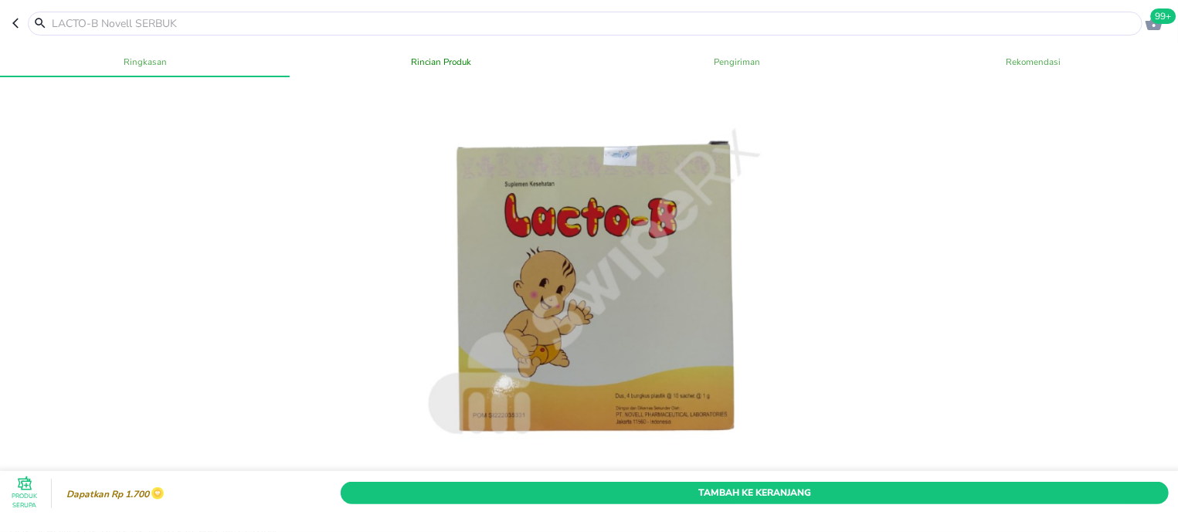
scroll to position [491, 0]
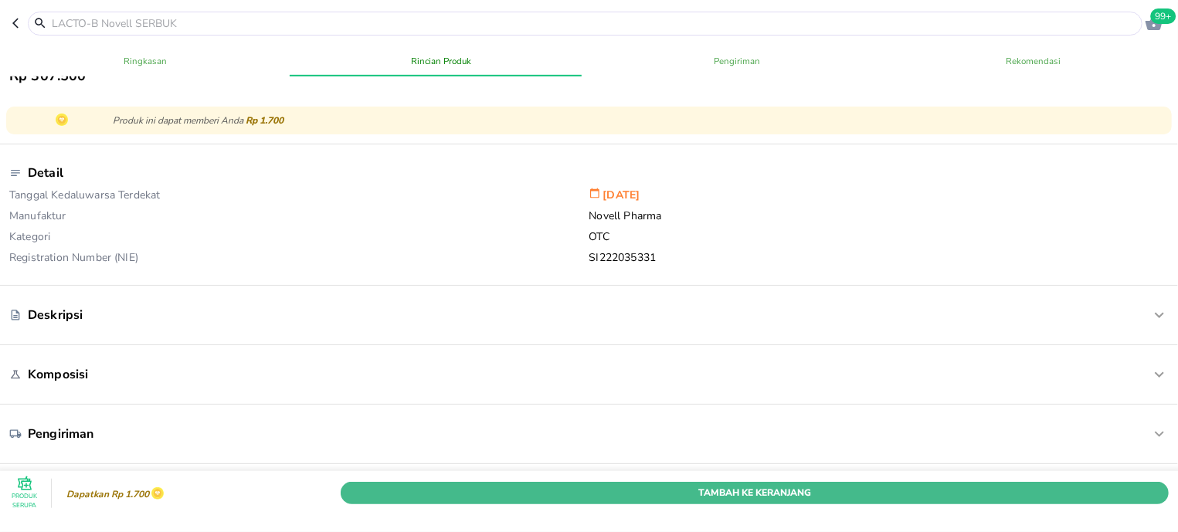
click at [788, 485] on span "Tambah Ke Keranjang" at bounding box center [754, 493] width 805 height 16
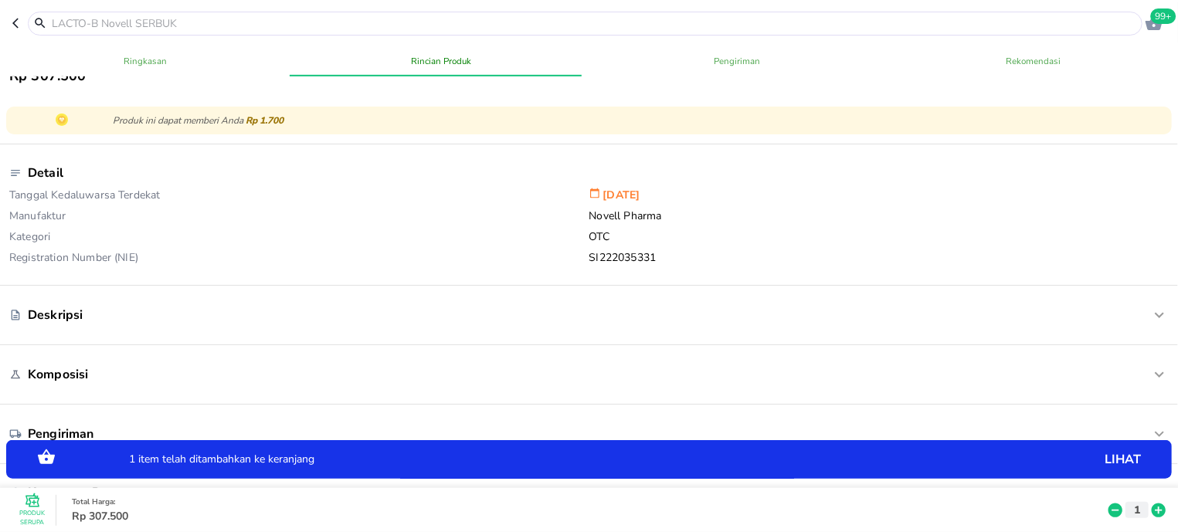
click at [1151, 504] on icon at bounding box center [1158, 511] width 14 height 14
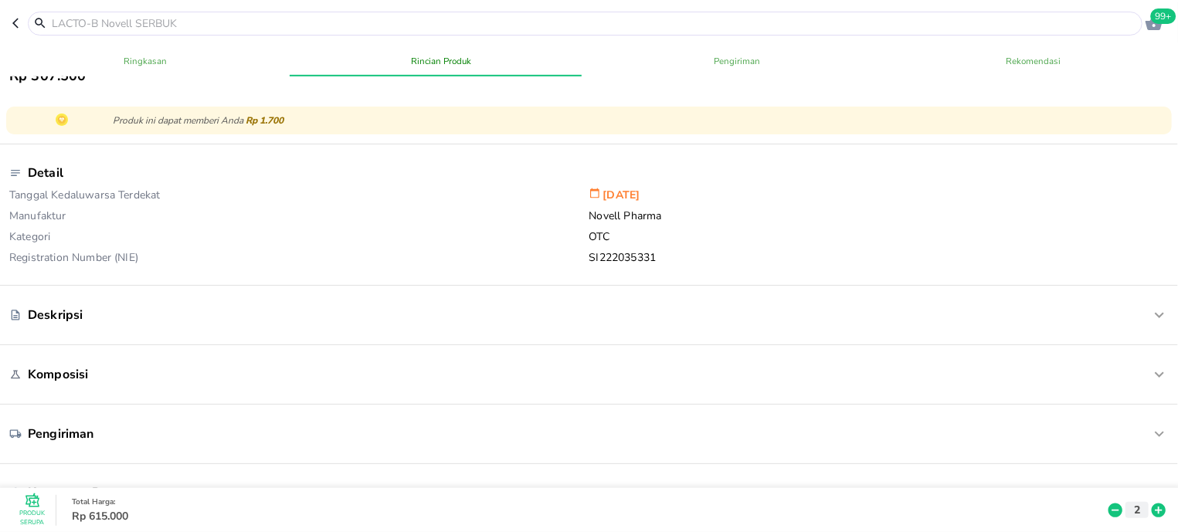
click at [117, 26] on input "text" at bounding box center [594, 23] width 1088 height 16
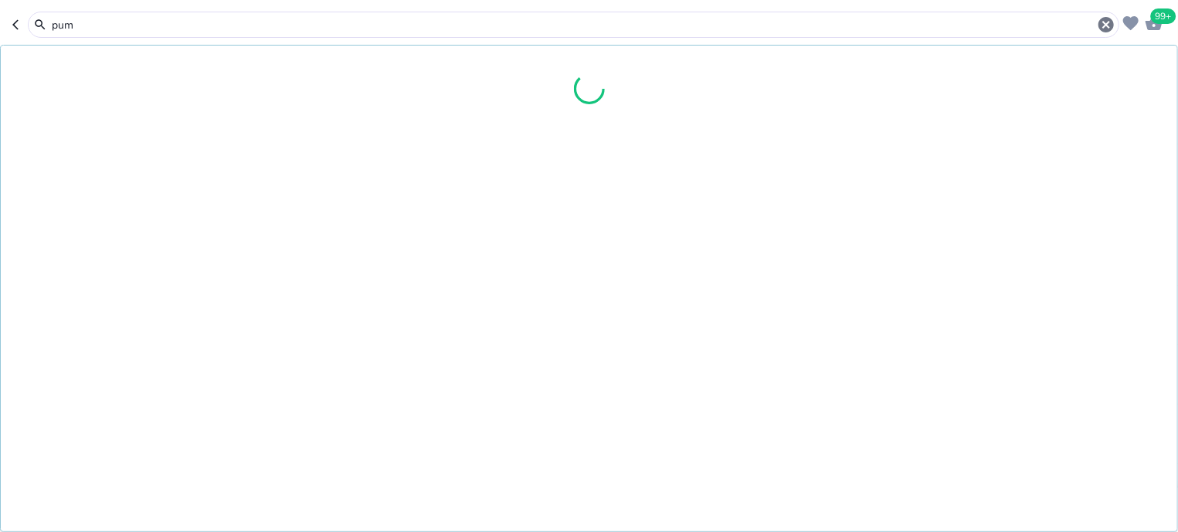
type input "pump"
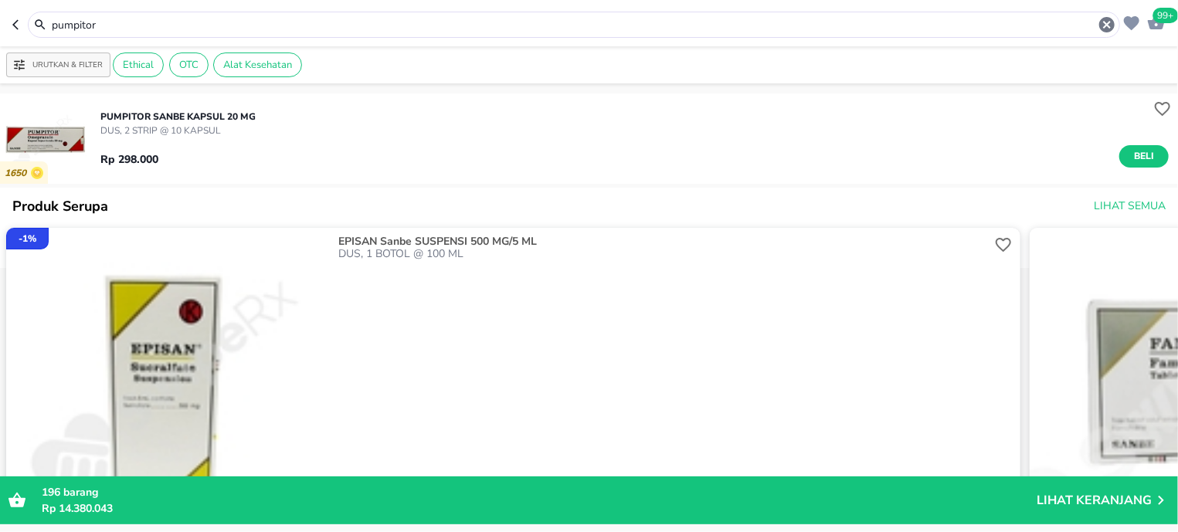
click at [1131, 158] on span "Beli" at bounding box center [1144, 156] width 26 height 16
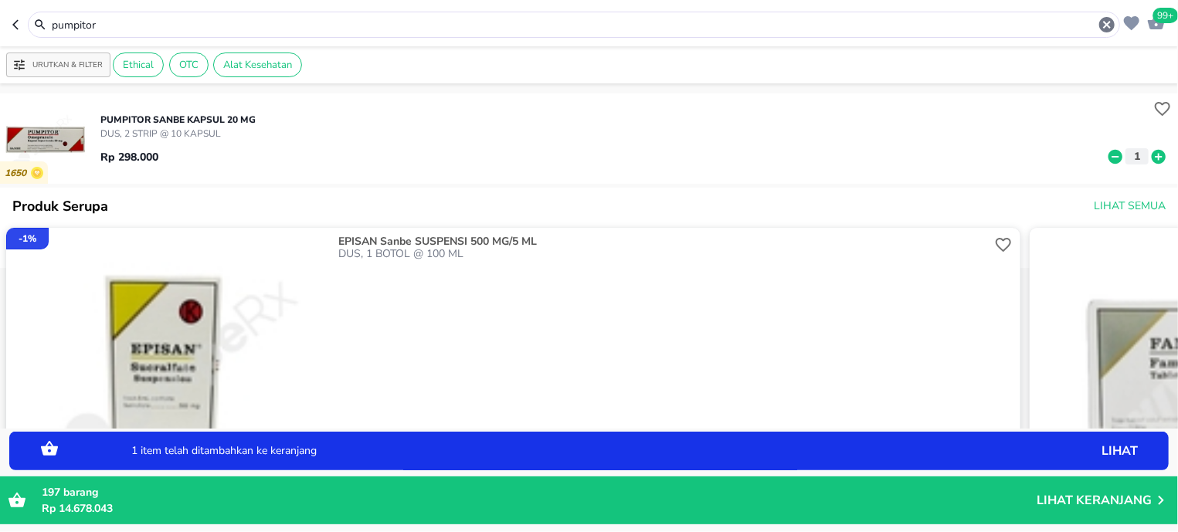
click at [112, 26] on input "pumpitor" at bounding box center [573, 25] width 1047 height 16
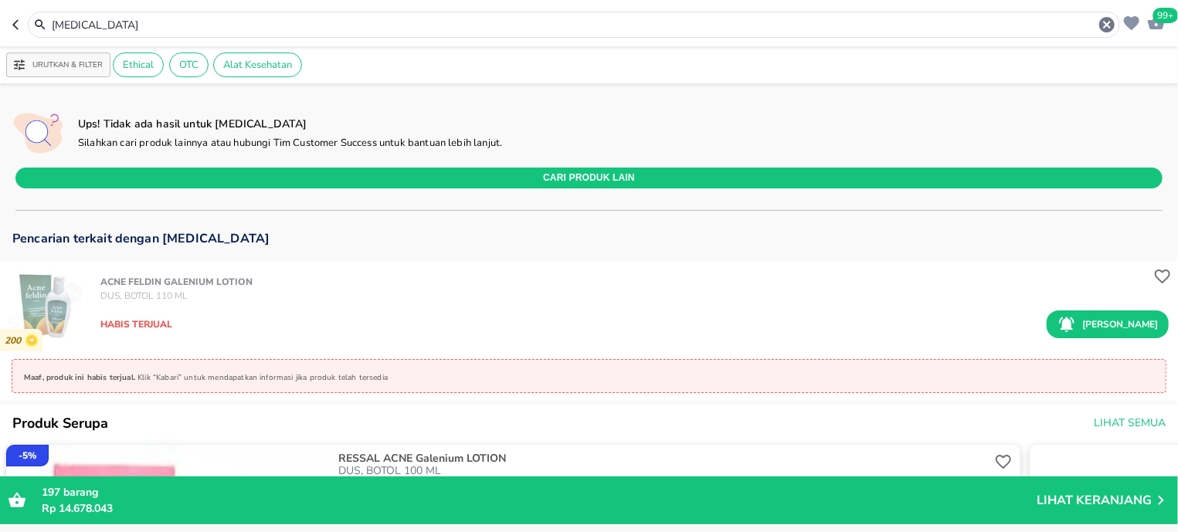
click at [117, 29] on input "[MEDICAL_DATA]" at bounding box center [573, 25] width 1047 height 16
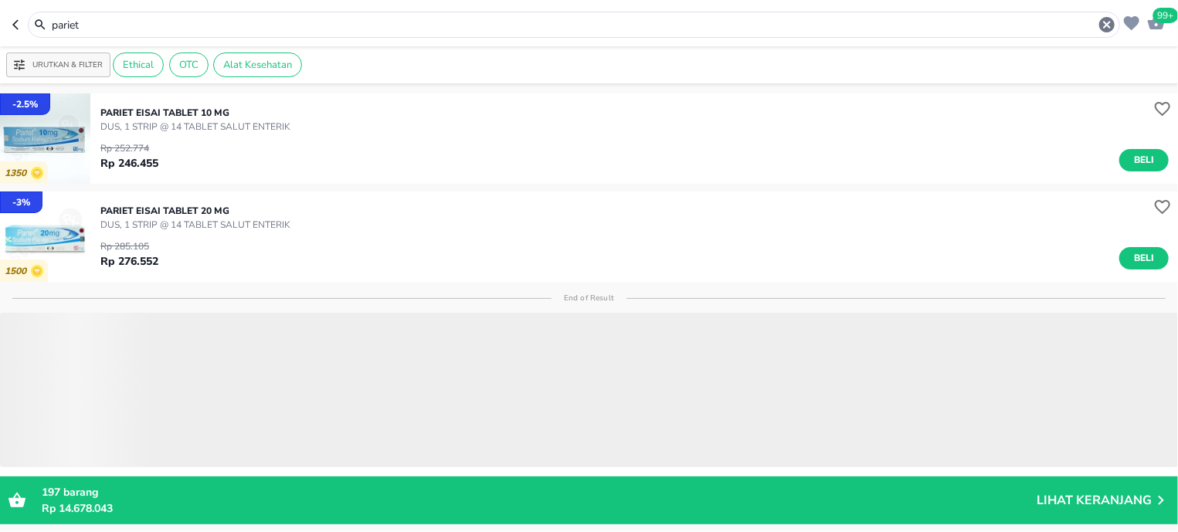
click at [1131, 253] on span "Beli" at bounding box center [1144, 258] width 26 height 16
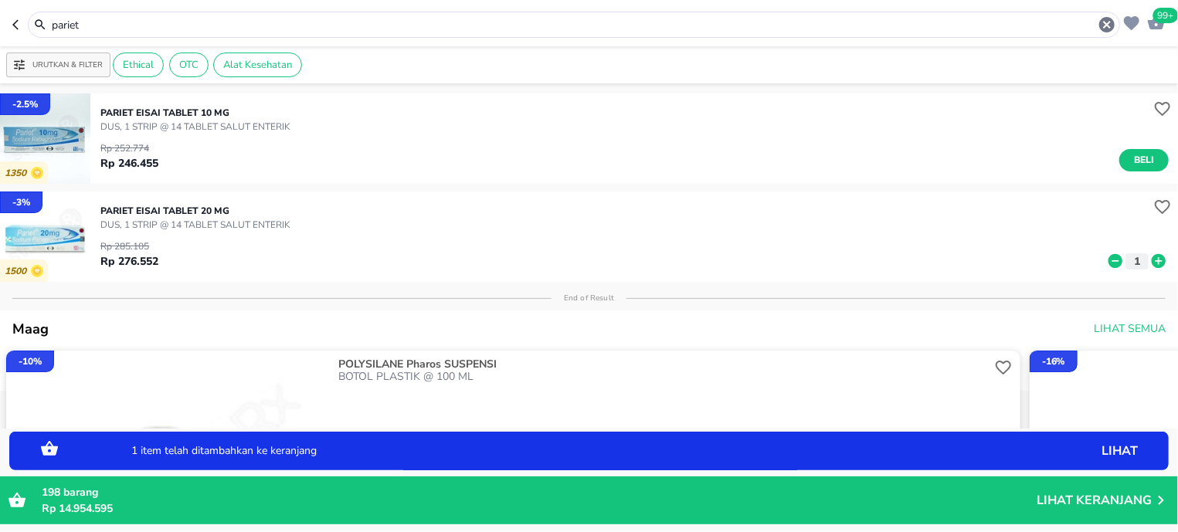
click at [131, 22] on input "pariet" at bounding box center [573, 25] width 1047 height 16
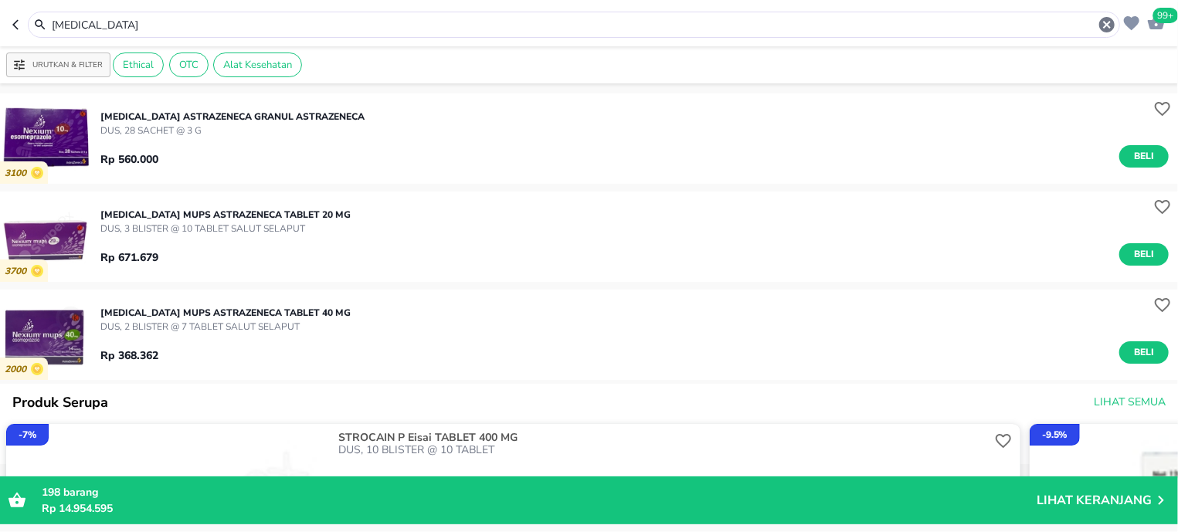
click at [1131, 357] on span "Beli" at bounding box center [1144, 352] width 26 height 16
click at [227, 17] on input "[MEDICAL_DATA]" at bounding box center [573, 25] width 1047 height 16
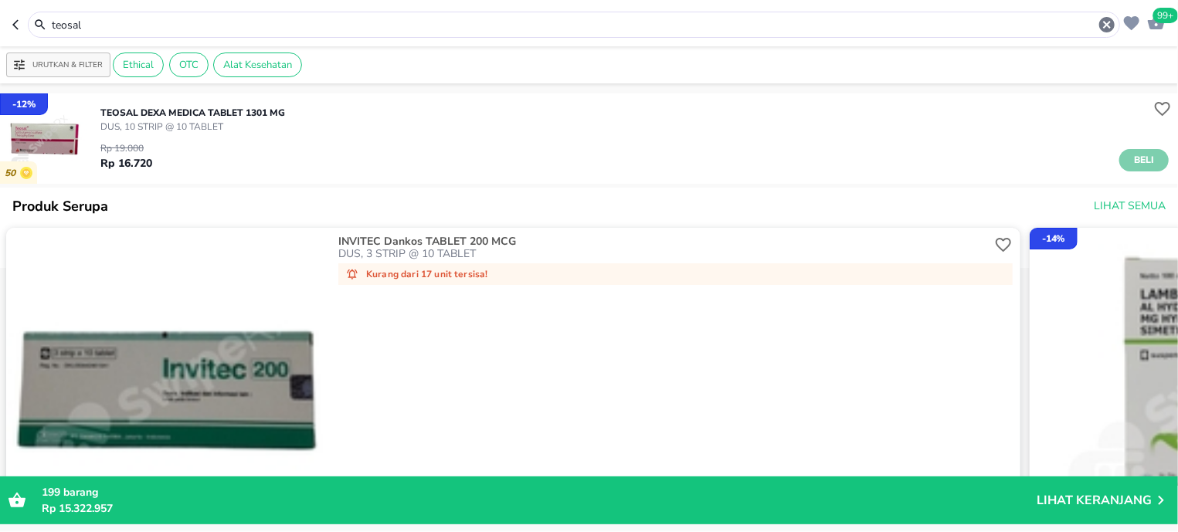
click at [1146, 165] on button "Beli" at bounding box center [1143, 160] width 49 height 22
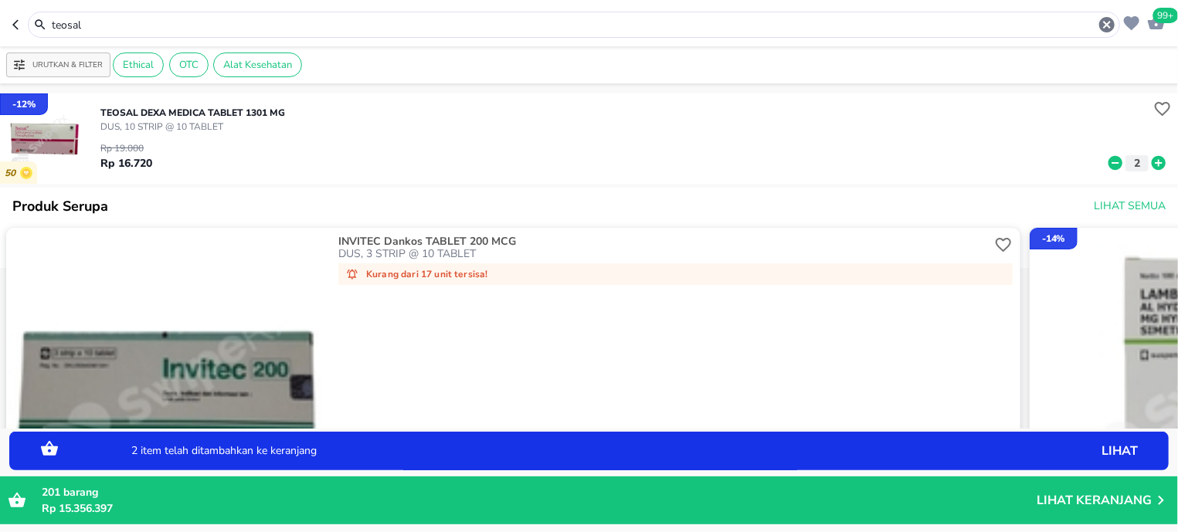
click at [178, 32] on div "teosal" at bounding box center [583, 24] width 1066 height 19
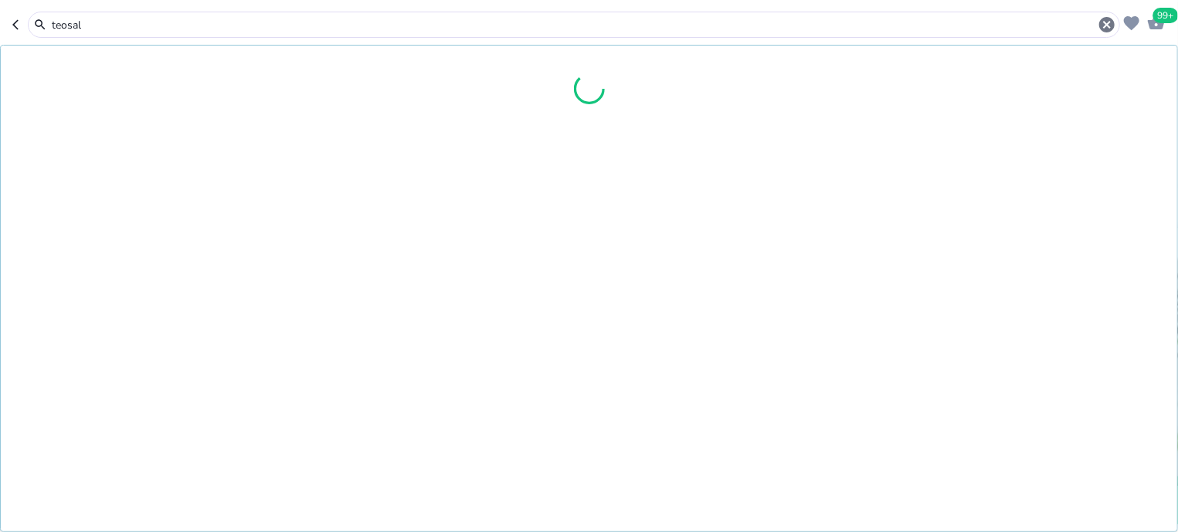
click at [184, 24] on input "teosal" at bounding box center [573, 25] width 1047 height 16
type input "combive"
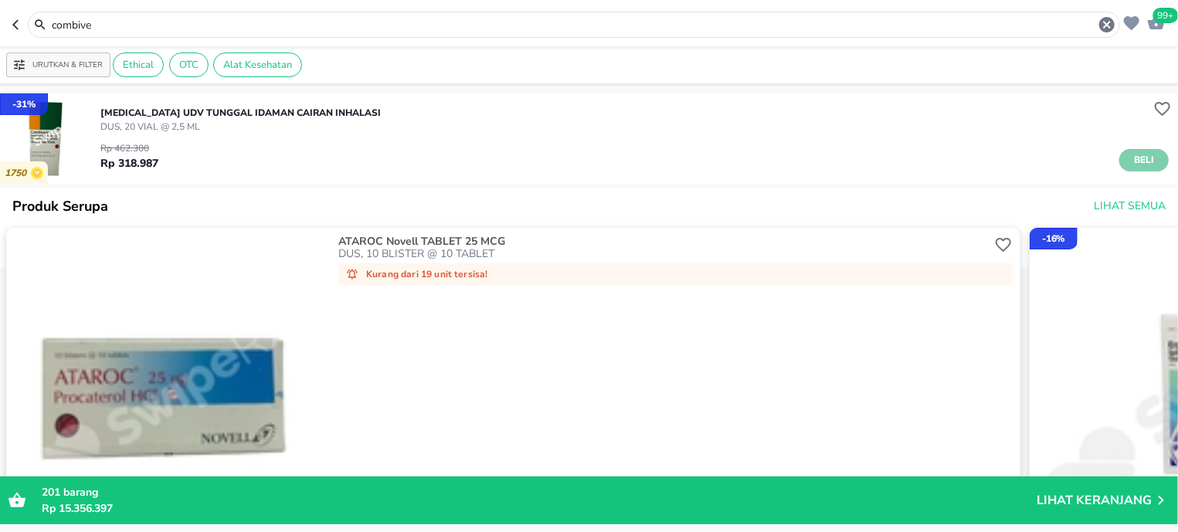
click at [1131, 160] on span "Beli" at bounding box center [1144, 160] width 26 height 16
click at [50, 126] on img "button" at bounding box center [45, 138] width 90 height 90
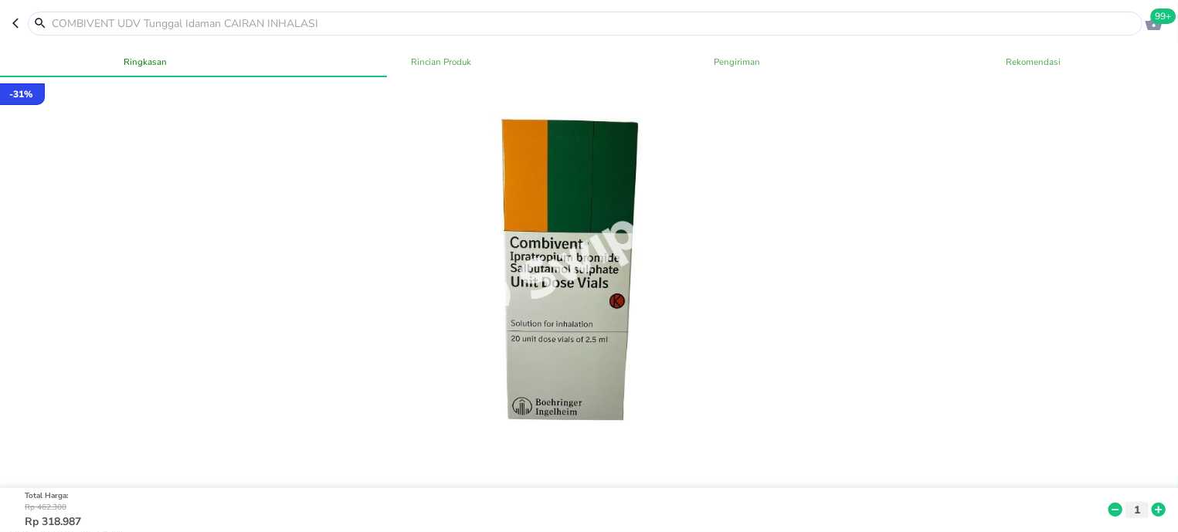
scroll to position [393, 0]
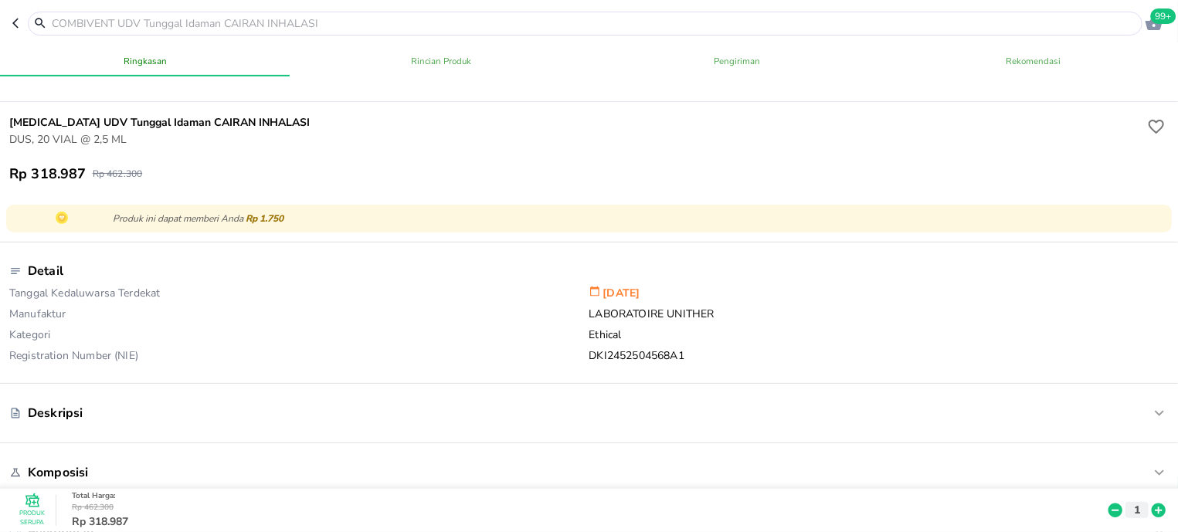
click at [127, 18] on input "text" at bounding box center [594, 23] width 1088 height 16
type input "a"
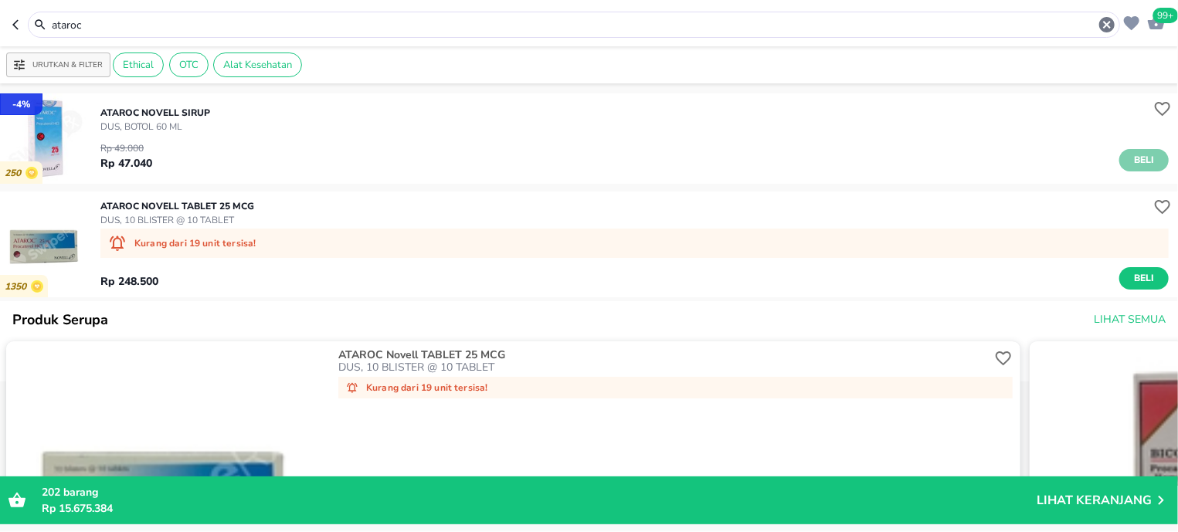
click at [1131, 160] on span "Beli" at bounding box center [1144, 160] width 26 height 16
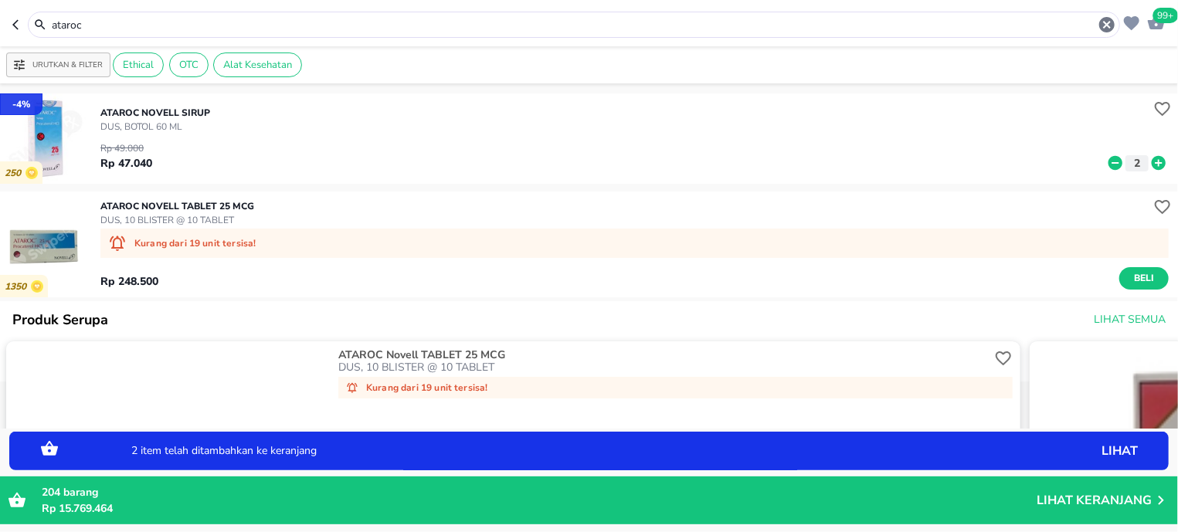
click at [13, 128] on img "button" at bounding box center [45, 138] width 90 height 90
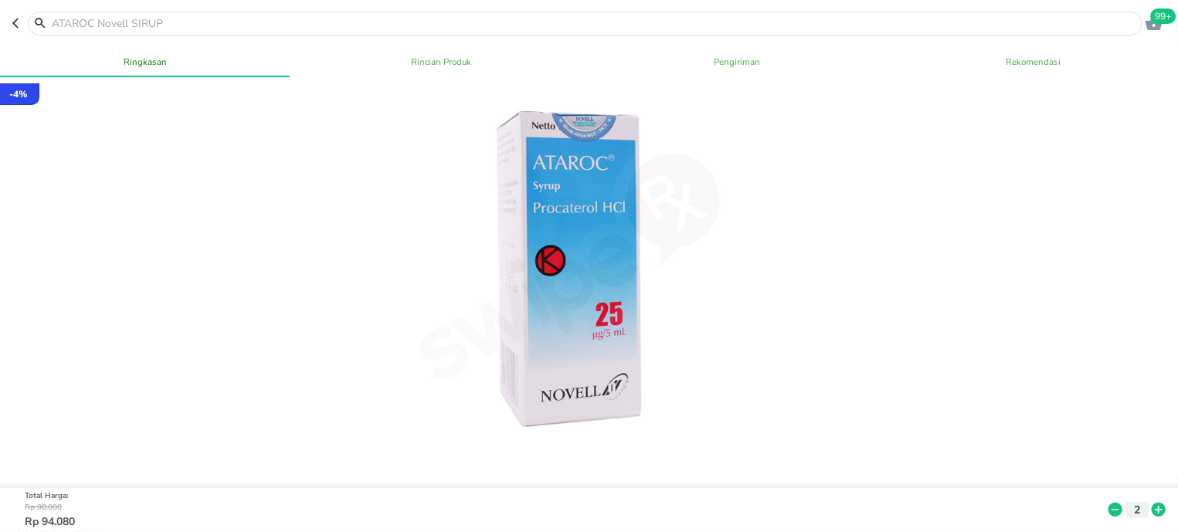
scroll to position [393, 0]
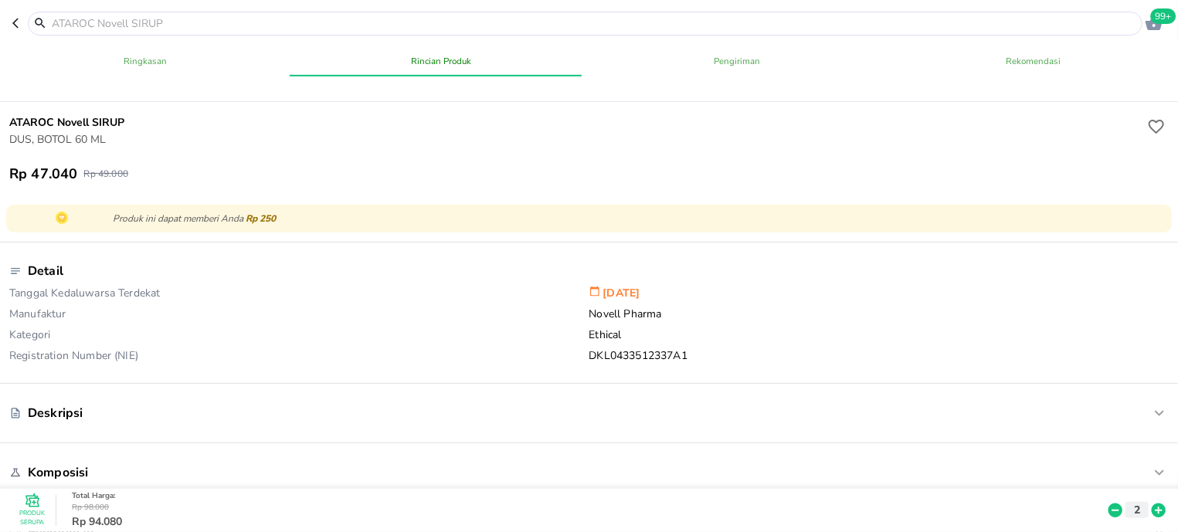
click at [187, 30] on input "text" at bounding box center [594, 23] width 1088 height 16
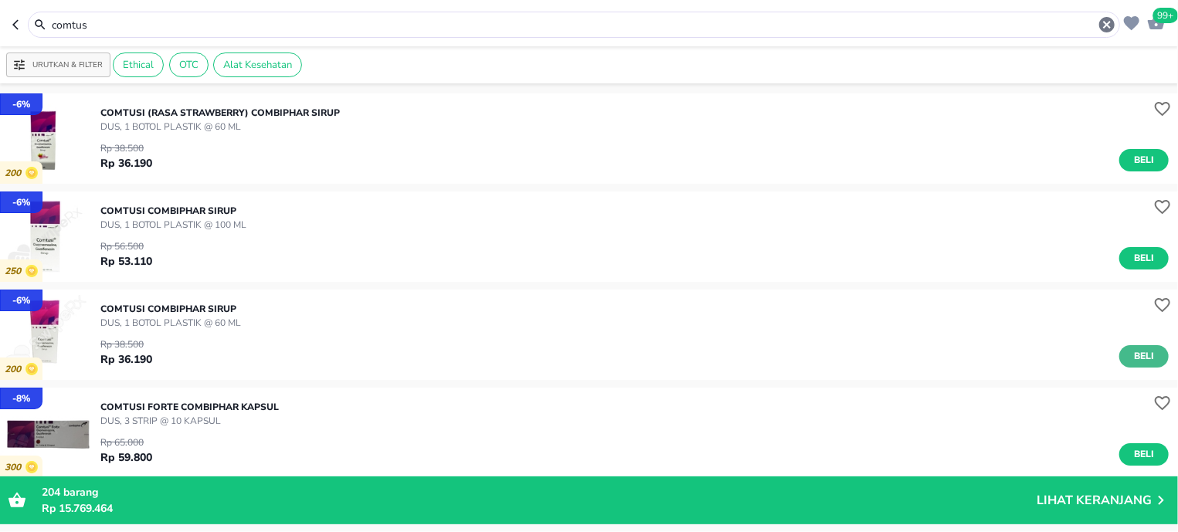
click at [1131, 360] on span "Beli" at bounding box center [1144, 356] width 26 height 16
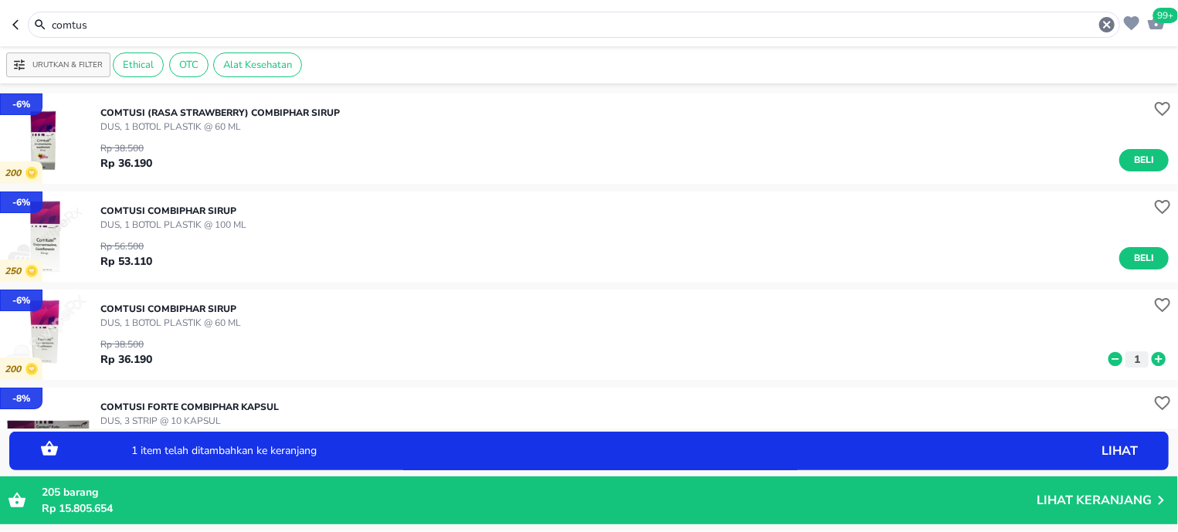
click at [1151, 356] on icon at bounding box center [1158, 359] width 14 height 14
click at [98, 29] on input "comtus" at bounding box center [573, 25] width 1047 height 16
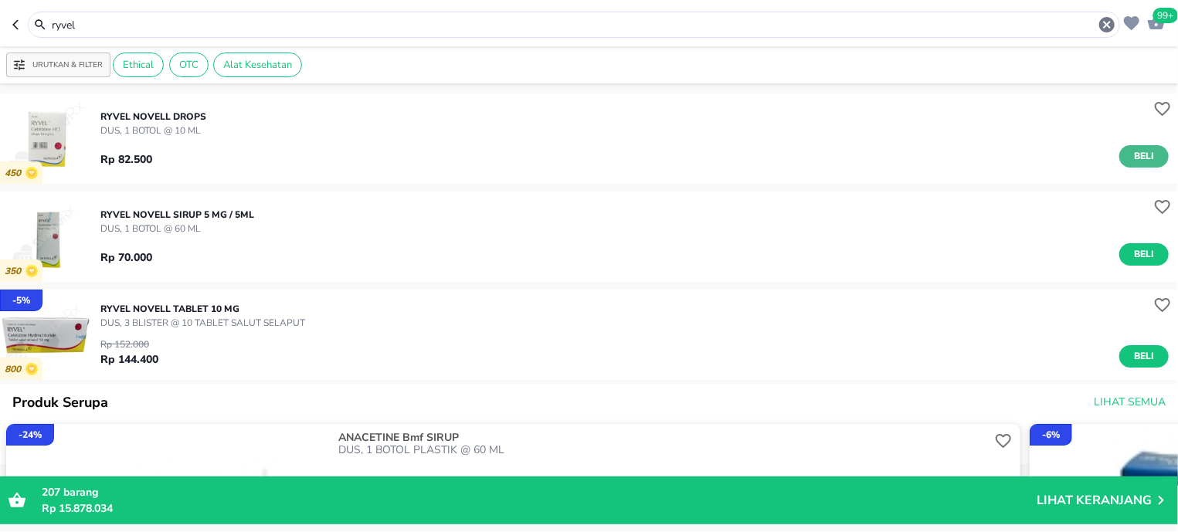
click at [1131, 155] on span "Beli" at bounding box center [1144, 156] width 26 height 16
click at [153, 32] on input "ryvel" at bounding box center [573, 25] width 1047 height 16
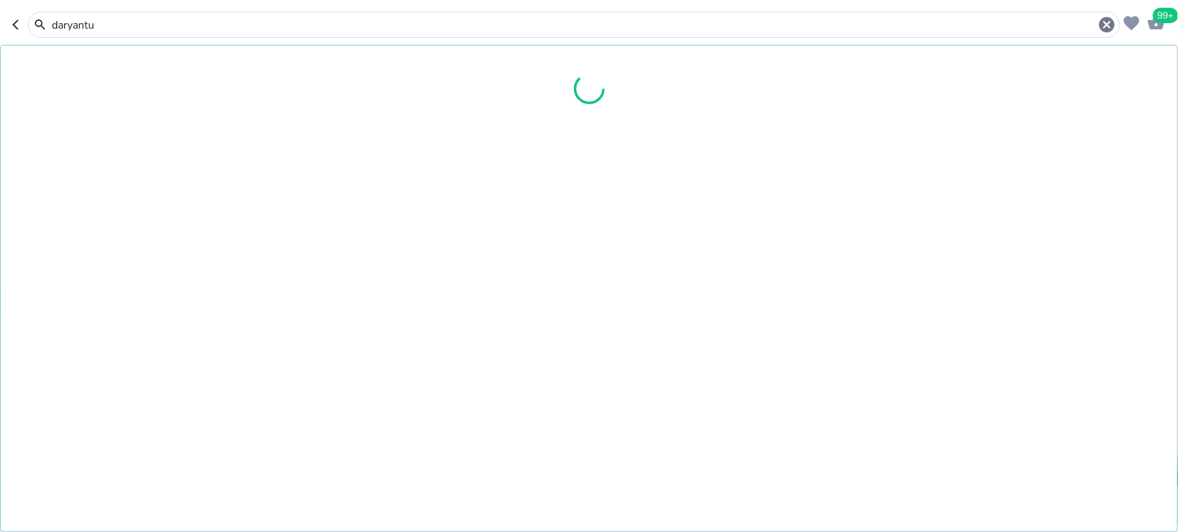
type input "daryantu"
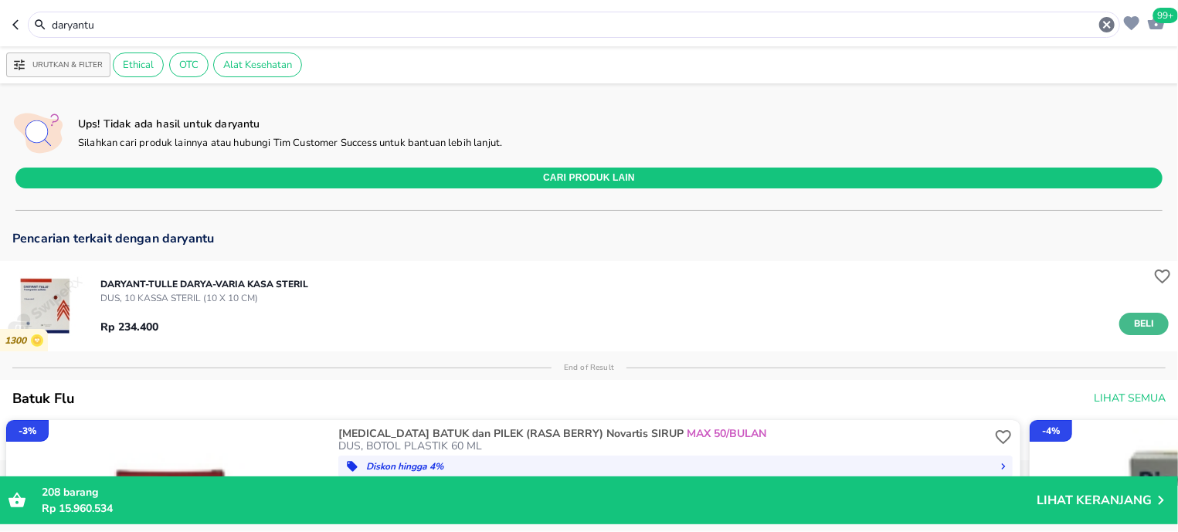
click at [1131, 318] on span "Beli" at bounding box center [1144, 324] width 26 height 16
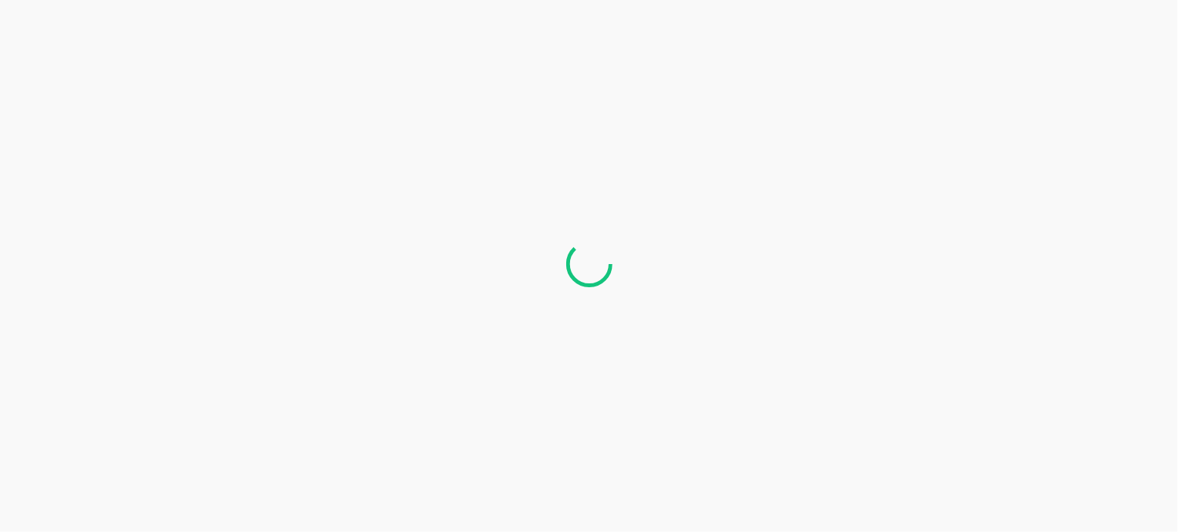
click at [1085, 498] on div at bounding box center [589, 266] width 1178 height 532
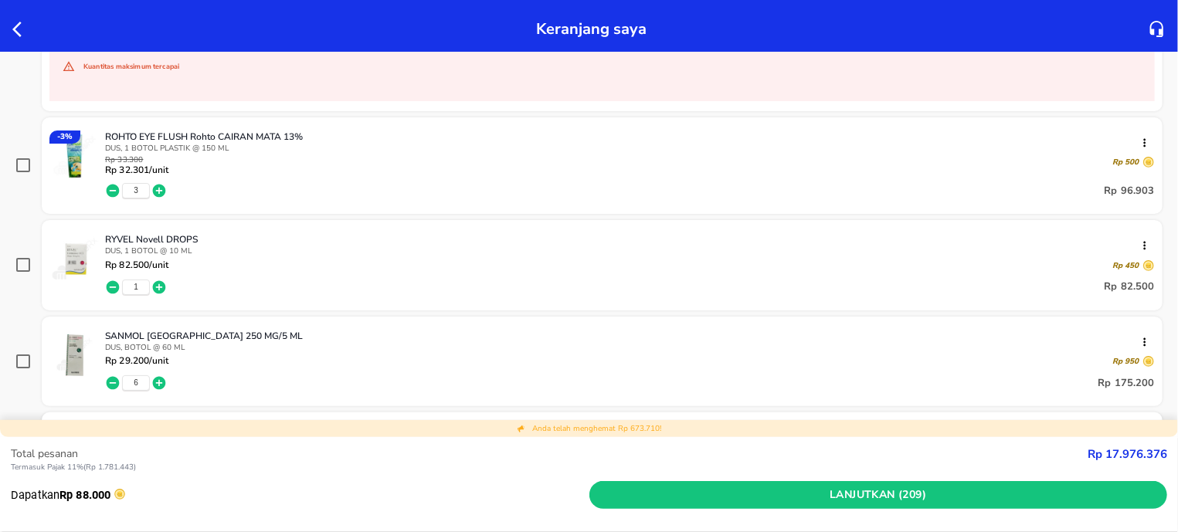
scroll to position [6686, 0]
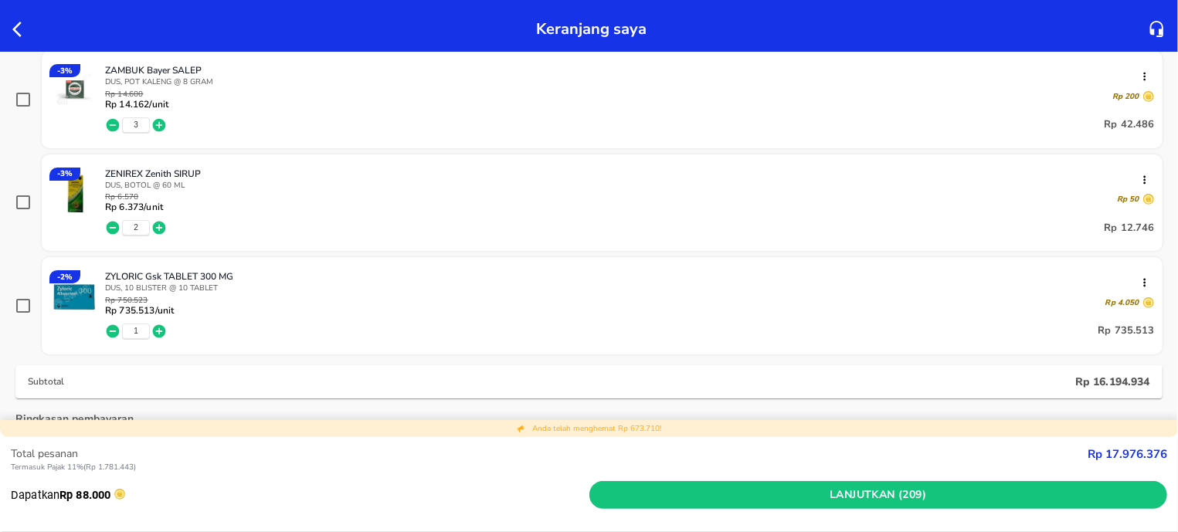
scroll to position [8149, 0]
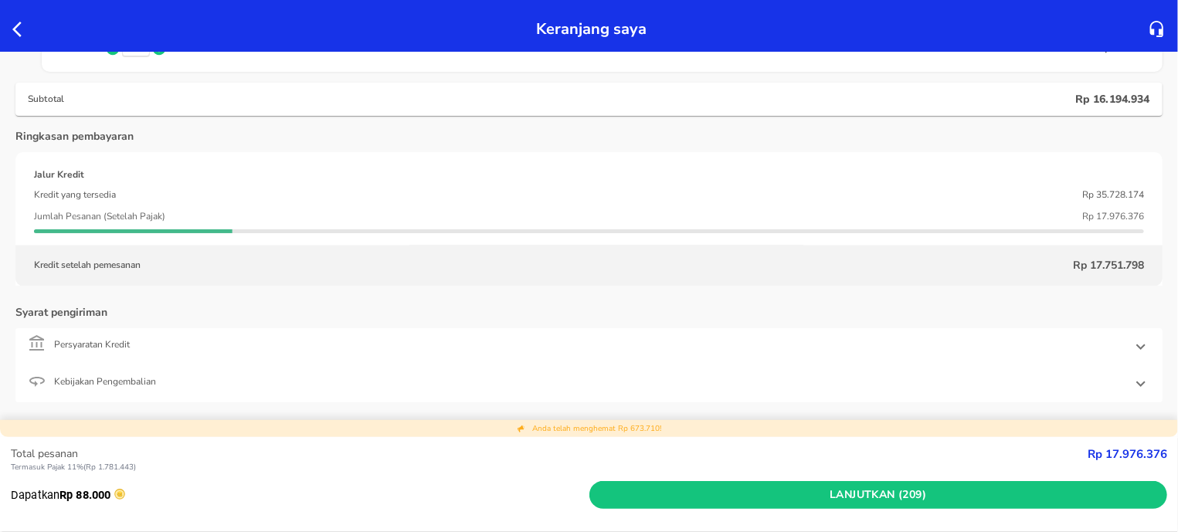
click at [22, 31] on icon "button" at bounding box center [21, 29] width 19 height 19
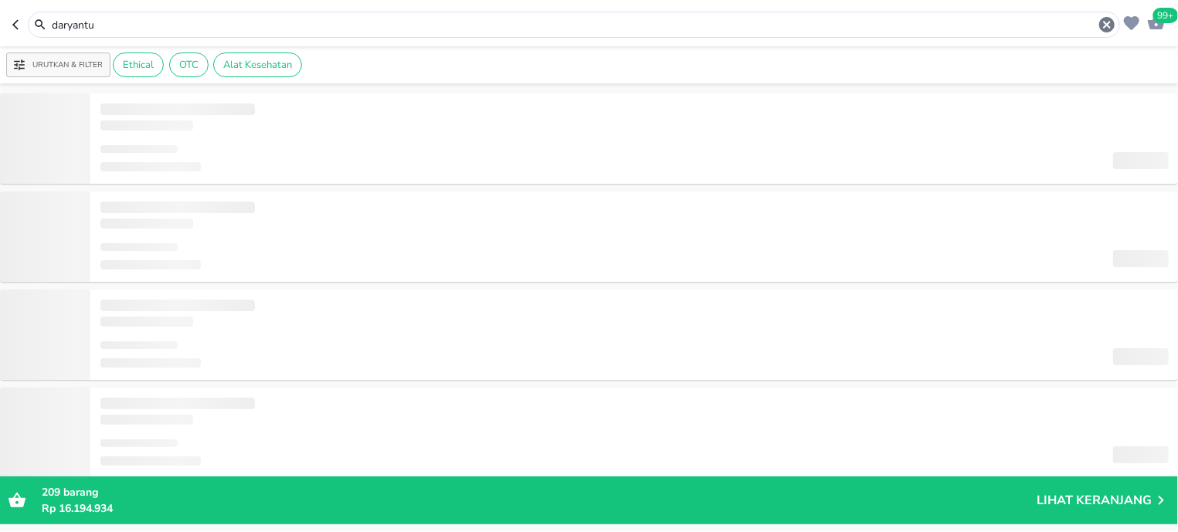
click at [125, 31] on input "daryantu" at bounding box center [573, 25] width 1047 height 16
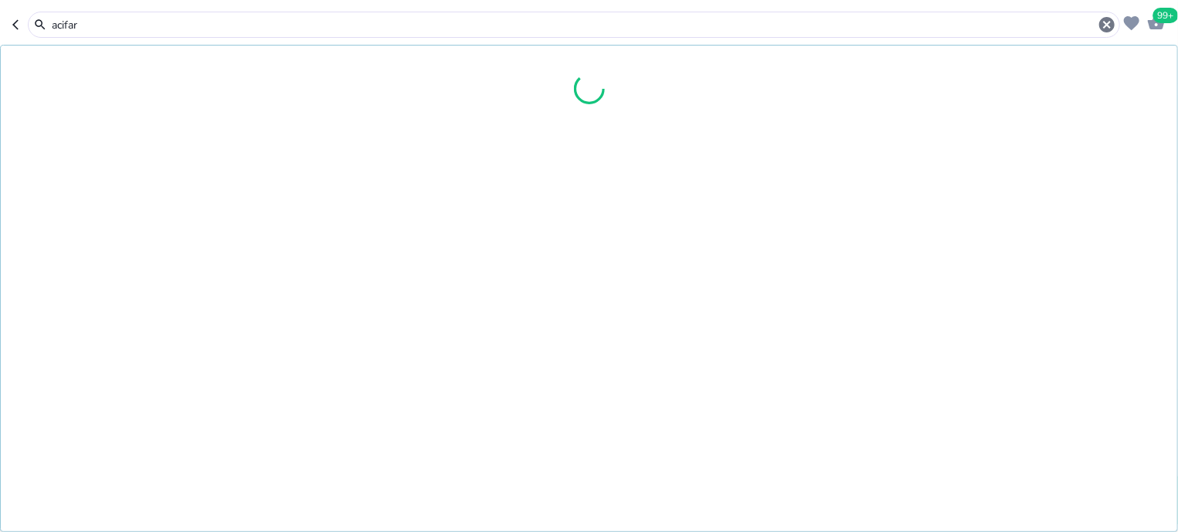
type input "acifar"
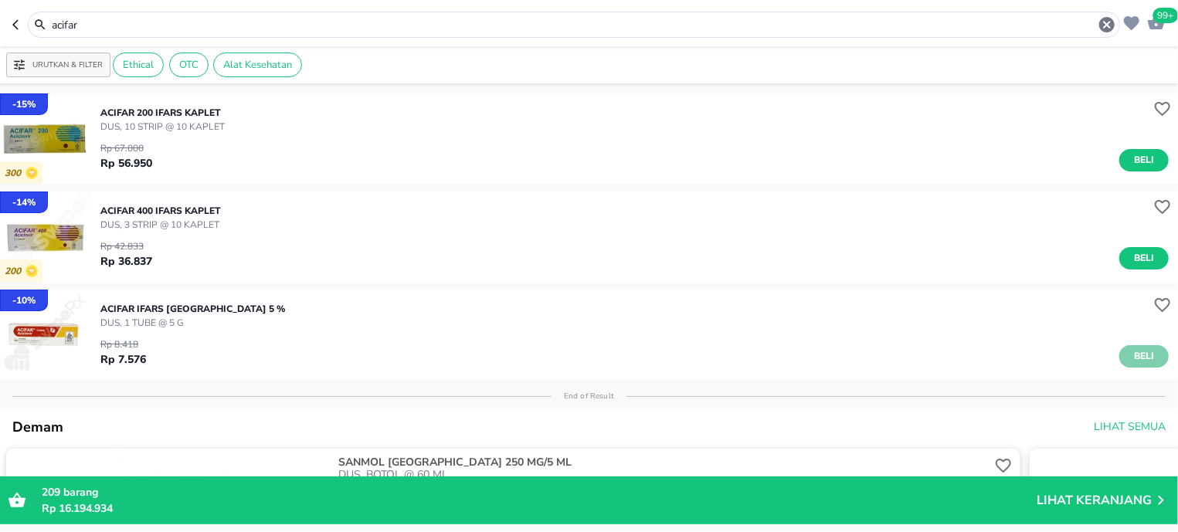
click at [1136, 358] on span "Beli" at bounding box center [1144, 356] width 26 height 16
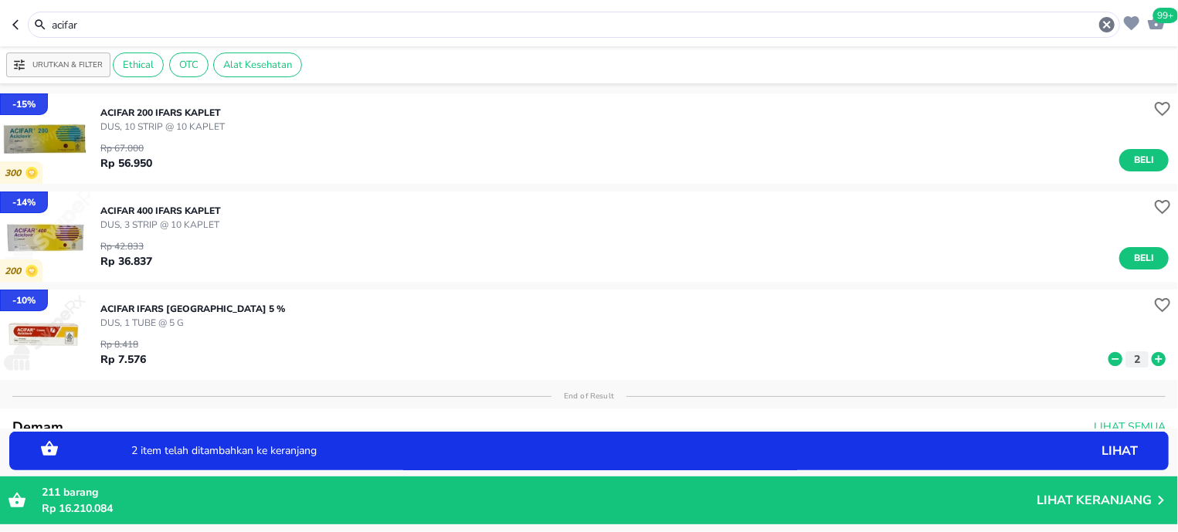
click at [164, 15] on div "acifar" at bounding box center [574, 25] width 1092 height 26
click at [164, 18] on div "acifar" at bounding box center [583, 24] width 1066 height 19
click at [165, 22] on input "acifar" at bounding box center [573, 25] width 1047 height 16
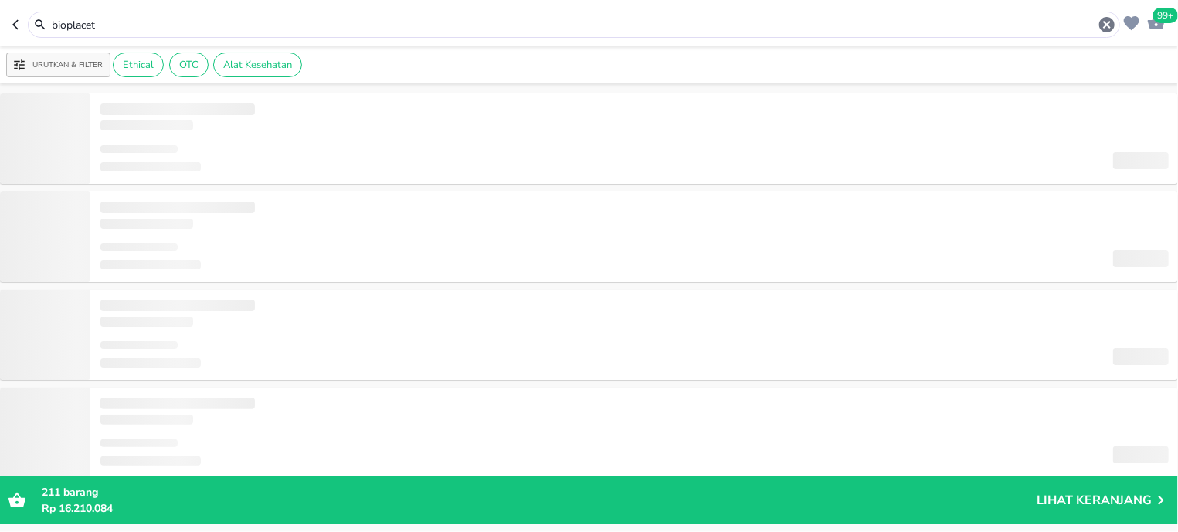
click at [137, 29] on input "bioplacet" at bounding box center [573, 25] width 1047 height 16
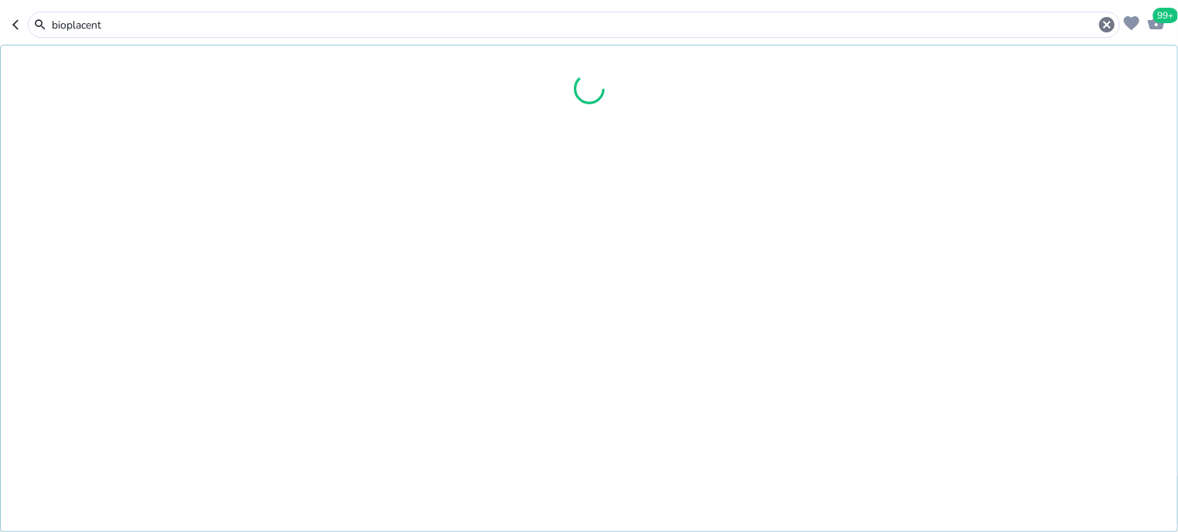
type input "bioplacent"
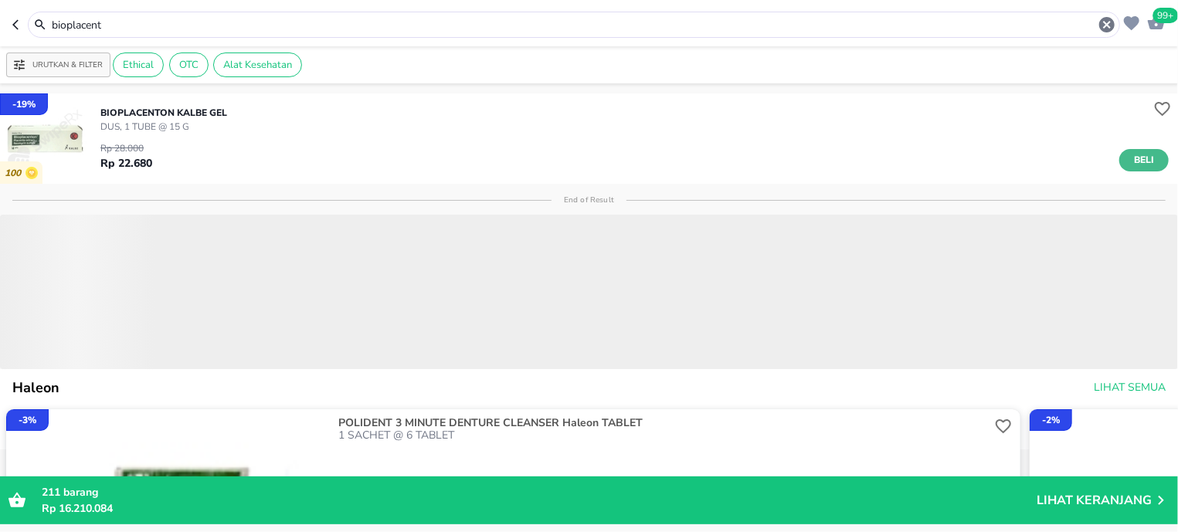
click at [1131, 157] on span "Beli" at bounding box center [1144, 160] width 26 height 16
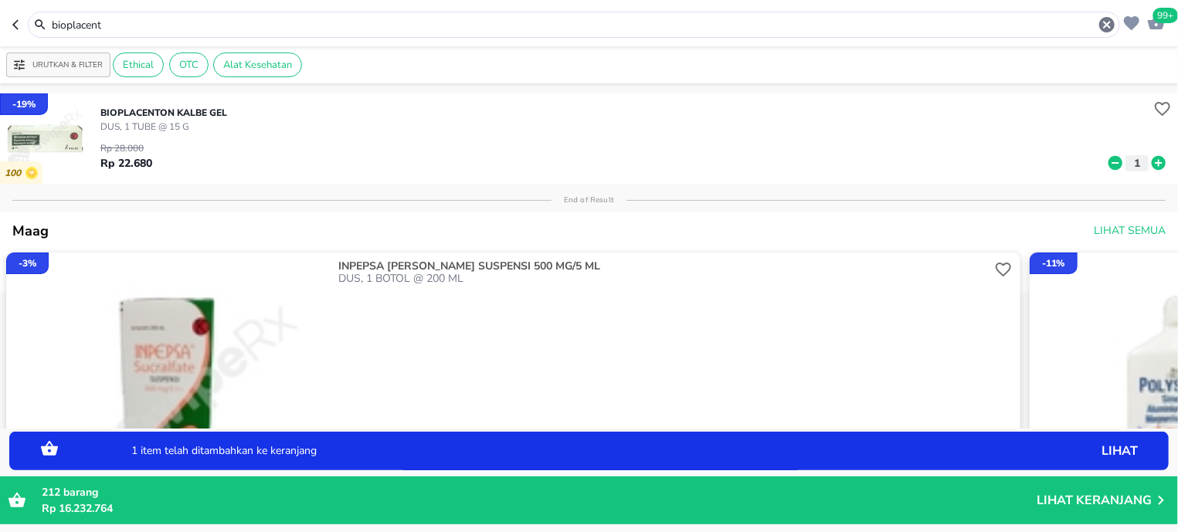
click at [1151, 161] on icon at bounding box center [1158, 163] width 14 height 14
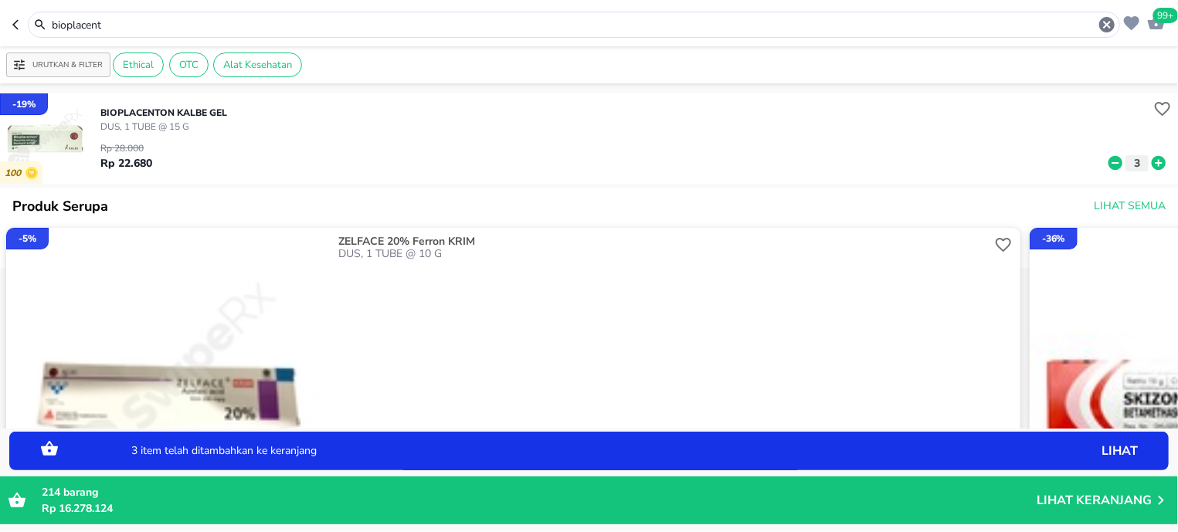
click at [1151, 161] on icon at bounding box center [1158, 163] width 14 height 14
drag, startPoint x: 1154, startPoint y: 169, endPoint x: 1144, endPoint y: 164, distance: 11.1
click at [1153, 169] on icon at bounding box center [1158, 162] width 20 height 17
click at [1151, 164] on icon at bounding box center [1158, 163] width 14 height 14
click at [151, 28] on input "bioplacent" at bounding box center [573, 25] width 1047 height 16
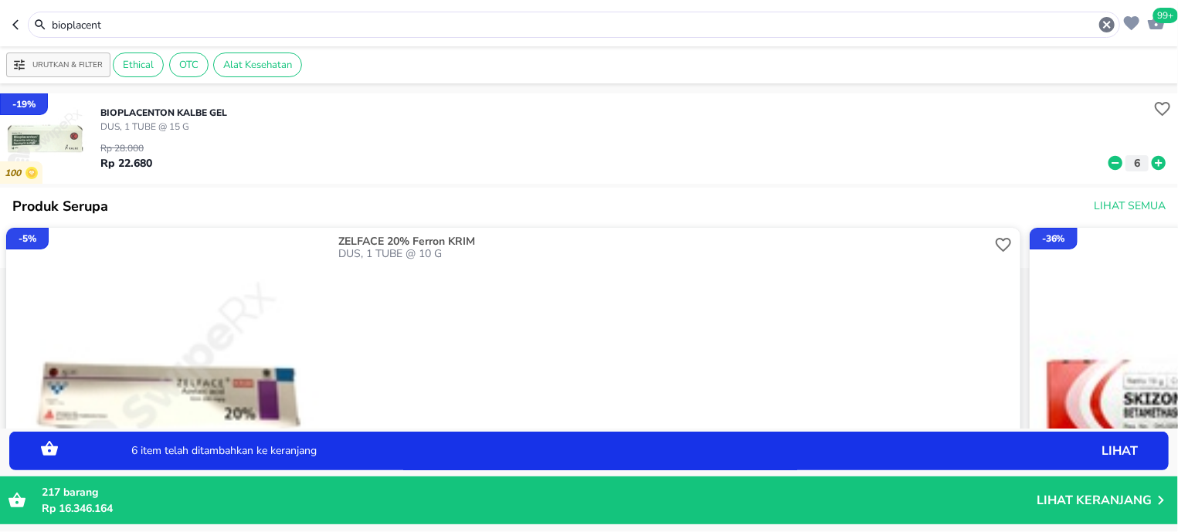
click at [151, 28] on input "bioplacent" at bounding box center [573, 25] width 1047 height 16
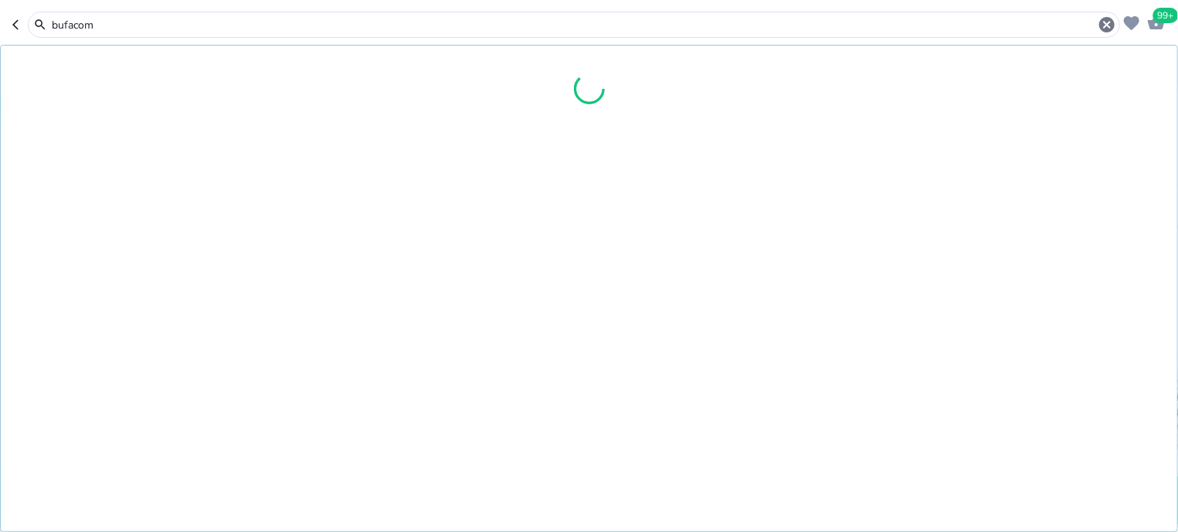
type input "bufacom"
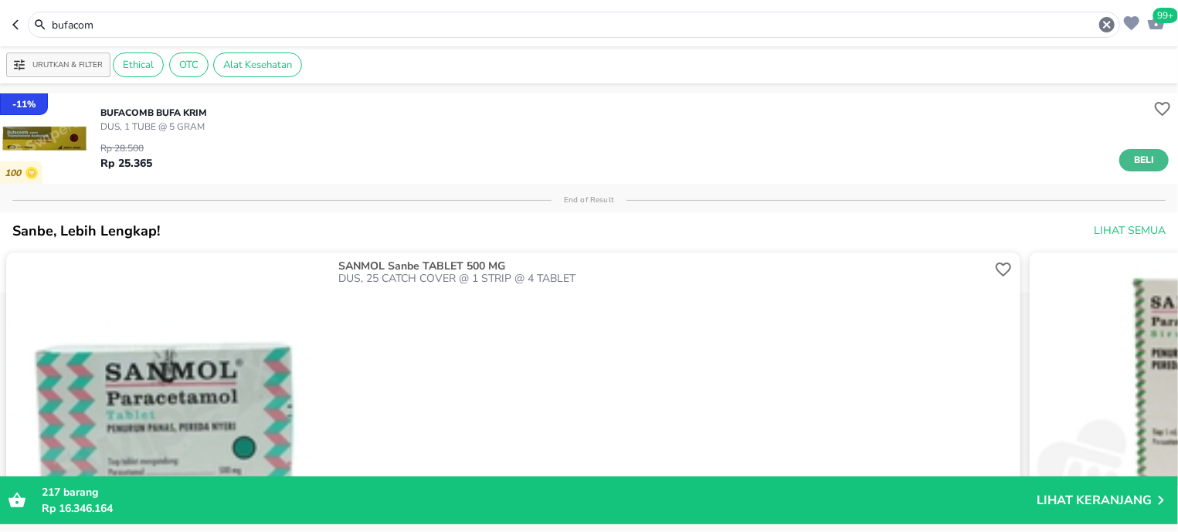
click at [1131, 161] on span "Beli" at bounding box center [1144, 160] width 26 height 16
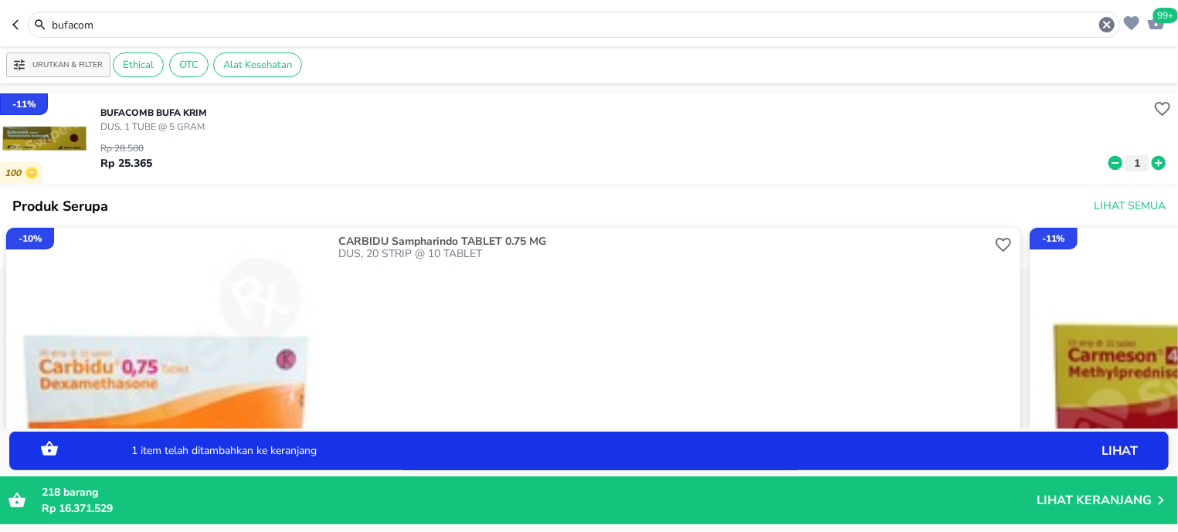
click at [1151, 164] on icon at bounding box center [1158, 163] width 14 height 14
click at [144, 25] on input "bufacom" at bounding box center [573, 25] width 1047 height 16
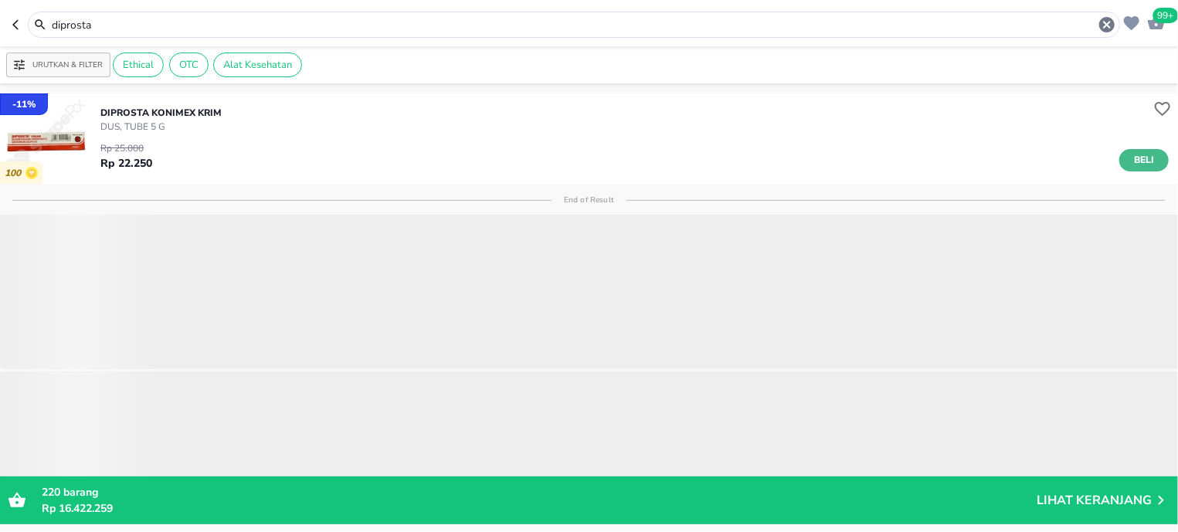
click at [1131, 158] on span "Beli" at bounding box center [1144, 160] width 26 height 16
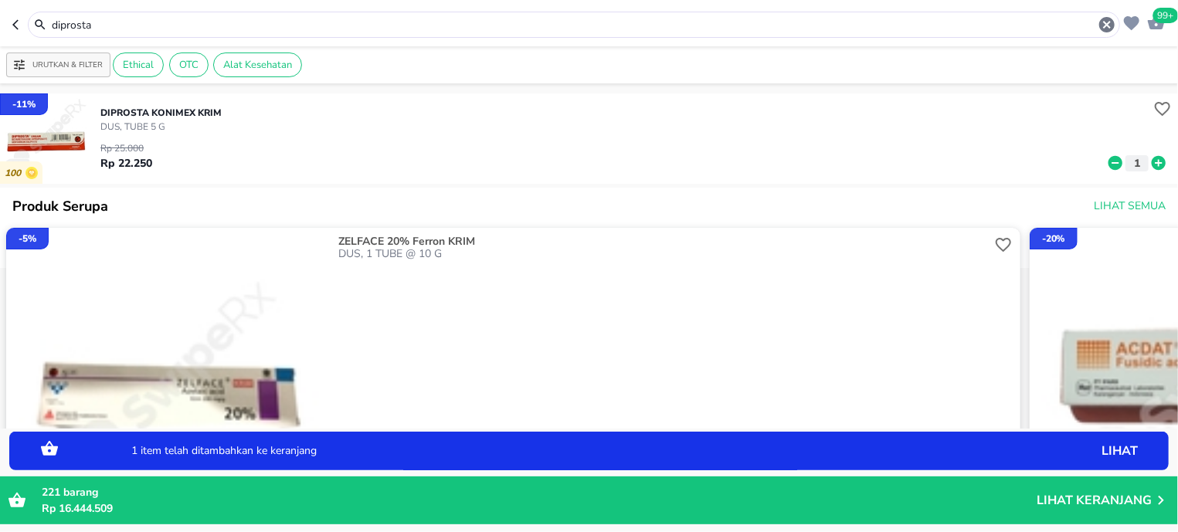
click at [1151, 161] on icon at bounding box center [1158, 163] width 14 height 14
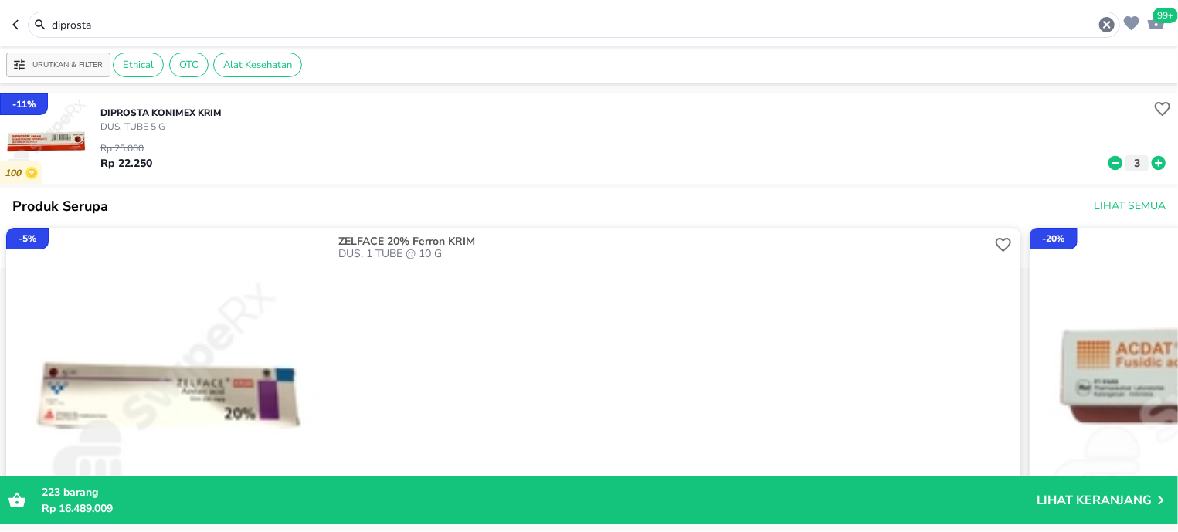
click at [88, 8] on header "99+ diprosta" at bounding box center [589, 23] width 1178 height 46
click at [97, 29] on input "diprosta" at bounding box center [573, 25] width 1047 height 16
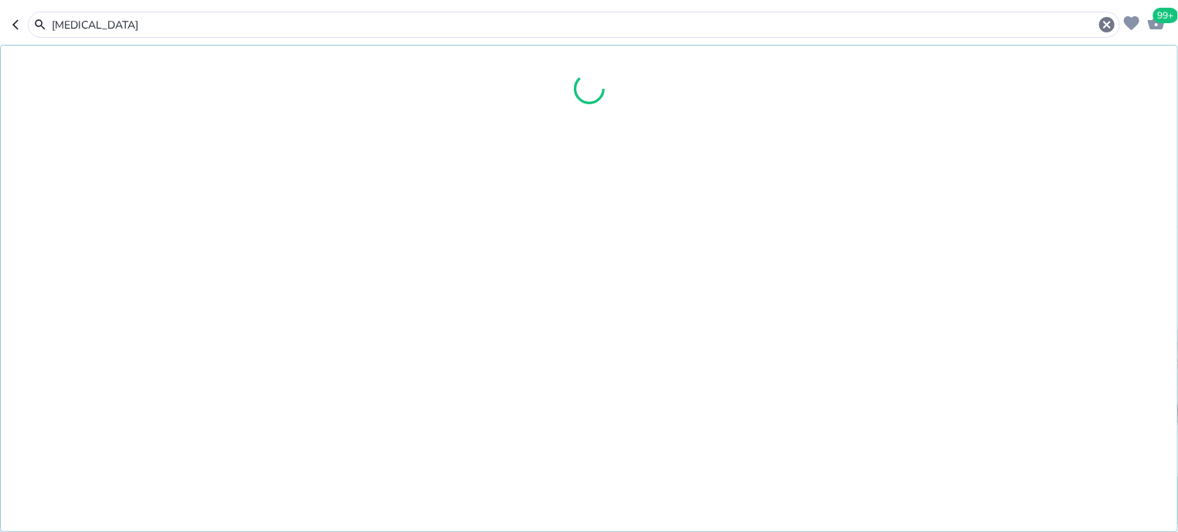
type input "kenalog"
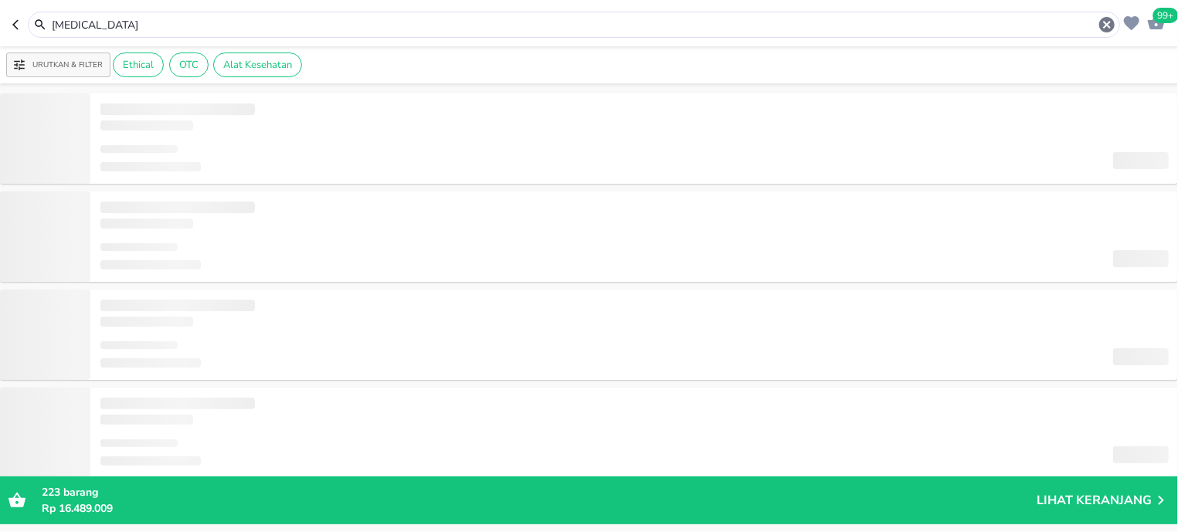
click at [141, 28] on input "kenalog" at bounding box center [573, 25] width 1047 height 16
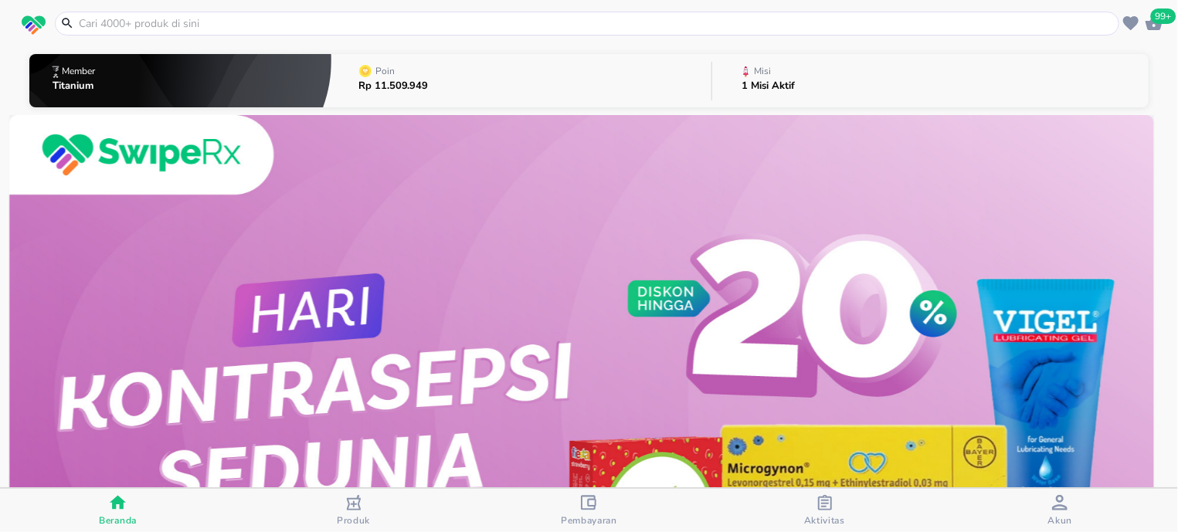
click at [1163, 20] on span "99+" at bounding box center [1163, 15] width 25 height 15
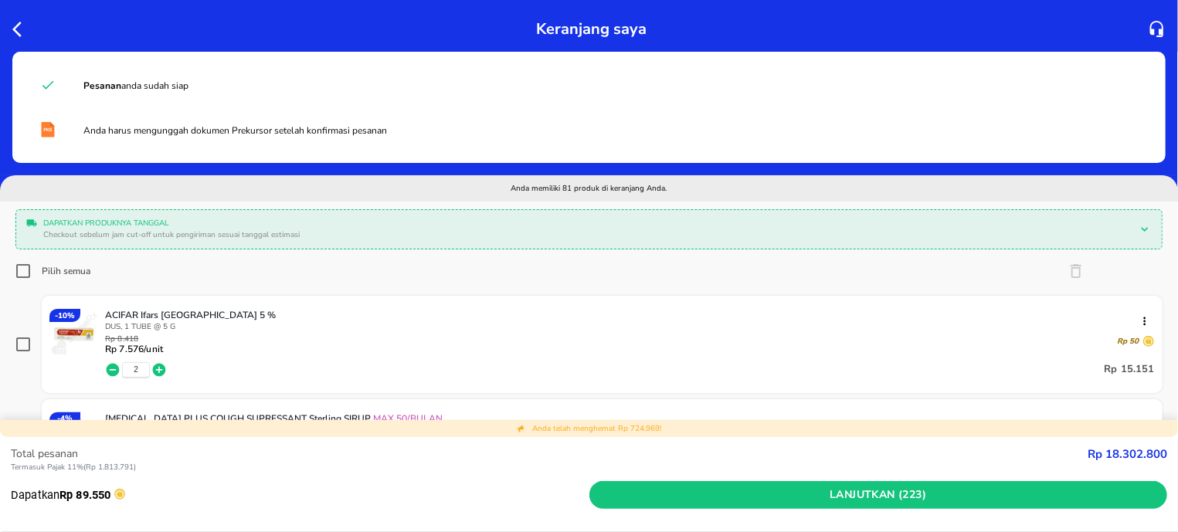
click at [24, 269] on input "Pilih semua" at bounding box center [22, 270] width 15 height 15
checkbox input "true"
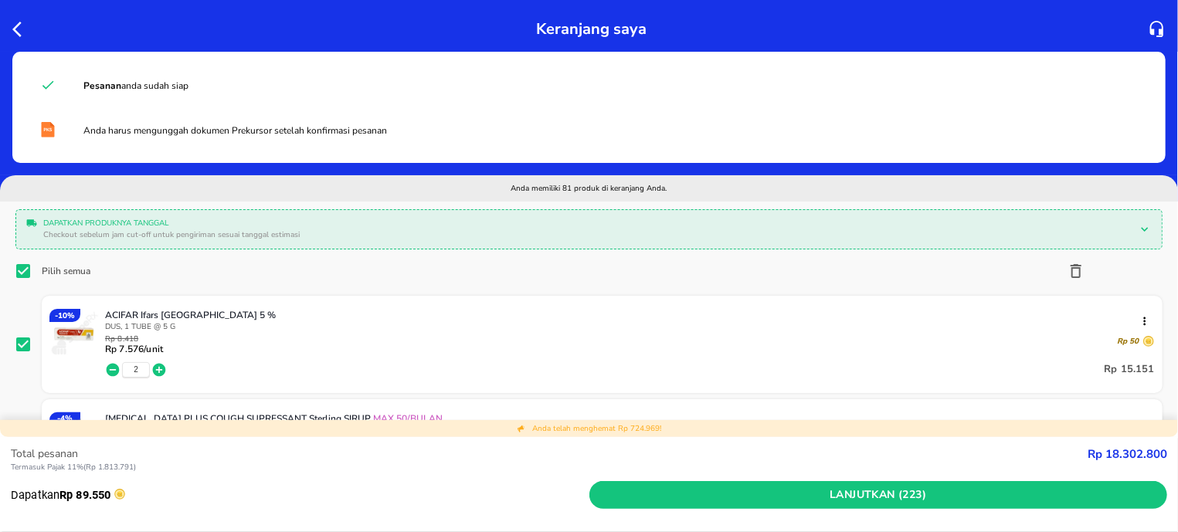
checkbox input "true"
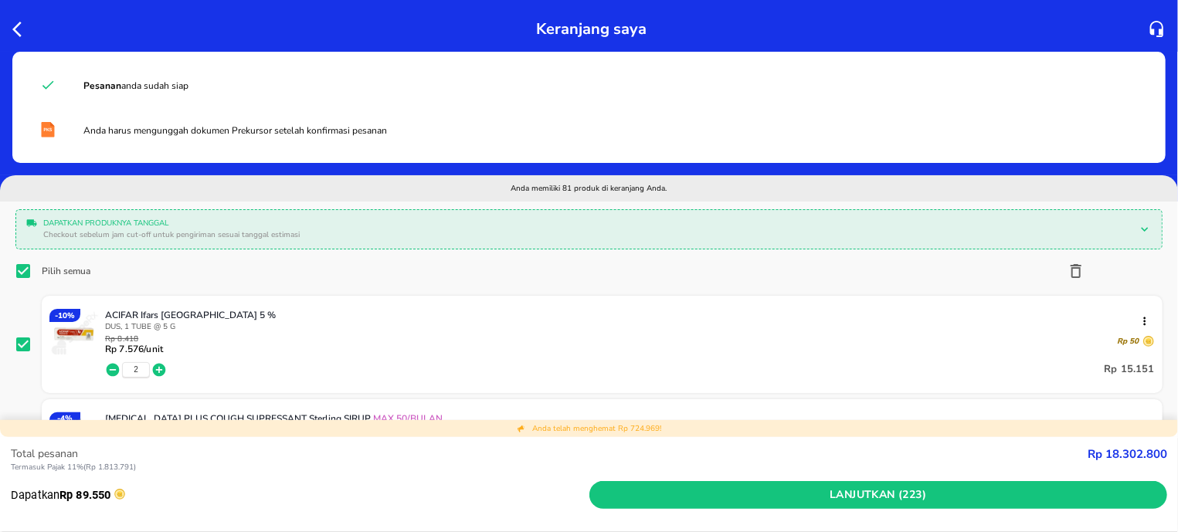
checkbox input "true"
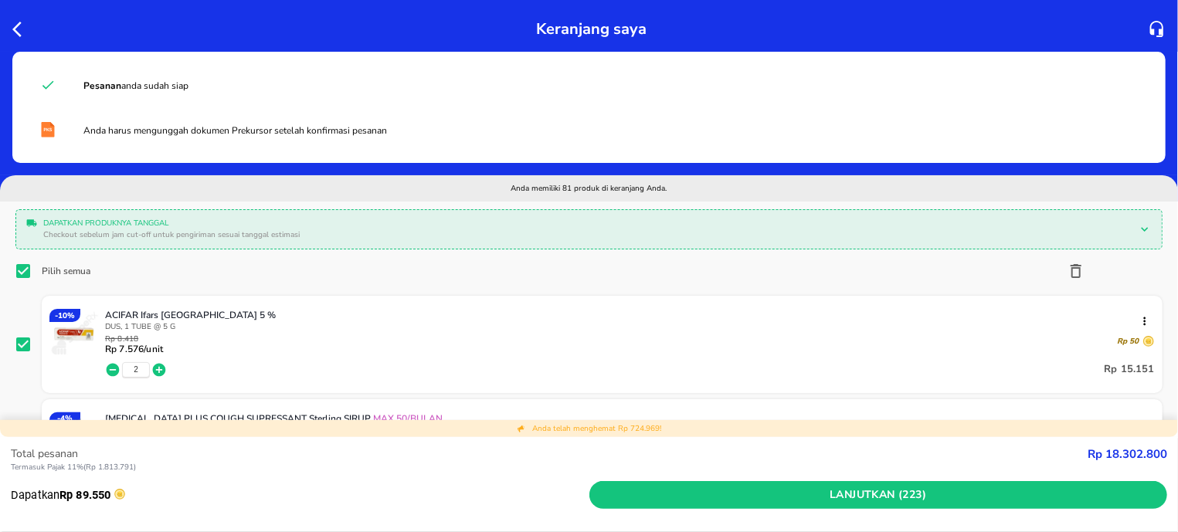
checkbox input "true"
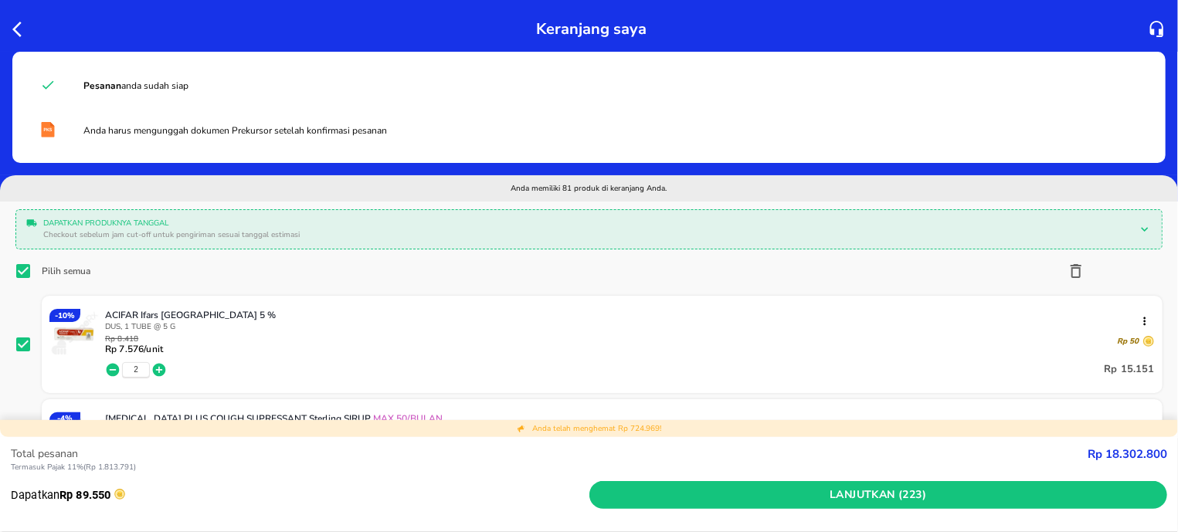
checkbox input "true"
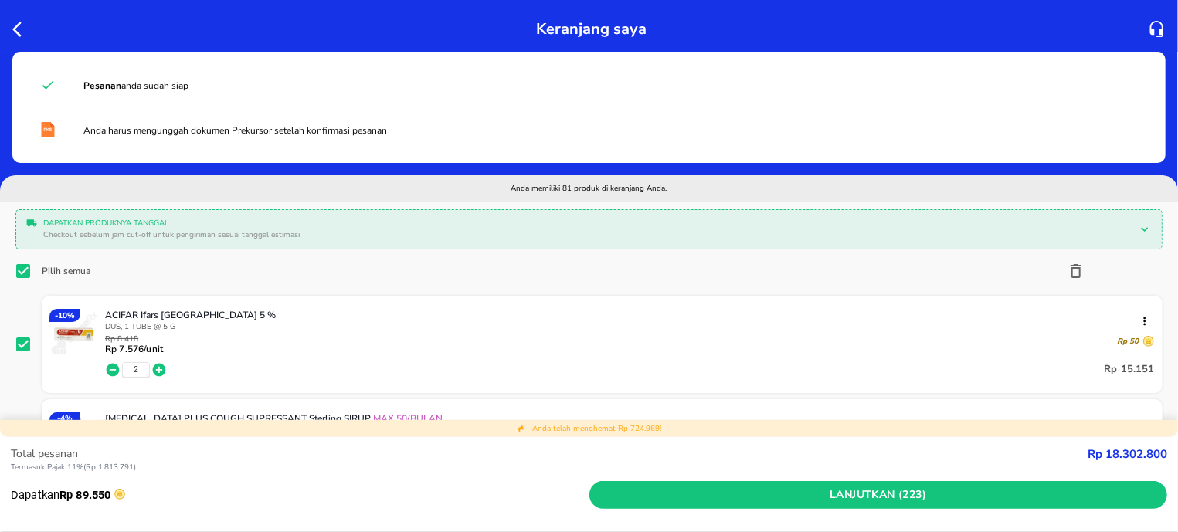
checkbox input "true"
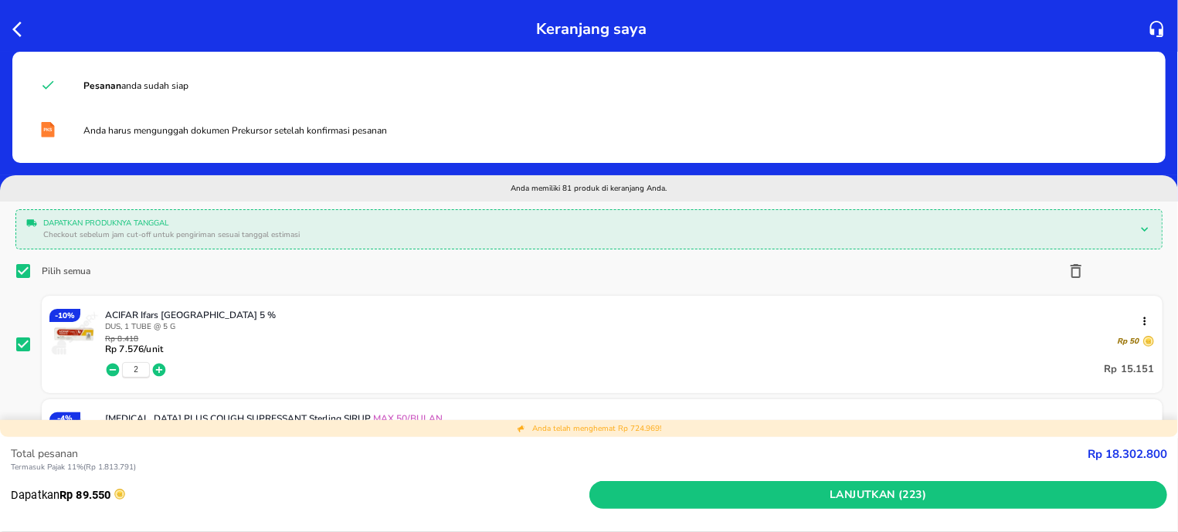
checkbox input "true"
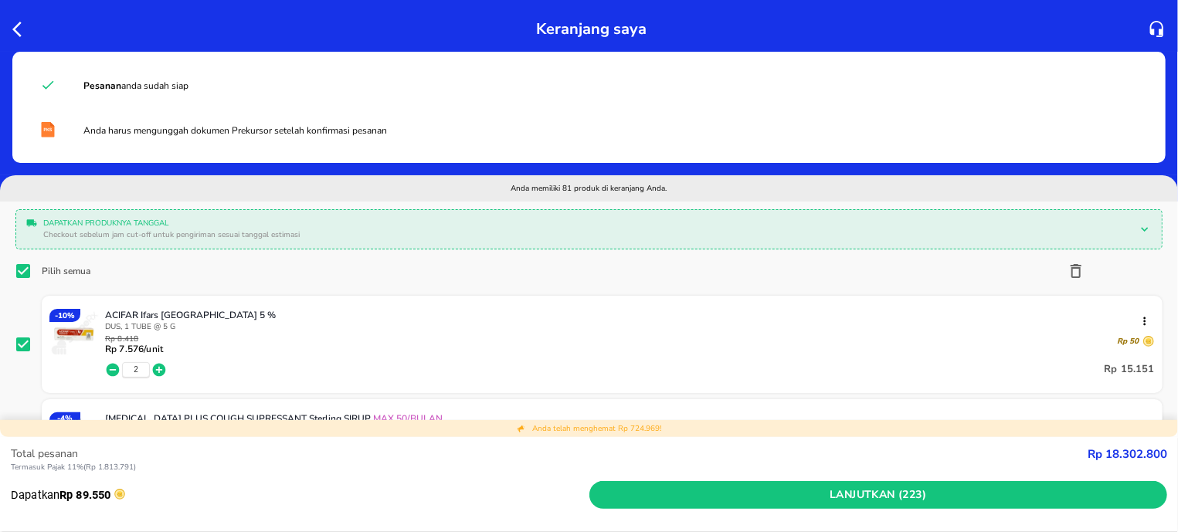
checkbox input "true"
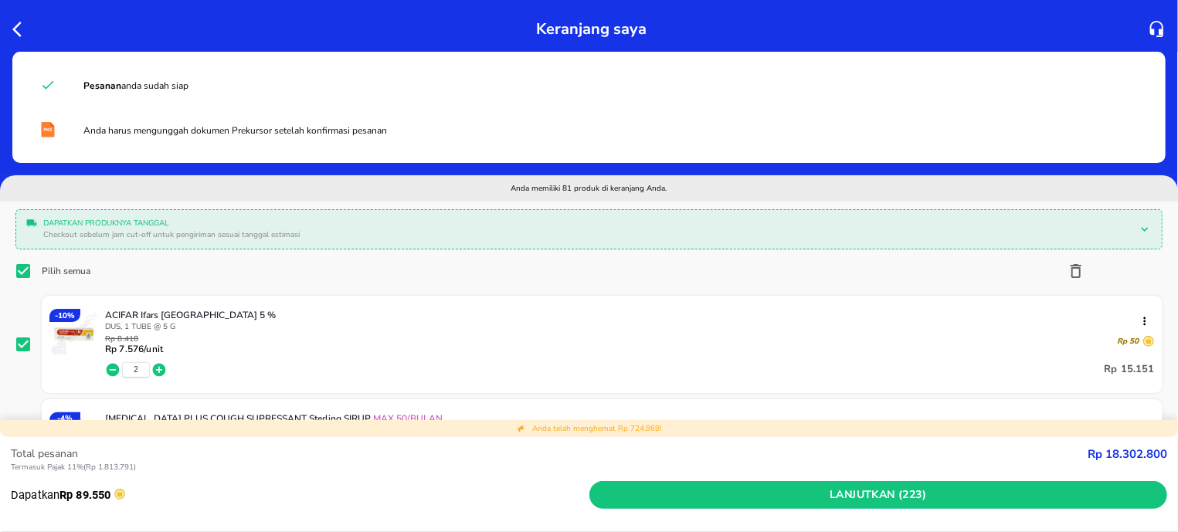
checkbox input "true"
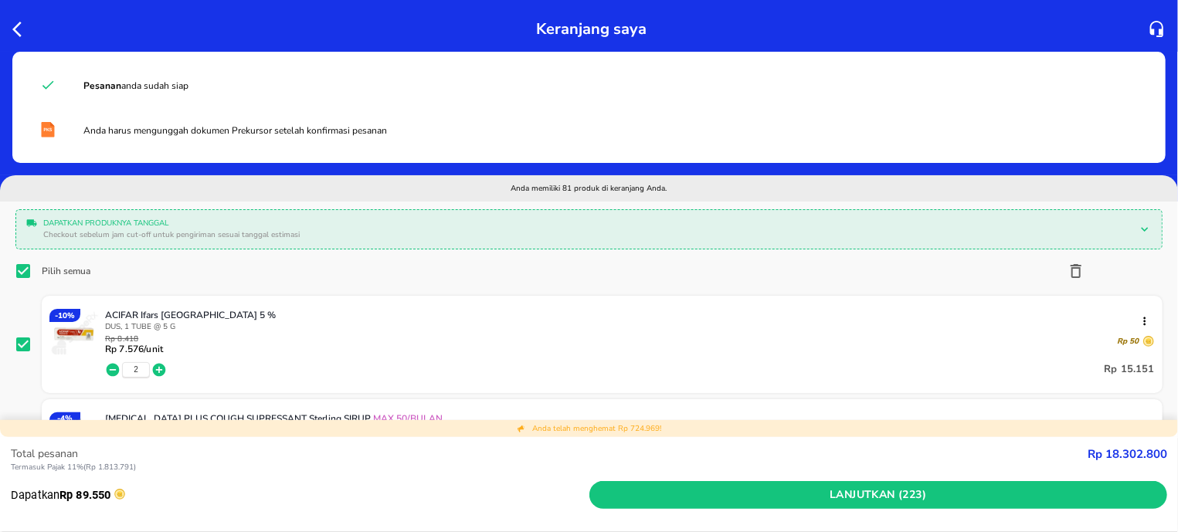
checkbox input "true"
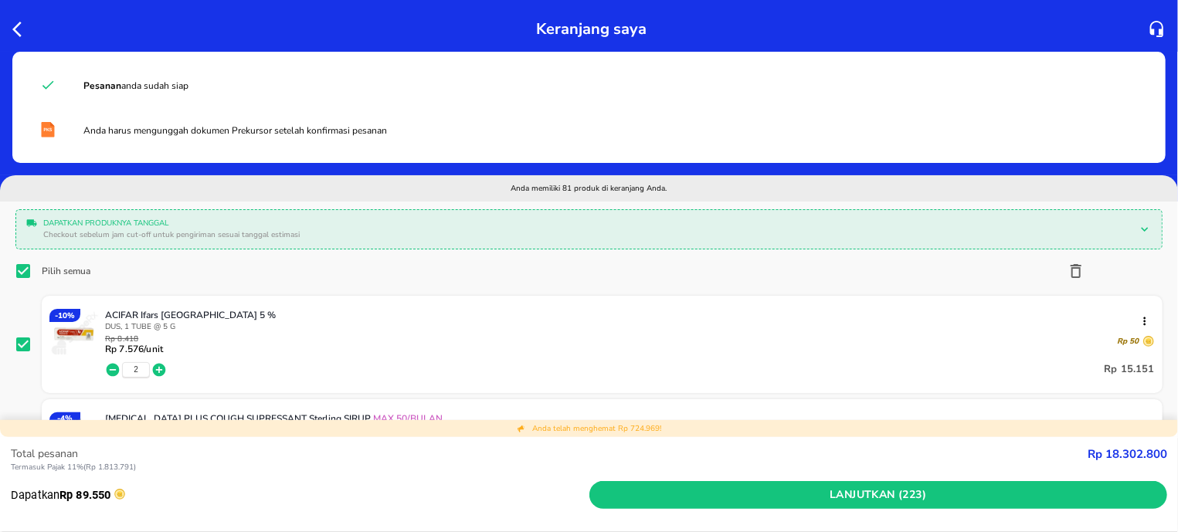
checkbox input "true"
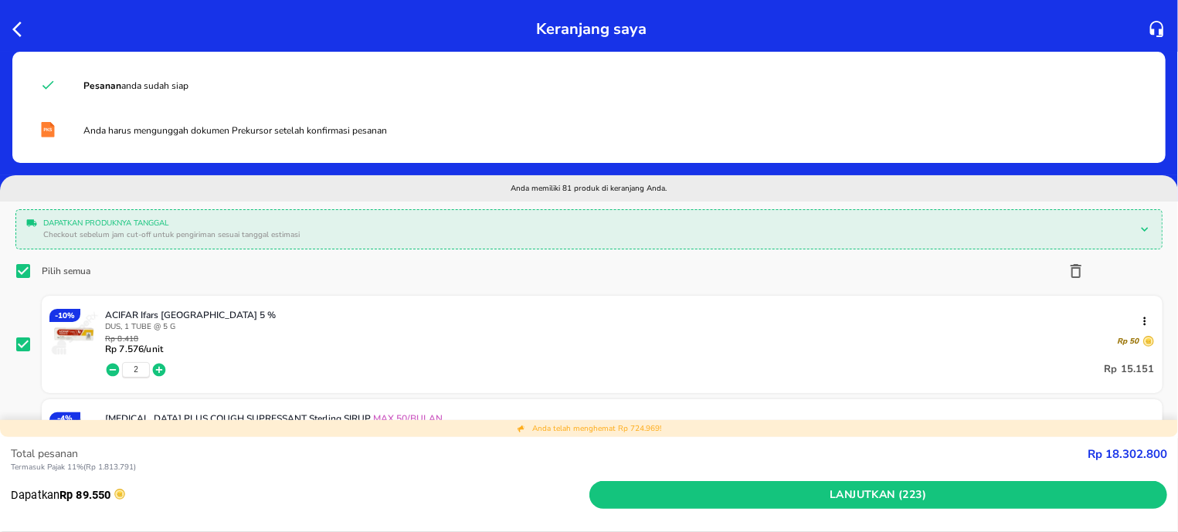
checkbox input "true"
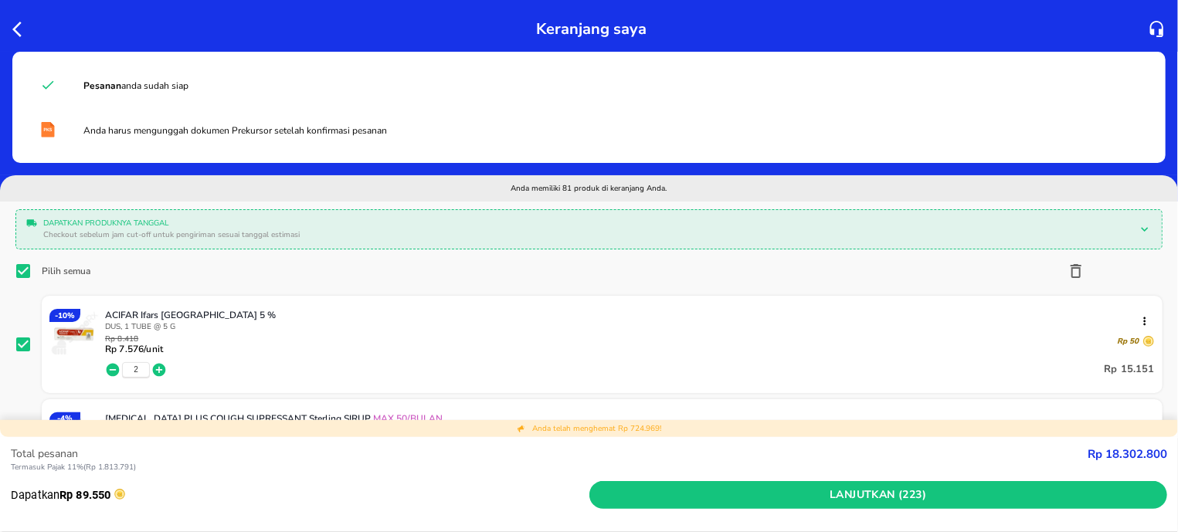
checkbox input "true"
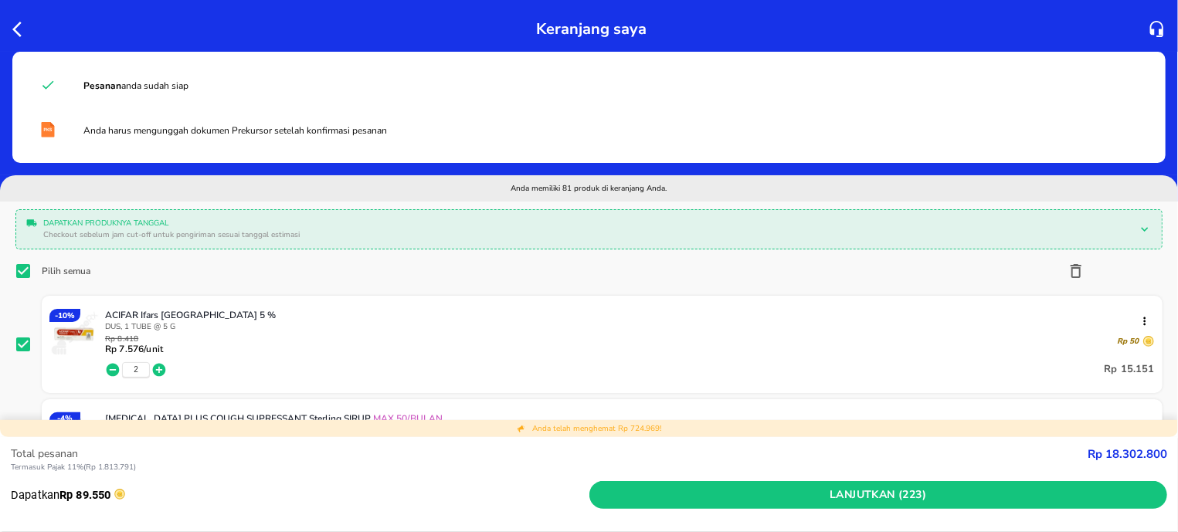
checkbox input "true"
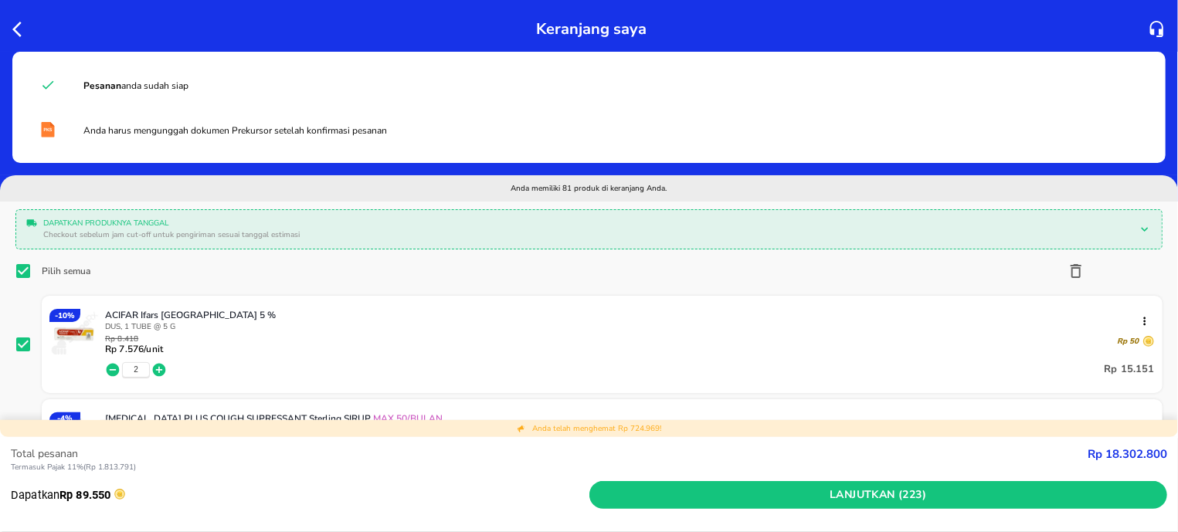
checkbox input "true"
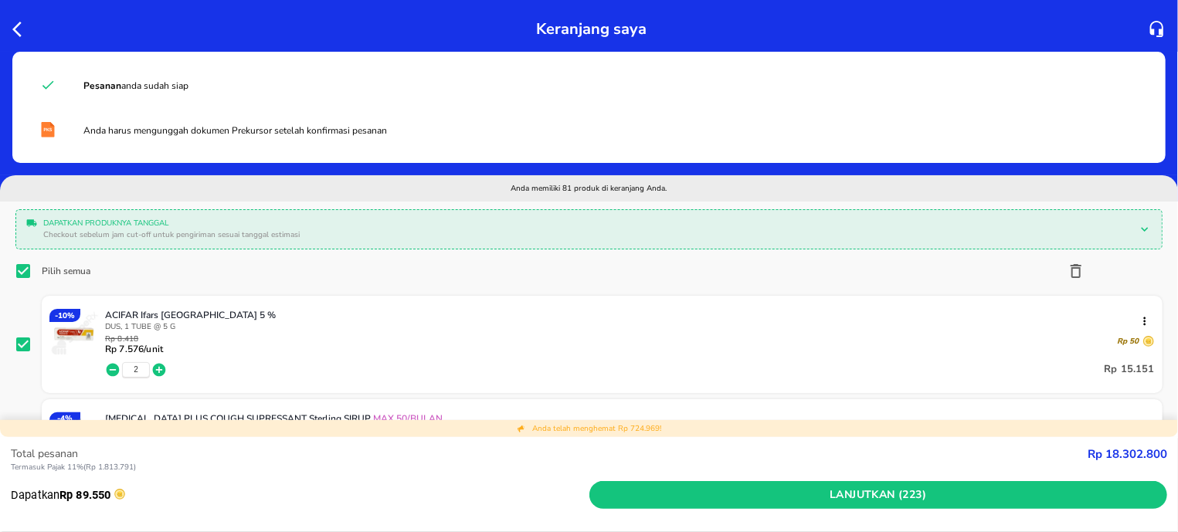
checkbox input "true"
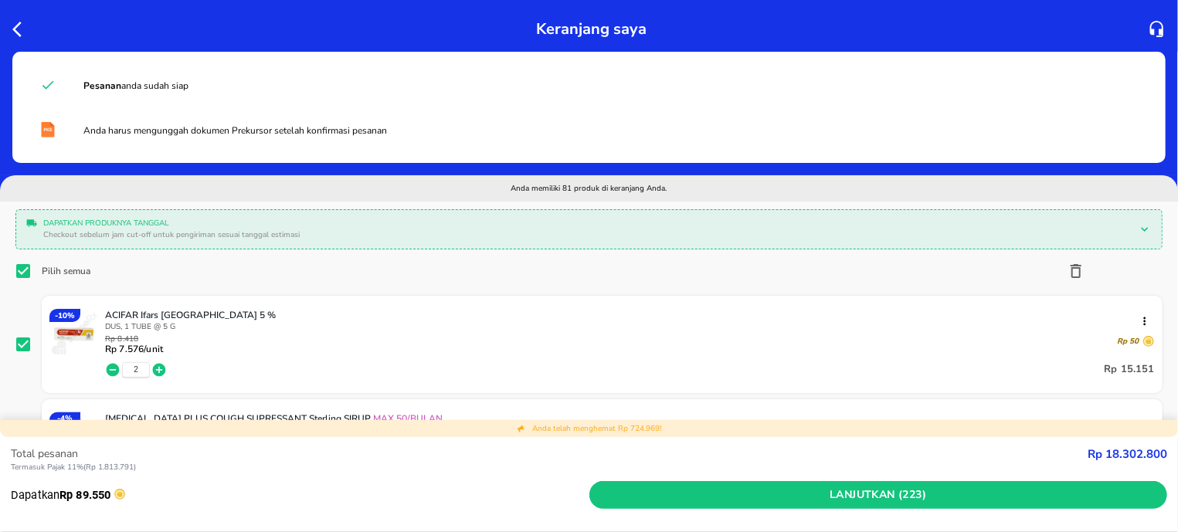
checkbox input "true"
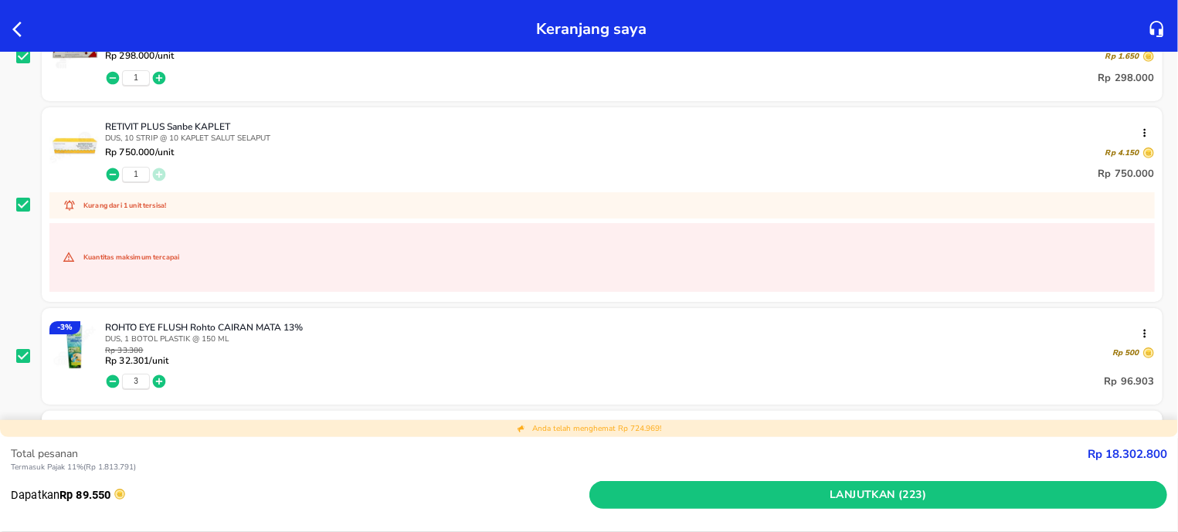
scroll to position [6292, 0]
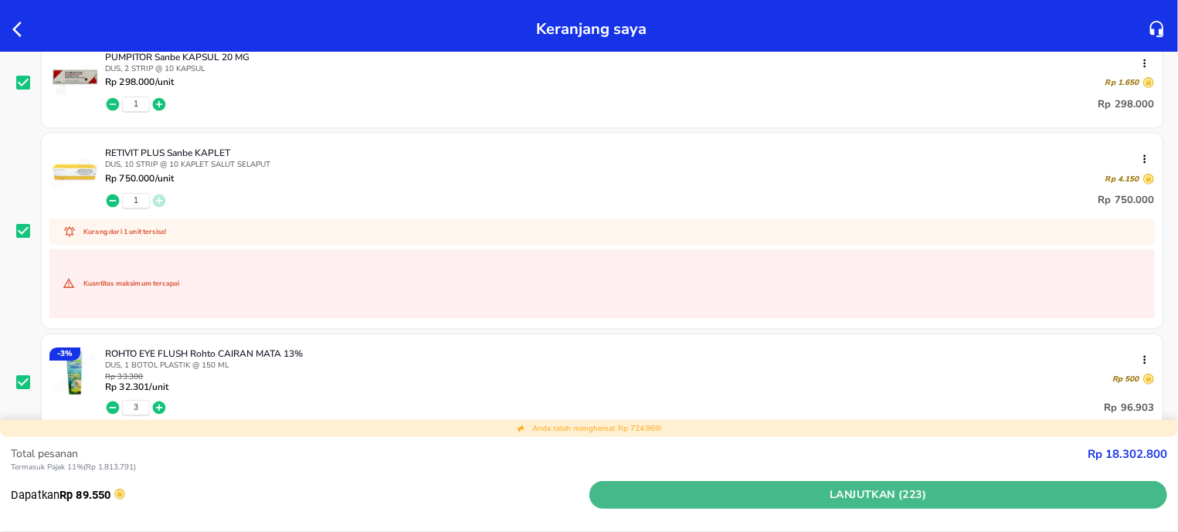
click at [775, 495] on span "Lanjutkan (223)" at bounding box center [878, 495] width 566 height 19
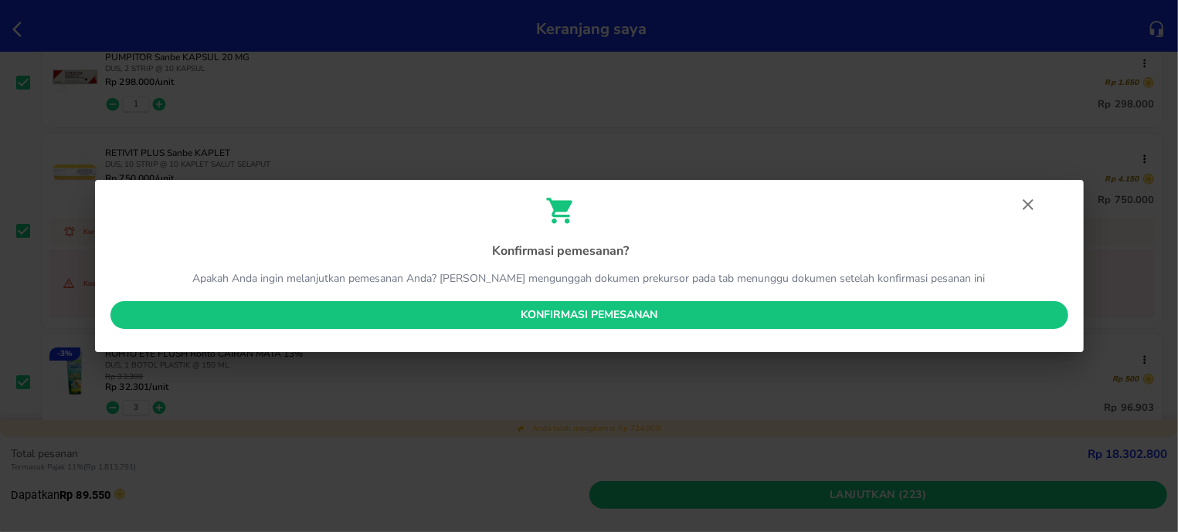
click at [656, 320] on span "Konfirmasi pemesanan" at bounding box center [589, 315] width 933 height 19
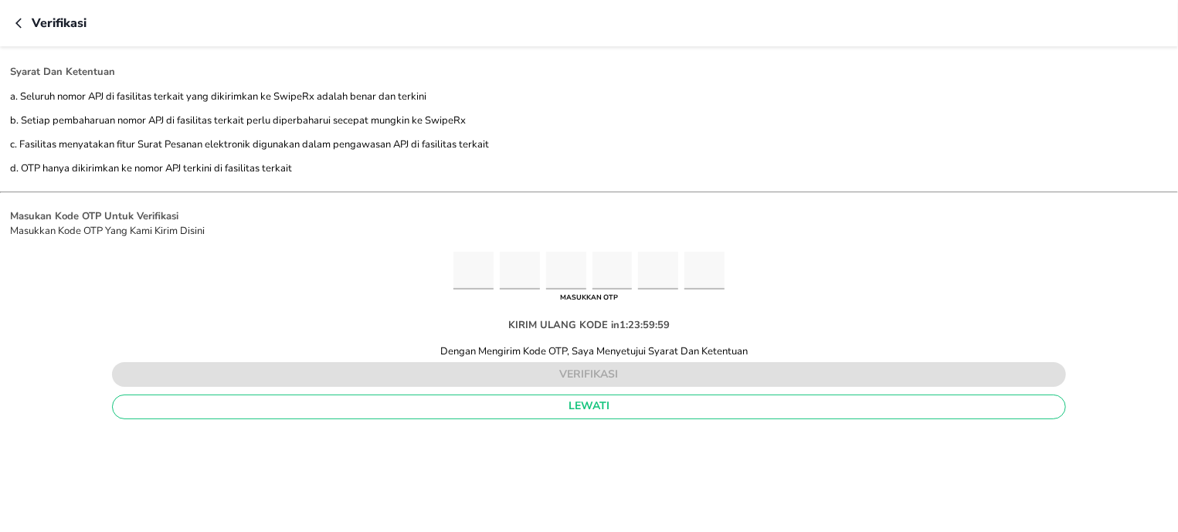
click at [463, 275] on input "Please enter OTP character 1" at bounding box center [473, 271] width 40 height 38
type input "3"
type input "1"
type input "5"
type input "4"
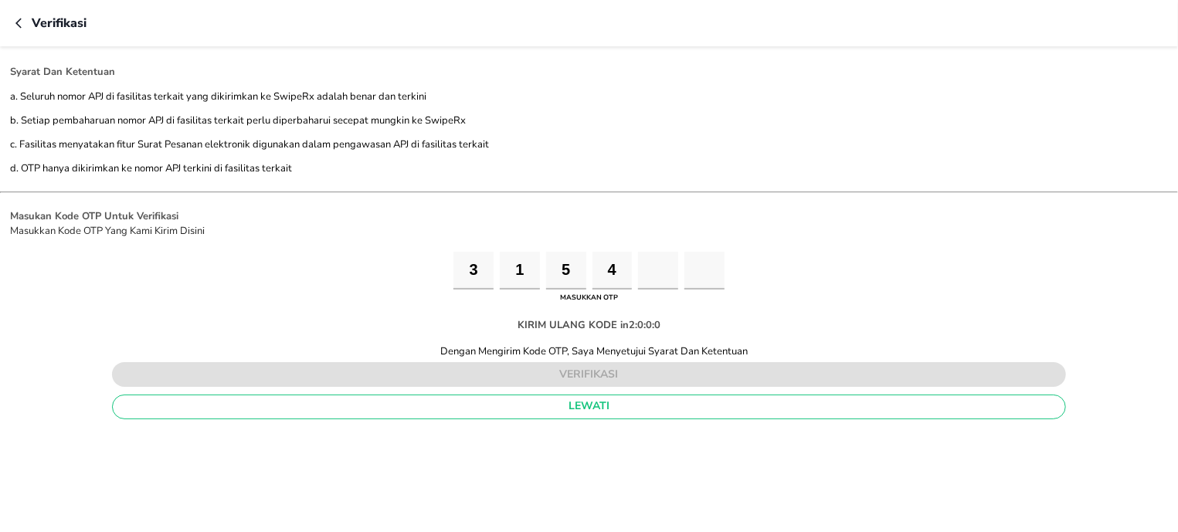
type input "0"
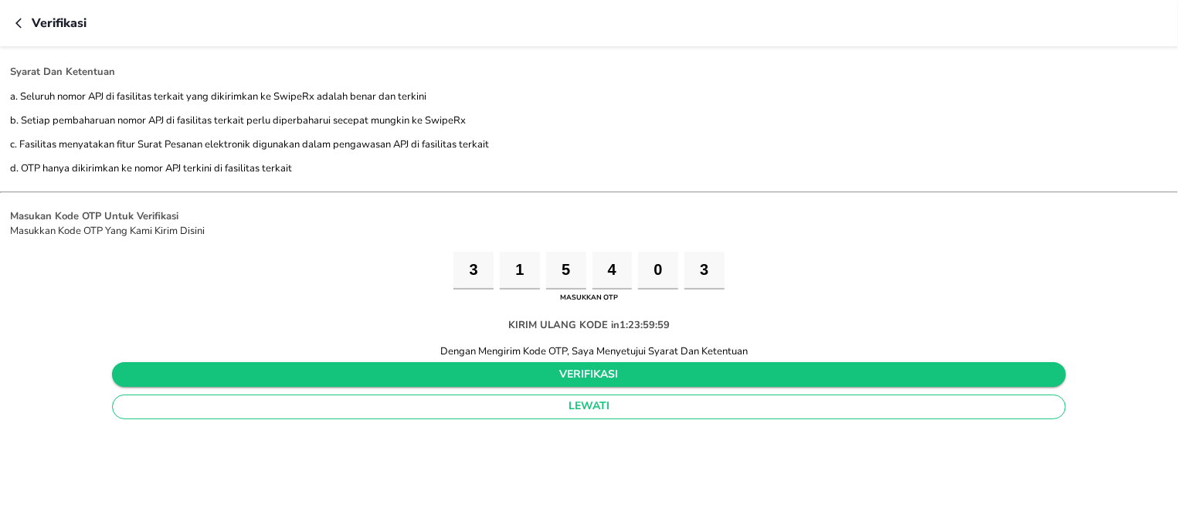
type input "3"
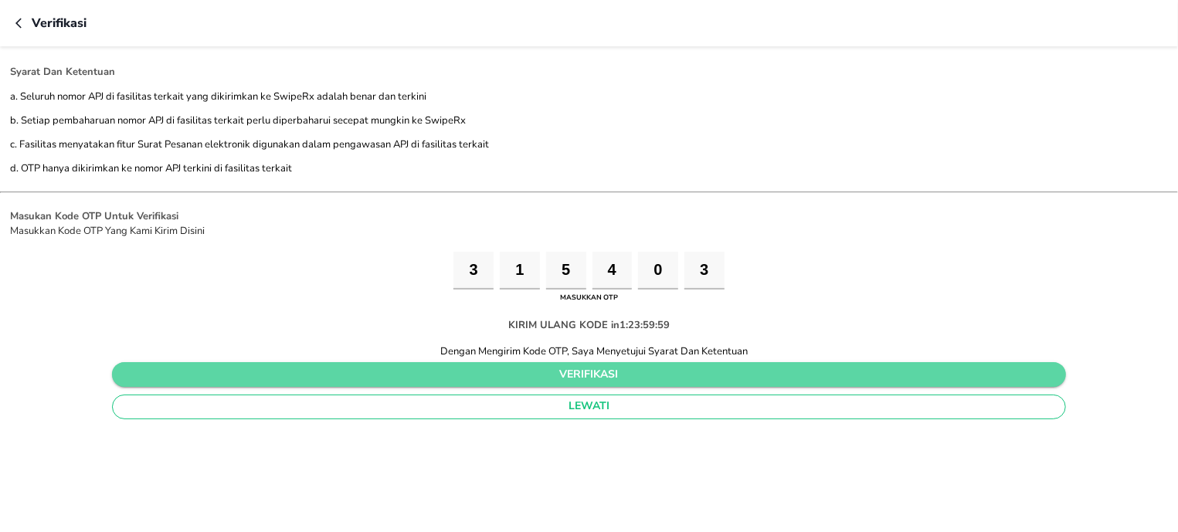
click at [588, 378] on span "verifikasi" at bounding box center [588, 374] width 929 height 19
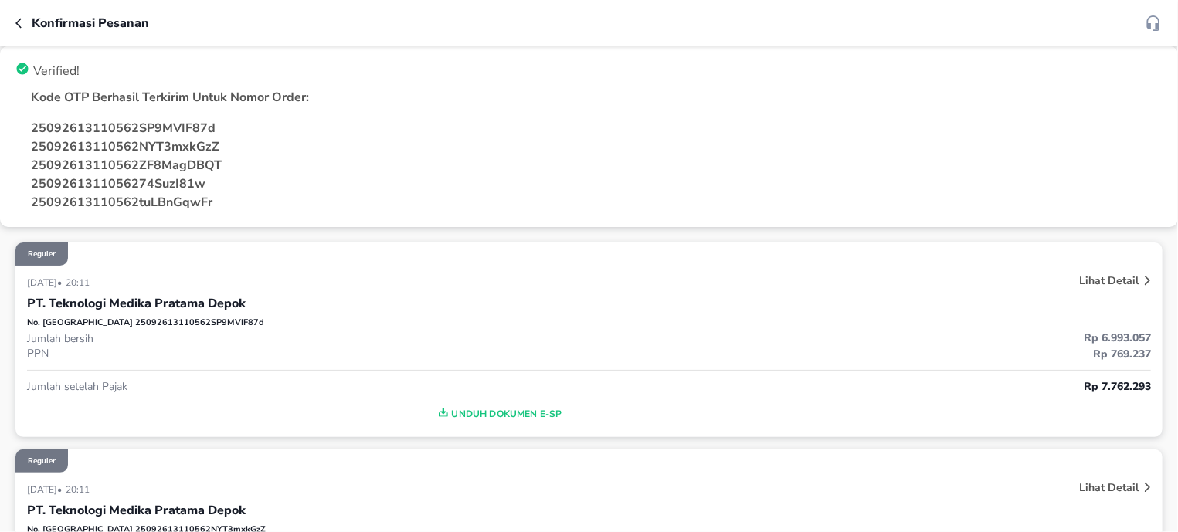
click at [29, 93] on div "Kode OTP Berhasil Terkirim Untuk Nomor Order:" at bounding box center [588, 97] width 1159 height 31
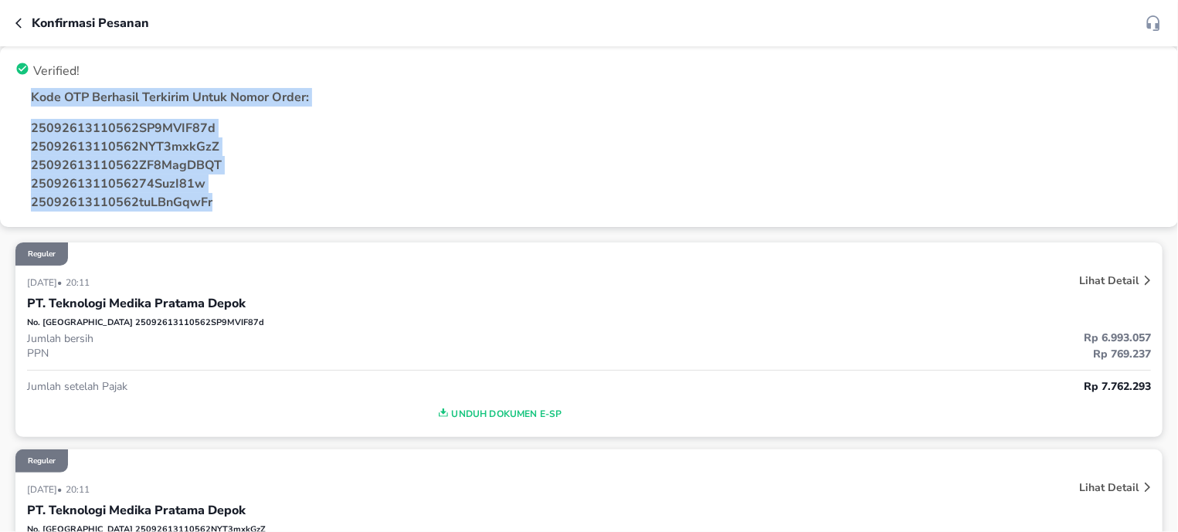
drag, startPoint x: 29, startPoint y: 93, endPoint x: 221, endPoint y: 195, distance: 217.6
click at [221, 195] on div "Kode OTP Berhasil Terkirim Untuk Nomor Order: 25092613110562SP9MVIF87d 25092613…" at bounding box center [588, 150] width 1159 height 136
copy div "Kode OTP Berhasil Terkirim Untuk Nomor Order: 25092613110562SP9MVIF87d 25092613…"
click at [22, 30] on button "button" at bounding box center [23, 23] width 16 height 19
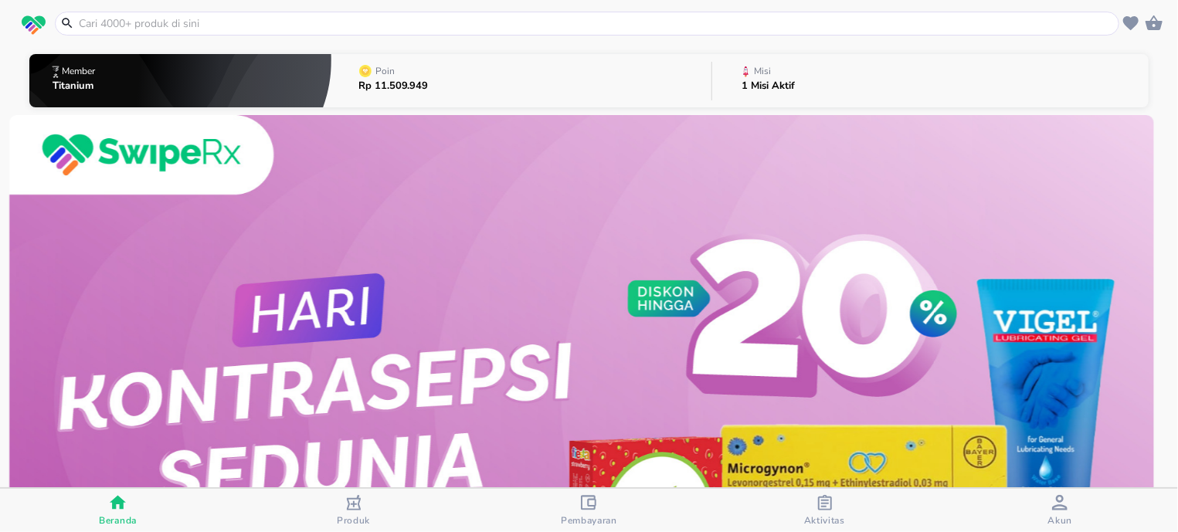
click at [829, 513] on div "button" at bounding box center [824, 504] width 15 height 19
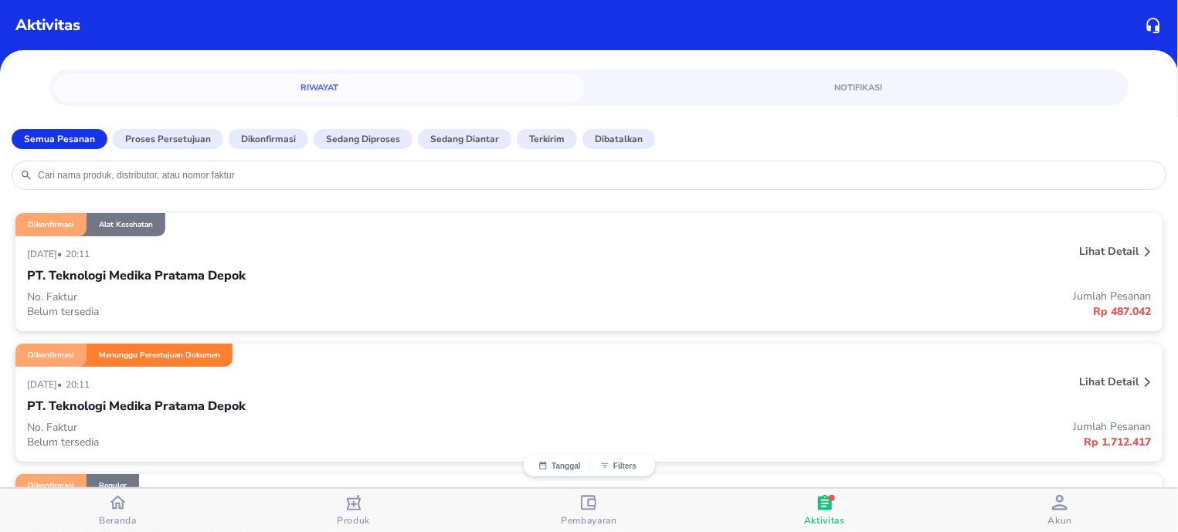
click at [368, 171] on input "search" at bounding box center [596, 175] width 1121 height 12
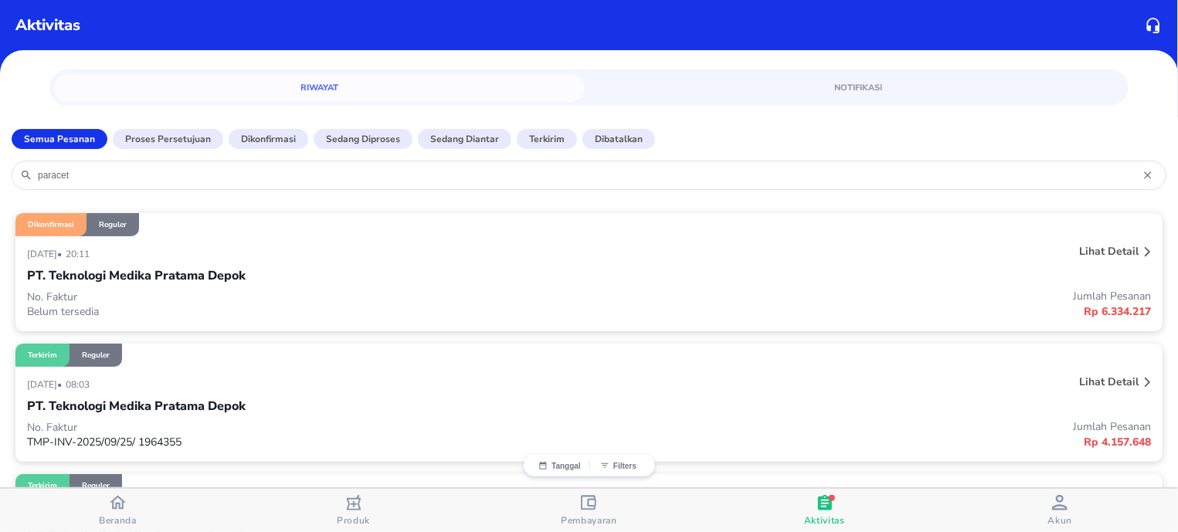
type input "paracet"
click at [1141, 180] on icon at bounding box center [1149, 175] width 16 height 12
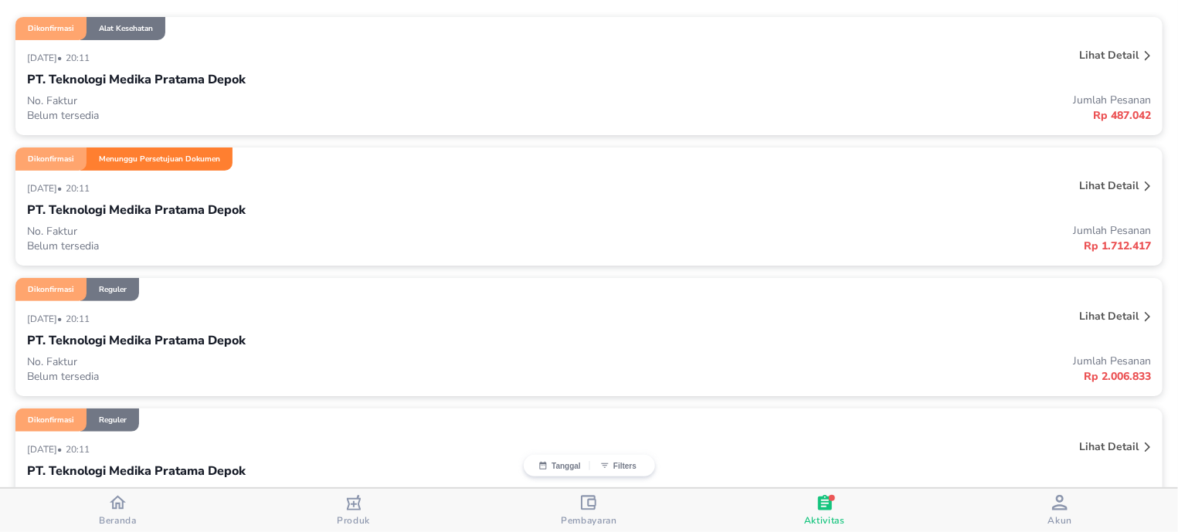
scroll to position [98, 0]
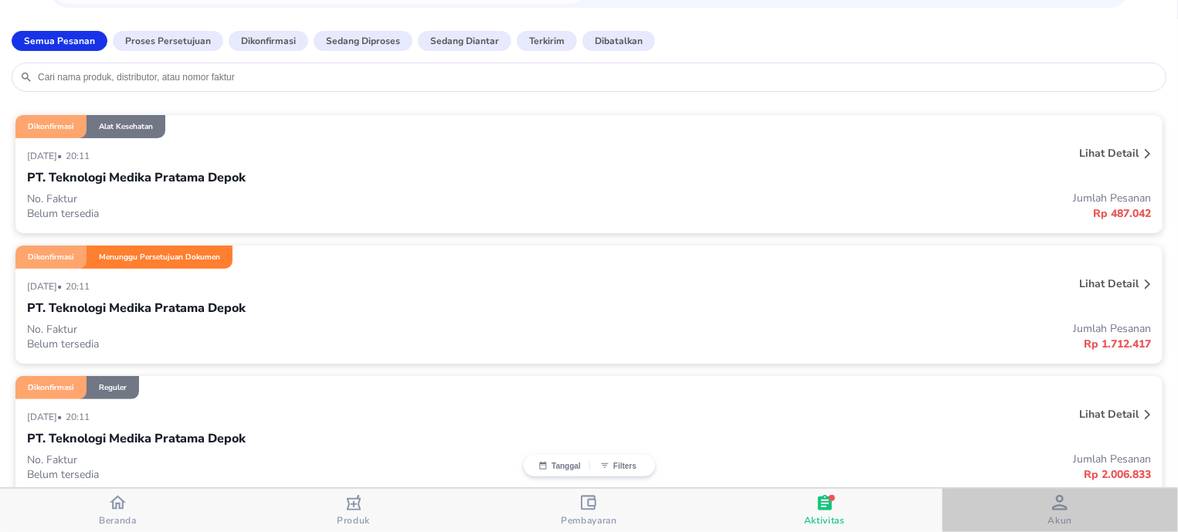
click at [1071, 519] on span "Akun" at bounding box center [1060, 520] width 25 height 12
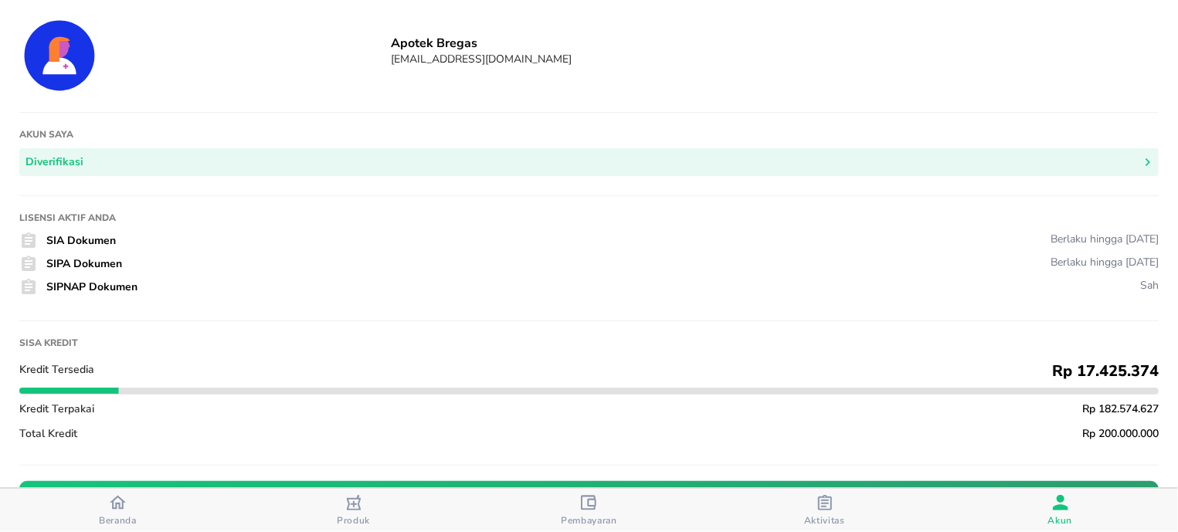
click at [1056, 516] on span "Akun" at bounding box center [1060, 520] width 25 height 12
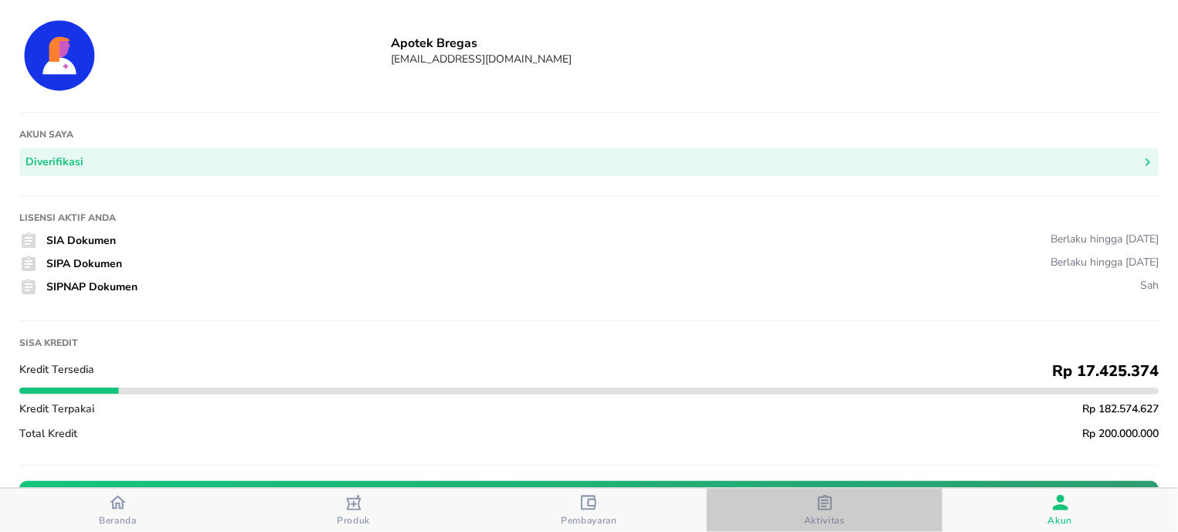
click at [870, 508] on span "Aktivitas" at bounding box center [824, 511] width 226 height 32
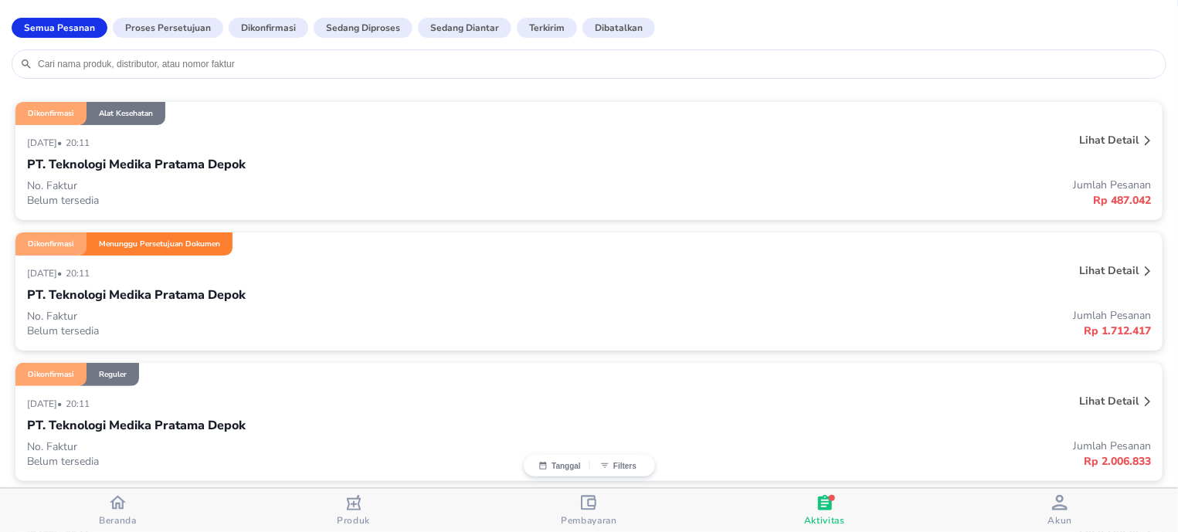
scroll to position [98, 0]
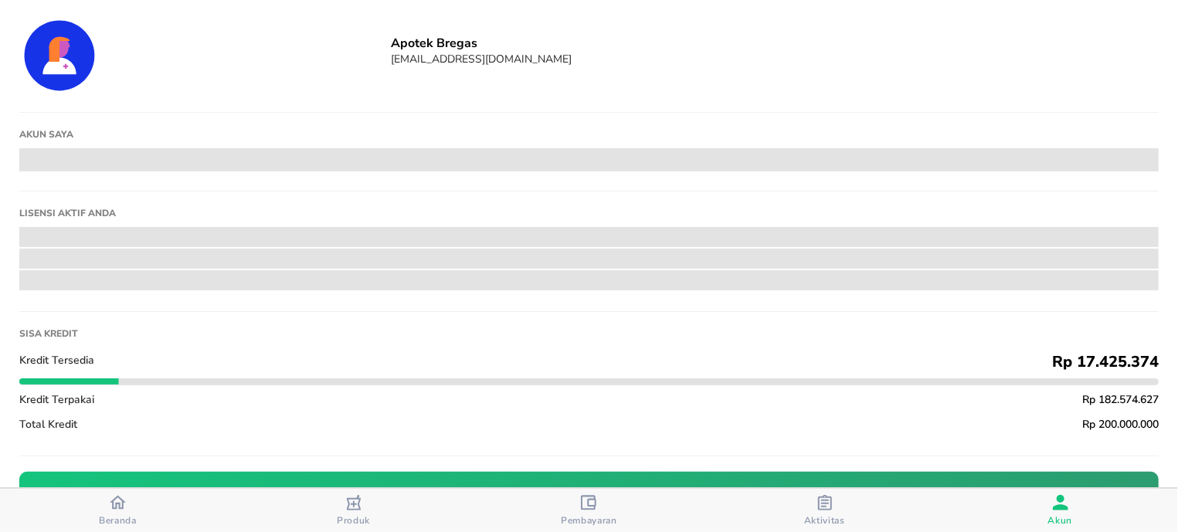
scroll to position [98, 0]
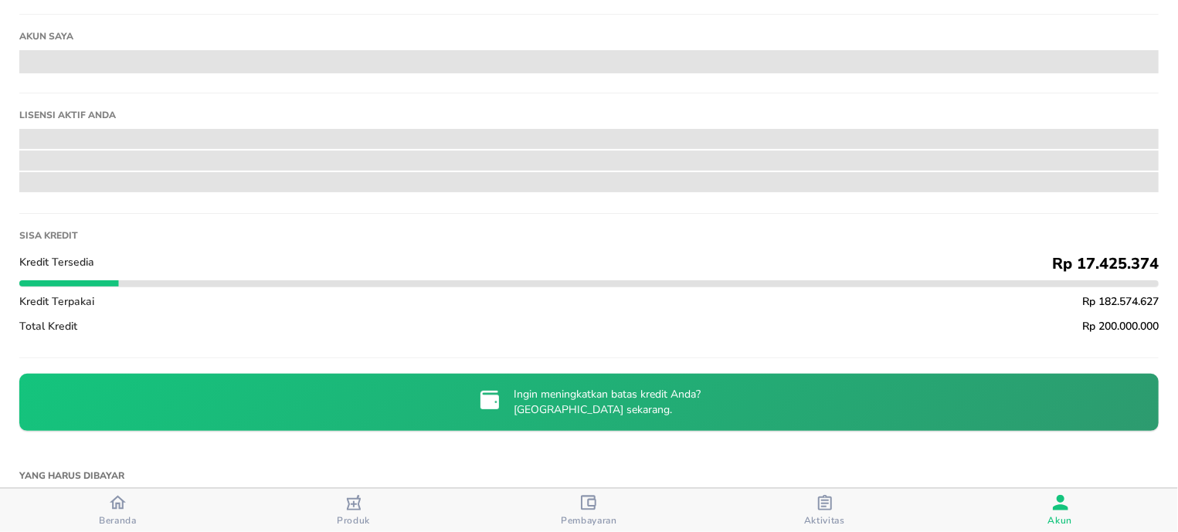
click at [148, 510] on span "Beranda" at bounding box center [118, 510] width 226 height 32
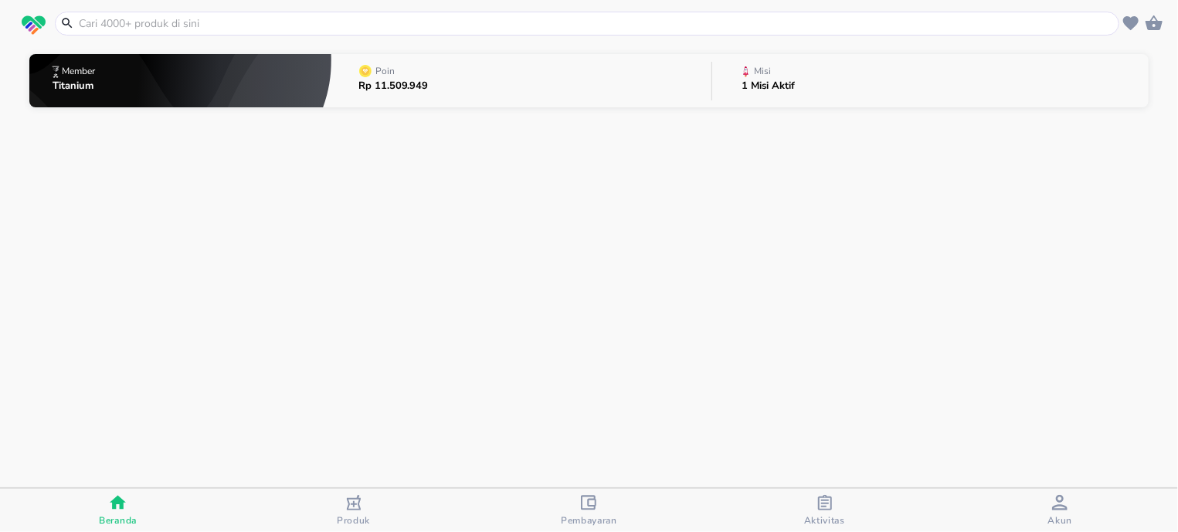
click at [796, 73] on button "Misi 1 Misi Aktif" at bounding box center [930, 80] width 436 height 61
